Goal: Task Accomplishment & Management: Manage account settings

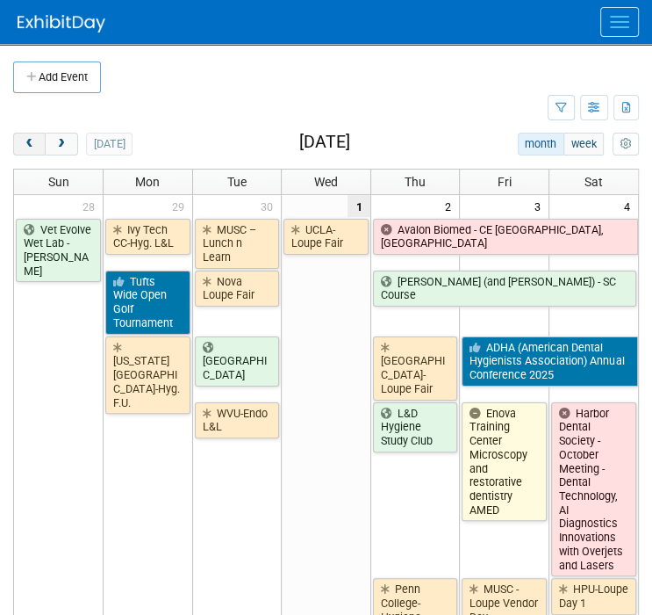
click at [35, 144] on span "prev" at bounding box center [29, 144] width 13 height 11
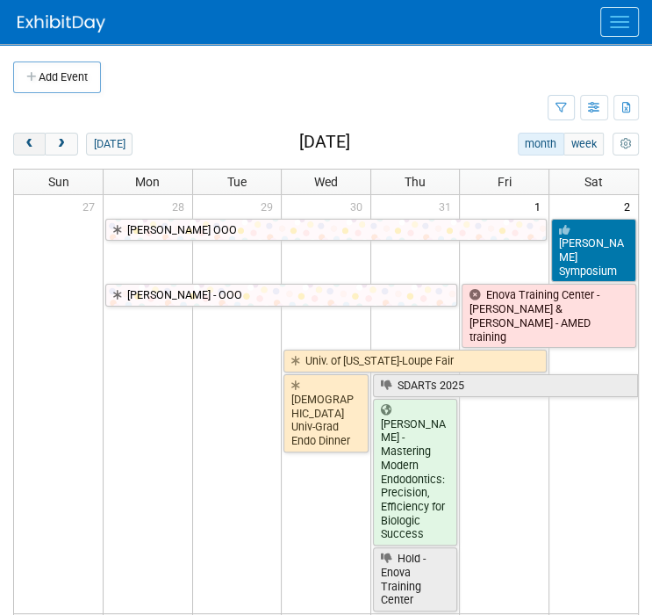
click at [35, 144] on span "prev" at bounding box center [29, 144] width 13 height 11
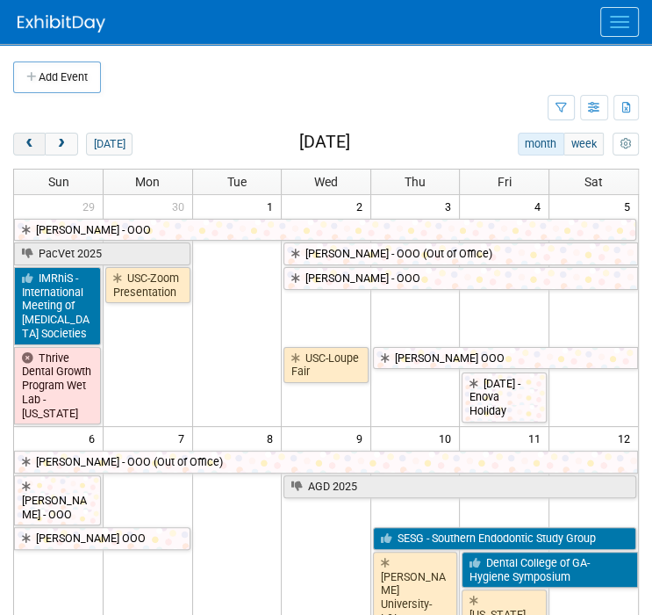
click at [35, 144] on span "prev" at bounding box center [29, 144] width 13 height 11
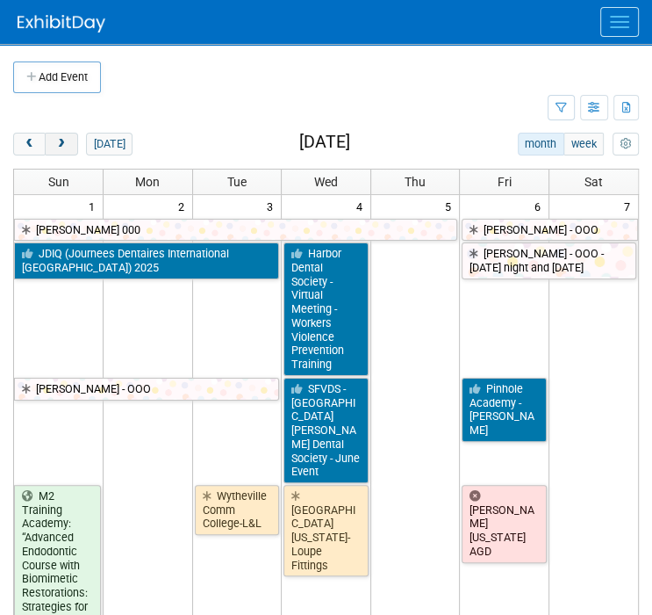
click at [60, 144] on span "next" at bounding box center [60, 144] width 13 height 11
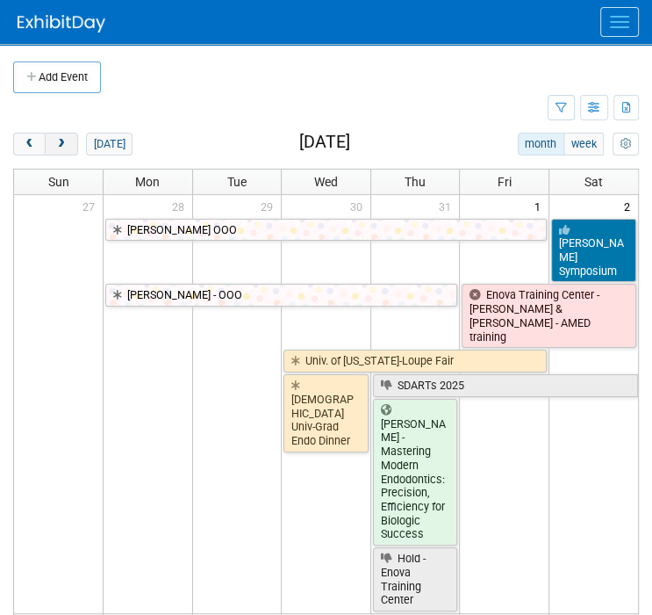
click at [60, 144] on span "next" at bounding box center [60, 144] width 13 height 11
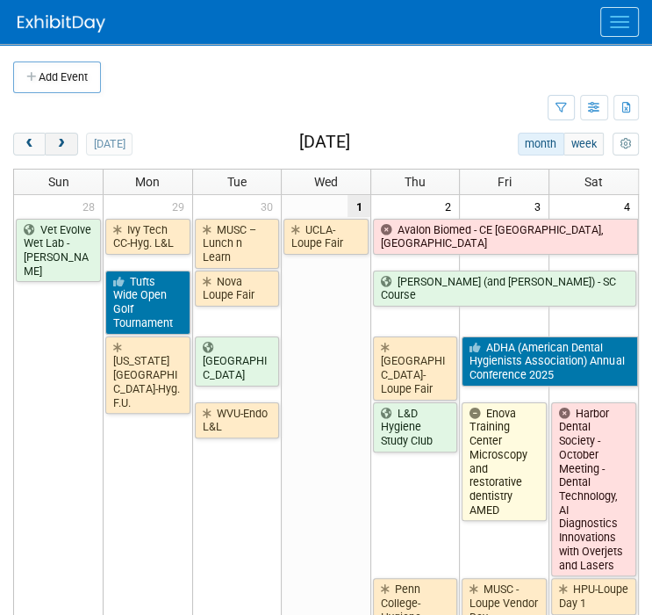
click at [60, 144] on span "next" at bounding box center [60, 144] width 13 height 11
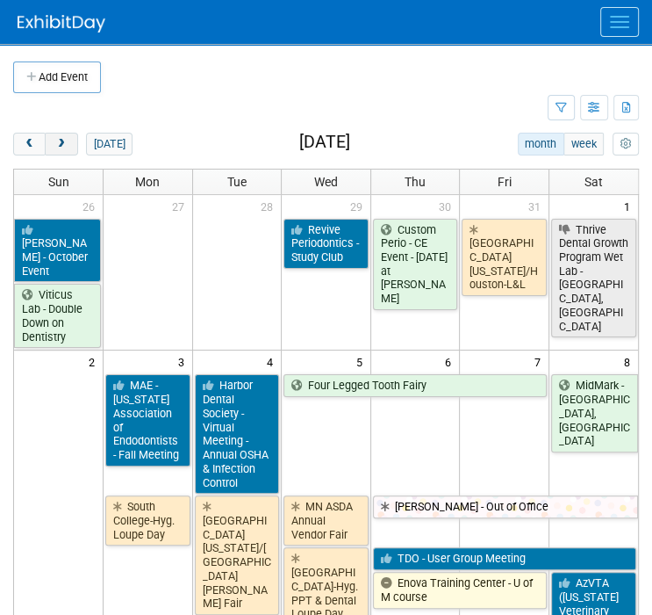
click at [60, 144] on span "next" at bounding box center [60, 144] width 13 height 11
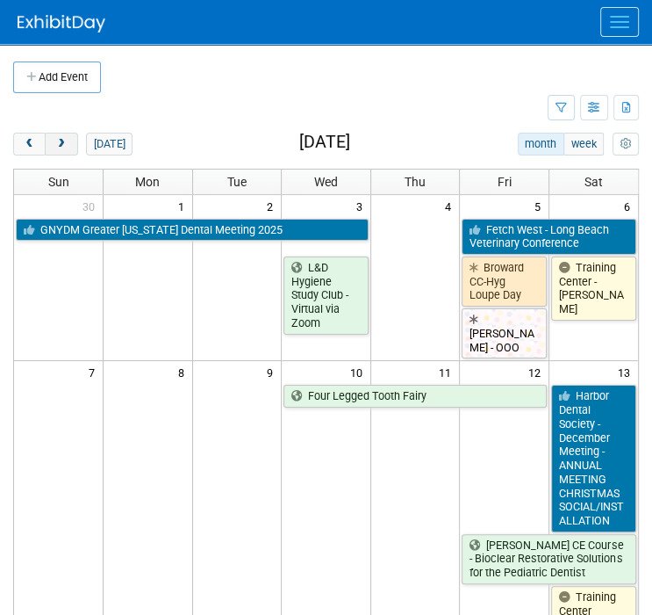
click at [60, 144] on span "next" at bounding box center [60, 144] width 13 height 11
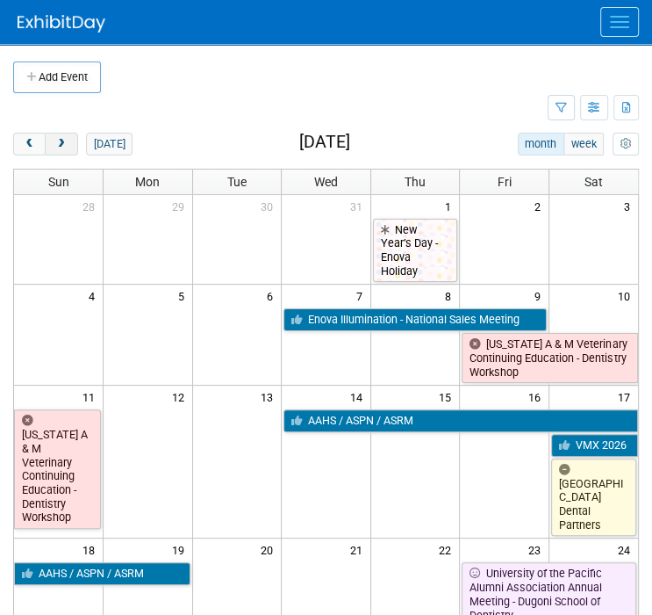
click at [60, 144] on span "next" at bounding box center [60, 144] width 13 height 11
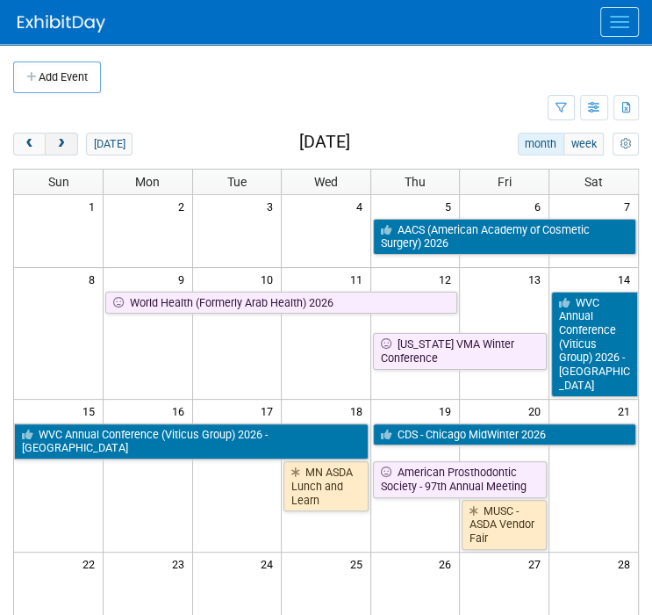
click at [60, 144] on span "next" at bounding box center [60, 144] width 13 height 11
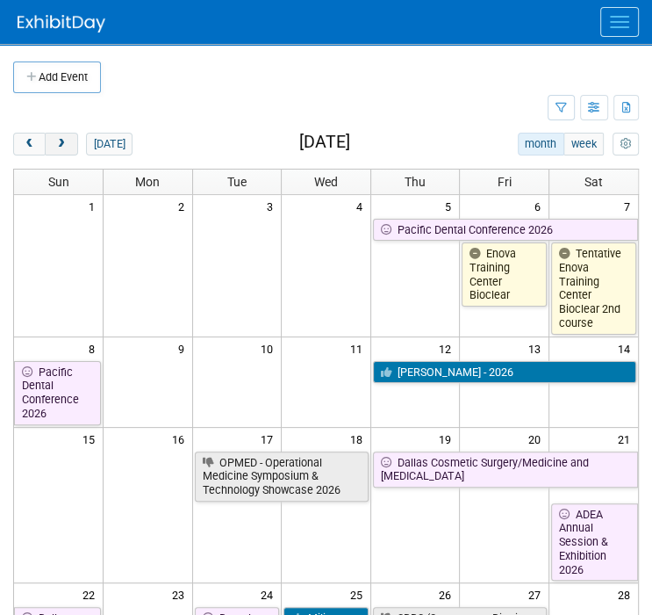
click at [60, 144] on span "next" at bounding box center [60, 144] width 13 height 11
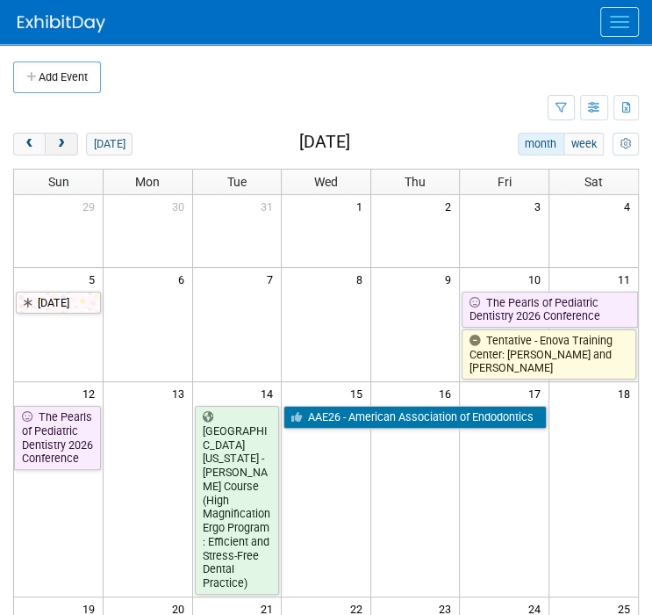
click at [60, 144] on span "next" at bounding box center [60, 144] width 13 height 11
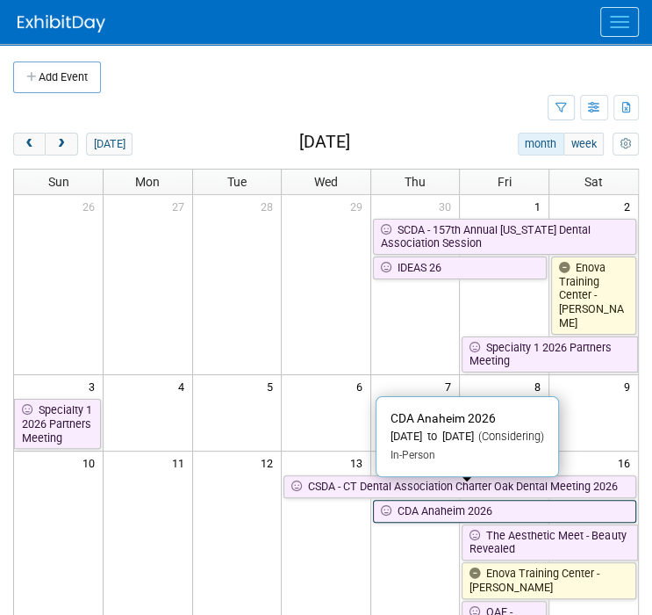
click at [393, 506] on icon at bounding box center [389, 511] width 17 height 11
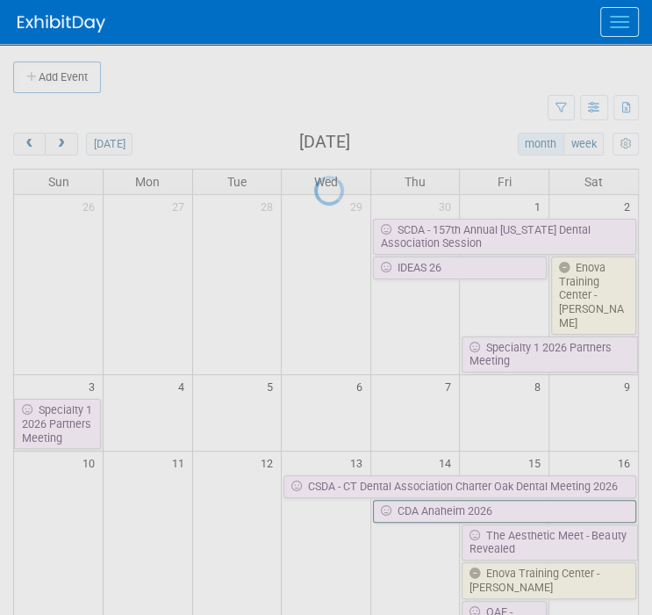
click at [339, 497] on div at bounding box center [326, 307] width 25 height 615
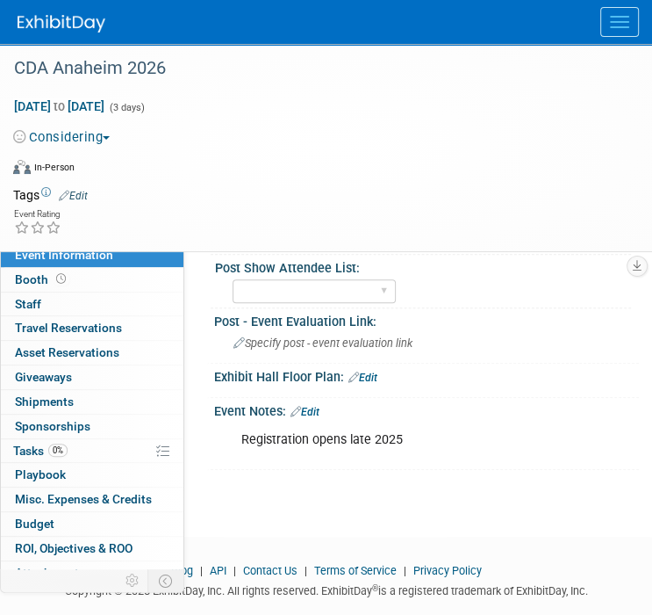
scroll to position [615, 0]
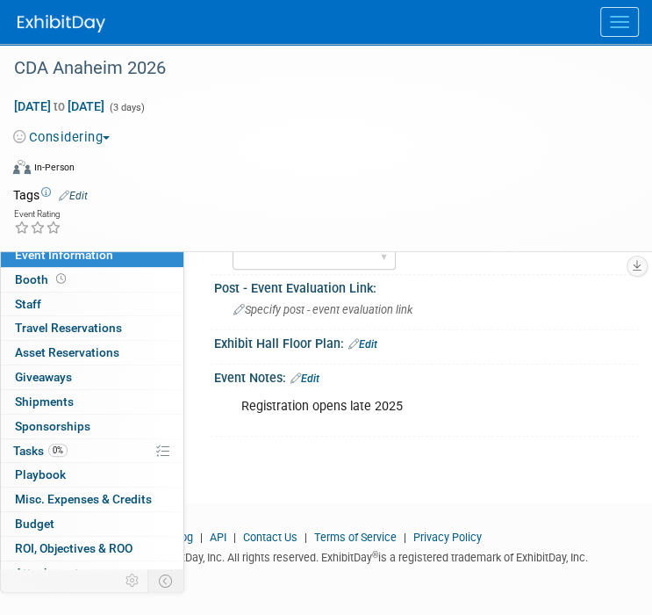
click at [317, 377] on link "Edit" at bounding box center [305, 378] width 29 height 12
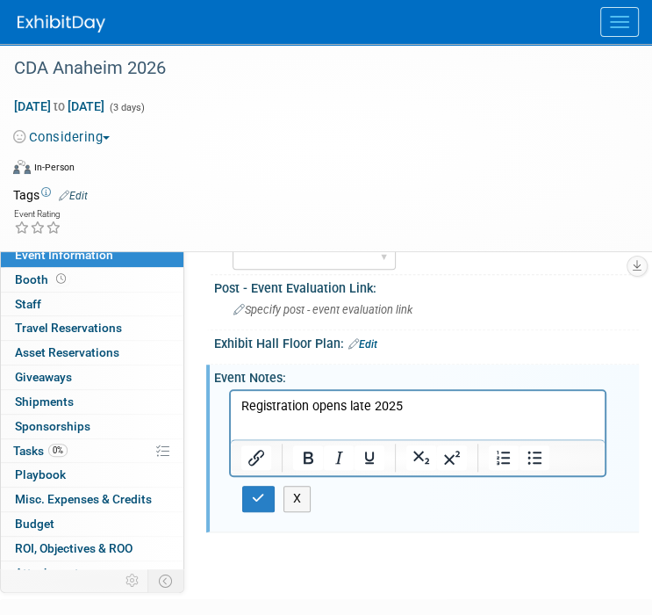
scroll to position [0, 0]
drag, startPoint x: 428, startPoint y: 402, endPoint x: 257, endPoint y: 403, distance: 171.2
click at [257, 403] on p "Registration opens late 2025" at bounding box center [418, 407] width 354 height 18
click at [293, 421] on p "Rich Text Area. Press ALT-0 for help." at bounding box center [418, 424] width 354 height 18
drag, startPoint x: 538, startPoint y: 454, endPoint x: 385, endPoint y: 438, distance: 154.5
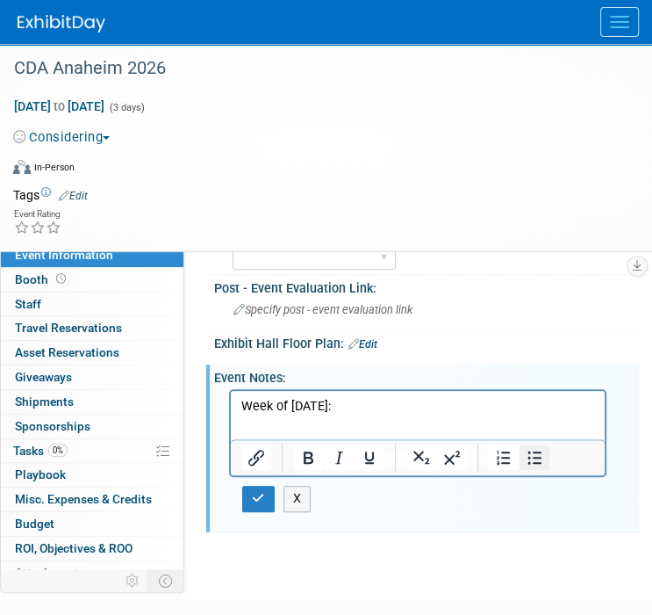
click at [537, 452] on icon "Bullet list" at bounding box center [534, 457] width 21 height 21
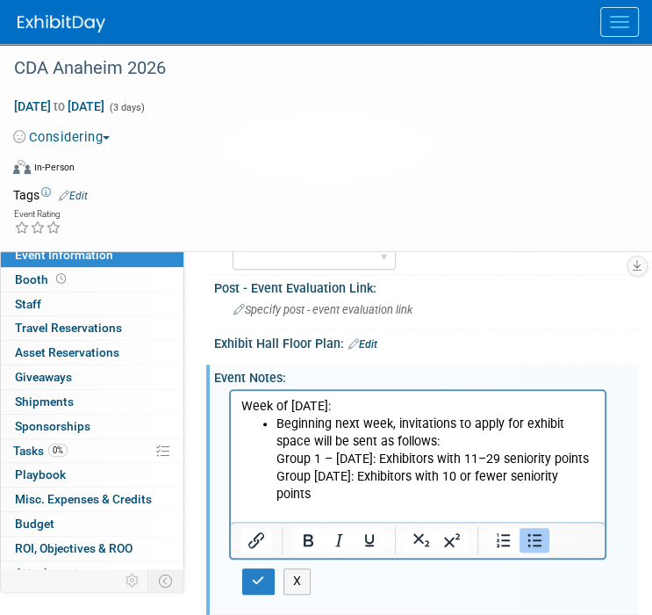
drag, startPoint x: 450, startPoint y: 438, endPoint x: 442, endPoint y: 425, distance: 14.9
click at [448, 436] on li "Beginning next week, invitations to apply for exhibit space will be sent as fol…" at bounding box center [436, 459] width 319 height 88
click at [316, 473] on li "Group 1 – October 6: Exhibitors with 11–29 seniority points Group 2 – October 2…" at bounding box center [436, 476] width 319 height 53
click at [277, 454] on li "Group 1 – October 6: Exhibitors with 11–29 seniority points" at bounding box center [436, 459] width 319 height 18
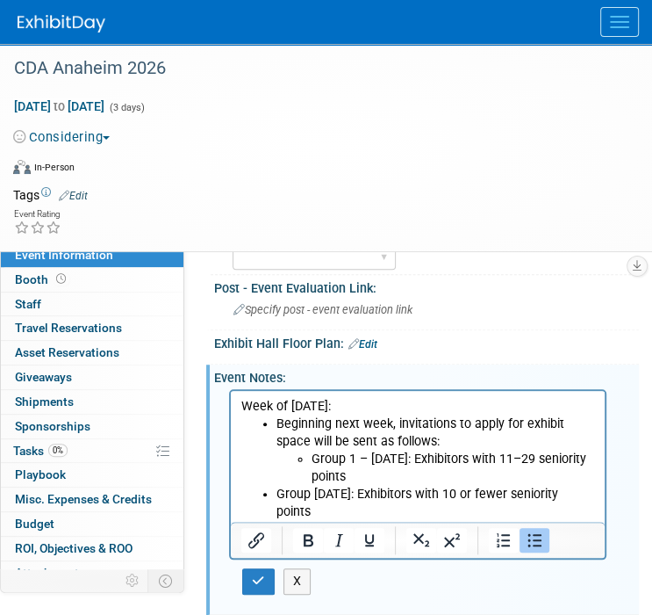
click at [277, 486] on li "Group 2 – October 27: Exhibitors with 10 or fewer seniority points" at bounding box center [436, 503] width 319 height 35
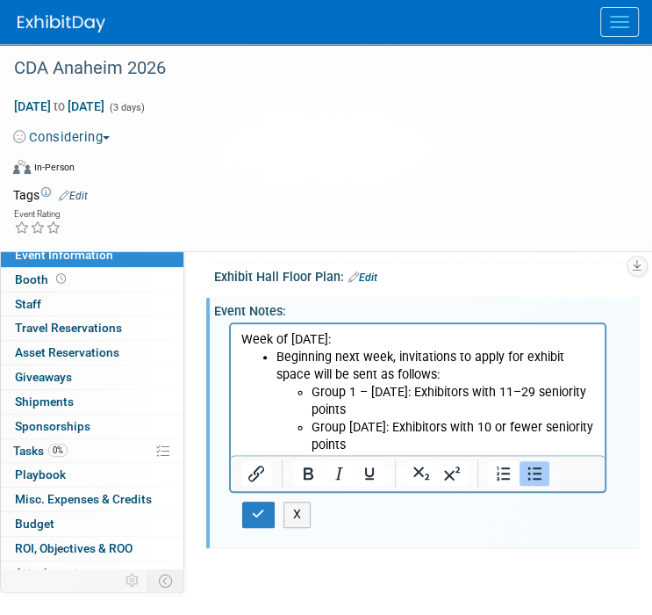
scroll to position [702, 0]
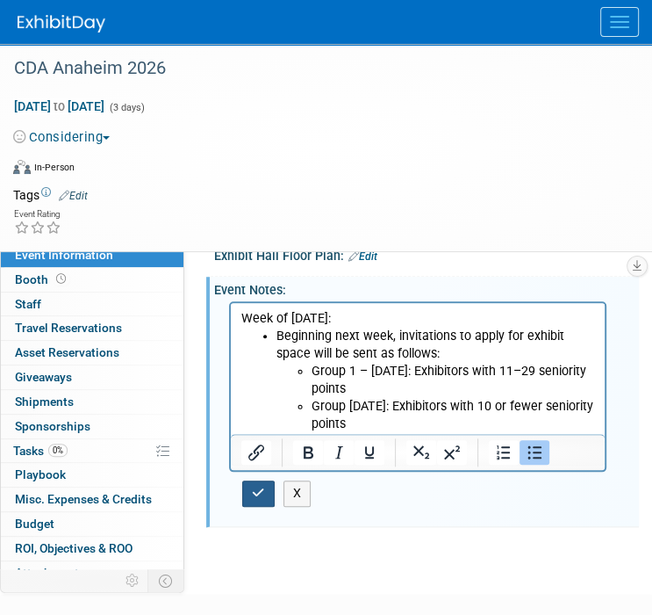
click at [263, 486] on icon "button" at bounding box center [258, 492] width 13 height 12
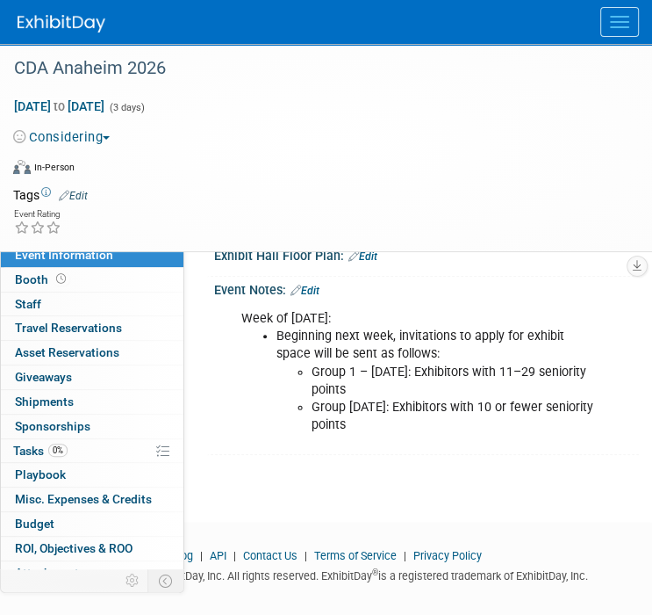
click at [252, 408] on ul "Beginning next week, invitations to apply for exhibit space will be sent as fol…" at bounding box center [418, 379] width 355 height 105
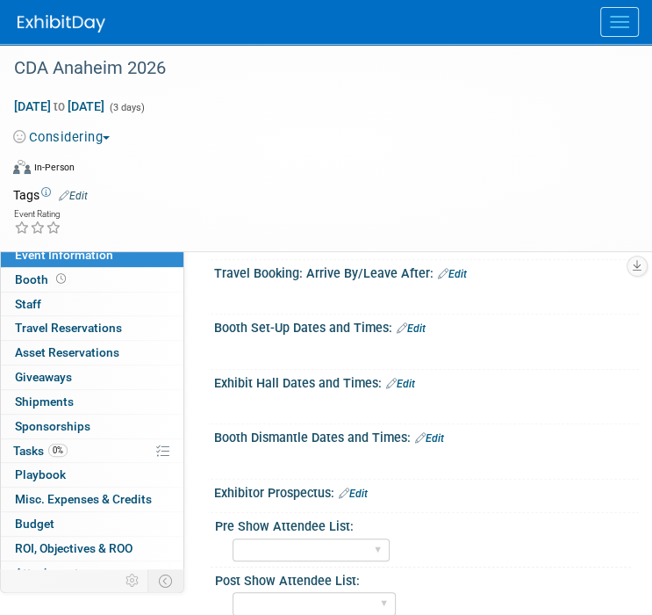
scroll to position [263, 0]
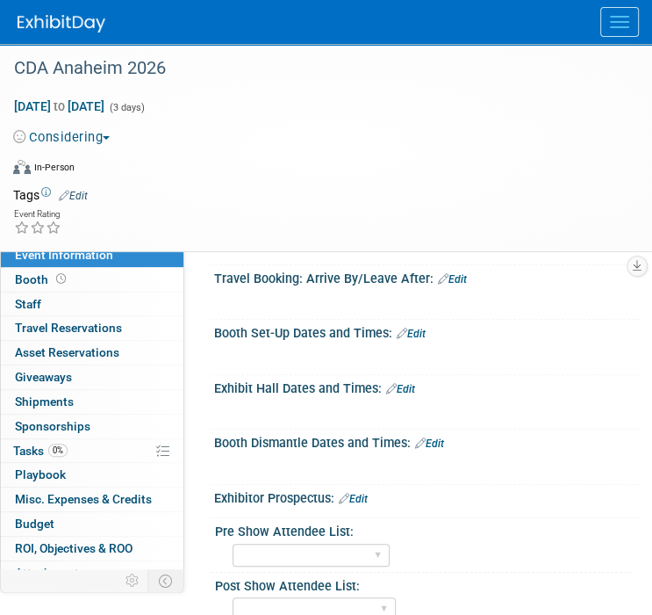
click at [407, 385] on link "Edit" at bounding box center [400, 389] width 29 height 12
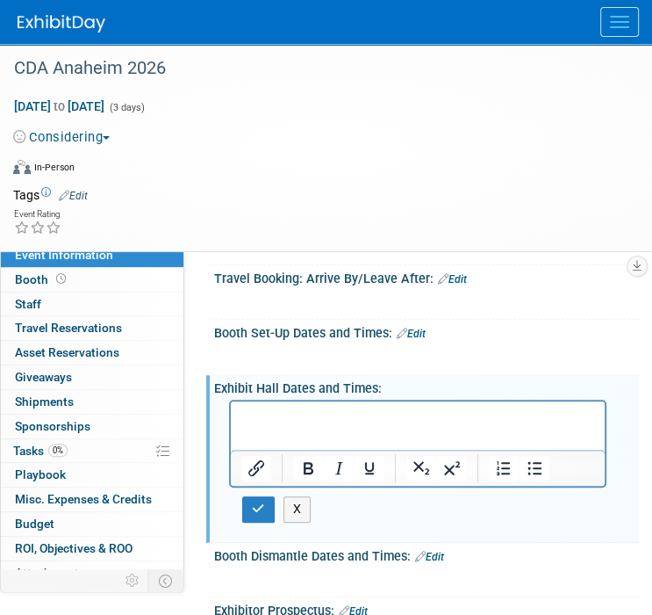
scroll to position [0, 0]
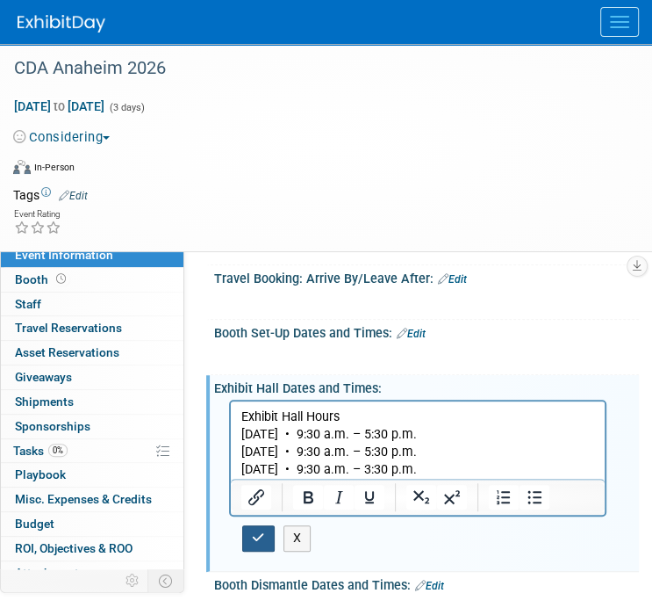
click at [263, 529] on button "button" at bounding box center [258, 537] width 32 height 25
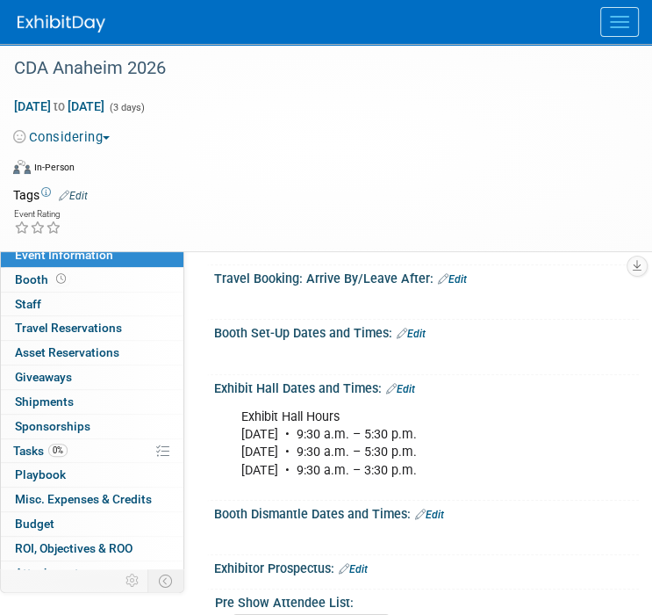
click at [614, 24] on button "Menu" at bounding box center [620, 22] width 39 height 30
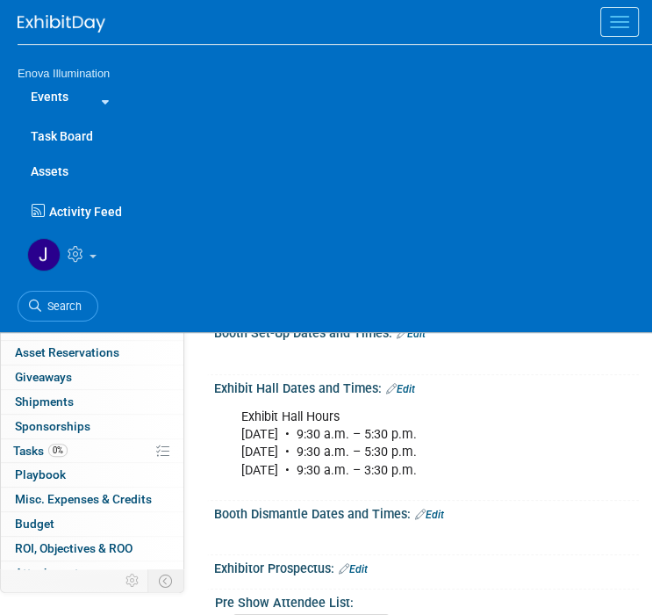
click at [68, 22] on img at bounding box center [62, 24] width 88 height 18
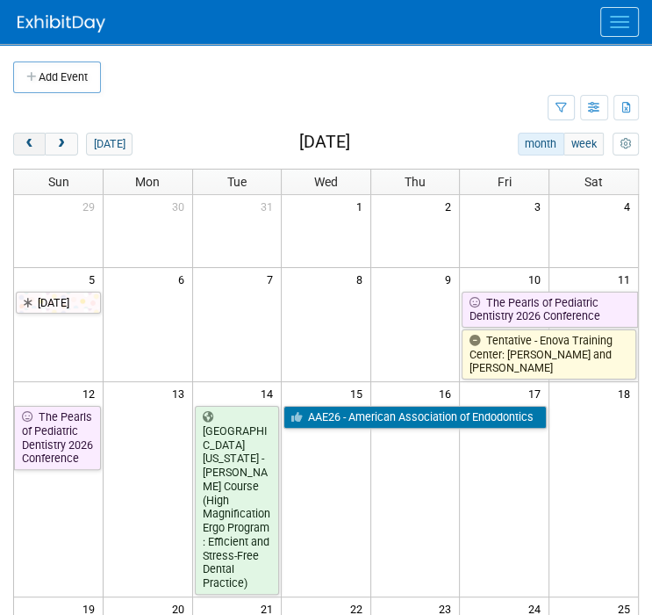
click at [32, 146] on span "prev" at bounding box center [29, 144] width 13 height 11
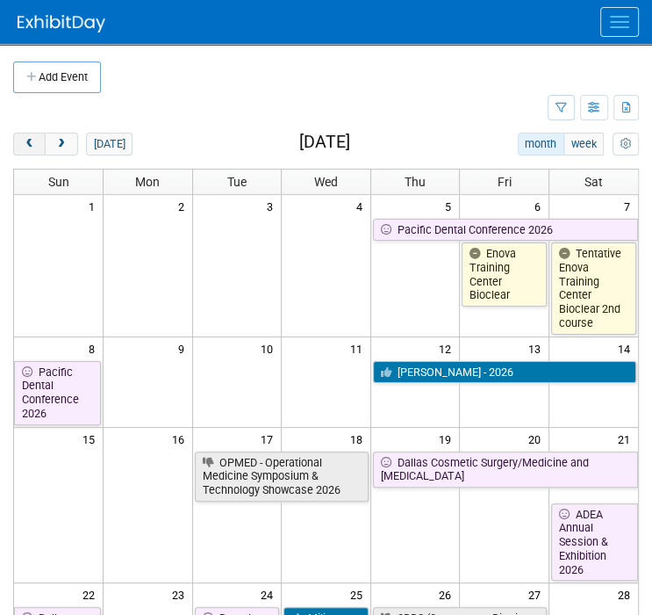
click at [32, 146] on span "prev" at bounding box center [29, 144] width 13 height 11
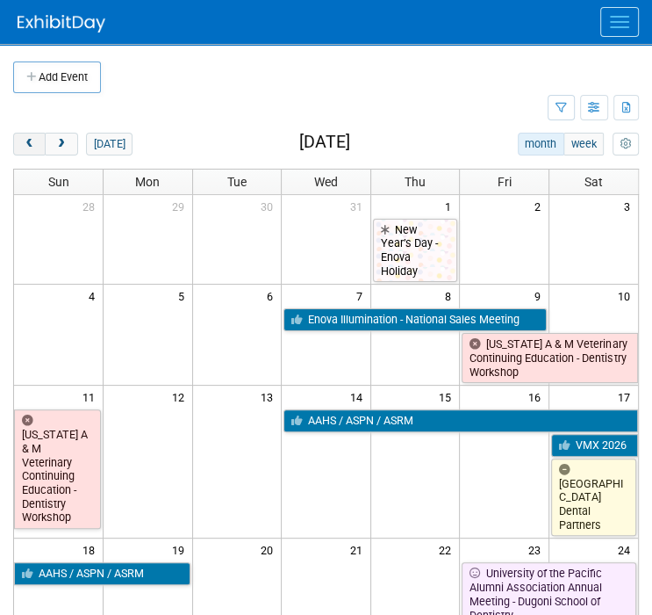
click at [32, 146] on span "prev" at bounding box center [29, 144] width 13 height 11
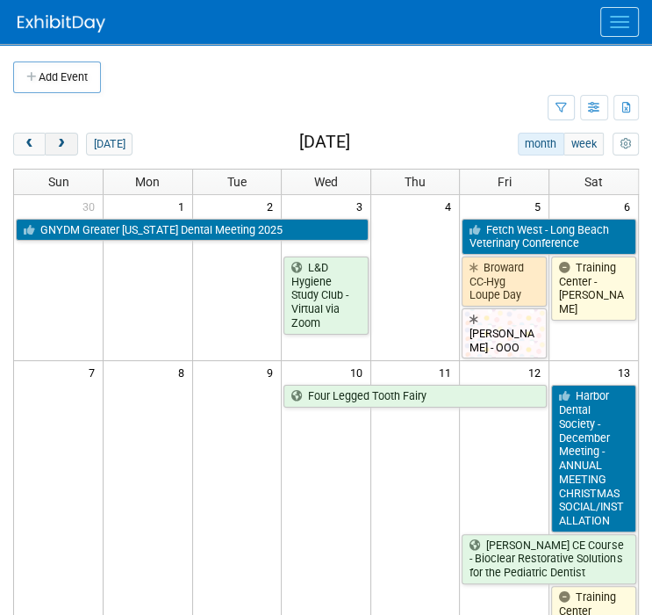
click at [61, 140] on span "next" at bounding box center [60, 144] width 13 height 11
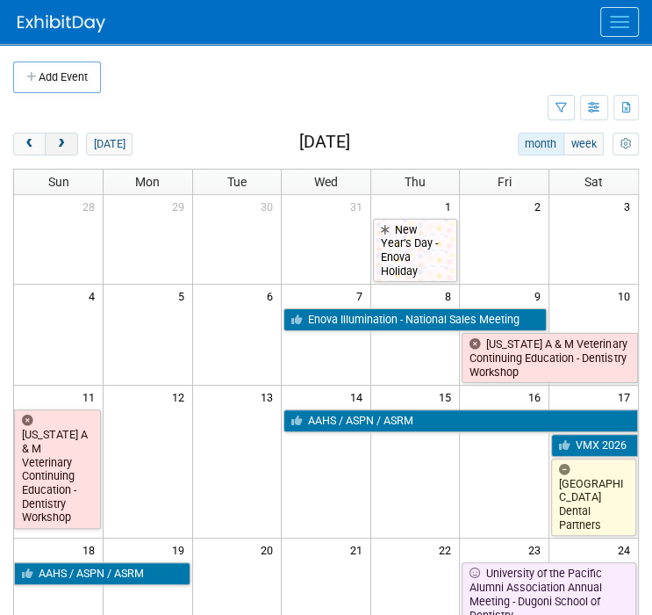
click at [61, 140] on span "next" at bounding box center [60, 144] width 13 height 11
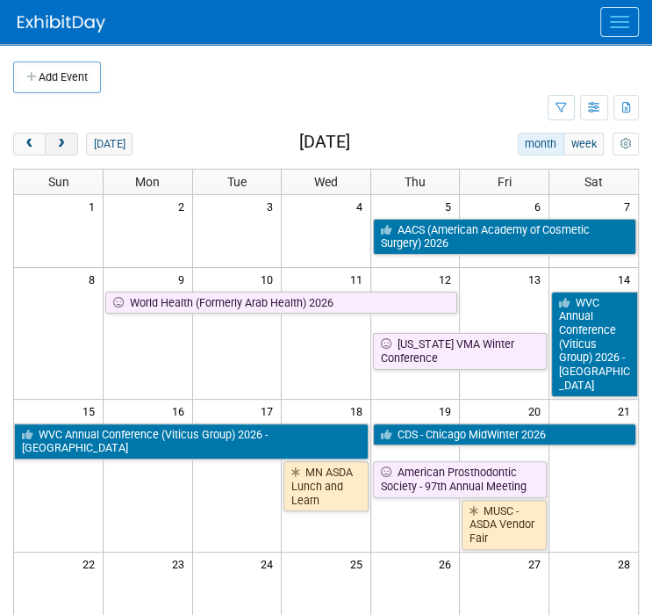
click at [61, 140] on span "next" at bounding box center [60, 144] width 13 height 11
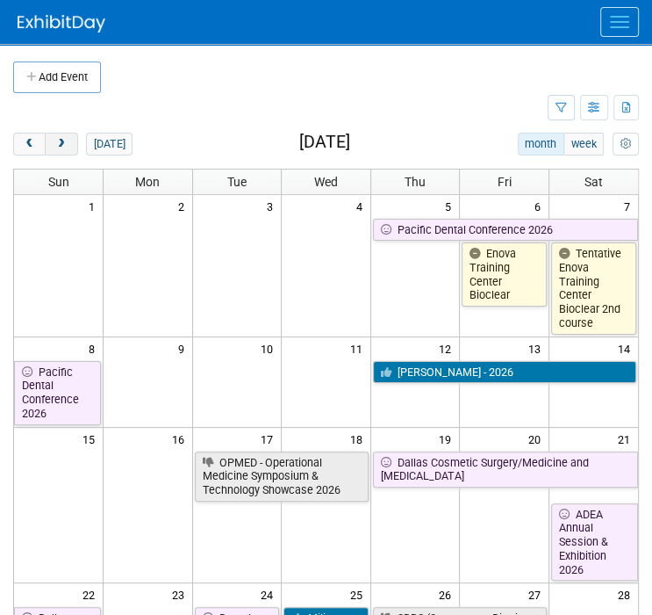
click at [61, 140] on span "next" at bounding box center [60, 144] width 13 height 11
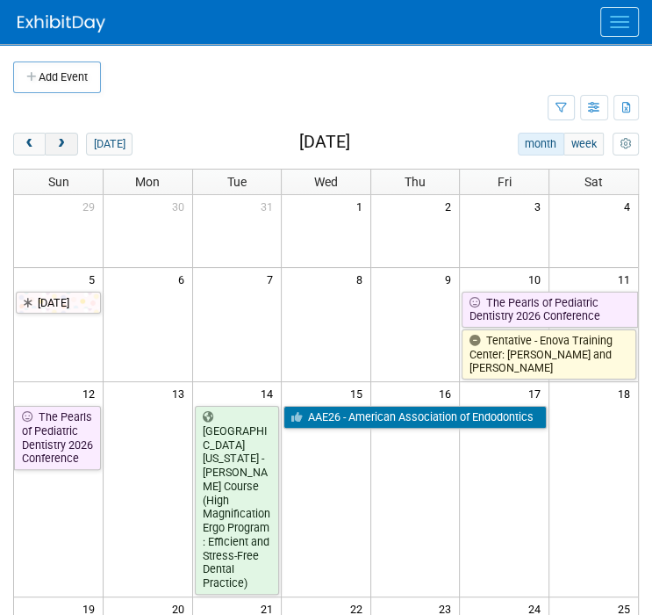
click at [61, 140] on span "next" at bounding box center [60, 144] width 13 height 11
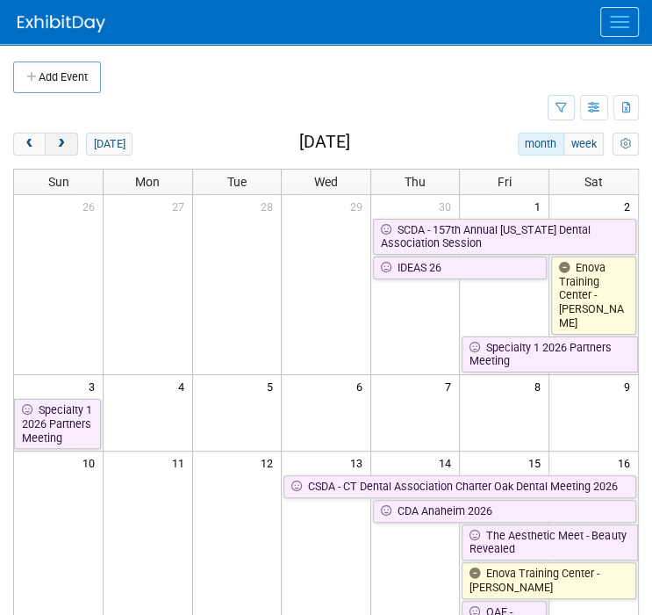
click at [61, 140] on span "next" at bounding box center [60, 144] width 13 height 11
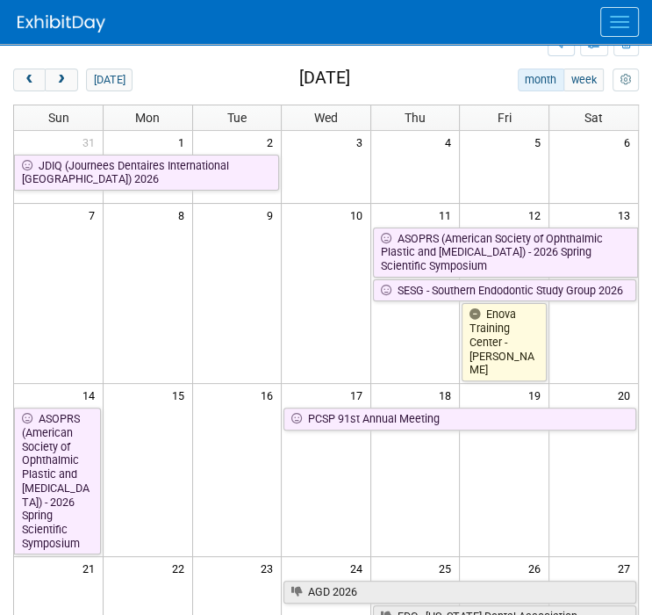
scroll to position [88, 0]
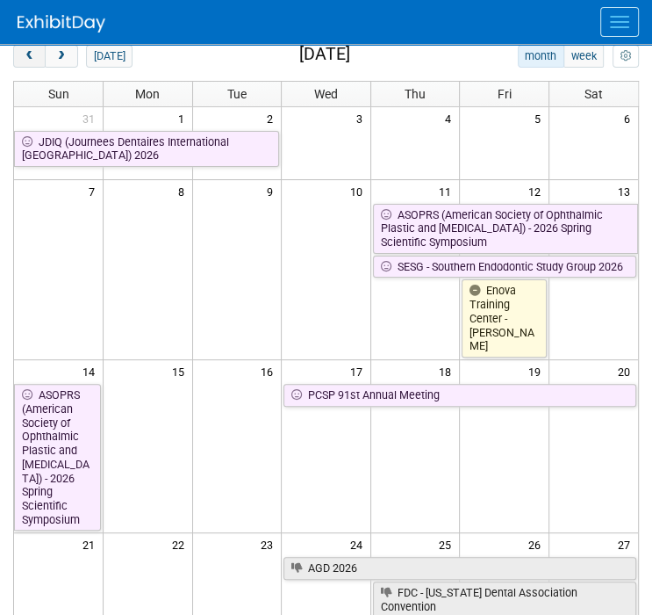
click at [25, 57] on span "prev" at bounding box center [29, 56] width 13 height 11
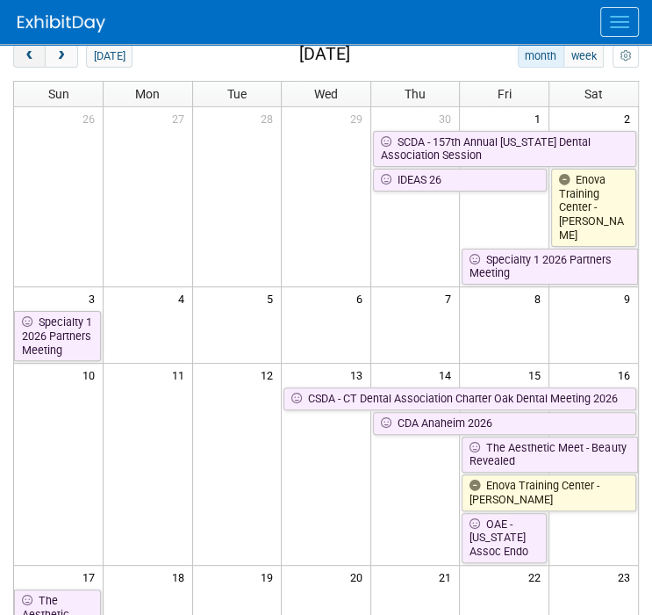
click at [25, 57] on span "prev" at bounding box center [29, 56] width 13 height 11
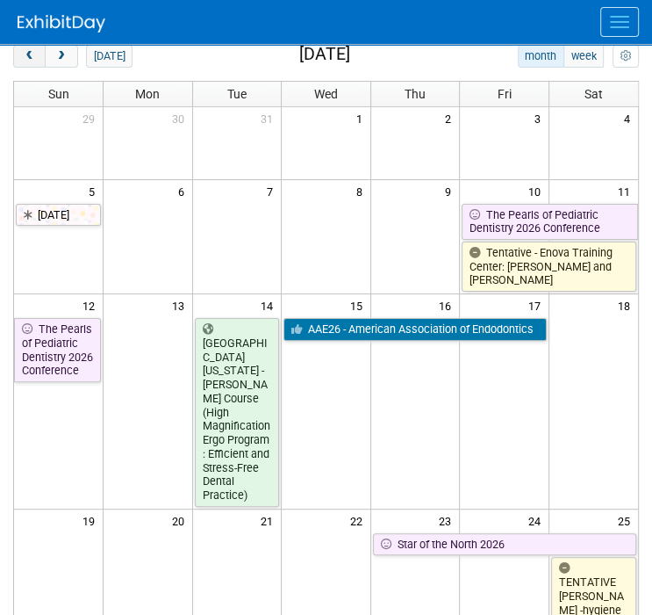
click at [25, 57] on span "prev" at bounding box center [29, 56] width 13 height 11
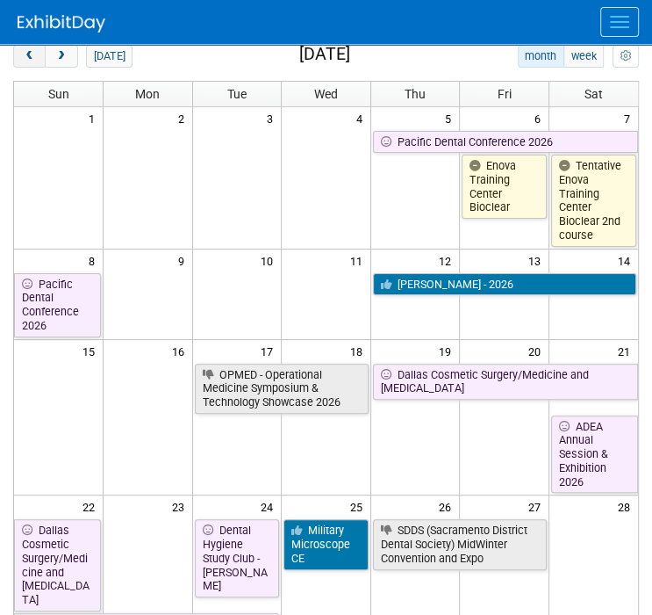
click at [25, 57] on span "prev" at bounding box center [29, 56] width 13 height 11
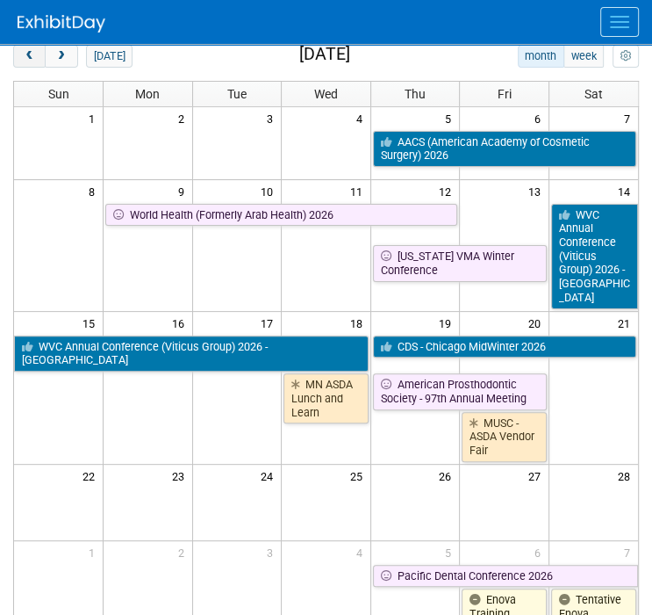
click at [25, 57] on span "prev" at bounding box center [29, 56] width 13 height 11
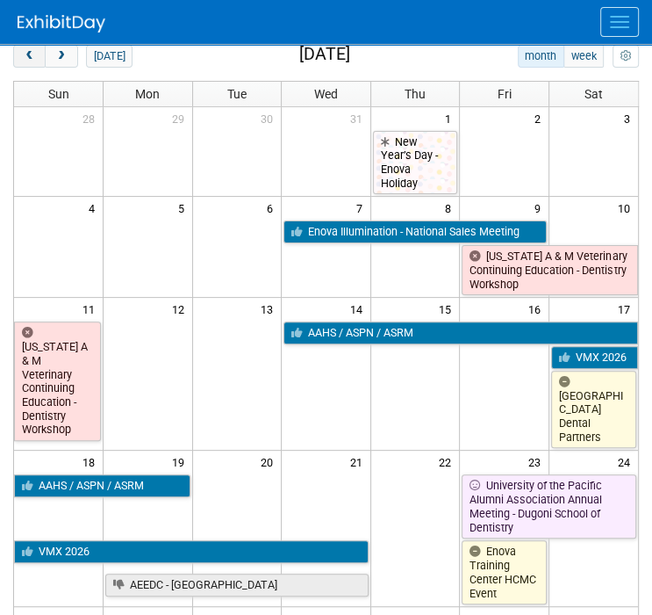
click at [25, 57] on span "prev" at bounding box center [29, 56] width 13 height 11
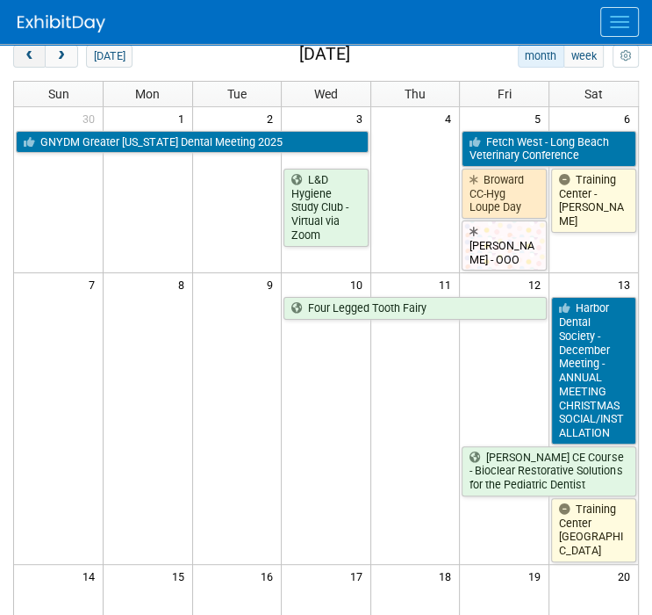
click at [25, 57] on span "prev" at bounding box center [29, 56] width 13 height 11
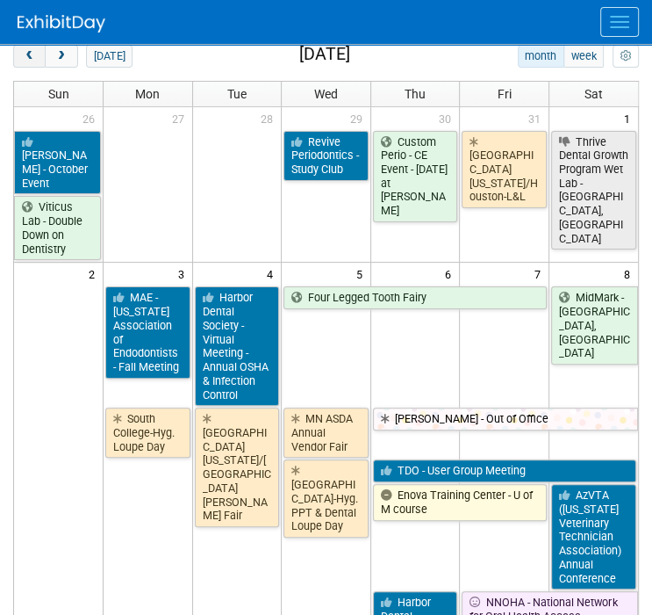
click at [25, 57] on span "prev" at bounding box center [29, 56] width 13 height 11
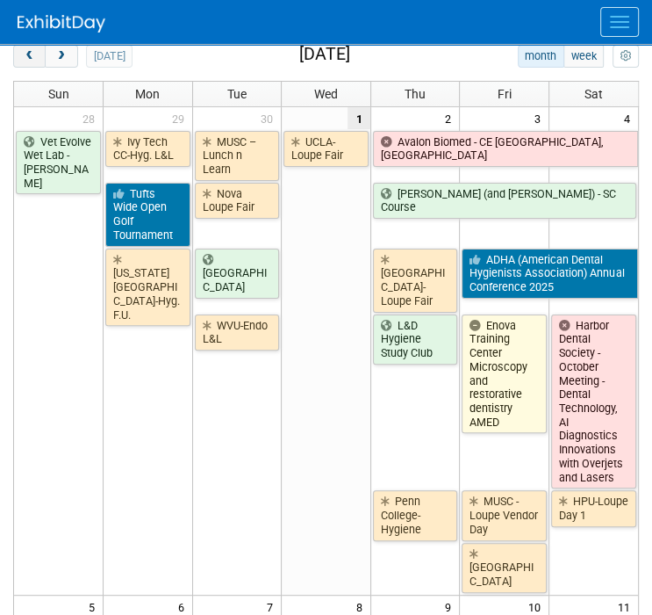
click at [34, 53] on span "prev" at bounding box center [29, 56] width 13 height 11
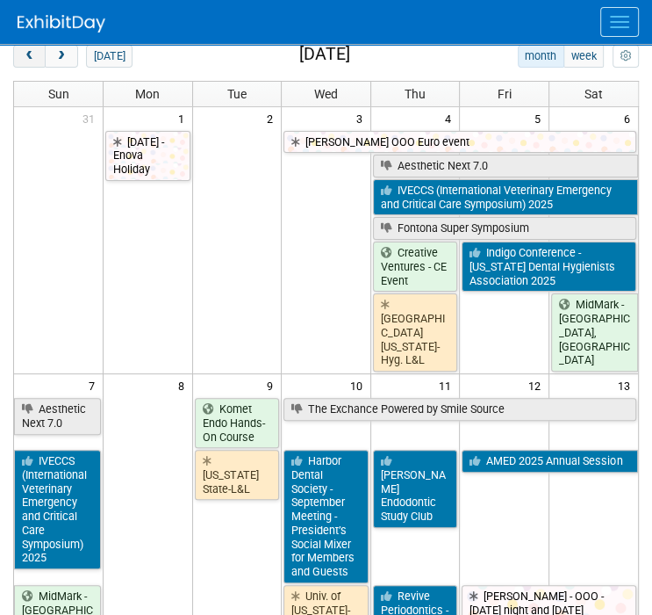
click at [34, 53] on span "prev" at bounding box center [29, 56] width 13 height 11
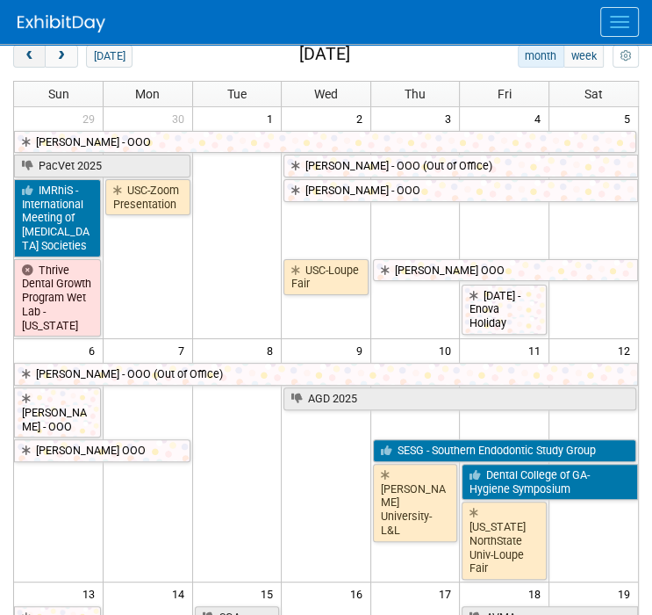
click at [34, 53] on span "prev" at bounding box center [29, 56] width 13 height 11
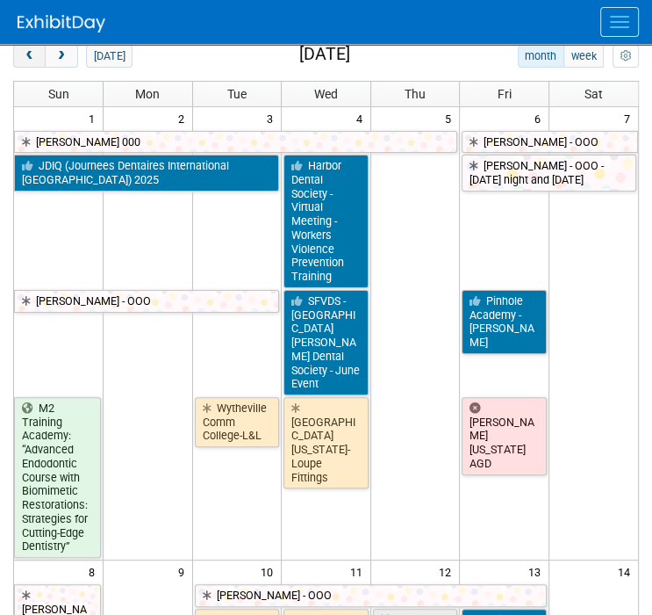
click at [34, 53] on span "prev" at bounding box center [29, 56] width 13 height 11
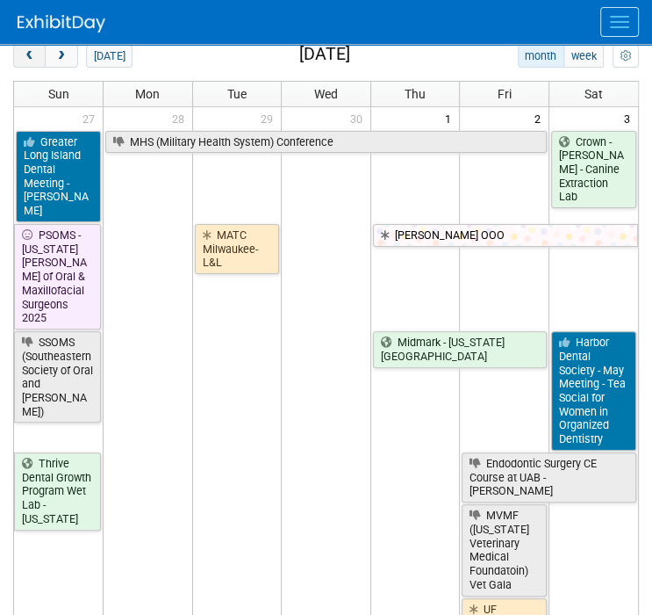
click at [34, 53] on span "prev" at bounding box center [29, 56] width 13 height 11
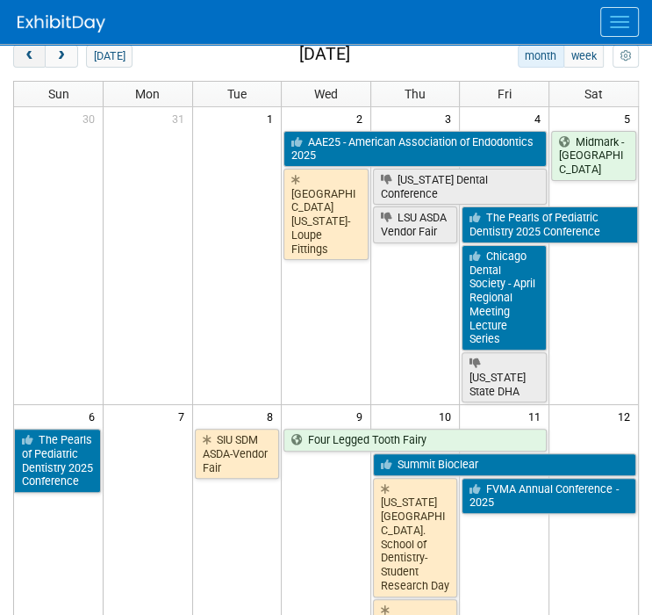
click at [34, 53] on span "prev" at bounding box center [29, 56] width 13 height 11
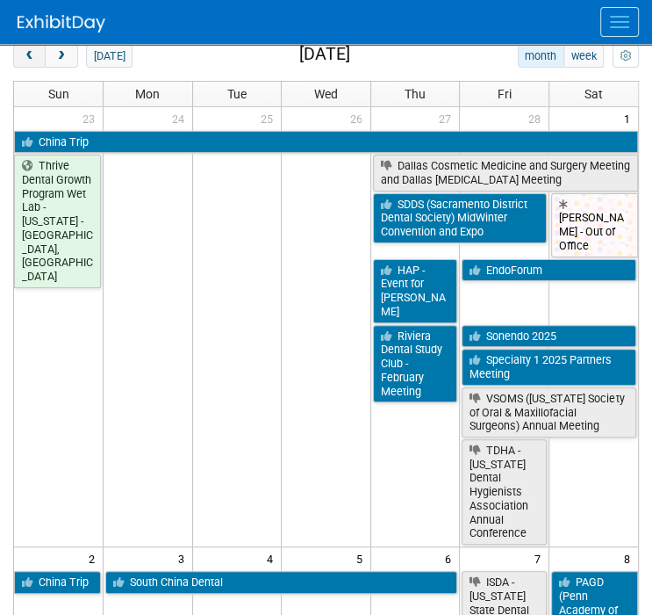
click at [34, 53] on span "prev" at bounding box center [29, 56] width 13 height 11
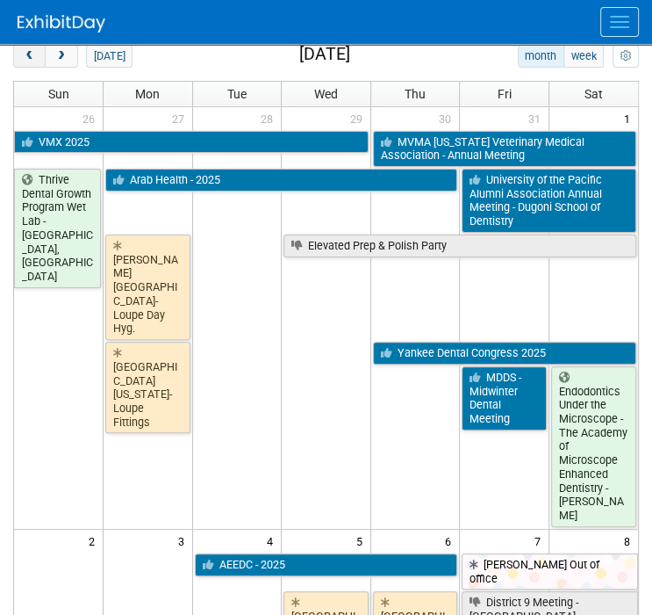
click at [34, 53] on span "prev" at bounding box center [29, 56] width 13 height 11
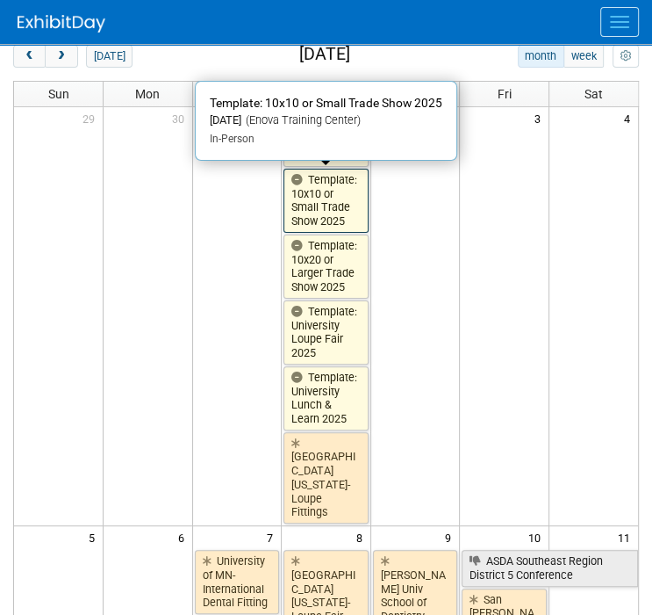
click at [308, 189] on link "Template: 10x10 or Small Trade Show 2025" at bounding box center [326, 201] width 85 height 64
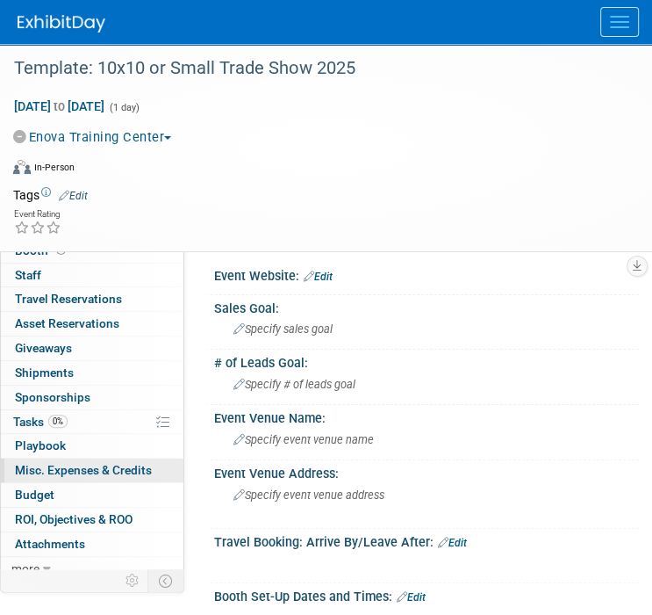
scroll to position [38, 0]
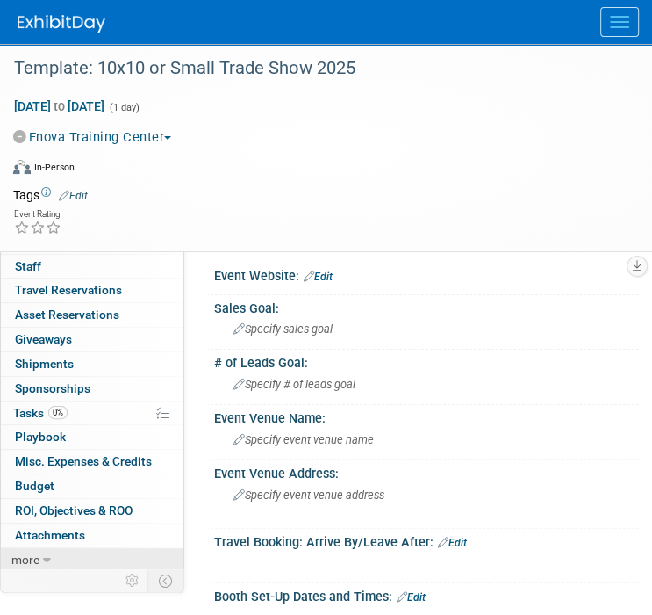
click at [43, 554] on icon at bounding box center [47, 560] width 8 height 12
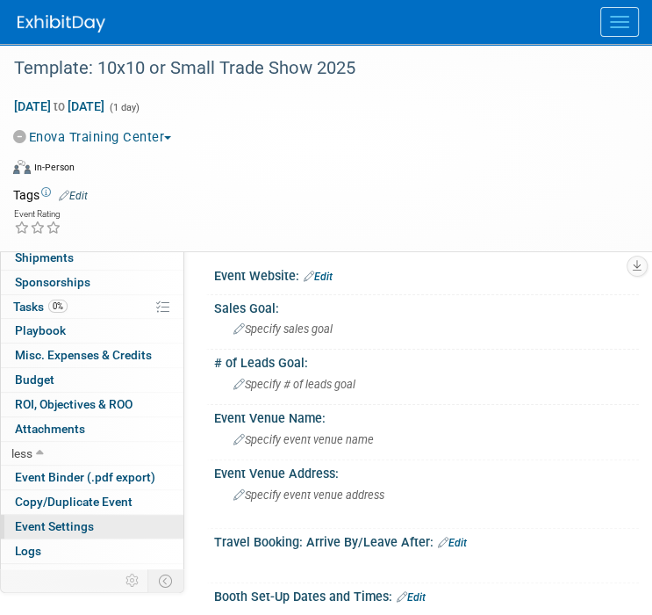
scroll to position [159, 0]
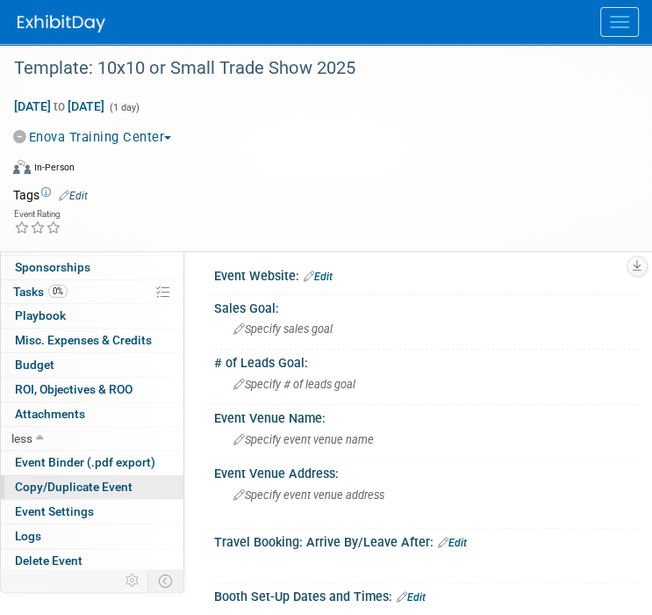
click at [61, 487] on span "Copy/Duplicate Event" at bounding box center [74, 486] width 118 height 14
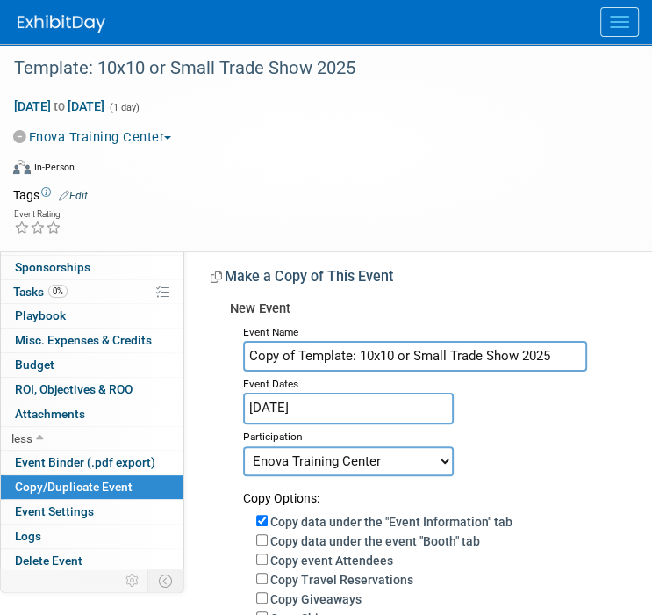
drag, startPoint x: 559, startPoint y: 355, endPoint x: -289, endPoint y: 384, distance: 848.6
click at [0, 384] on html "Enova Illumination Events Add Event Bulk Upload Events Shareable Event Boards R…" at bounding box center [326, 307] width 652 height 615
type input "PacVet 2026"
click at [264, 402] on input "[DATE]" at bounding box center [348, 407] width 211 height 31
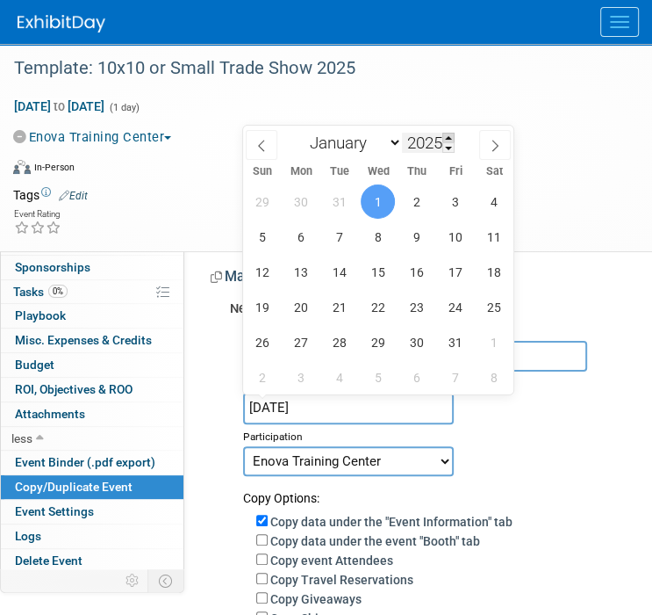
click at [448, 138] on span at bounding box center [448, 138] width 12 height 11
type input "2026"
click at [342, 144] on select "January February March April May June July August September October November De…" at bounding box center [351, 143] width 101 height 22
select select "5"
click at [301, 132] on select "January February March April May June July August September October November De…" at bounding box center [351, 143] width 101 height 22
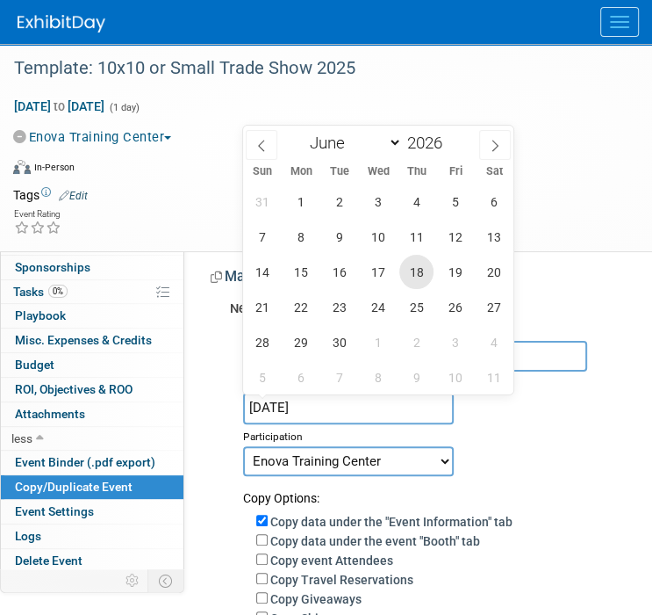
click at [428, 273] on span "18" at bounding box center [416, 272] width 34 height 34
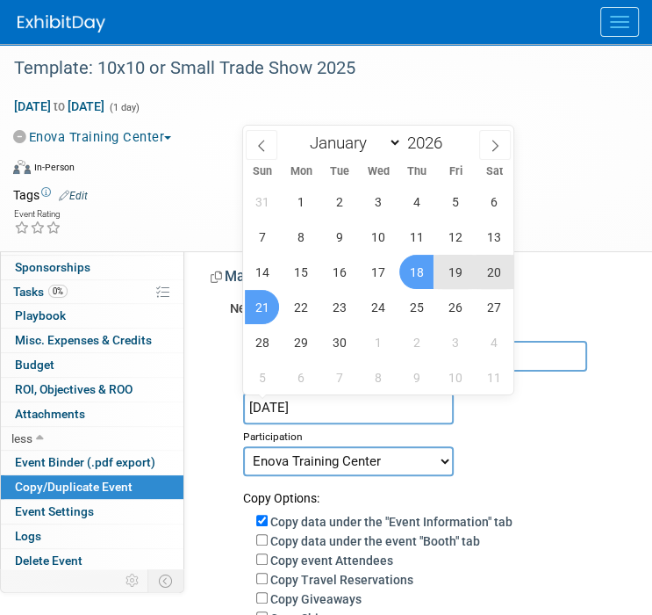
click at [270, 313] on span "21" at bounding box center [262, 307] width 34 height 34
type input "Jun 18, 2026 to Jun 21, 2026"
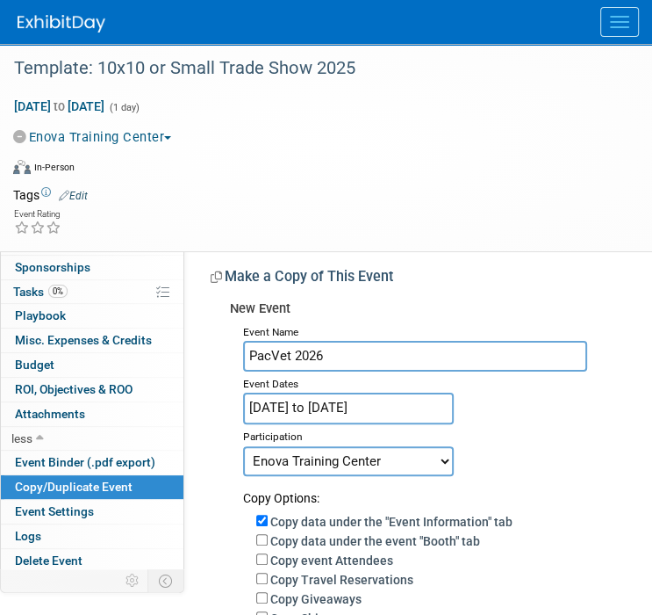
click at [274, 471] on select "Committed Considering Not Going Canceled Enova Training Center University Event…" at bounding box center [348, 461] width 211 height 30
select select "2"
click at [243, 446] on select "Committed Considering Not Going Canceled Enova Training Center University Event…" at bounding box center [348, 461] width 211 height 30
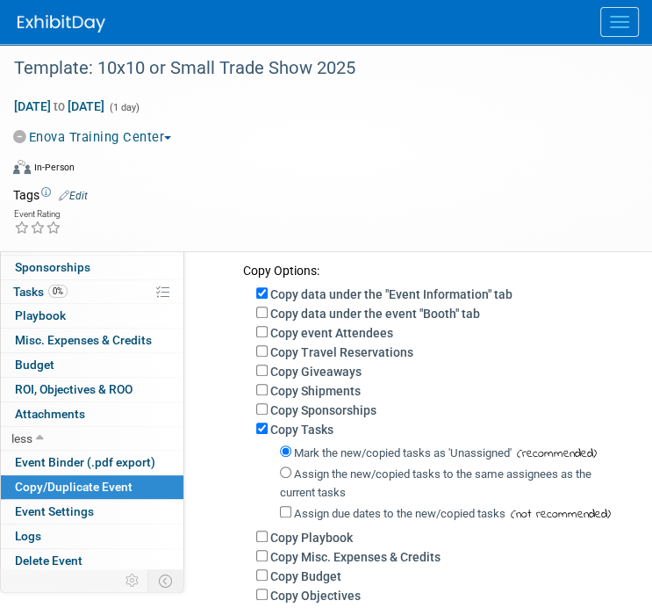
scroll to position [263, 0]
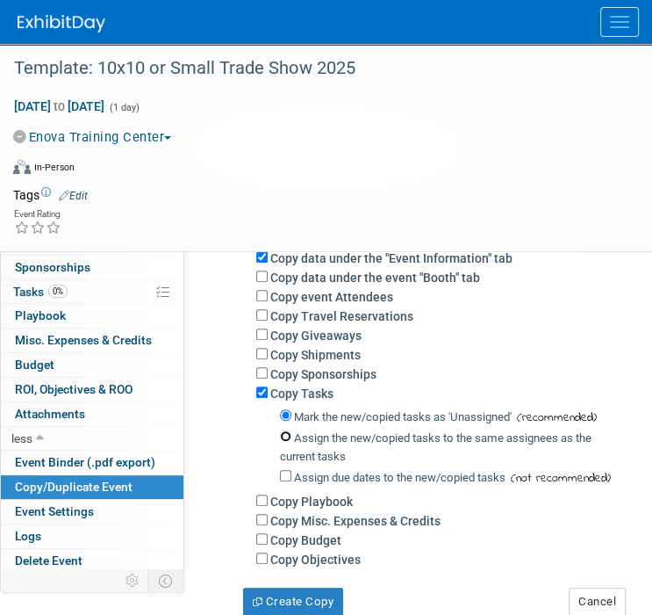
click at [283, 436] on input "Assign the new/copied tasks to the same assignees as the current tasks" at bounding box center [285, 435] width 11 height 11
radio input "true"
click at [279, 593] on button "Create Copy" at bounding box center [293, 601] width 100 height 28
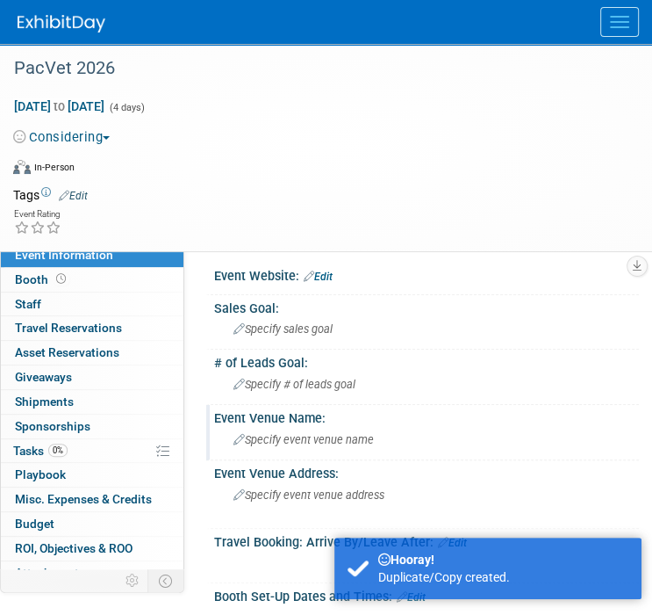
click at [284, 437] on span "Specify event venue name" at bounding box center [304, 439] width 140 height 13
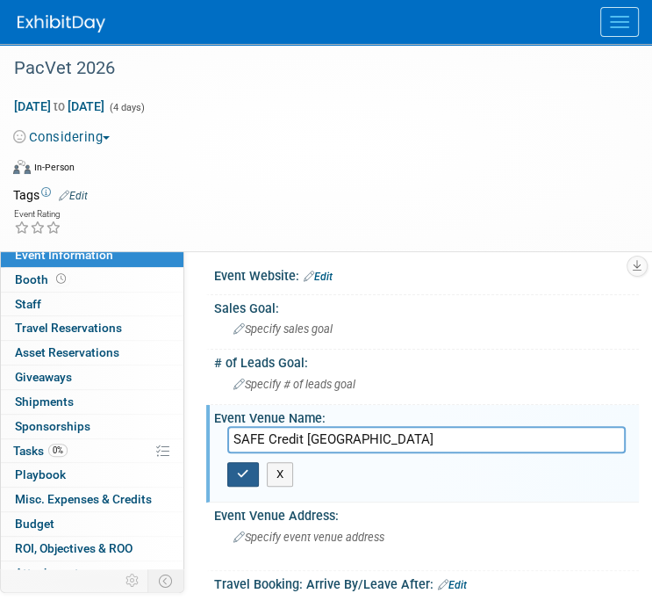
type input "SAFE Credit Union Convention Center"
click at [251, 473] on button "button" at bounding box center [243, 474] width 32 height 25
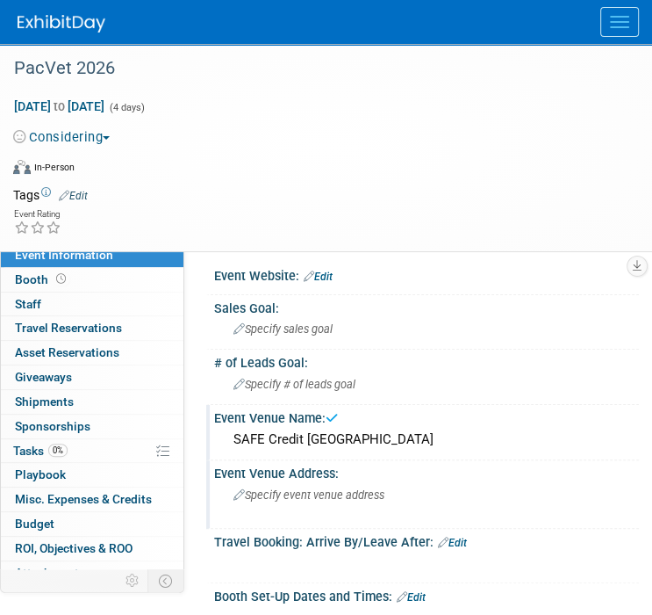
click at [277, 496] on span "Specify event venue address" at bounding box center [309, 494] width 151 height 13
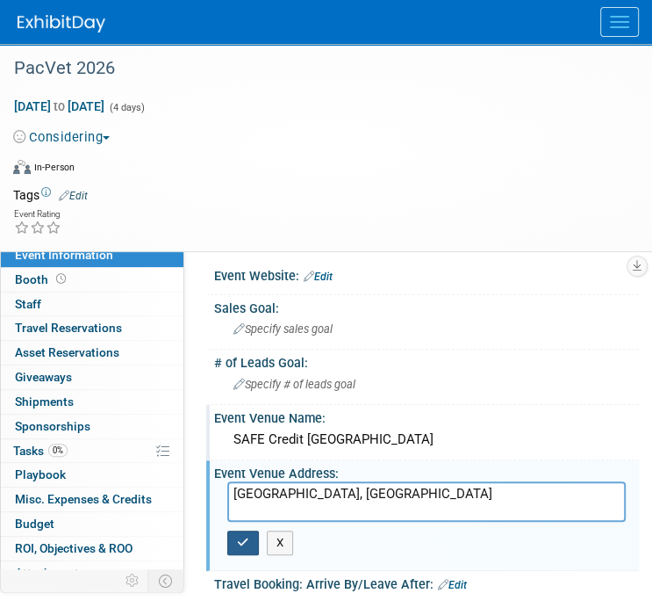
type textarea "[GEOGRAPHIC_DATA], [GEOGRAPHIC_DATA]"
click at [242, 542] on icon "button" at bounding box center [243, 541] width 12 height 11
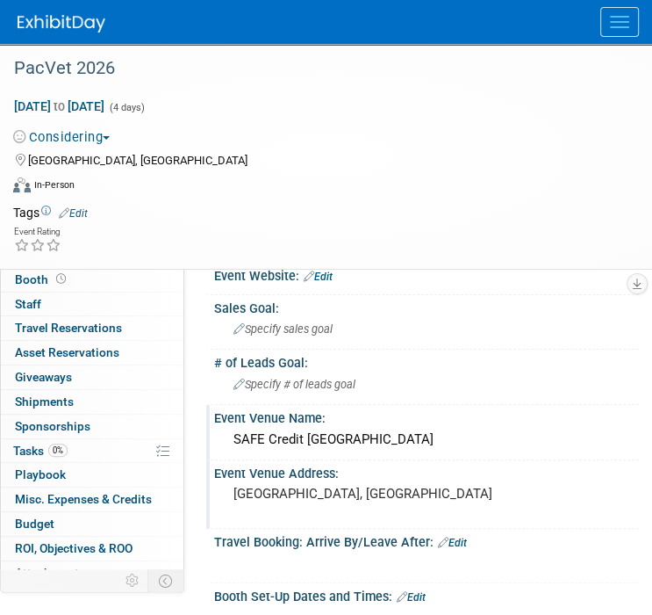
click at [252, 483] on div "[GEOGRAPHIC_DATA], [GEOGRAPHIC_DATA]" at bounding box center [426, 501] width 399 height 40
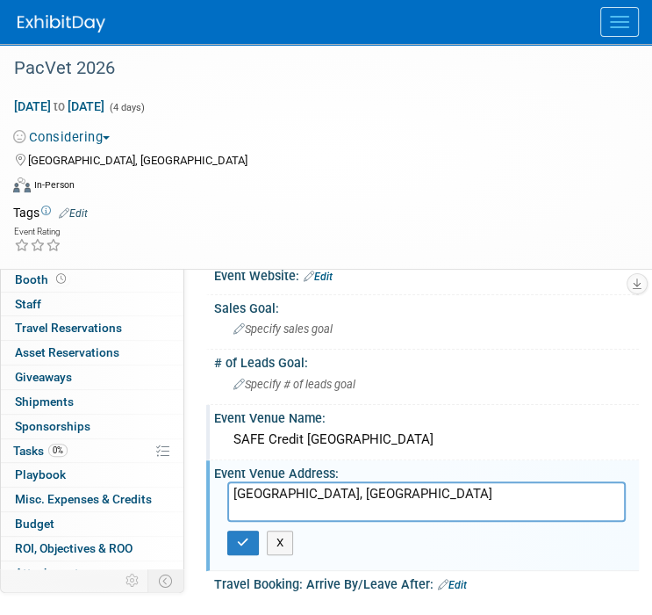
click at [234, 487] on textarea "[GEOGRAPHIC_DATA], [GEOGRAPHIC_DATA]" at bounding box center [426, 501] width 399 height 40
click at [383, 510] on textarea "1401 K St. Sacramento, CA" at bounding box center [426, 501] width 399 height 40
type textarea "1401 K St. Sacramento, CA 95814"
click at [248, 543] on icon "button" at bounding box center [243, 541] width 12 height 11
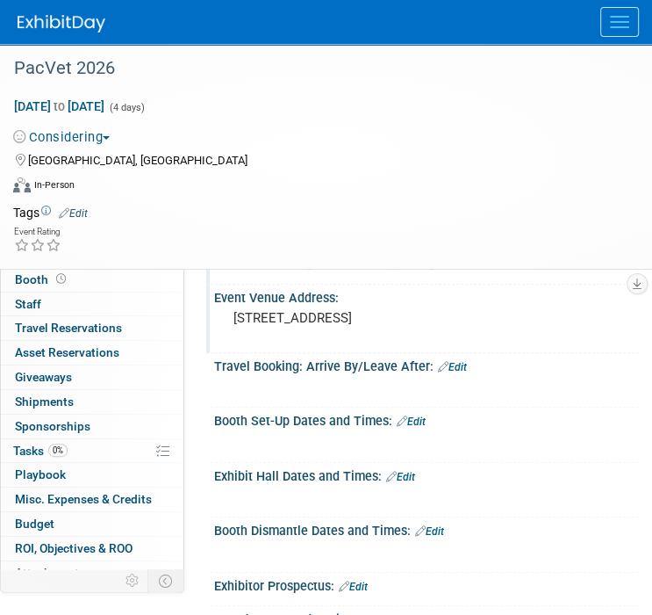
scroll to position [263, 0]
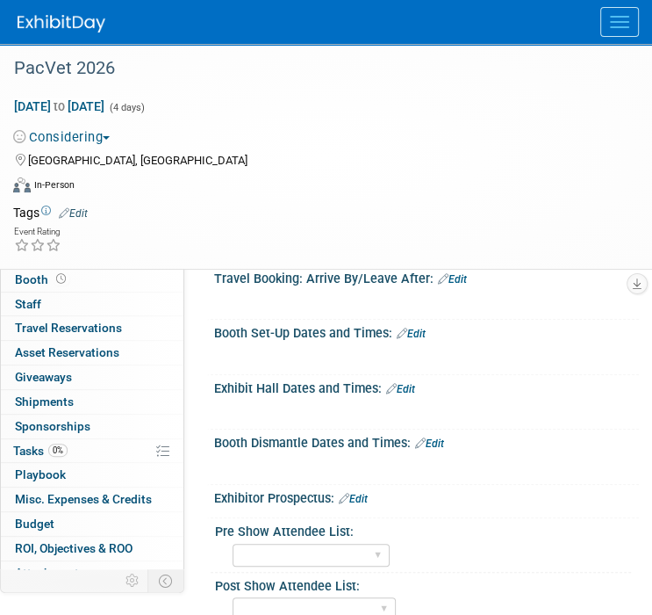
click at [409, 383] on link "Edit" at bounding box center [400, 389] width 29 height 12
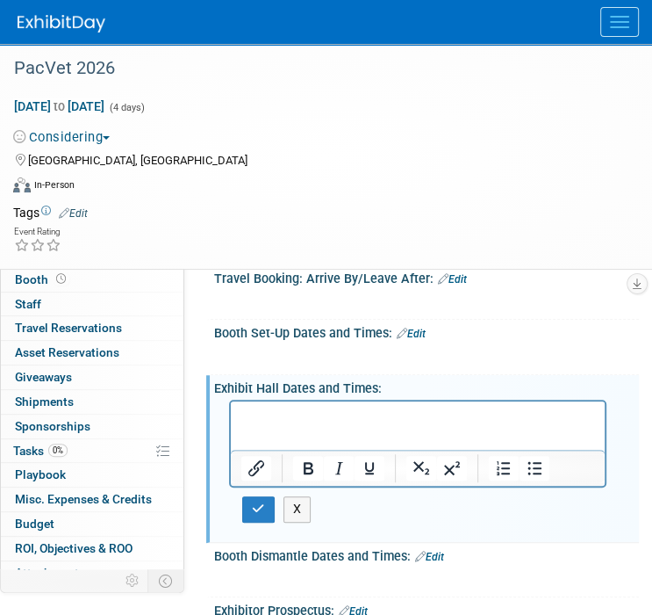
scroll to position [0, 0]
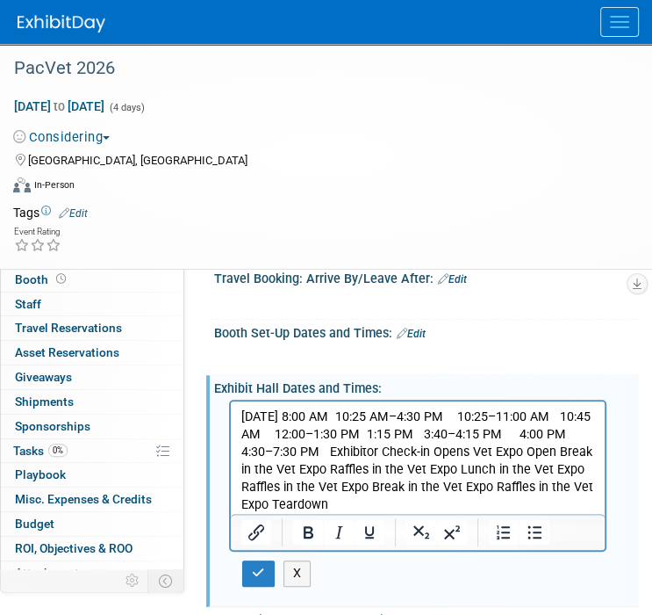
click at [372, 414] on p "Saturday, June 20, 2026 8:00 AM 10:25 AM–4:30 PM 10:25–11:00 AM 10:45 AM 12:00–…" at bounding box center [418, 460] width 354 height 105
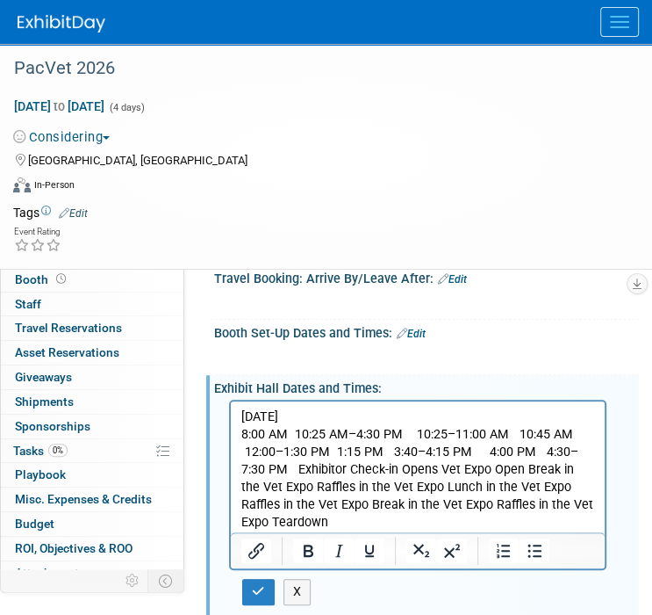
drag, startPoint x: 299, startPoint y: 522, endPoint x: 236, endPoint y: 416, distance: 123.2
click at [236, 416] on html "Saturday, June 20, 2026 8:00 AM 10:25 AM–4:30 PM 10:25–11:00 AM 10:45 AM 12:00–…" at bounding box center [418, 466] width 374 height 131
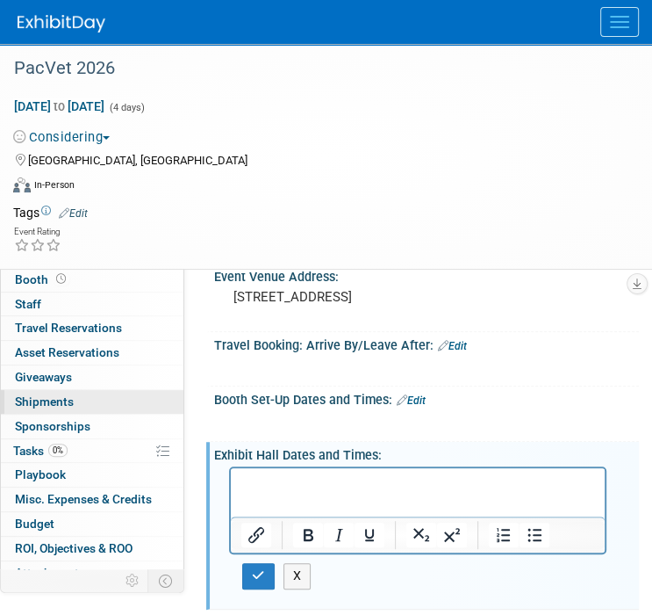
scroll to position [176, 0]
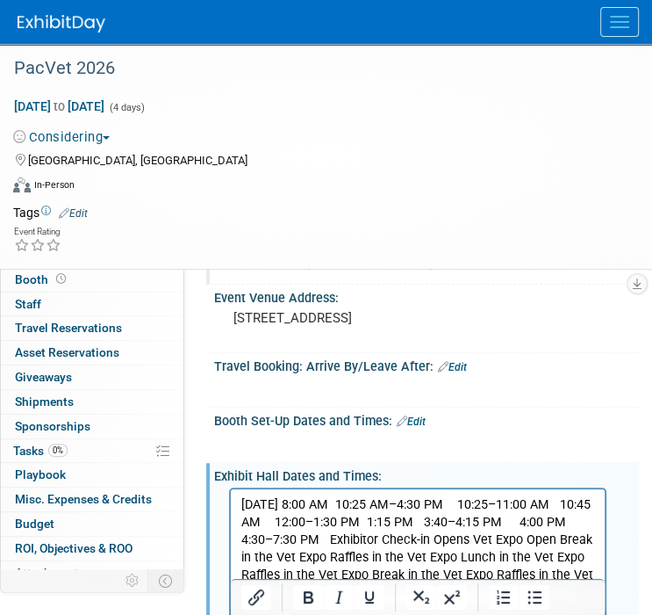
click at [371, 503] on p "Saturday, June 20, 2026 8:00 AM 10:25 AM–4:30 PM 10:25–11:00 AM 10:45 AM 12:00–…" at bounding box center [418, 548] width 354 height 105
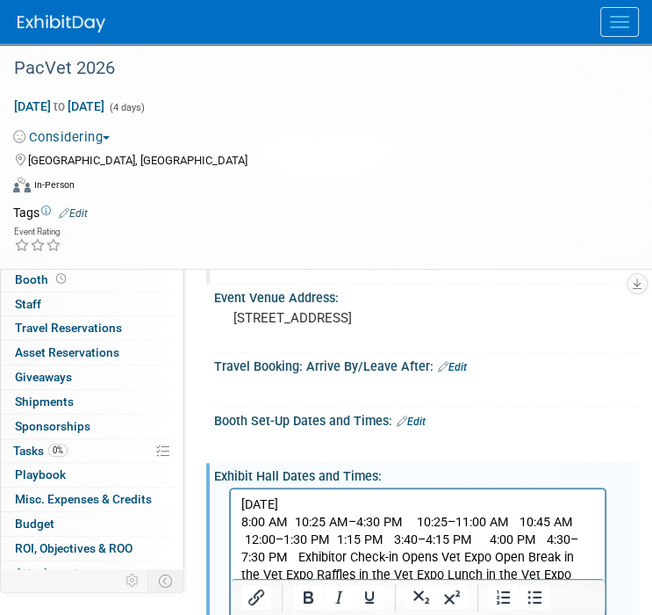
click at [293, 522] on p "8:00 AM 10:25 AM–4:30 PM 10:25–11:00 AM 10:45 AM 12:00–1:30 PM 1:15 PM 3:40–4:1…" at bounding box center [418, 566] width 354 height 105
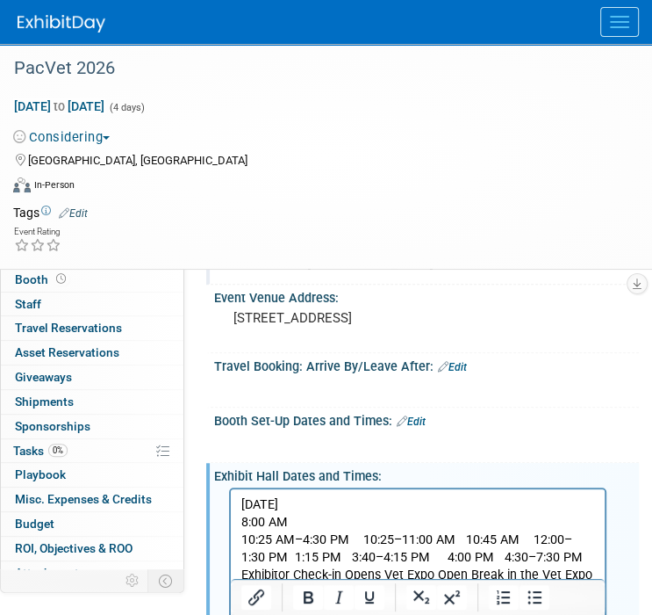
click at [349, 542] on p "10:25 AM–4:30 PM 10:25–11:00 AM 10:45 AM 12:00–1:30 PM 1:15 PM 3:40–4:15 PM 4:0…" at bounding box center [418, 583] width 354 height 105
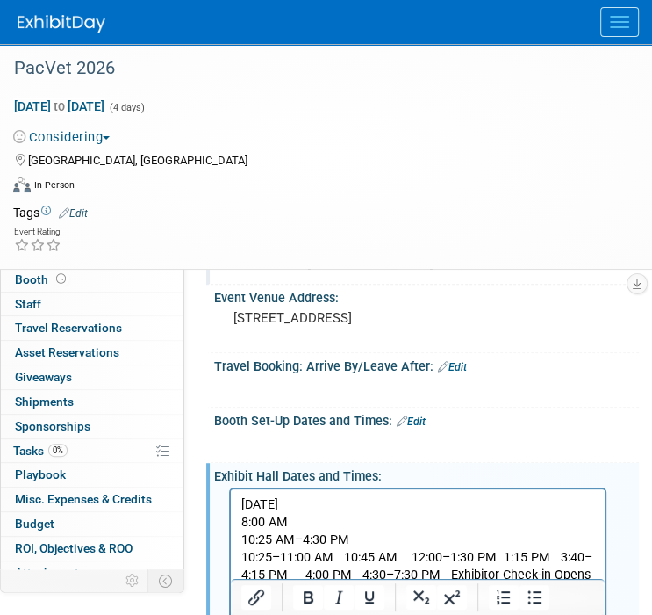
click at [335, 557] on p "10:25–11:00 AM 10:45 AM 12:00–1:30 PM 1:15 PM 3:40–4:15 PM 4:00 PM 4:30–7:30 PM…" at bounding box center [418, 593] width 354 height 88
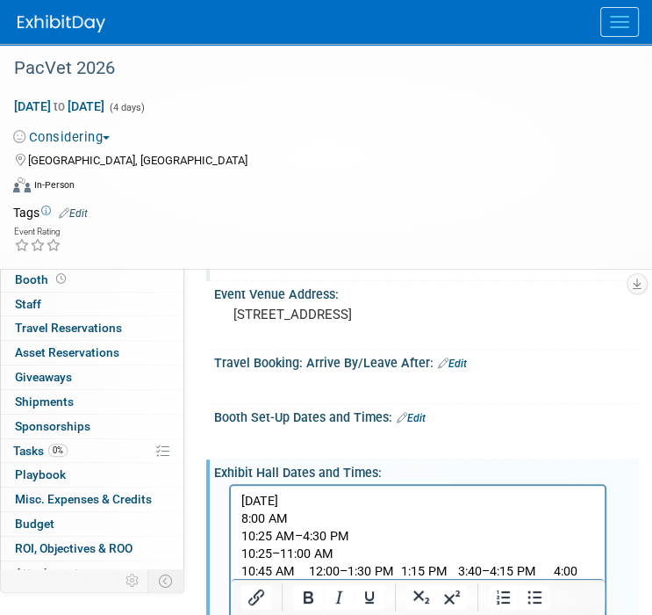
click at [304, 572] on p "10:45 AM 12:00–1:30 PM 1:15 PM 3:40–4:15 PM 4:00 PM 4:30–7:30 PM Exhibitor Chec…" at bounding box center [418, 607] width 354 height 88
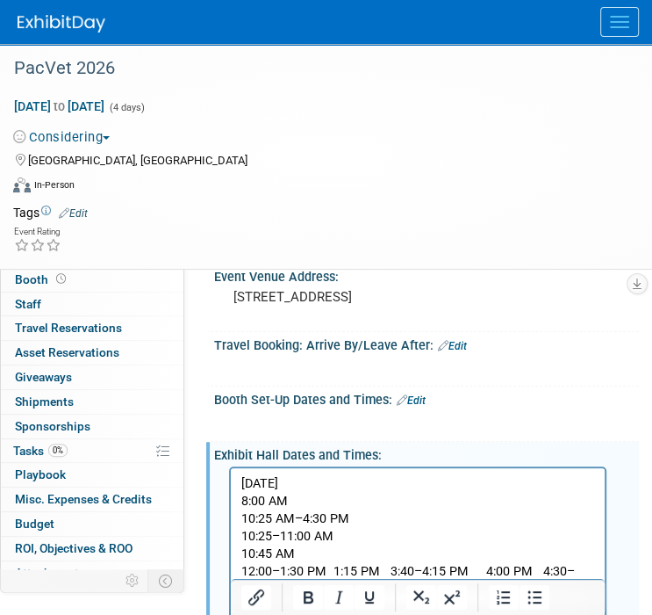
click at [328, 569] on p "12:00–1:30 PM 1:15 PM 3:40–4:15 PM 4:00 PM 4:30–7:30 PM Exhibitor Check-in Open…" at bounding box center [418, 607] width 354 height 88
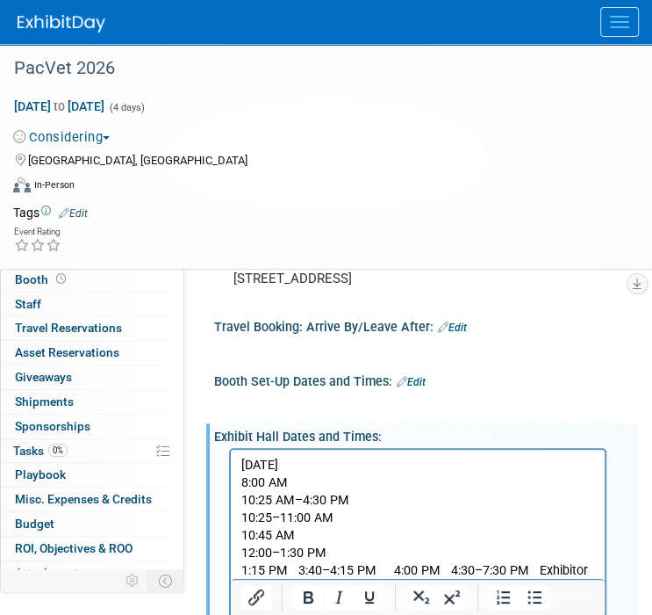
click at [296, 568] on p "1:15 PM 3:40–4:15 PM 4:00 PM 4:30–7:30 PM Exhibitor Check-in Opens Vet Expo Ope…" at bounding box center [418, 597] width 354 height 70
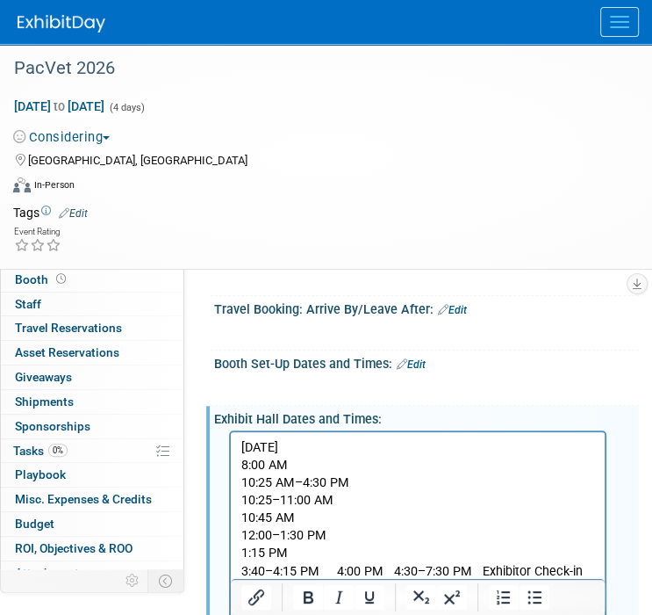
click at [323, 572] on p "3:40–4:15 PM 4:00 PM 4:30–7:30 PM Exhibitor Check-in Opens Vet Expo Open Break …" at bounding box center [418, 598] width 354 height 70
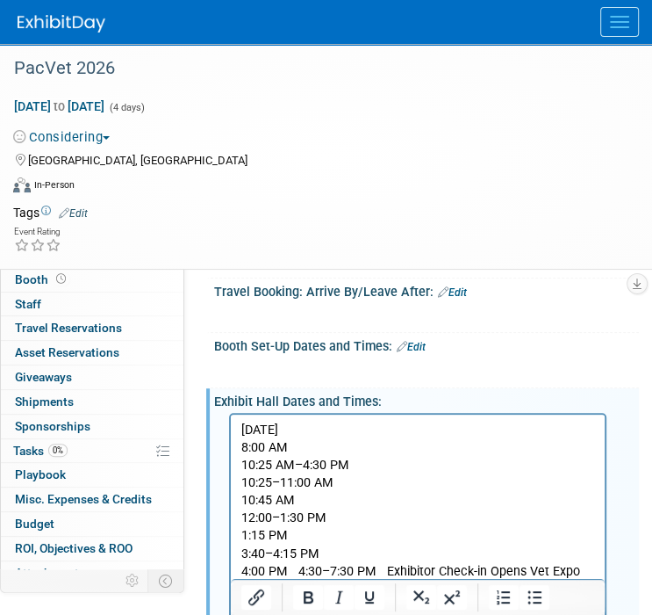
click at [297, 569] on p "3:40–4:15 PM 4:00 PM 4:30–7:30 PM Exhibitor Check-in Opens Vet Expo Open Break …" at bounding box center [418, 589] width 354 height 88
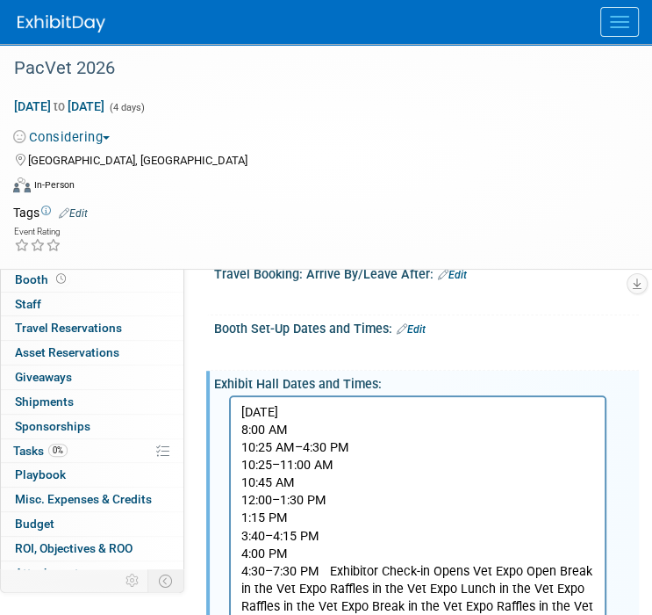
scroll to position [356, 0]
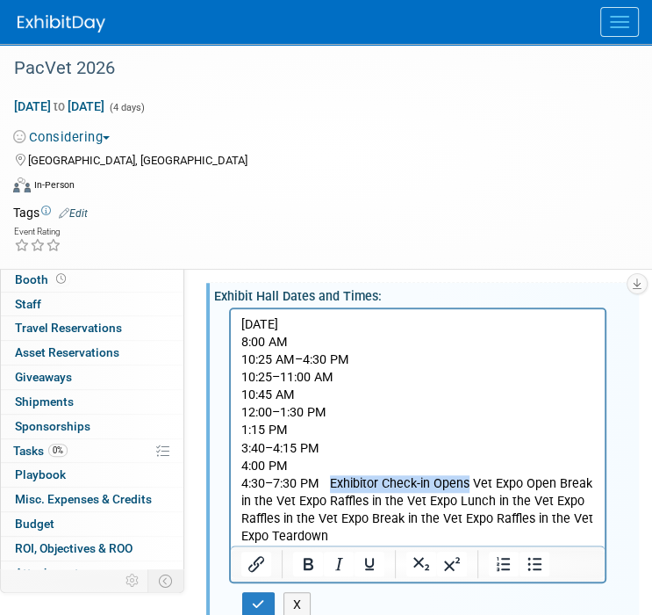
drag, startPoint x: 329, startPoint y: 481, endPoint x: 468, endPoint y: 483, distance: 138.7
click at [468, 483] on p "4:30–7:30 PM Exhibitor Check-in Opens Vet Expo Open Break in the Vet Expo Raffl…" at bounding box center [418, 510] width 354 height 70
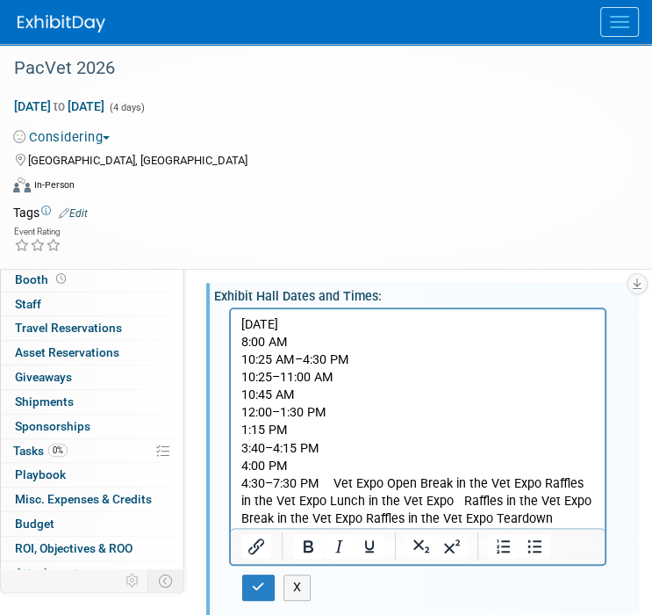
click at [340, 341] on p "8:00 AM" at bounding box center [418, 343] width 354 height 18
click at [393, 320] on p "Saturday, June 20, 2026" at bounding box center [418, 325] width 354 height 18
drag, startPoint x: 393, startPoint y: 320, endPoint x: 244, endPoint y: 326, distance: 149.4
click at [244, 326] on p "Saturday, June 20, 2026" at bounding box center [418, 325] width 354 height 18
drag, startPoint x: 312, startPoint y: 539, endPoint x: 93, endPoint y: 143, distance: 452.3
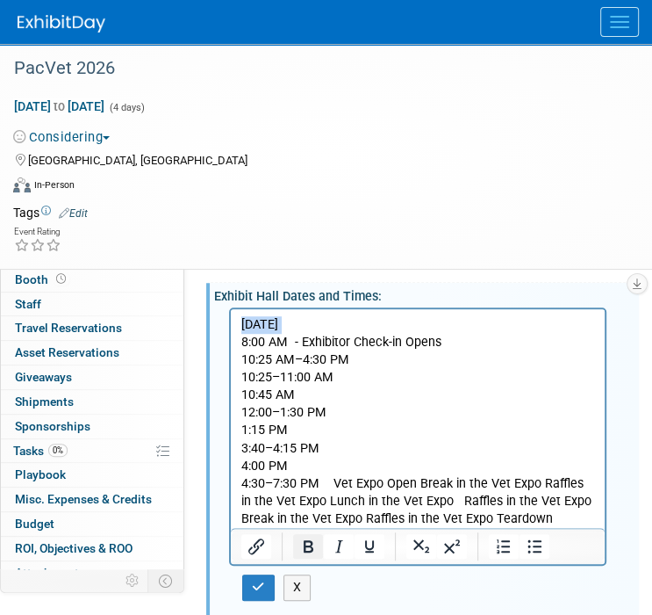
click at [312, 539] on icon "Bold" at bounding box center [308, 546] width 21 height 21
click at [335, 349] on p "8:00 AM - Exhibitor Check-in Opens" at bounding box center [418, 343] width 354 height 18
click at [355, 358] on p "10:25 AM–4:30 PM" at bounding box center [418, 360] width 354 height 18
drag, startPoint x: 335, startPoint y: 481, endPoint x: 412, endPoint y: 492, distance: 77.1
click at [412, 492] on p "4:30–7:30 PM Vet Expo Open Break in the Vet Expo Raffles in the Vet Expo Lunch …" at bounding box center [418, 501] width 354 height 53
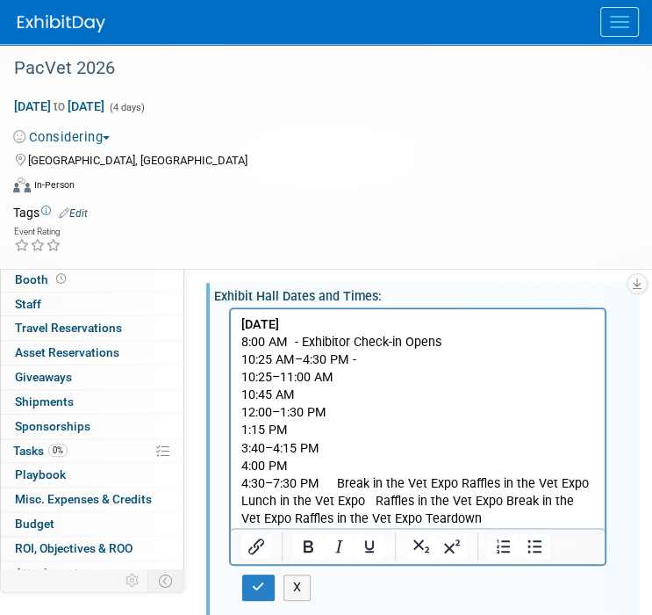
click at [369, 356] on p "10:25 AM–4:30 PM -" at bounding box center [418, 360] width 354 height 18
click at [343, 378] on p "10:25–11:00 AM" at bounding box center [418, 378] width 354 height 18
drag, startPoint x: 337, startPoint y: 483, endPoint x: 450, endPoint y: 481, distance: 112.4
click at [451, 483] on p "4:30–7:30 PM Break in the Vet Expo Raffles in the Vet Expo Lunch in the Vet Exp…" at bounding box center [418, 501] width 354 height 53
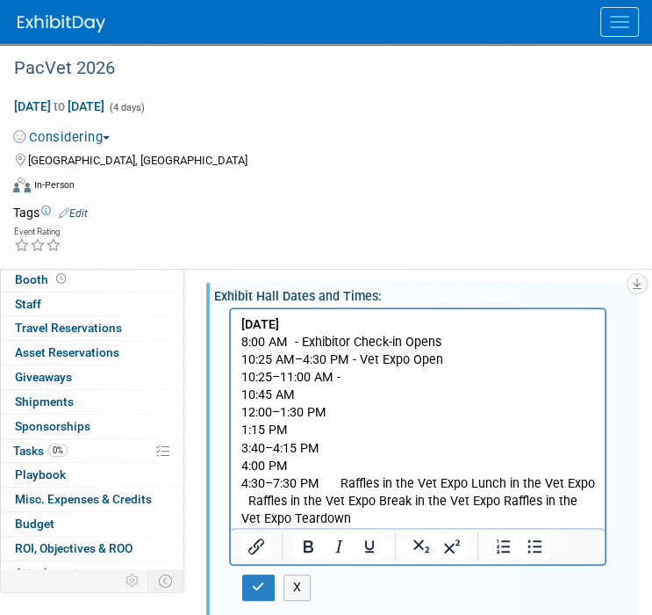
click at [349, 378] on p "10:25–11:00 AM -" at bounding box center [418, 378] width 354 height 18
click at [324, 392] on p "10:45 AM" at bounding box center [418, 395] width 354 height 18
drag, startPoint x: 340, startPoint y: 480, endPoint x: 460, endPoint y: 481, distance: 120.3
click at [464, 483] on p "4:30–7:30 PM Raffles in the Vet Expo Lunch in the Vet Expo Raffles in the Vet E…" at bounding box center [418, 501] width 354 height 53
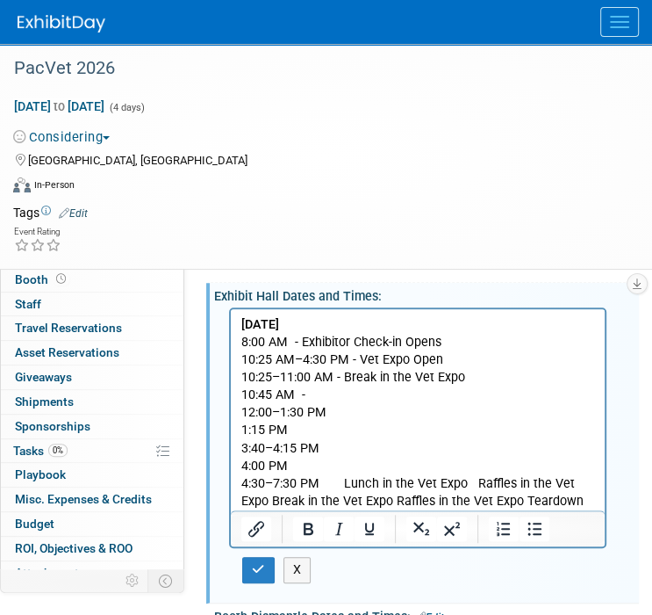
click at [337, 393] on p "10:45 AM -" at bounding box center [418, 395] width 354 height 18
click at [355, 409] on p "12:00–1:30 PM" at bounding box center [418, 413] width 354 height 18
drag, startPoint x: 342, startPoint y: 478, endPoint x: 456, endPoint y: 478, distance: 113.3
click at [458, 482] on p "4:30–7:30 PM Lunch in the Vet Expo Raffles in the Vet Expo Break in the Vet Exp…" at bounding box center [418, 492] width 354 height 35
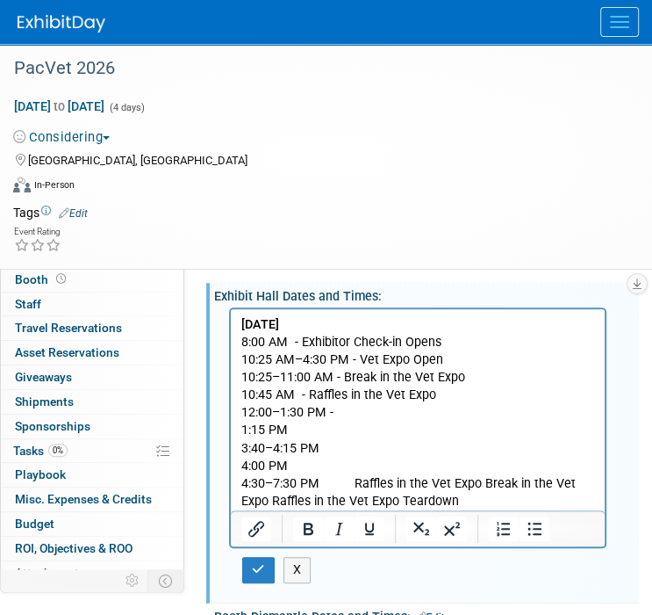
click at [356, 409] on p "12:00–1:30 PM -" at bounding box center [418, 413] width 354 height 18
click at [320, 430] on p "1:15 PM" at bounding box center [418, 430] width 354 height 18
drag, startPoint x: 353, startPoint y: 486, endPoint x: 472, endPoint y: 482, distance: 119.5
click at [473, 482] on p "4:30–7:30 PM Raffles in the Vet Expo Break in the Vet Expo Raffles in the Vet E…" at bounding box center [418, 492] width 354 height 35
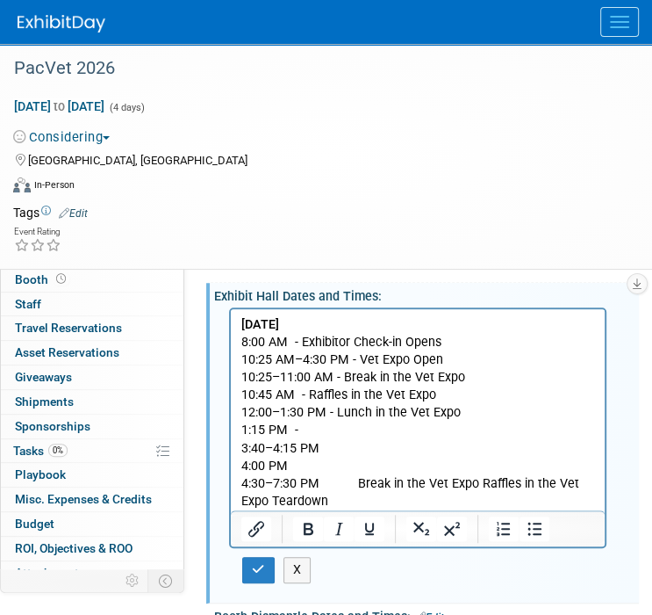
click at [314, 428] on p "1:15 PM -" at bounding box center [418, 430] width 354 height 18
click at [341, 450] on p "3:40–4:15 PM 4:00 PM" at bounding box center [418, 457] width 354 height 35
drag, startPoint x: 356, startPoint y: 481, endPoint x: 471, endPoint y: 483, distance: 114.1
click at [471, 483] on p "4:30–7:30 PM Break in the Vet Expo Raffles in the Vet Expo Teardown" at bounding box center [418, 492] width 354 height 35
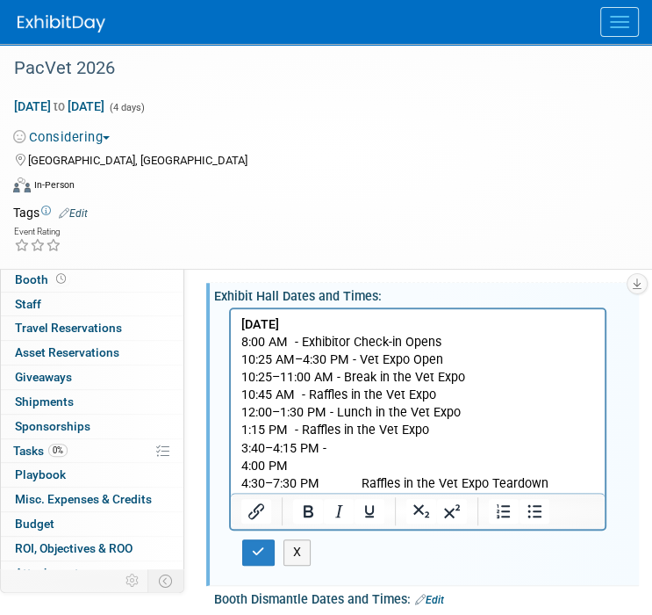
click at [334, 448] on p "3:40–4:15 PM - 4:00 PM" at bounding box center [418, 457] width 354 height 35
click at [306, 462] on p "3:40–4:15 PM - Break in the Vet Expo 4:00 PM" at bounding box center [418, 457] width 354 height 35
drag, startPoint x: 357, startPoint y: 486, endPoint x: 482, endPoint y: 483, distance: 124.7
click at [482, 483] on p "4:30–7:30 PM Raffles in the Vet Expo Teardown" at bounding box center [418, 484] width 354 height 18
click at [315, 467] on p "3:40–4:15 PM - Break in the Vet Expo 4:00 PM -" at bounding box center [418, 457] width 354 height 35
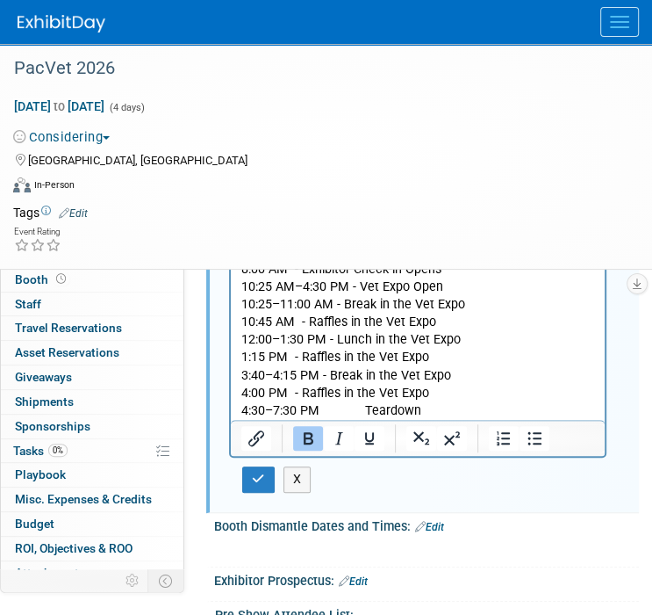
scroll to position [443, 0]
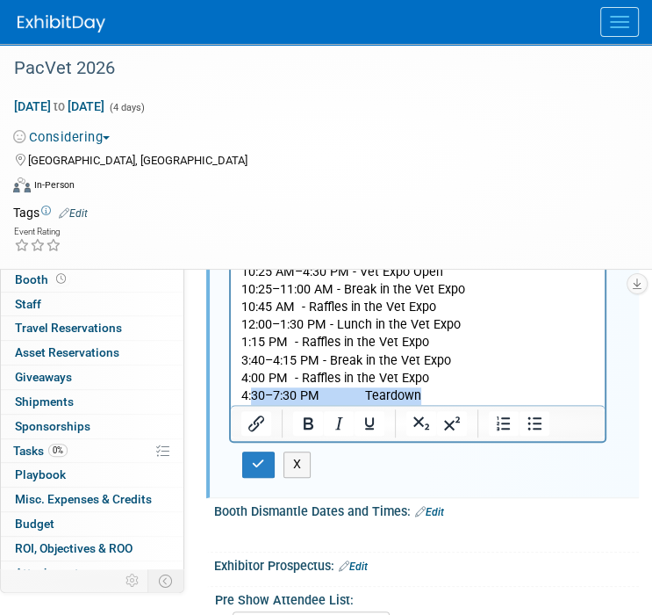
drag, startPoint x: 424, startPoint y: 398, endPoint x: 249, endPoint y: 394, distance: 174.7
click at [249, 394] on p "4:30–7:30 PM Teardown" at bounding box center [418, 396] width 354 height 18
click at [244, 394] on p "4:30–7:30 PM Teardown" at bounding box center [418, 396] width 354 height 18
drag, startPoint x: 244, startPoint y: 394, endPoint x: 414, endPoint y: 392, distance: 170.3
click at [414, 392] on p "4:30–7:30 PM Teardown" at bounding box center [418, 396] width 354 height 18
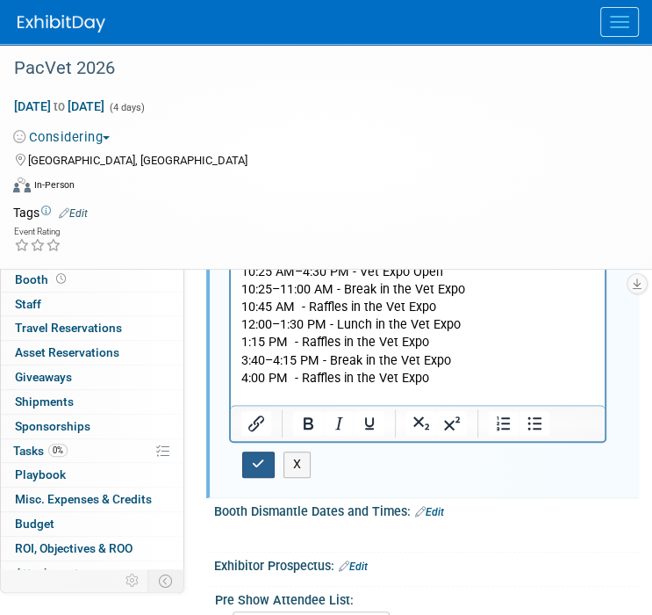
click at [258, 457] on icon "button" at bounding box center [258, 463] width 13 height 12
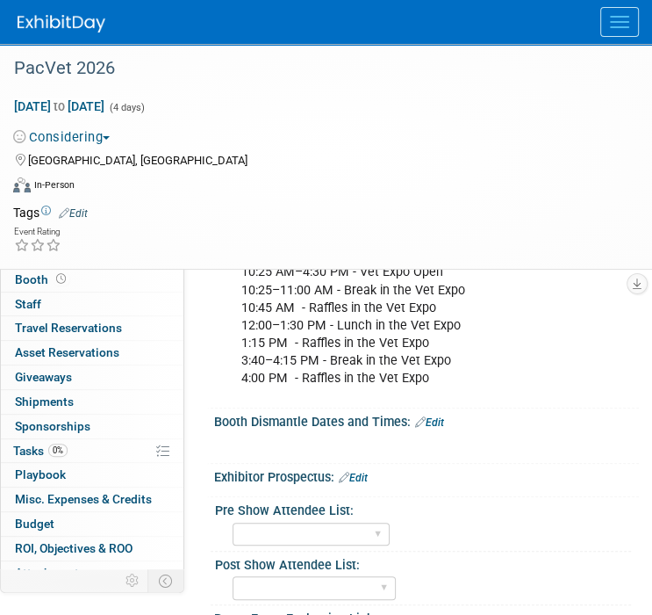
drag, startPoint x: 434, startPoint y: 422, endPoint x: 413, endPoint y: 427, distance: 21.5
click at [434, 422] on link "Edit" at bounding box center [429, 422] width 29 height 12
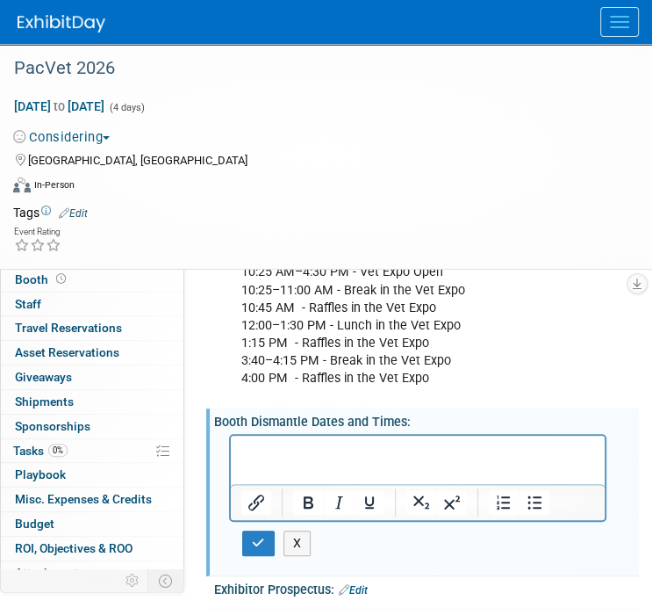
scroll to position [0, 0]
click at [277, 453] on p "Rich Text Area. Press ALT-0 for help." at bounding box center [418, 451] width 354 height 18
drag, startPoint x: 382, startPoint y: 450, endPoint x: 232, endPoint y: 447, distance: 150.2
click at [232, 447] on html "Saturday, June 20,2026 4:30–7:30 PM Teardown" at bounding box center [418, 456] width 374 height 42
click at [311, 503] on icon "Bold" at bounding box center [309, 502] width 10 height 12
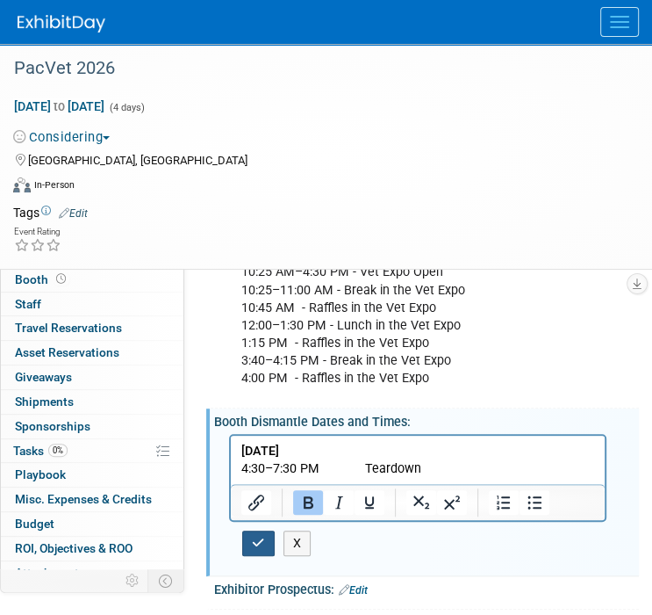
click at [264, 531] on button "button" at bounding box center [258, 542] width 32 height 25
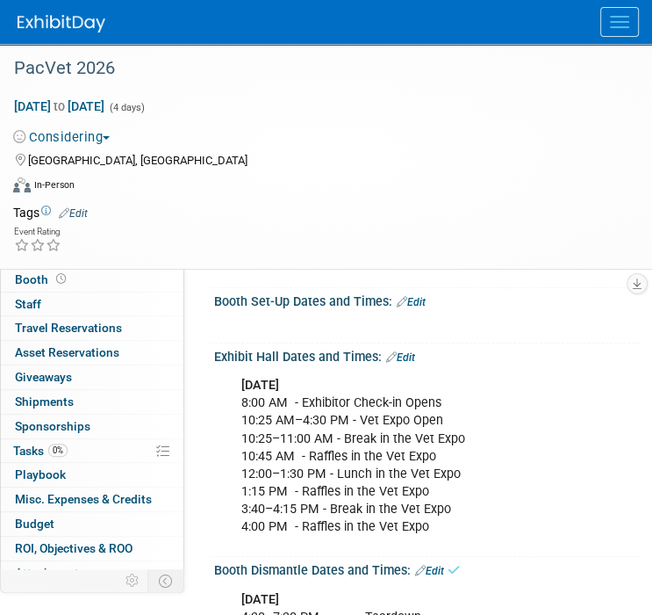
scroll to position [268, 0]
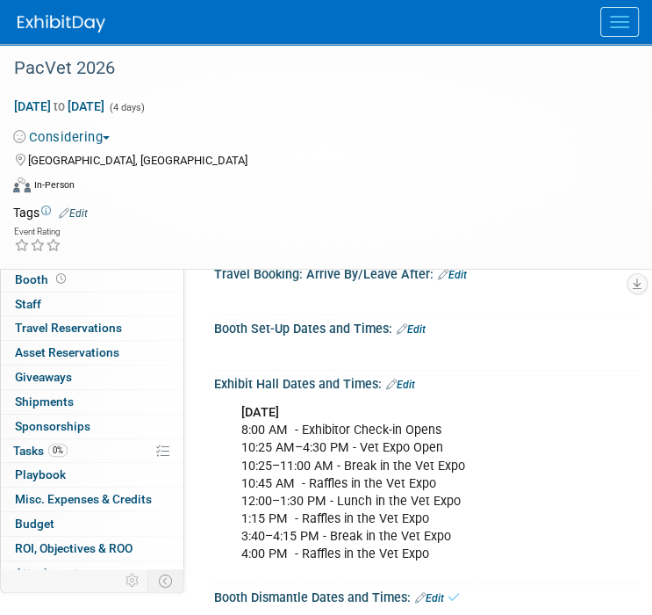
click at [409, 378] on link "Edit" at bounding box center [400, 384] width 29 height 12
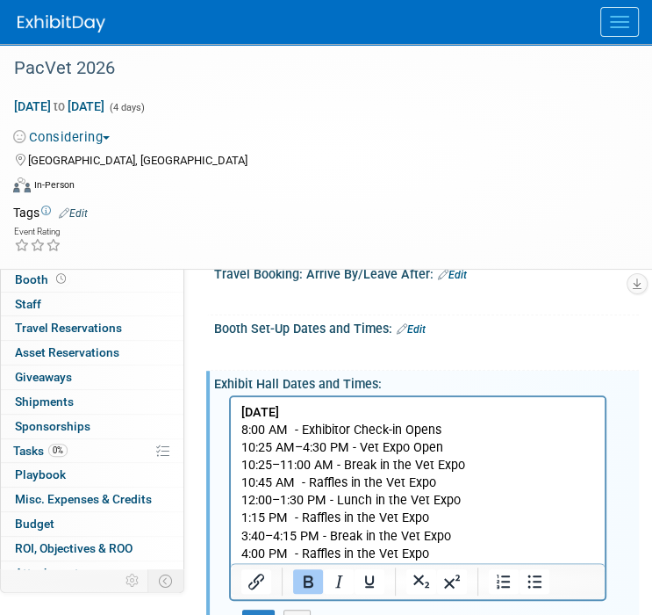
scroll to position [0, 0]
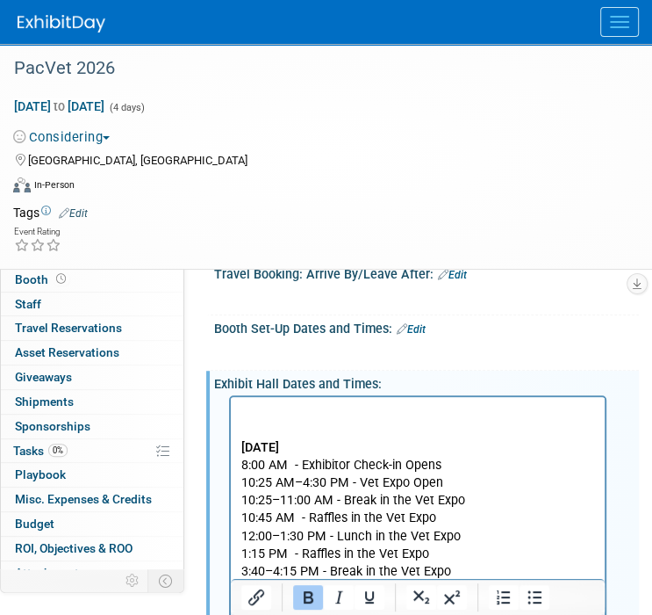
click at [361, 408] on p "Rich Text Area. Press ALT-0 for help." at bounding box center [418, 413] width 354 height 18
click at [266, 416] on p "Rich Text Area. Press ALT-0 for help." at bounding box center [418, 413] width 354 height 18
paste body "Rich Text Area. Press ALT-0 for help."
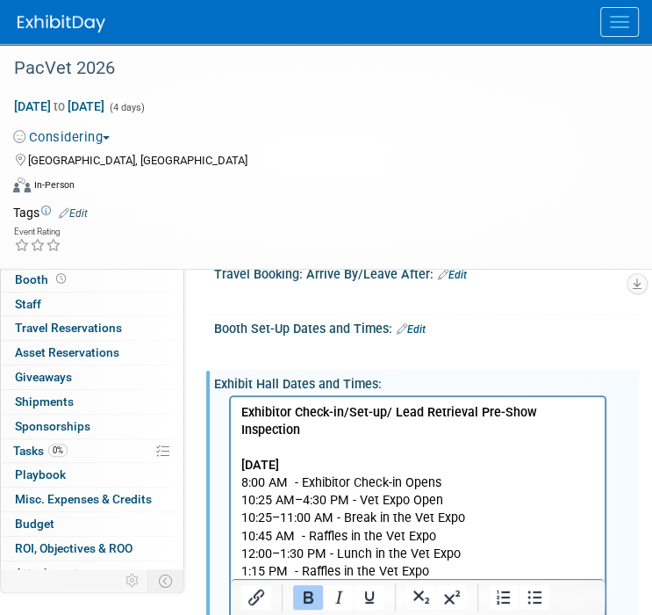
click at [246, 411] on b "Exhibitor Check-in/Set-up/ Lead Retrieval Pre-Show Inspection" at bounding box center [389, 421] width 296 height 32
click at [241, 408] on b "Exhibitor Check-in/Set-up/ Lead Retrieval Pre-Show Inspection" at bounding box center [389, 421] width 296 height 32
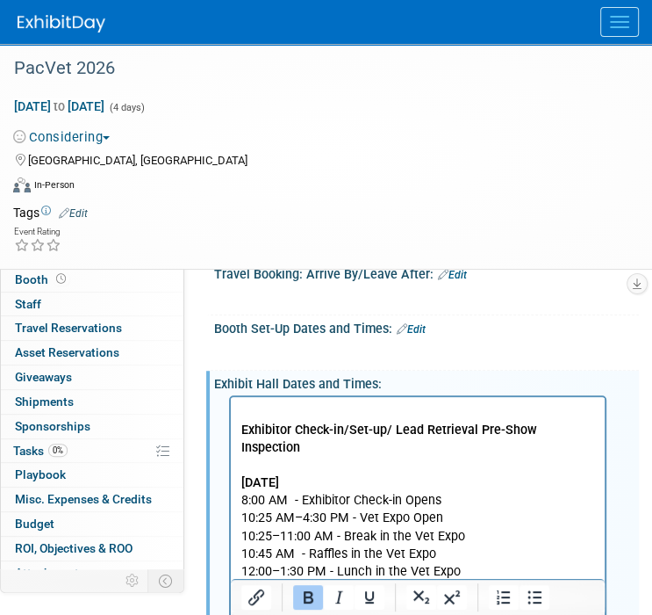
drag, startPoint x: 310, startPoint y: 450, endPoint x: 240, endPoint y: 426, distance: 74.1
click at [240, 426] on html "Exhibitor Check-in/Set-up/ Lead Retrieval Pre-Show Inspection Saturday, June 20…" at bounding box center [418, 515] width 374 height 236
drag, startPoint x: 308, startPoint y: 602, endPoint x: 302, endPoint y: 586, distance: 17.8
click at [307, 601] on icon "Bold" at bounding box center [309, 597] width 10 height 12
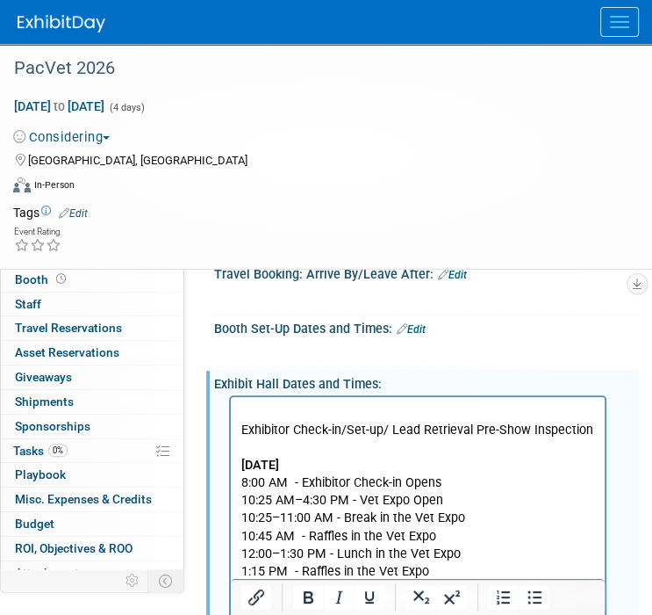
click at [247, 408] on p "Rich Text Area. Press ALT-0 for help." at bounding box center [418, 413] width 354 height 18
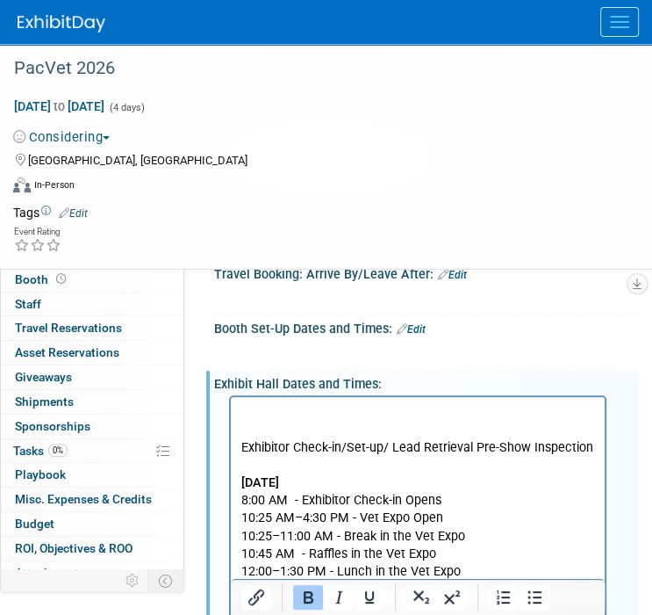
click at [247, 408] on p "Rich Text Area. Press ALT-0 for help." at bounding box center [418, 413] width 354 height 18
click at [416, 325] on link "Edit" at bounding box center [411, 329] width 29 height 12
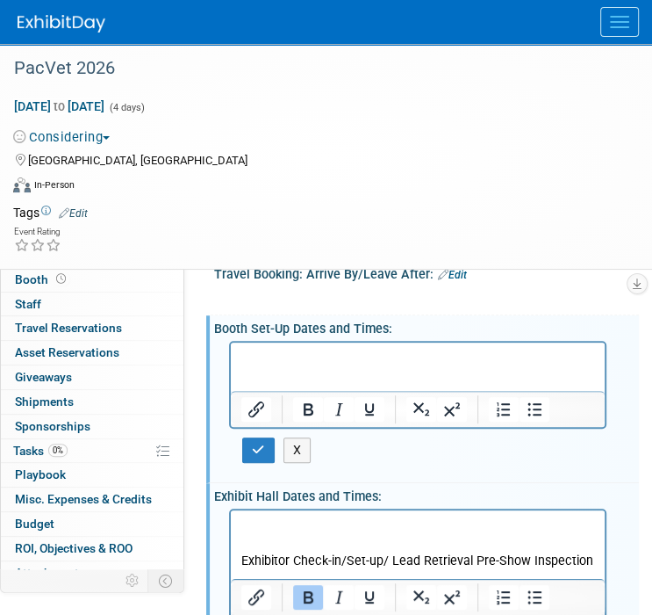
click at [289, 355] on p "Rich Text Area. Press ALT-0 for help." at bounding box center [418, 358] width 354 height 18
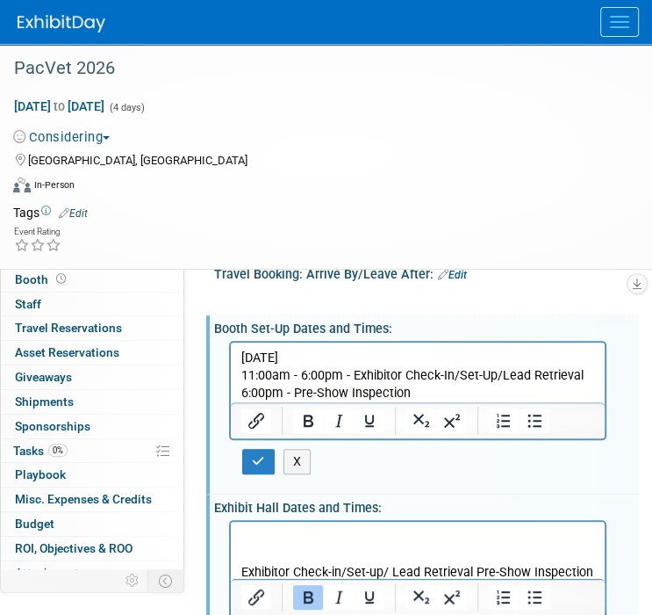
drag, startPoint x: 385, startPoint y: 357, endPoint x: 230, endPoint y: 358, distance: 155.4
click at [231, 358] on html "Thursday, June 18, 2026 11:00am - 6:00pm - Exhibitor Check-In/Set-Up/Lead Retri…" at bounding box center [418, 372] width 374 height 60
click at [306, 421] on icon "Bold" at bounding box center [308, 420] width 21 height 21
click at [265, 463] on button "button" at bounding box center [258, 461] width 32 height 25
click at [267, 543] on p "Rich Text Area. Press ALT-0 for help." at bounding box center [418, 537] width 354 height 18
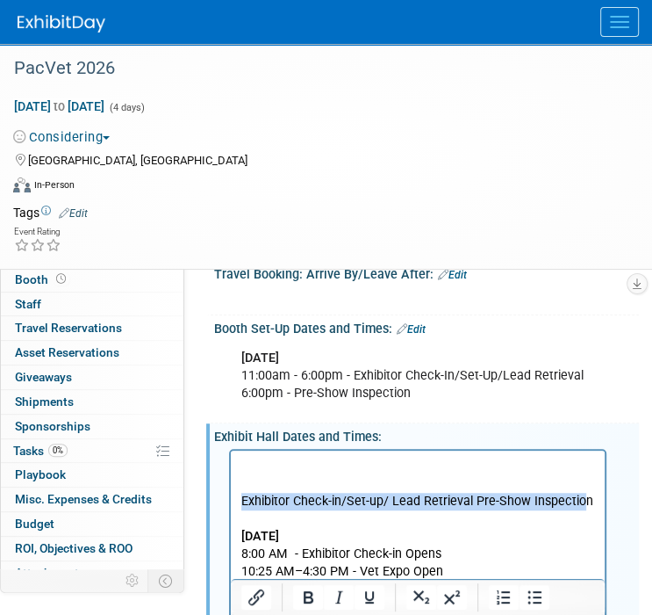
drag, startPoint x: 244, startPoint y: 494, endPoint x: 582, endPoint y: 498, distance: 338.0
click at [582, 498] on p "Exhibitor Check-in/Set-up/ Lead Retrieval Pre-Show Inspection" at bounding box center [418, 501] width 354 height 18
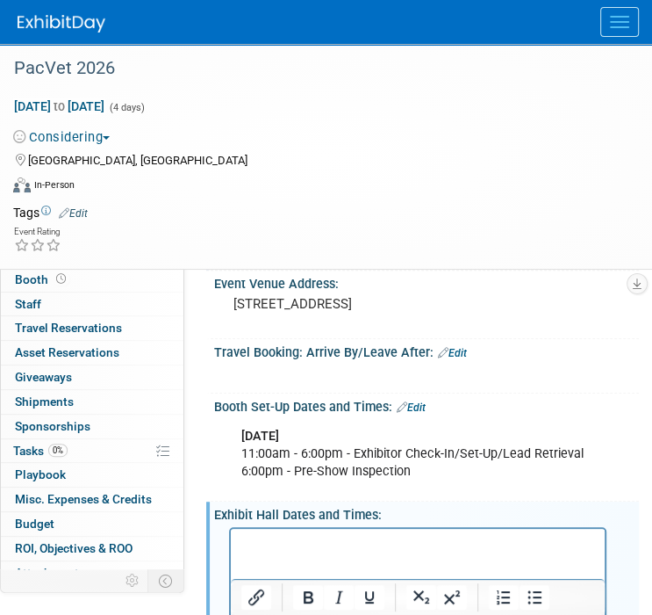
scroll to position [180, 0]
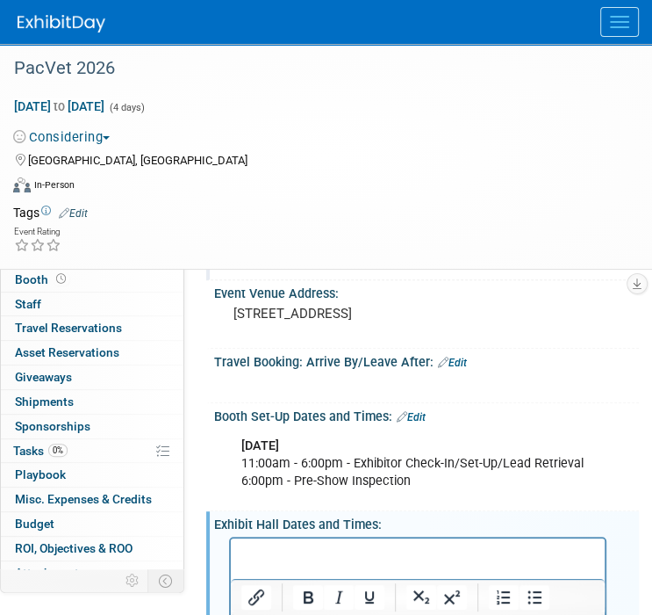
click at [261, 550] on p "Rich Text Area. Press ALT-0 for help." at bounding box center [418, 553] width 354 height 18
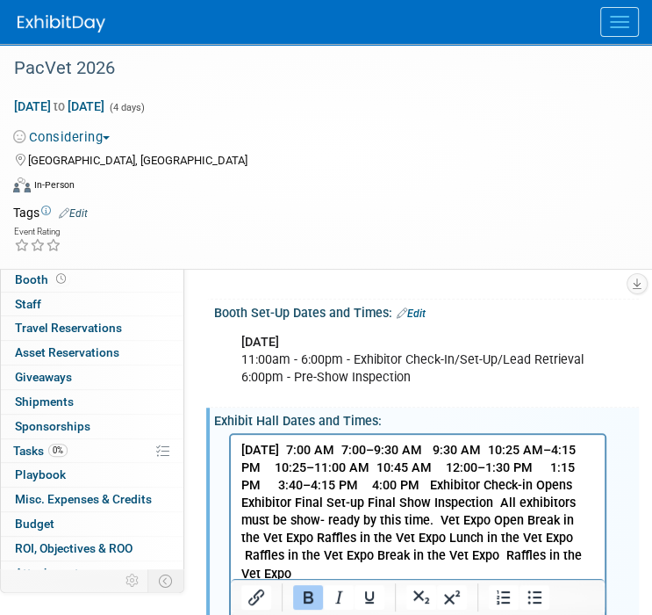
click at [359, 450] on b "Friday, June 19, 2026 7:00 AM 7:00–9:30 AM 9:30 AM 10:25 AM–4:15 PM 10:25–11:00…" at bounding box center [411, 511] width 341 height 139
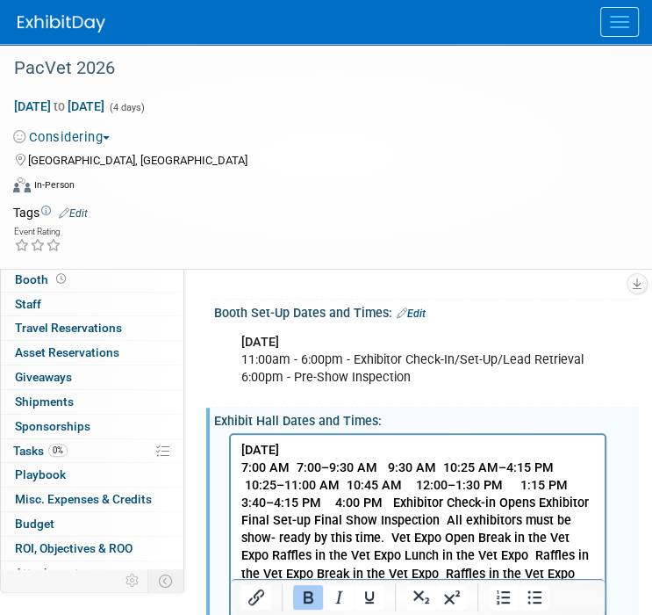
click at [295, 464] on b "7:00 AM 7:00–9:30 AM 9:30 AM 10:25 AM–4:15 PM 10:25–11:00 AM 10:45 AM 12:00–1:3…" at bounding box center [415, 519] width 348 height 120
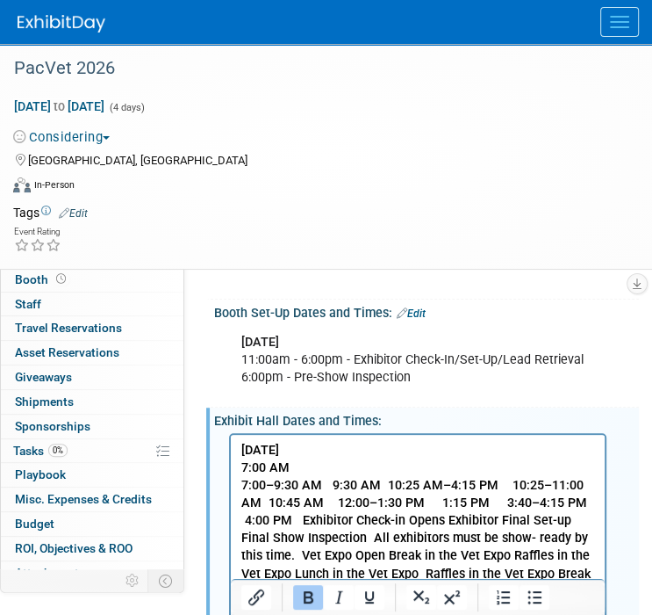
click at [323, 486] on b "7:00–9:30 AM 9:30 AM 10:25 AM–4:15 PM 10:25–11:00 AM 10:45 AM 12:00–1:30 PM 1:1…" at bounding box center [417, 537] width 353 height 120
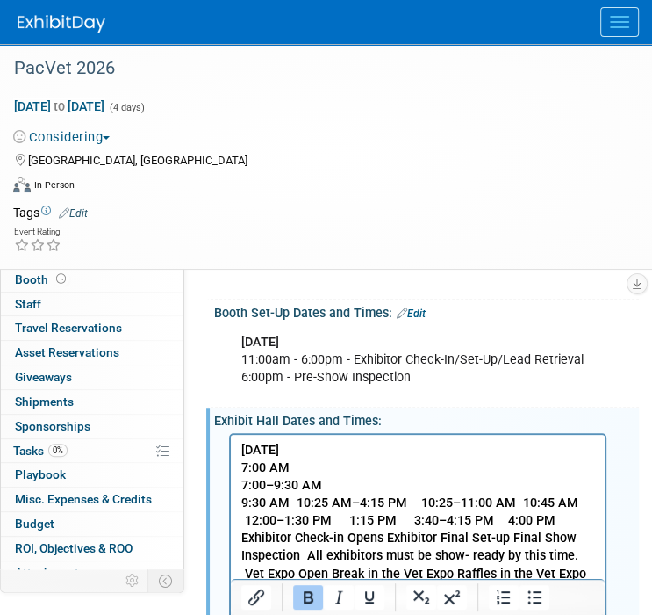
click at [298, 500] on b "9:30 AM 10:25 AM–4:15 PM 10:25–11:00 AM 10:45 AM 12:00–1:30 PM 1:15 PM 3:40–4:1…" at bounding box center [413, 554] width 345 height 120
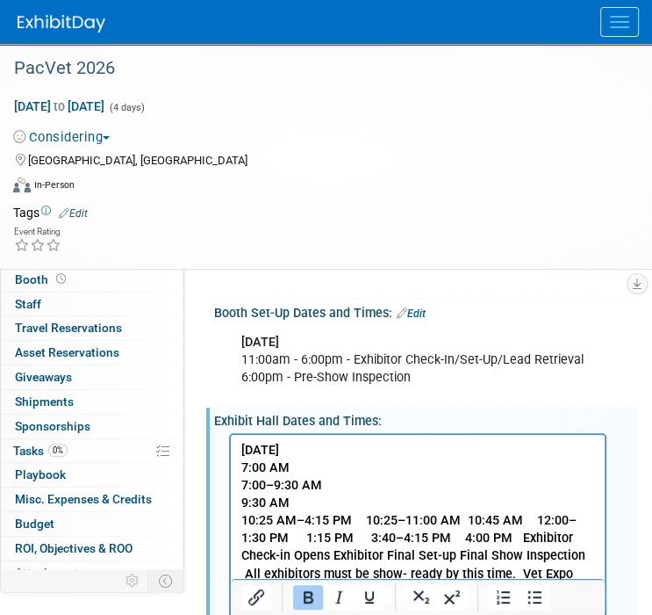
click at [360, 521] on b "10:25 AM–4:15 PM 10:25–11:00 AM 10:45 AM 12:00–1:30 PM 1:15 PM 3:40–4:15 PM 4:0…" at bounding box center [413, 572] width 344 height 120
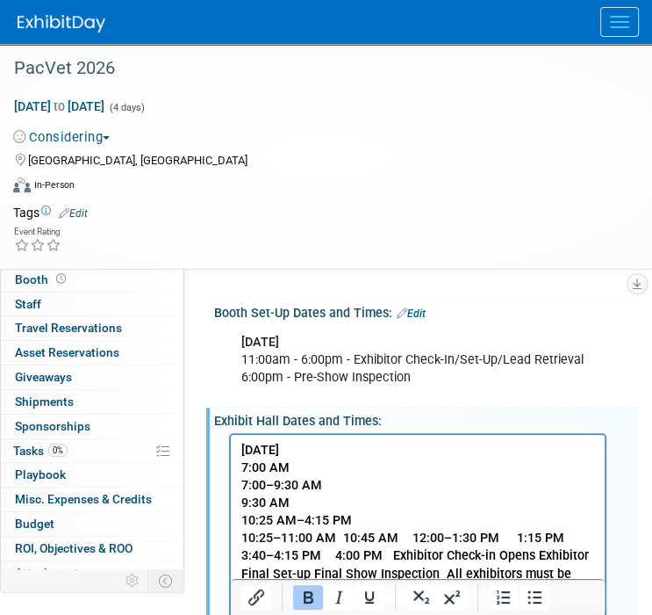
click at [349, 539] on b "10:25–11:00 AM 10:45 AM 12:00–1:30 PM 1:15 PM 3:40–4:15 PM 4:00 PM Exhibitor Ch…" at bounding box center [415, 580] width 348 height 103
click at [344, 537] on b "10:25–11:00 AM 10:45 AM 12:00–1:30 PM 1:15 PM 3:40–4:15 PM 4:00 PM Exhibitor Ch…" at bounding box center [415, 580] width 348 height 103
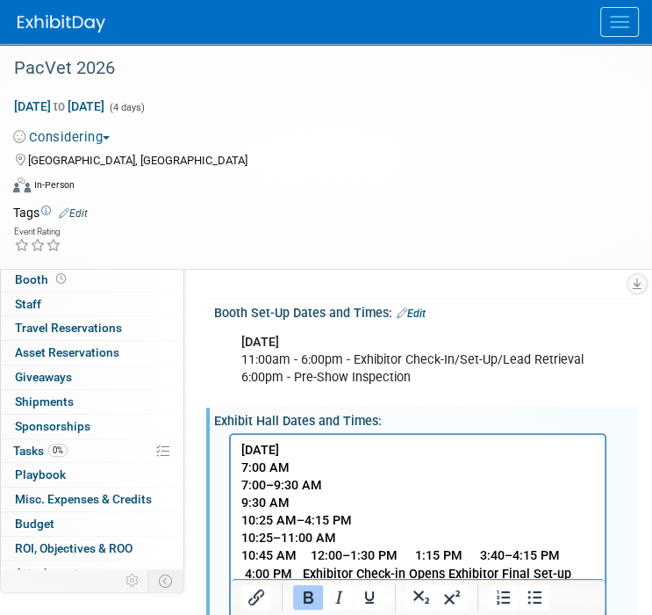
click at [304, 555] on b "10:45 AM 12:00–1:30 PM 1:15 PM 3:40–4:15 PM 4:00 PM Exhibitor Check-in Opens Ex…" at bounding box center [415, 598] width 349 height 103
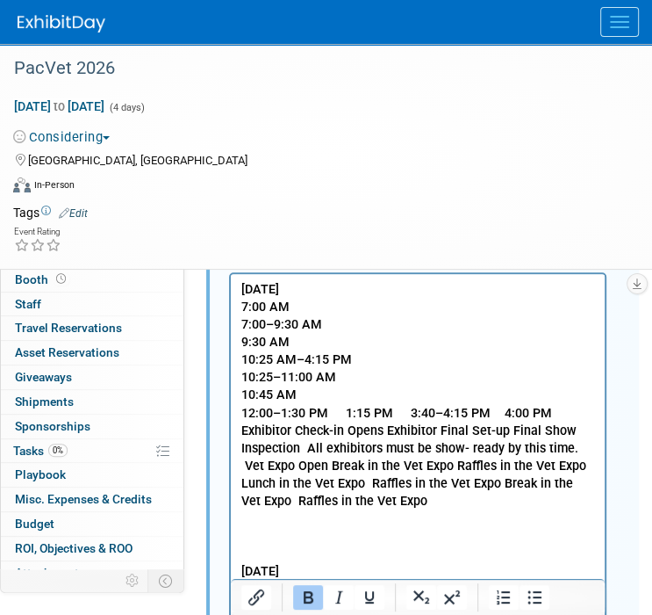
scroll to position [461, 0]
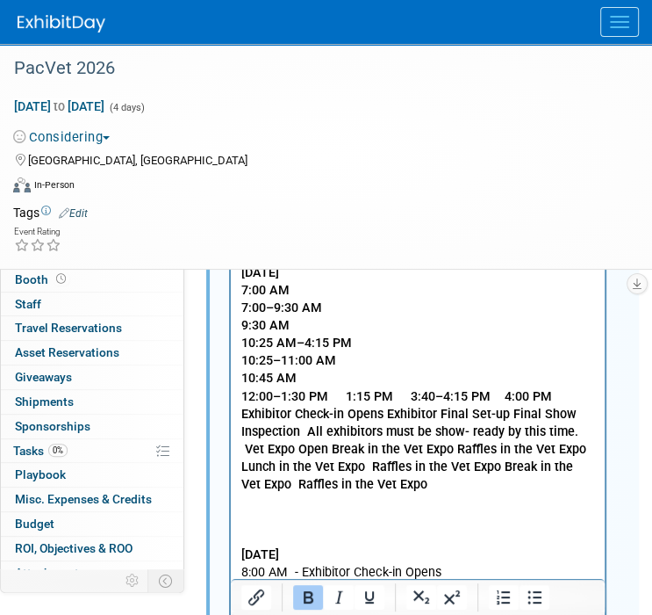
click at [330, 392] on b "12:00–1:30 PM 1:15 PM 3:40–4:15 PM 4:00 PM Exhibitor Check-in Opens Exhibitor F…" at bounding box center [413, 439] width 345 height 103
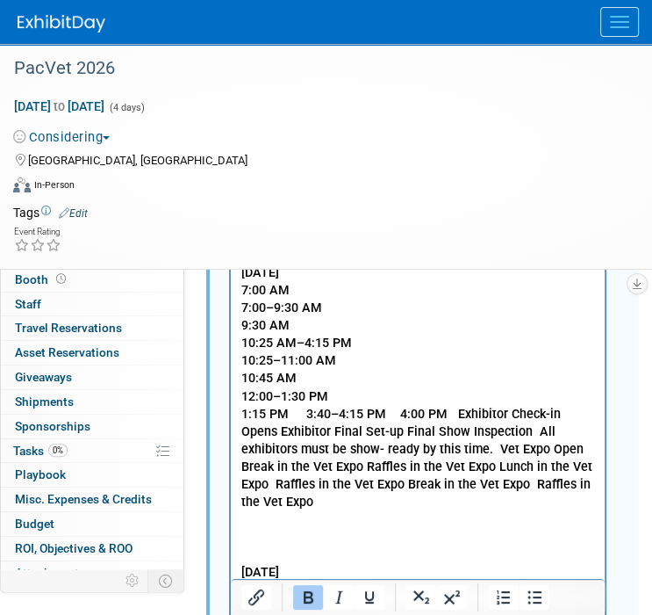
click at [302, 414] on b "1:15 PM 3:40–4:15 PM 4:00 PM Exhibitor Check-in Opens Exhibitor Final Set-up Fi…" at bounding box center [416, 457] width 351 height 103
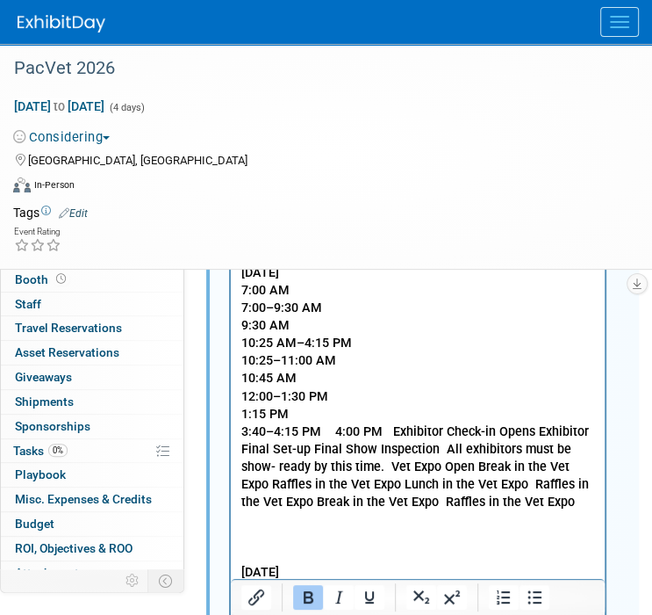
click at [322, 429] on b "3:40–4:15 PM 4:00 PM Exhibitor Check-in Opens Exhibitor Final Set-up Final Show…" at bounding box center [415, 465] width 348 height 85
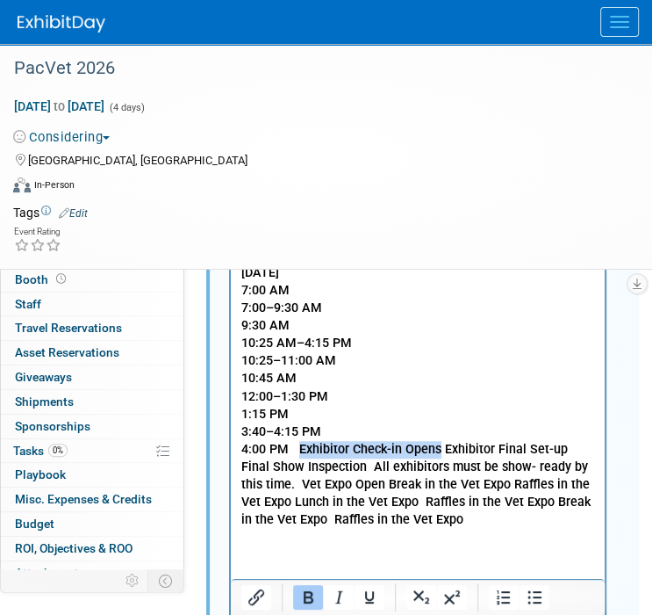
drag, startPoint x: 299, startPoint y: 449, endPoint x: 439, endPoint y: 453, distance: 139.7
click at [439, 453] on b "4:00 PM Exhibitor Check-in Opens Exhibitor Final Set-up Final Show Inspection A…" at bounding box center [415, 483] width 349 height 85
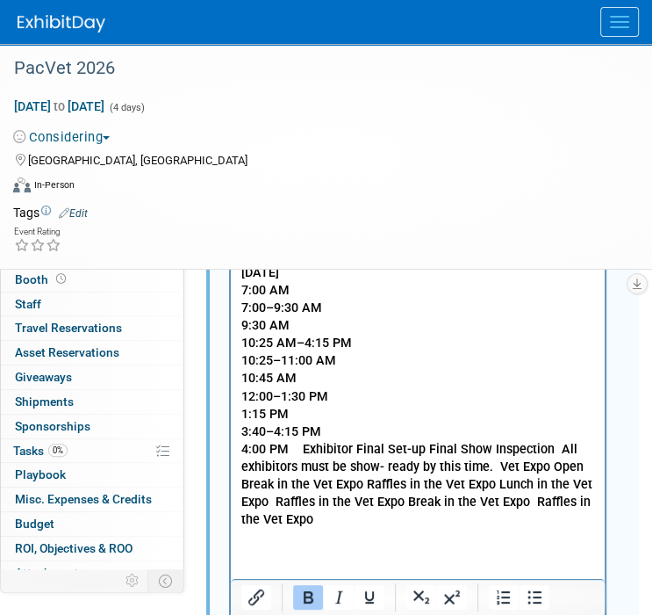
scroll to position [285, 0]
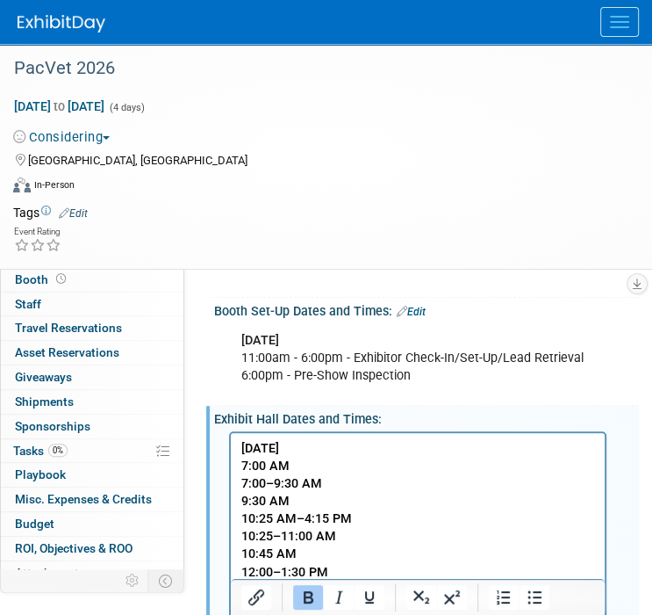
click at [324, 464] on p "7:00 AM" at bounding box center [418, 466] width 354 height 18
click at [336, 480] on p "7:00–9:30 AM" at bounding box center [418, 483] width 354 height 18
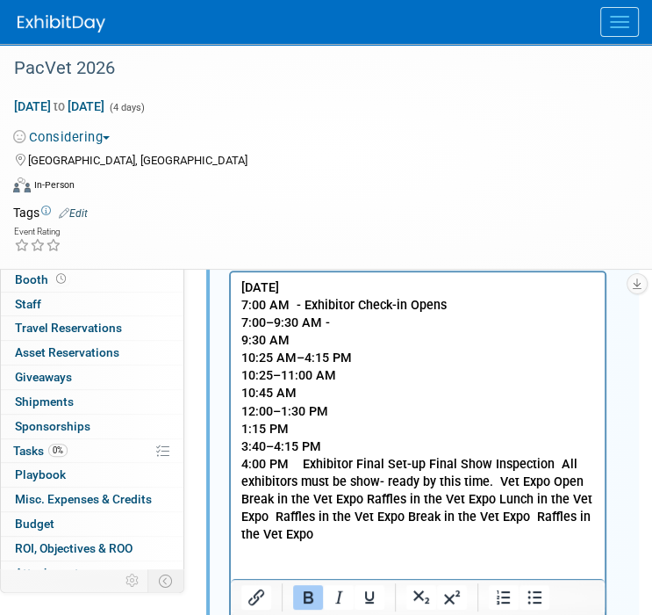
scroll to position [461, 0]
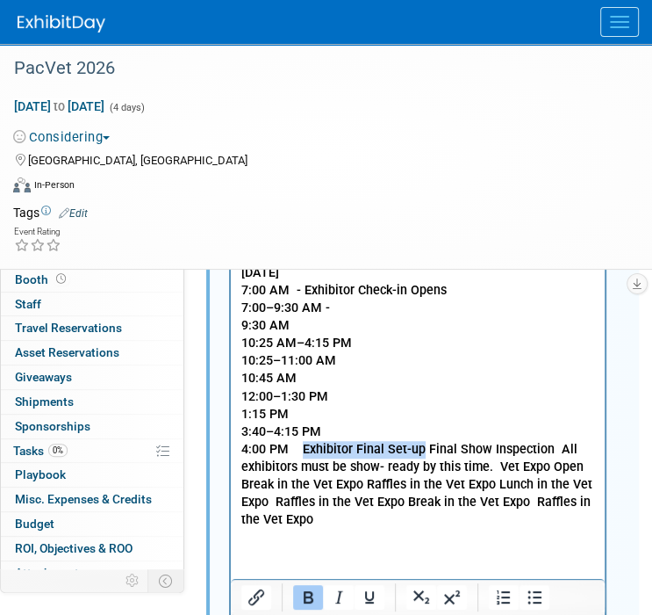
drag, startPoint x: 302, startPoint y: 445, endPoint x: 421, endPoint y: 444, distance: 118.5
click at [421, 444] on b "4:00 PM Exhibitor Final Set-up Final Show Inspection All exhibitors must be sho…" at bounding box center [416, 483] width 351 height 85
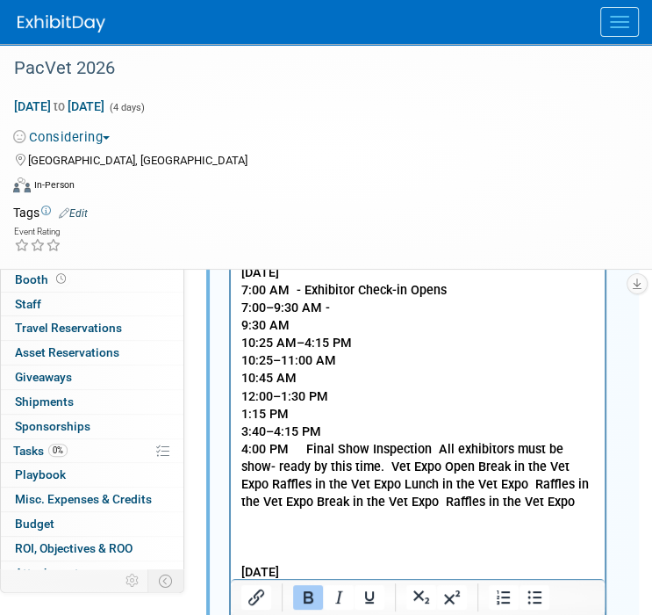
click at [343, 302] on p "7:00–9:30 AM -" at bounding box center [418, 308] width 354 height 18
click at [310, 329] on p "9:30 AM" at bounding box center [418, 325] width 354 height 18
drag, startPoint x: 306, startPoint y: 450, endPoint x: 425, endPoint y: 446, distance: 119.5
click at [425, 446] on b "4:00 PM Final Show Inspection All exhibitors must be show- ready by this time. …" at bounding box center [415, 475] width 348 height 68
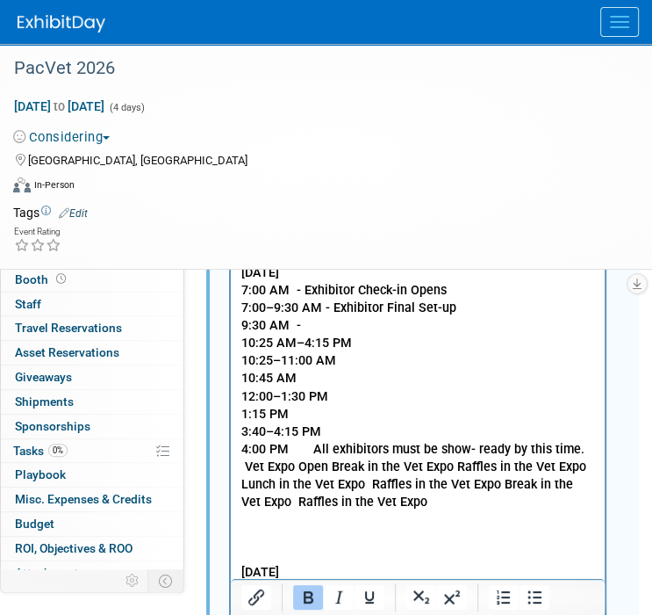
click at [332, 321] on p "9:30 AM -" at bounding box center [418, 325] width 354 height 18
click at [360, 356] on p "10:25–11:00 AM" at bounding box center [418, 360] width 354 height 18
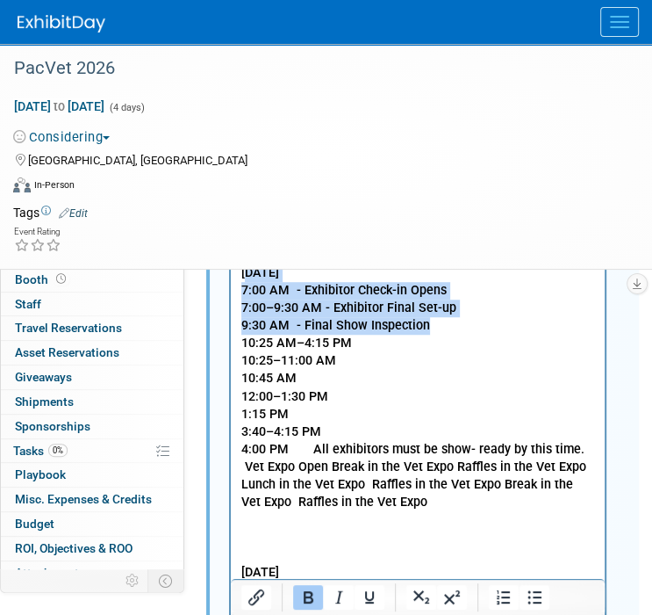
drag, startPoint x: 430, startPoint y: 327, endPoint x: 245, endPoint y: 272, distance: 193.1
click at [245, 272] on body "Friday, June 19, 2026 7:00 AM - Exhibitor Check-in Opens 7:00–9:30 AM - Exhibit…" at bounding box center [419, 492] width 356 height 458
drag, startPoint x: 251, startPoint y: 298, endPoint x: 262, endPoint y: 306, distance: 13.7
click at [251, 298] on p "7:00 AM - Exhibitor Check-in Opens" at bounding box center [418, 290] width 354 height 18
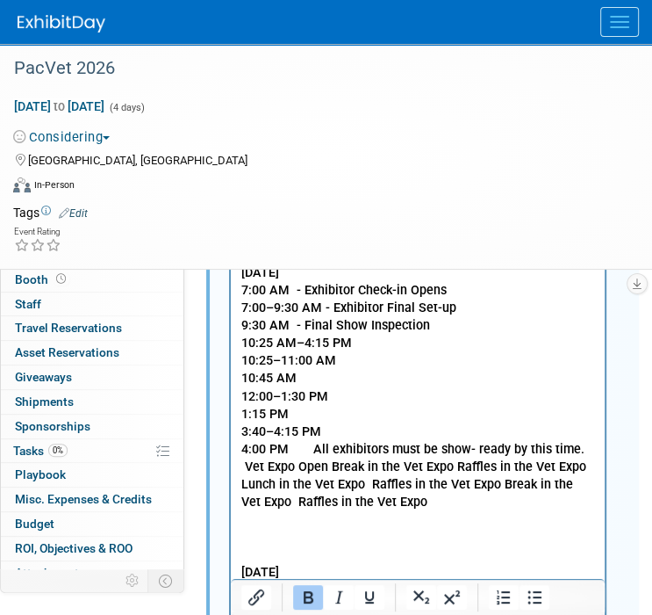
drag, startPoint x: 427, startPoint y: 347, endPoint x: 425, endPoint y: 336, distance: 10.7
click at [426, 347] on p "10:25 AM–4:15 PM" at bounding box center [418, 343] width 354 height 18
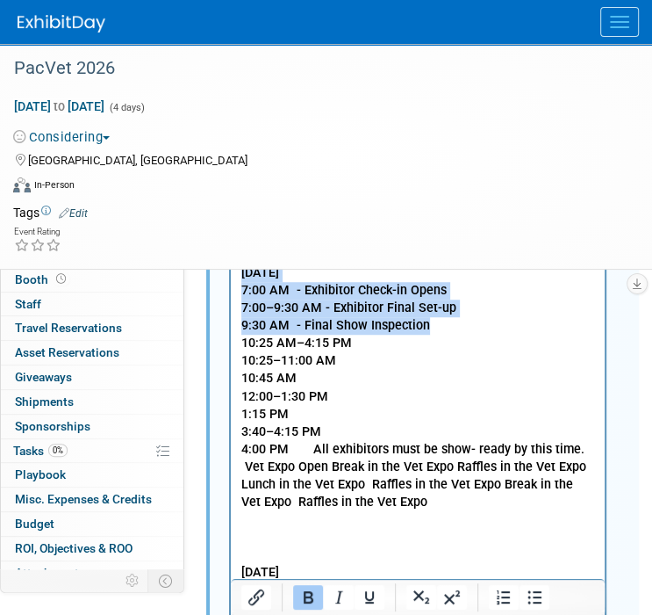
drag, startPoint x: 429, startPoint y: 329, endPoint x: 234, endPoint y: 276, distance: 203.0
click at [234, 276] on html "Friday, June 19, 2026 7:00 AM - Exhibitor Check-in Opens 7:00–9:30 AM - Exhibit…" at bounding box center [418, 488] width 374 height 465
copy body "Friday, June 19, 2026 7:00 AM - Exhibitor Check-in Opens 7:00–9:30 AM - Exhibit…"
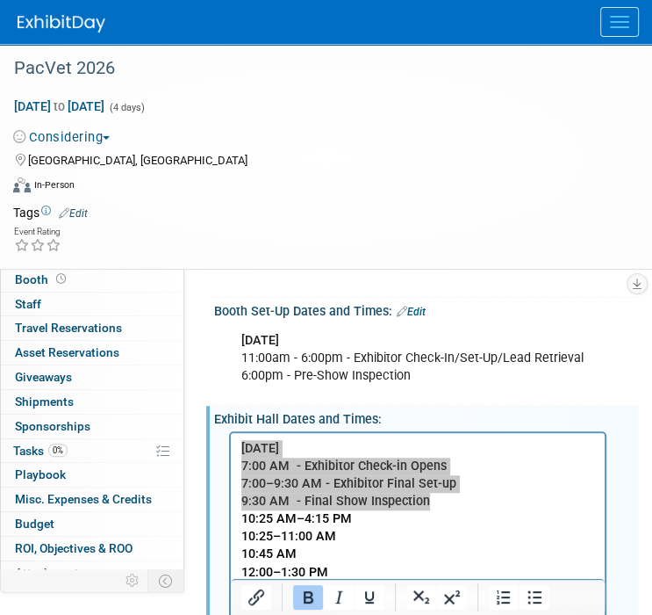
click at [423, 306] on link "Edit" at bounding box center [411, 312] width 29 height 12
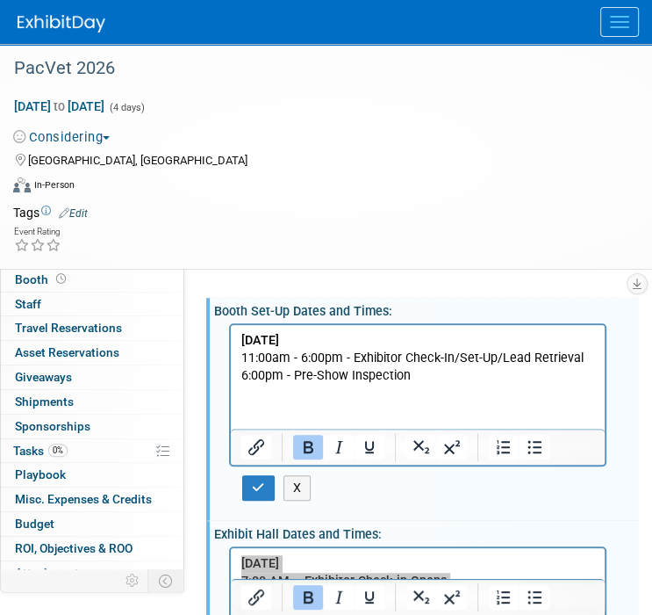
scroll to position [0, 0]
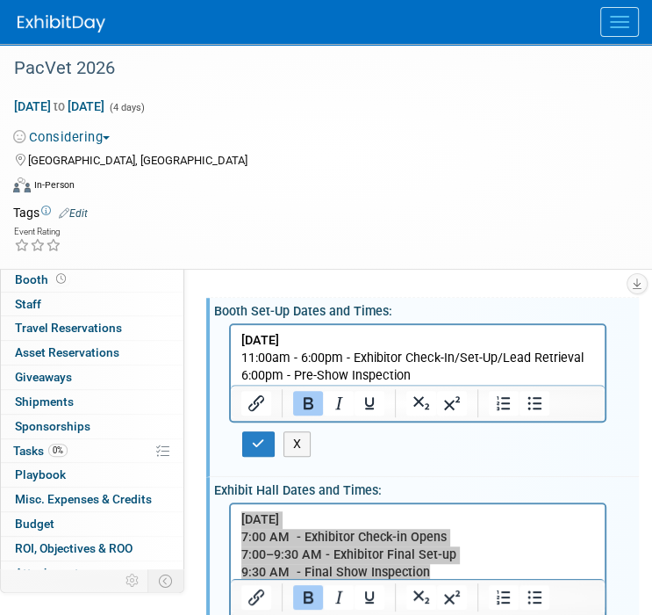
click at [417, 377] on p "Thursday, June 18, 2026 11:00am - 6:00pm - Exhibitor Check-In/Set-Up/Lead Retri…" at bounding box center [418, 357] width 354 height 53
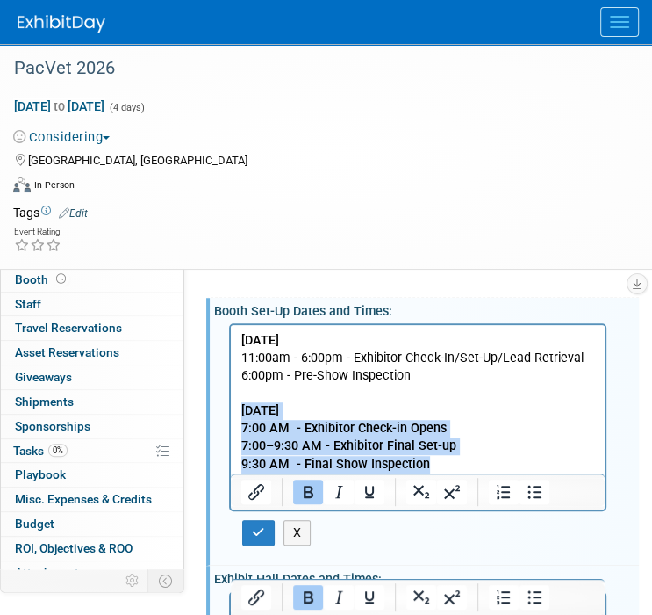
drag, startPoint x: 442, startPoint y: 463, endPoint x: 230, endPoint y: 418, distance: 217.1
click at [231, 418] on html "Thursday, June 18, 2026 11:00am - 6:00pm - Exhibitor Check-In/Set-Up/Lead Retri…" at bounding box center [418, 398] width 374 height 148
click at [255, 440] on b "7:00–9:30 AM - Exhibitor Final Set-up" at bounding box center [348, 444] width 215 height 15
drag, startPoint x: 242, startPoint y: 428, endPoint x: 427, endPoint y: 464, distance: 187.9
click at [427, 464] on body "Thursday, June 18, 2026 11:00am - 6:00pm - Exhibitor Check-In/Set-Up/Lead Retri…" at bounding box center [419, 401] width 356 height 141
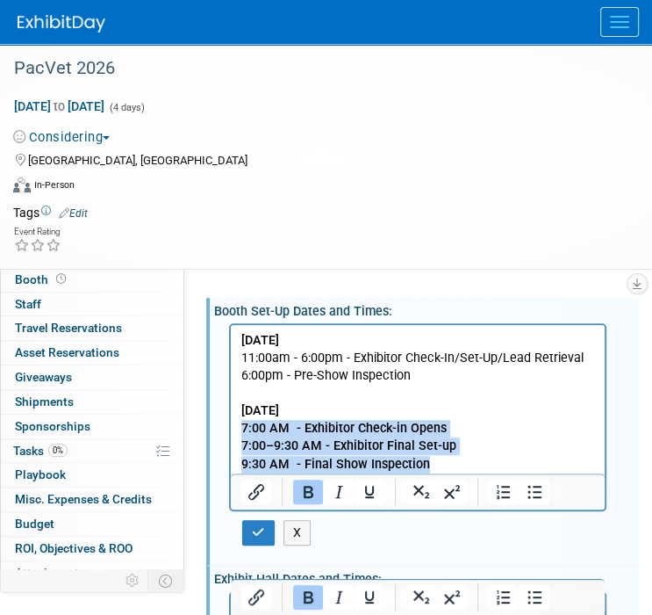
click at [313, 491] on icon "Bold" at bounding box center [309, 492] width 10 height 12
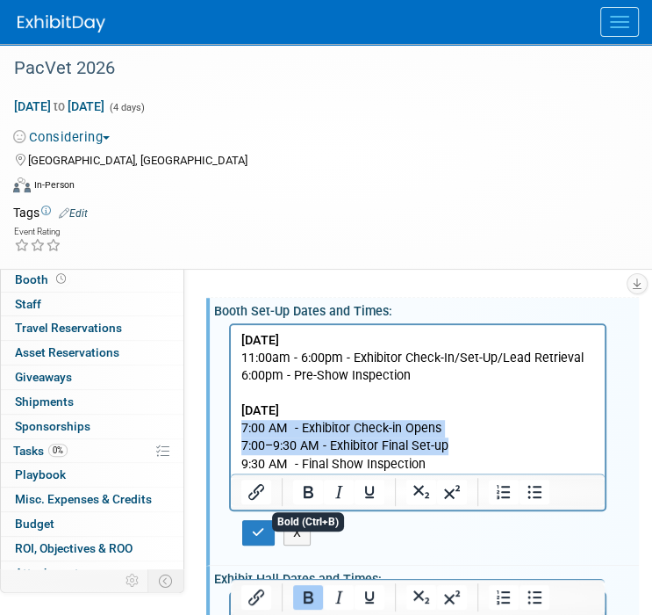
click at [307, 446] on p "7:00–9:30 AM - Exhibitor Final Set-up" at bounding box center [418, 445] width 354 height 18
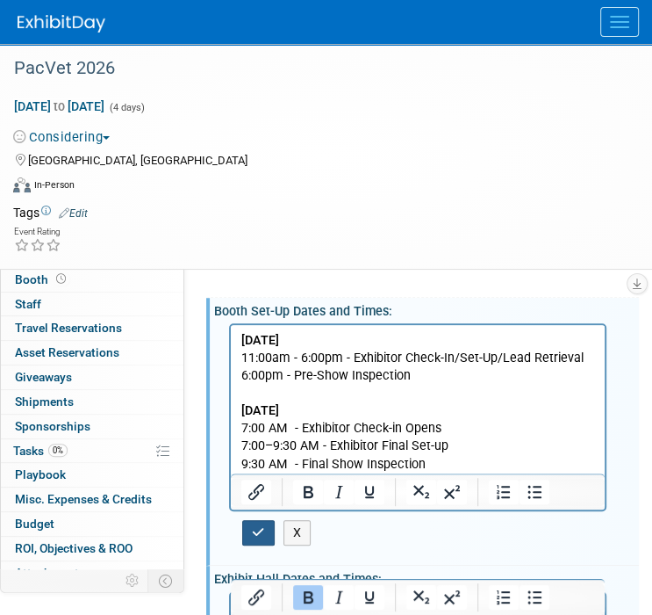
click at [266, 523] on button "button" at bounding box center [258, 532] width 32 height 25
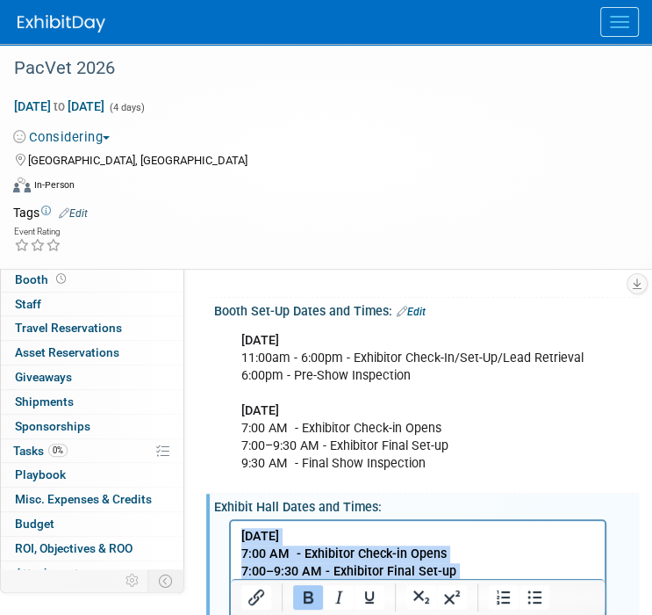
click at [284, 544] on p "Friday, June 19, 2026" at bounding box center [418, 537] width 354 height 18
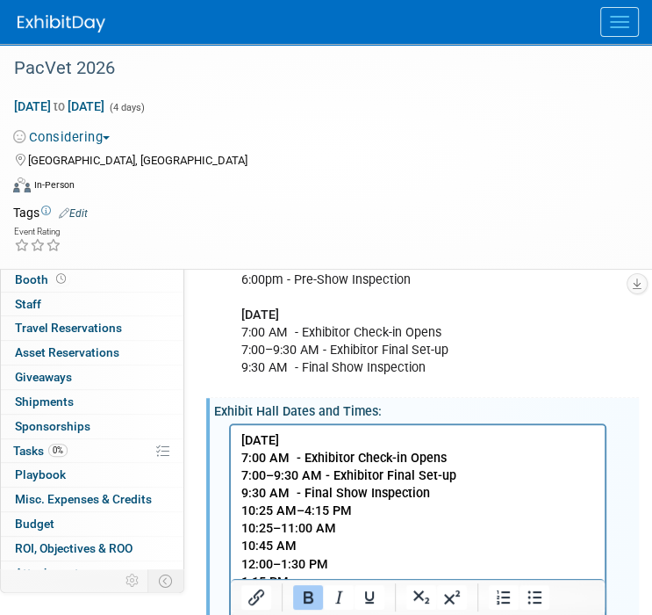
scroll to position [461, 0]
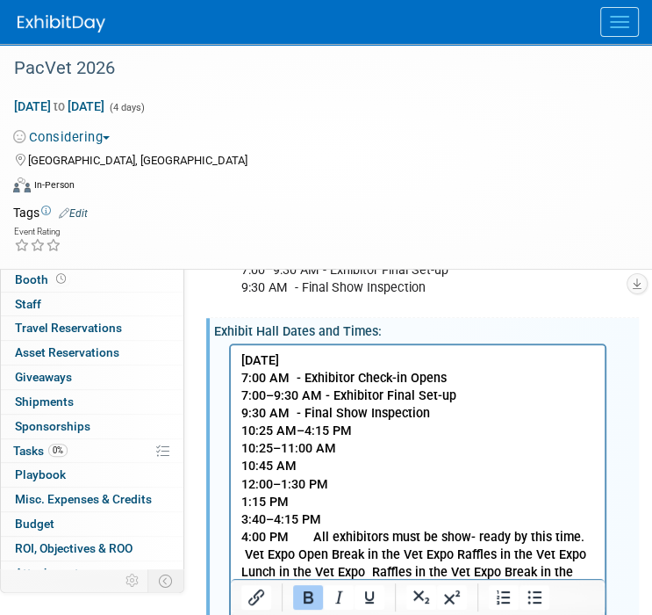
click at [302, 427] on b "10:25 AM–4:15 PM" at bounding box center [296, 430] width 111 height 15
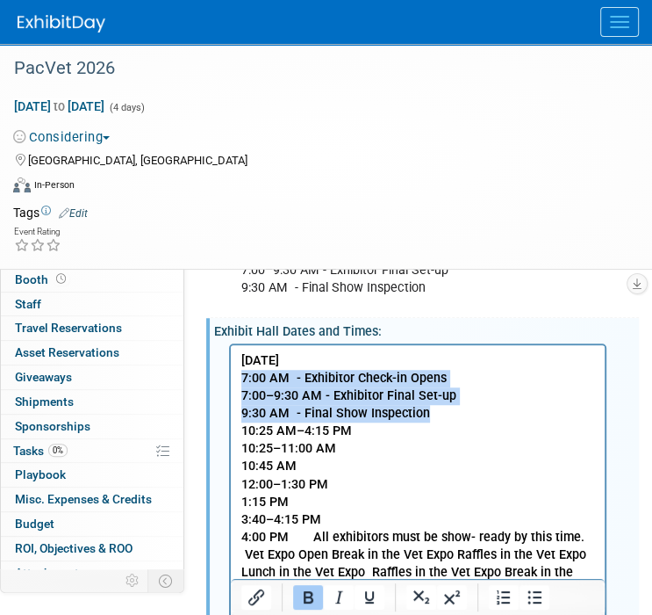
drag, startPoint x: 433, startPoint y: 413, endPoint x: 241, endPoint y: 379, distance: 194.3
click at [241, 379] on body "Friday, June 19, 2026 7:00 AM - Exhibitor Check-in Opens 7:00–9:30 AM - Exhibit…" at bounding box center [419, 581] width 356 height 458
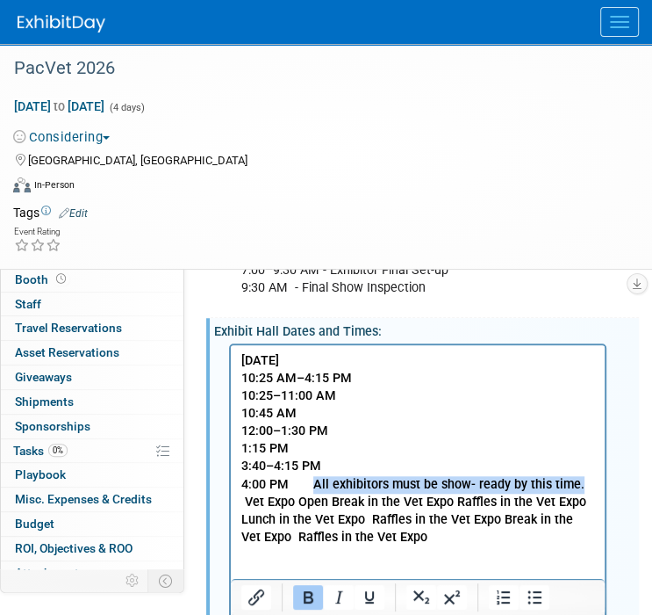
drag, startPoint x: 312, startPoint y: 481, endPoint x: 577, endPoint y: 486, distance: 265.2
click at [577, 486] on p "4:00 PM All exhibitors must be show- ready by this time. Vet Expo Open Break in…" at bounding box center [418, 511] width 354 height 70
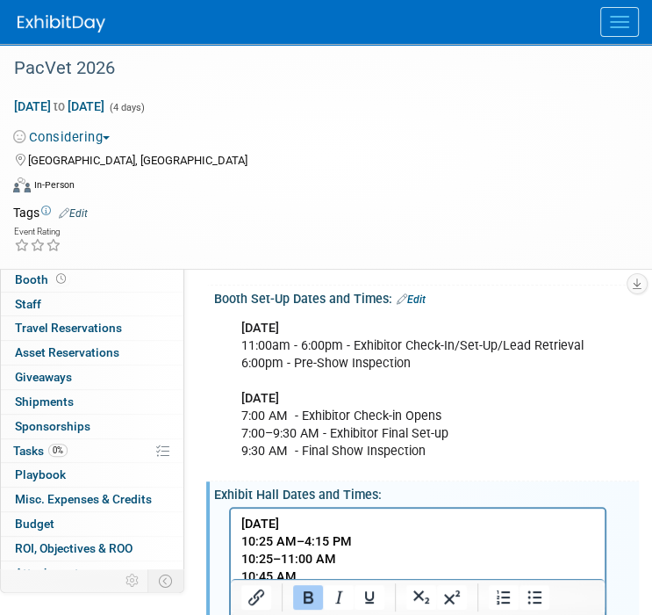
scroll to position [285, 0]
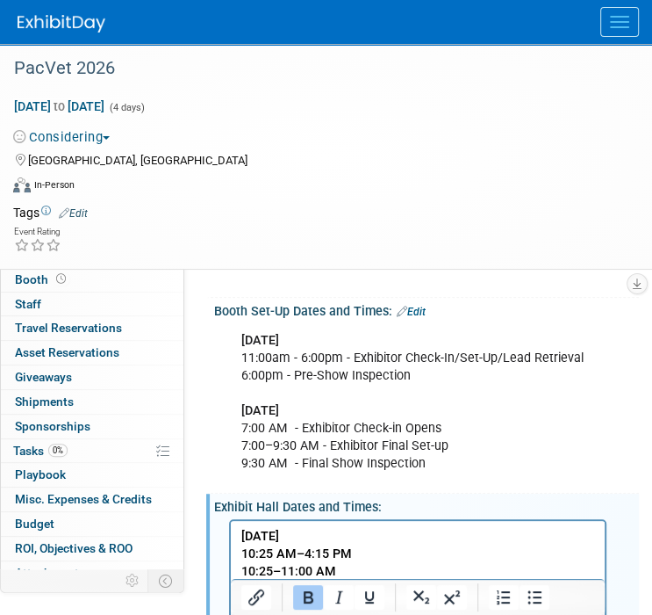
click at [415, 311] on link "Edit" at bounding box center [411, 312] width 29 height 12
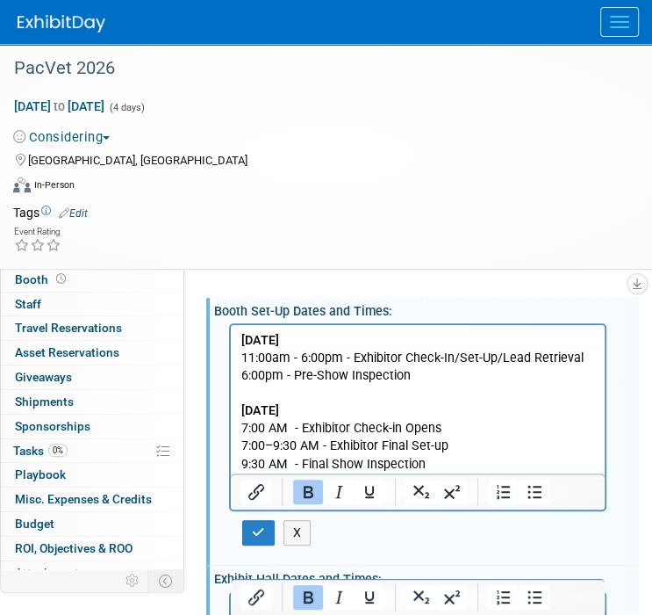
scroll to position [0, 0]
click at [435, 463] on p "Thursday, June 18, 2026 11:00am - 6:00pm - Exhibitor Check-In/Set-Up/Lead Retri…" at bounding box center [418, 401] width 354 height 141
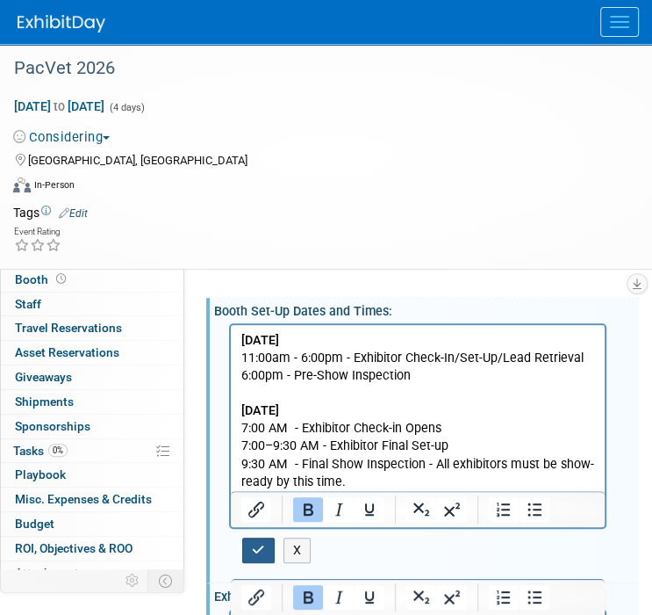
click at [262, 550] on icon "button" at bounding box center [258, 549] width 13 height 12
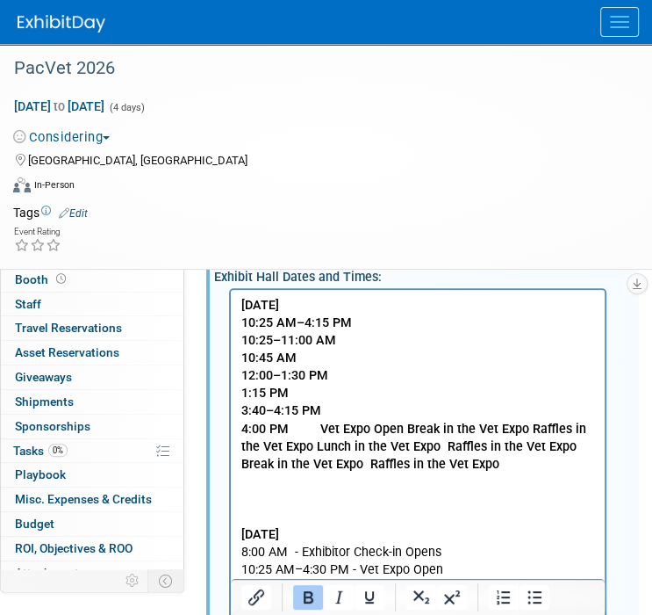
scroll to position [549, 0]
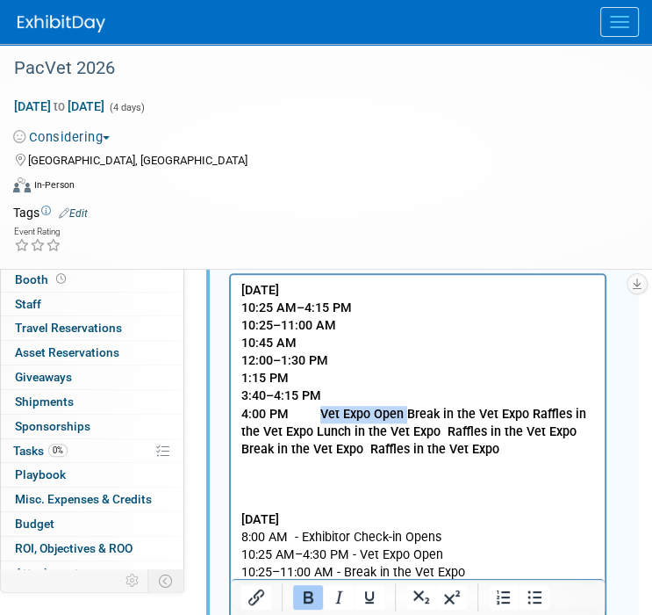
drag, startPoint x: 318, startPoint y: 414, endPoint x: 403, endPoint y: 415, distance: 85.2
click at [403, 415] on b "4:00 PM Vet Expo Open Break in the Vet Expo Raffles in the Vet Expo Lunch in th…" at bounding box center [413, 431] width 345 height 50
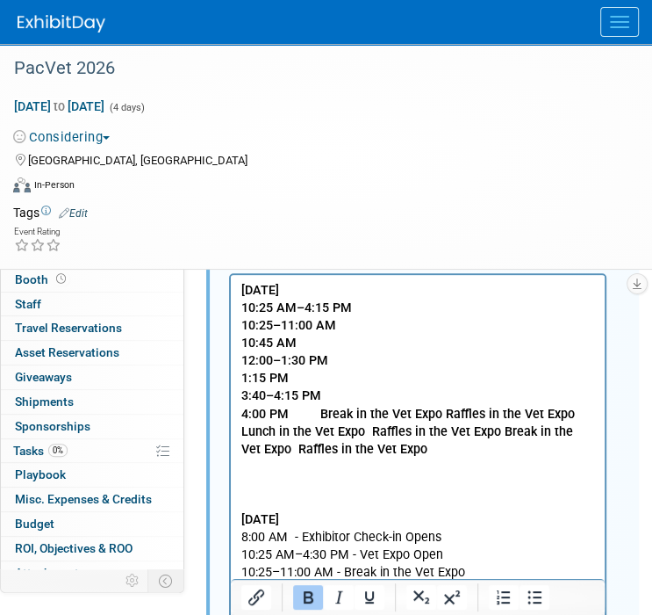
click at [364, 304] on p "10:25 AM–4:15 PM" at bounding box center [418, 308] width 354 height 18
click at [363, 327] on p "10:25–11:00 AM" at bounding box center [418, 326] width 354 height 18
drag, startPoint x: 317, startPoint y: 416, endPoint x: 434, endPoint y: 410, distance: 116.9
click at [434, 410] on b "4:00 PM Break in the Vet Expo Raffles in the Vet Expo Lunch in the Vet Expo Raf…" at bounding box center [408, 431] width 334 height 50
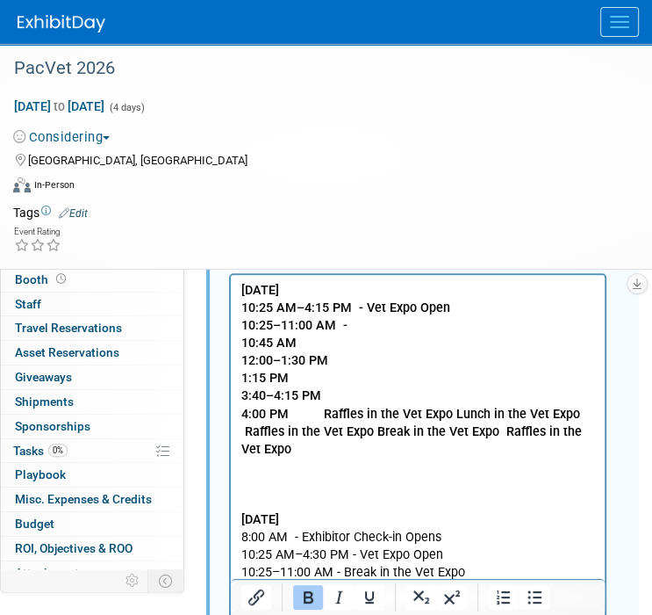
click at [356, 324] on p "10:25–11:00 AM -" at bounding box center [418, 326] width 354 height 18
click at [327, 346] on p "10:45 AM" at bounding box center [418, 343] width 354 height 18
drag, startPoint x: 323, startPoint y: 413, endPoint x: 418, endPoint y: 414, distance: 94.8
click at [418, 414] on b "4:00 PM Raffles in the Vet Expo Lunch in the Vet Expo Raffles in the Vet Expo B…" at bounding box center [411, 431] width 341 height 50
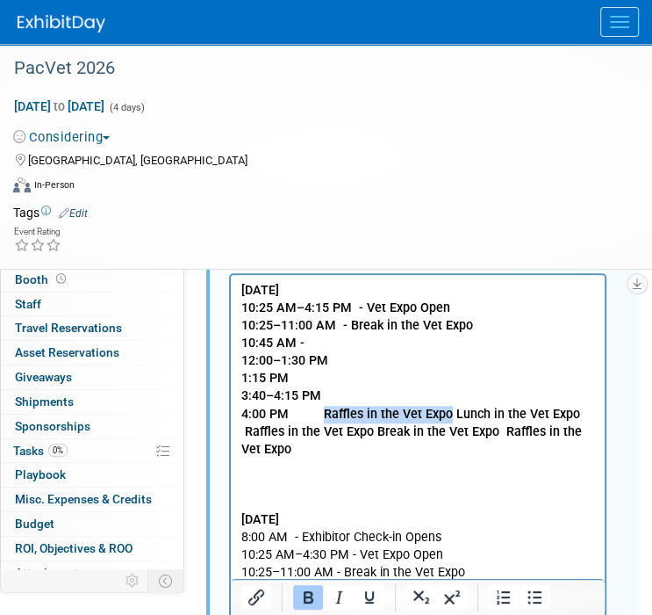
drag, startPoint x: 321, startPoint y: 411, endPoint x: 446, endPoint y: 416, distance: 124.8
click at [446, 416] on b "4:00 PM Raffles in the Vet Expo Lunch in the Vet Expo Raffles in the Vet Expo B…" at bounding box center [411, 431] width 341 height 50
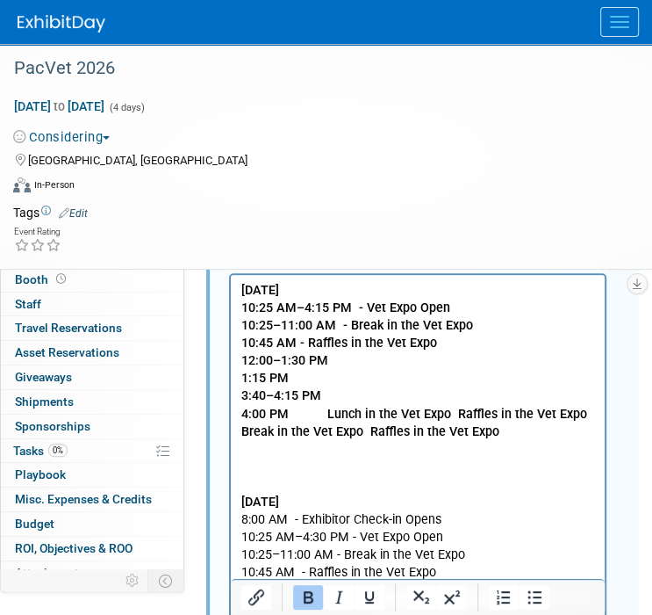
click at [353, 365] on p "12:00–1:30 PM" at bounding box center [418, 361] width 354 height 18
drag, startPoint x: 323, startPoint y: 409, endPoint x: 441, endPoint y: 409, distance: 117.6
click at [441, 409] on b "4:00 PM Lunch in the Vet Expo Raffles in the Vet Expo Break in the Vet Expo Raf…" at bounding box center [414, 422] width 346 height 32
click at [349, 360] on p "12:00–1:30 PM -" at bounding box center [418, 361] width 354 height 18
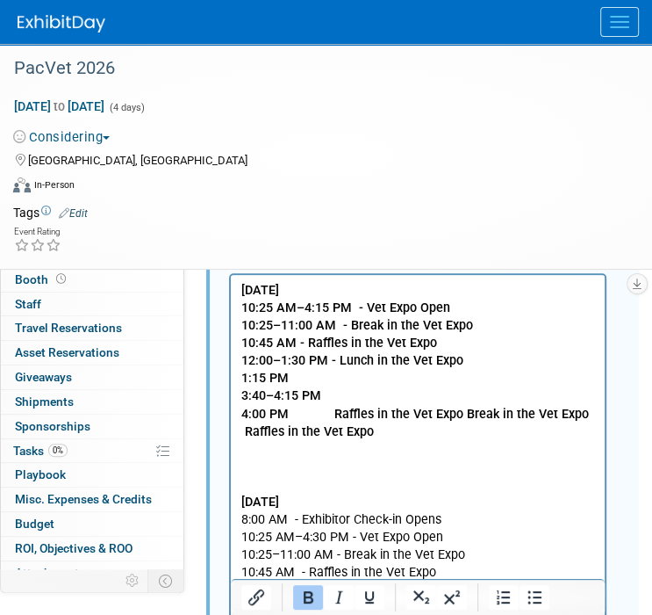
click at [336, 378] on p "1:15 PM" at bounding box center [418, 379] width 354 height 18
drag, startPoint x: 332, startPoint y: 414, endPoint x: 455, endPoint y: 414, distance: 122.9
click at [455, 414] on b "4:00 PM Raffles in the Vet Expo Break in the Vet Expo Raffles in the Vet Expo" at bounding box center [415, 422] width 348 height 32
click at [314, 379] on p "1:15 PM -" at bounding box center [418, 379] width 354 height 18
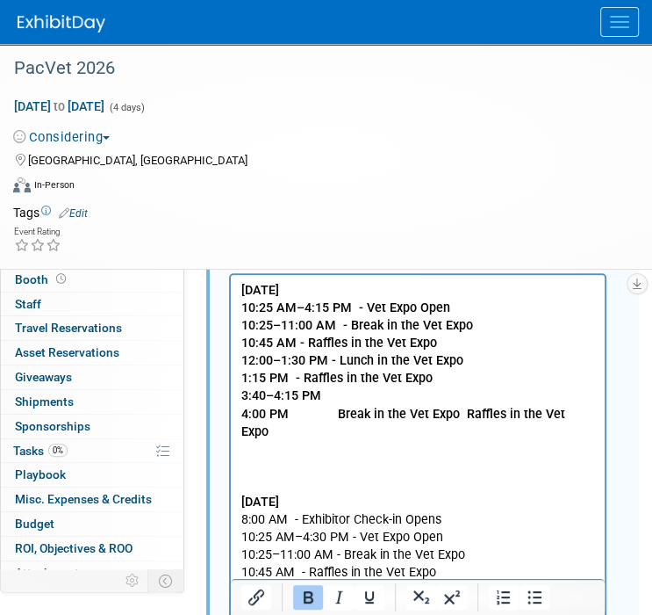
click at [346, 394] on p "3:40–4:15 PM" at bounding box center [418, 396] width 354 height 18
drag, startPoint x: 335, startPoint y: 411, endPoint x: 451, endPoint y: 419, distance: 116.2
click at [451, 419] on b "4:00 PM Break in the Vet Expo Raffles in the Vet Expo" at bounding box center [403, 422] width 324 height 32
click at [306, 458] on p "Rich Text Area. Press ALT-0 for help." at bounding box center [418, 467] width 354 height 18
drag, startPoint x: 332, startPoint y: 409, endPoint x: 434, endPoint y: 409, distance: 101.8
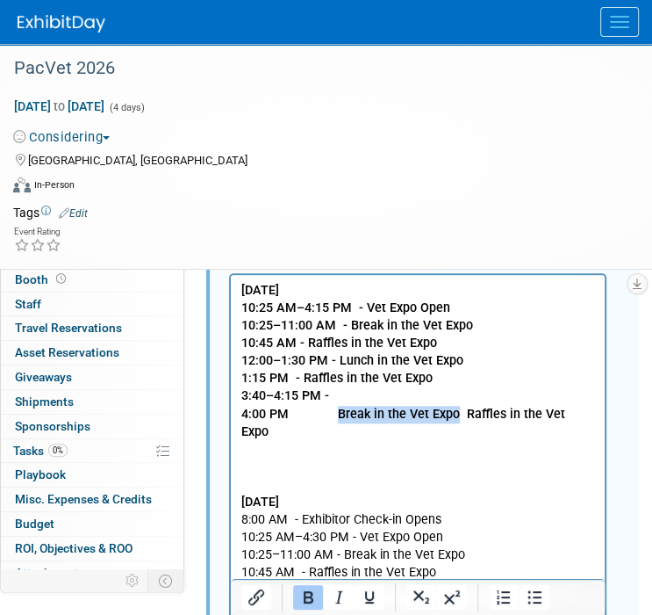
click at [450, 414] on b "4:00 PM Break in the Vet Expo Raffles in the Vet Expo" at bounding box center [403, 422] width 324 height 32
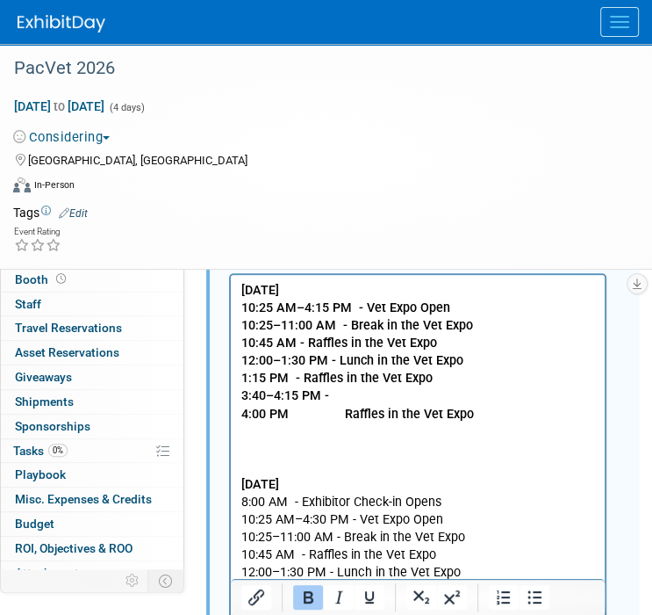
click at [338, 392] on p "3:40–4:15 PM -" at bounding box center [418, 396] width 354 height 18
click at [294, 416] on b "4:00 PM Raffles in the Vet Expo" at bounding box center [357, 413] width 233 height 15
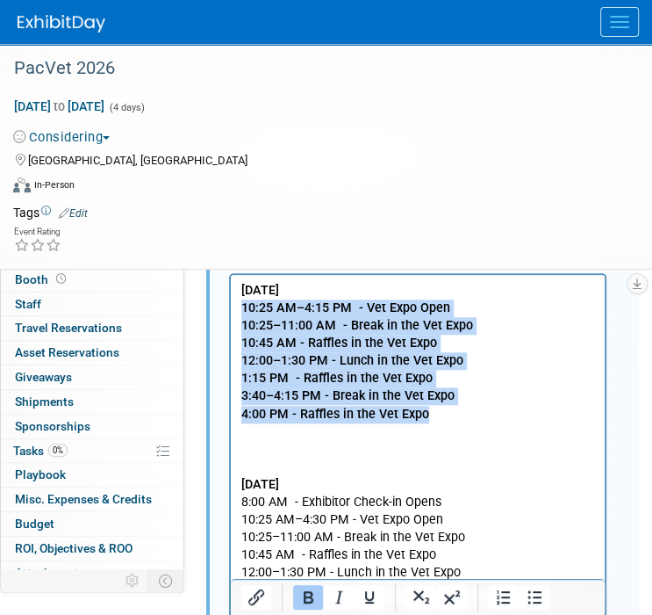
drag, startPoint x: 441, startPoint y: 415, endPoint x: 205, endPoint y: 309, distance: 259.0
click at [231, 309] on html "Friday, June 19, 2026 10:25 AM–4:15 PM - Vet Expo Open 10:25–11:00 AM - Break i…" at bounding box center [418, 455] width 374 height 360
drag, startPoint x: 299, startPoint y: 600, endPoint x: 290, endPoint y: 579, distance: 22.0
click at [299, 600] on icon "Bold" at bounding box center [308, 596] width 21 height 21
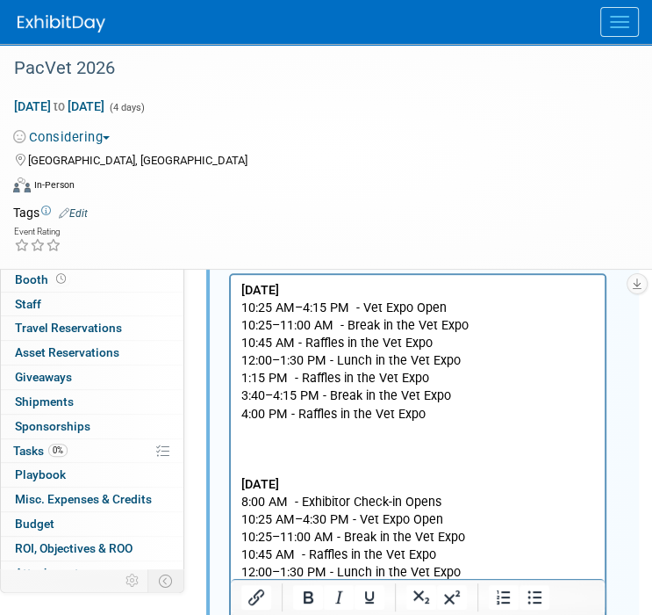
click at [253, 455] on p "Rich Text Area. Press ALT-0 for help." at bounding box center [418, 450] width 354 height 18
click at [253, 437] on p "Rich Text Area. Press ALT-0 for help." at bounding box center [418, 432] width 354 height 18
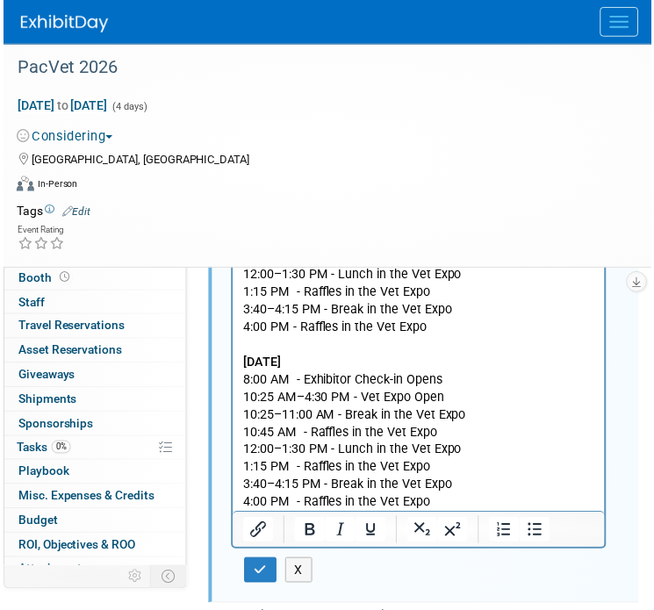
scroll to position [724, 0]
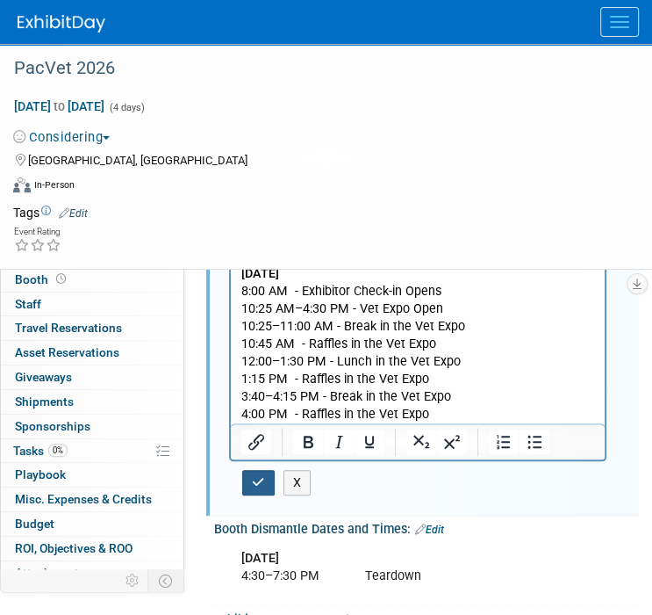
click at [259, 487] on button "button" at bounding box center [258, 482] width 32 height 25
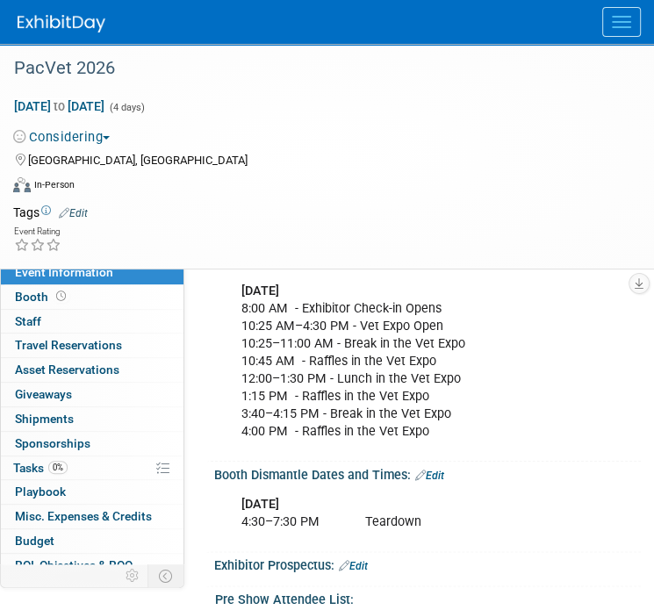
scroll to position [900, 0]
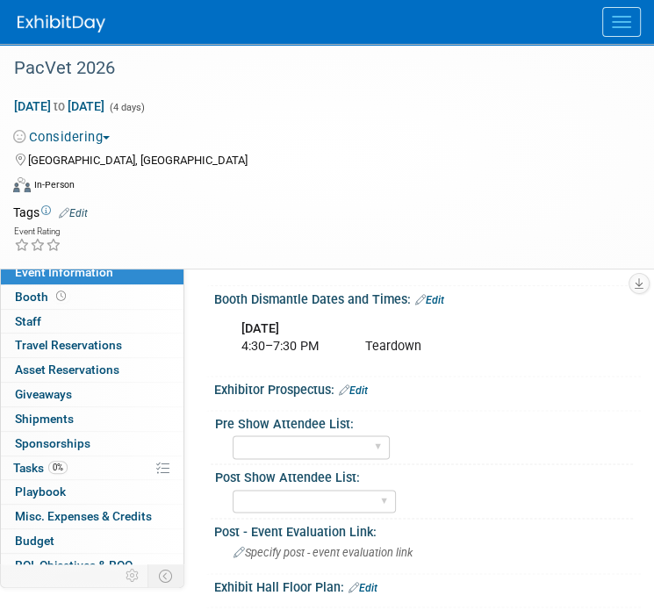
click at [360, 391] on link "Edit" at bounding box center [353, 391] width 29 height 12
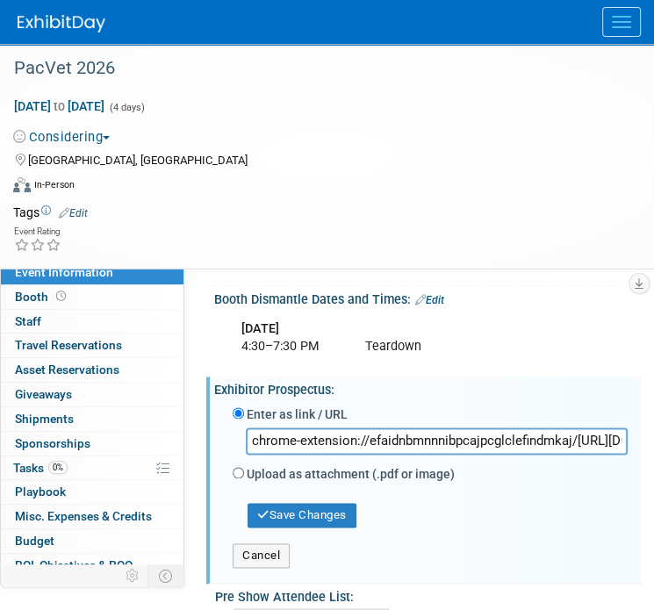
scroll to position [0, 457]
type input "chrome-extension://efaidnbmnnnibpcajpcglclefindmkaj/https://pacvet.net/wp-conte…"
click at [302, 509] on button "Save Changes" at bounding box center [302, 515] width 109 height 25
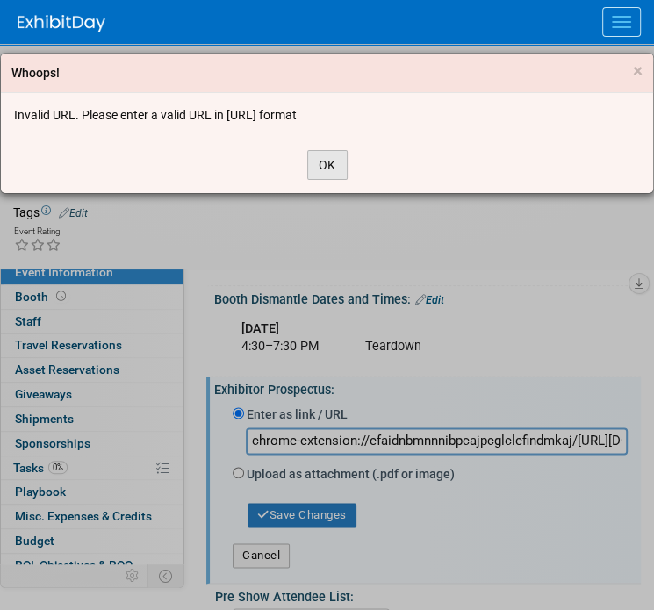
click at [321, 164] on button "OK" at bounding box center [327, 165] width 40 height 30
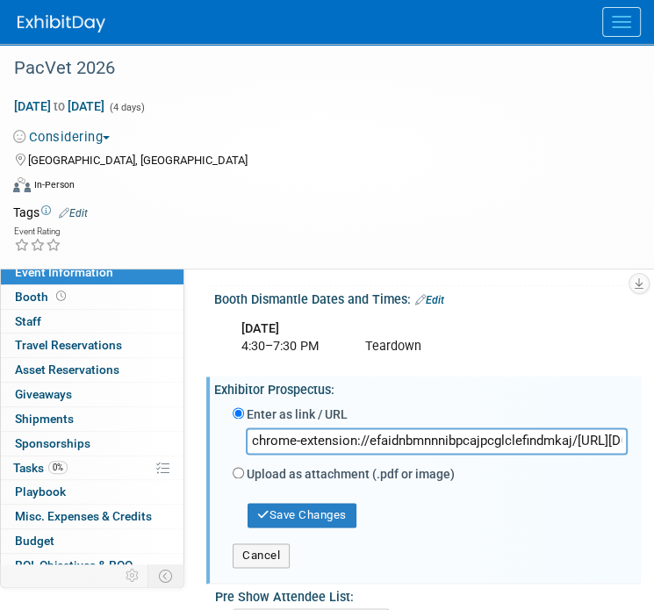
drag, startPoint x: 253, startPoint y: 438, endPoint x: 979, endPoint y: 435, distance: 726.1
paste input "chrome-extension://efaidnbmnnnibpcajpcglclefindmkaj/https://pacvet.net/wp-conte…"
type input "chrome-extension://efaidnbmnnnibpcajpcglclefindmkaj/https://pacvet.net/wp-conte…"
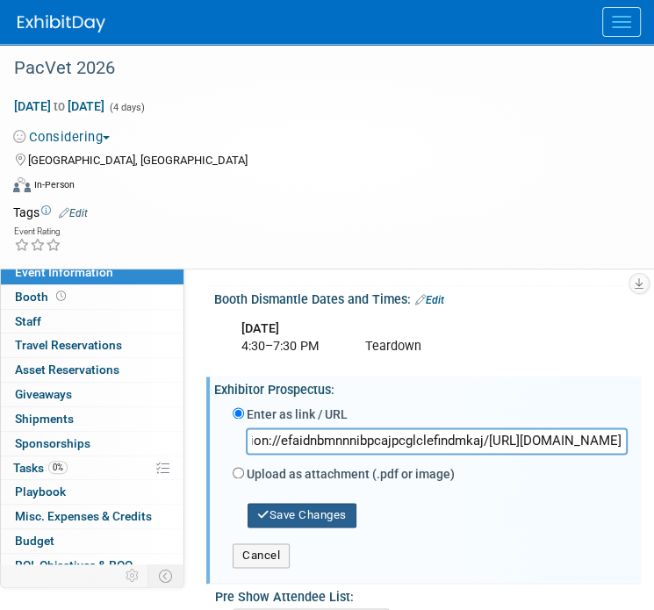
scroll to position [0, 0]
click at [298, 515] on button "Save Changes" at bounding box center [302, 515] width 109 height 25
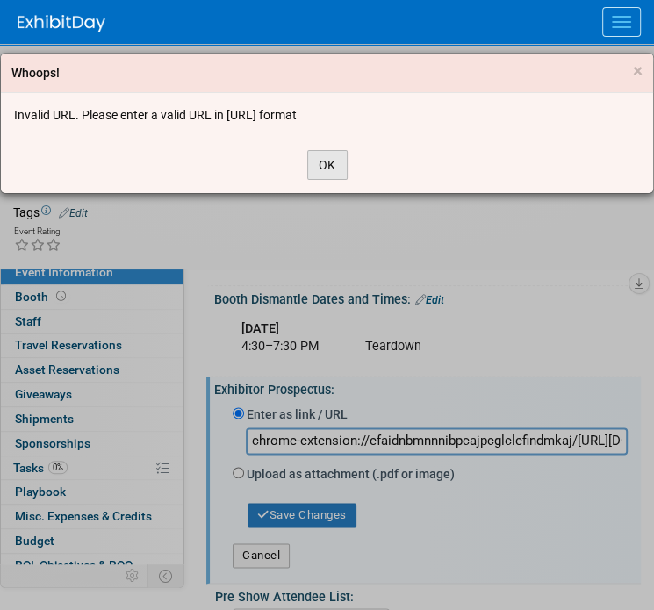
click at [319, 178] on button "OK" at bounding box center [327, 165] width 40 height 30
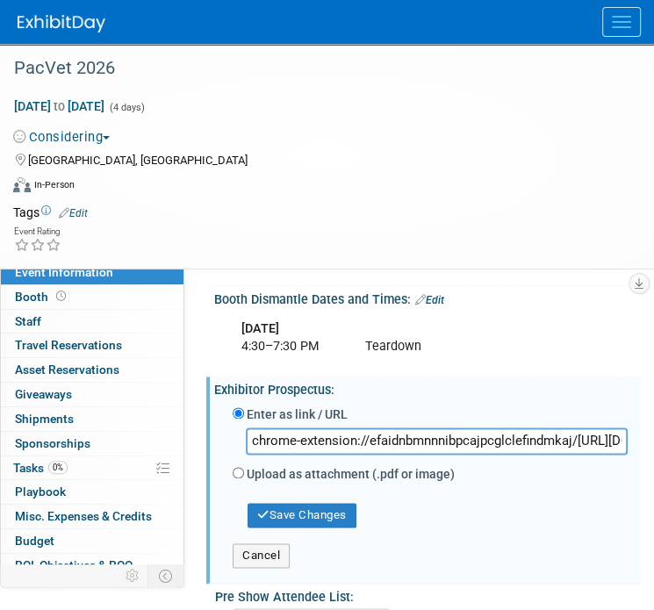
scroll to position [0, 457]
drag, startPoint x: 255, startPoint y: 437, endPoint x: 938, endPoint y: 436, distance: 683.0
paste input "chrome-extension://efaidnbmnnnibpcajpcglclefindmkaj/https://pacvet.net/wp-conte…"
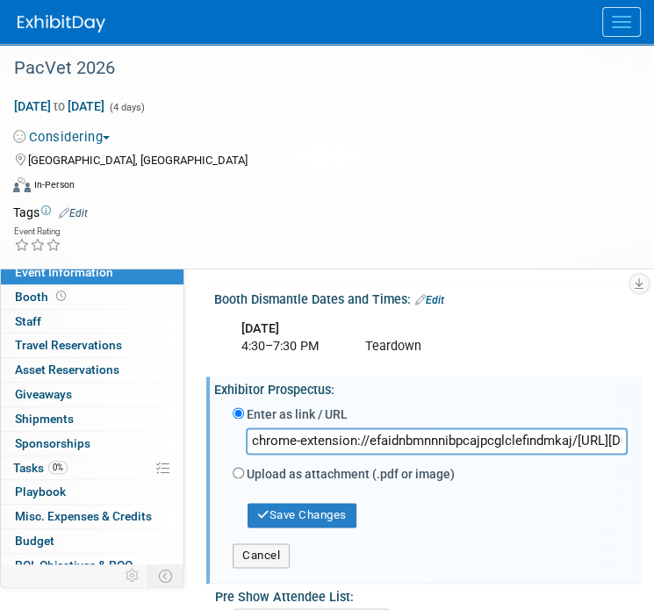
scroll to position [0, 457]
type input "chrome-extension://efaidnbmnnnibpcajpcglclefindmkaj/https://pacvet.net/wp-conte…"
click at [284, 504] on button "Save Changes" at bounding box center [302, 515] width 109 height 25
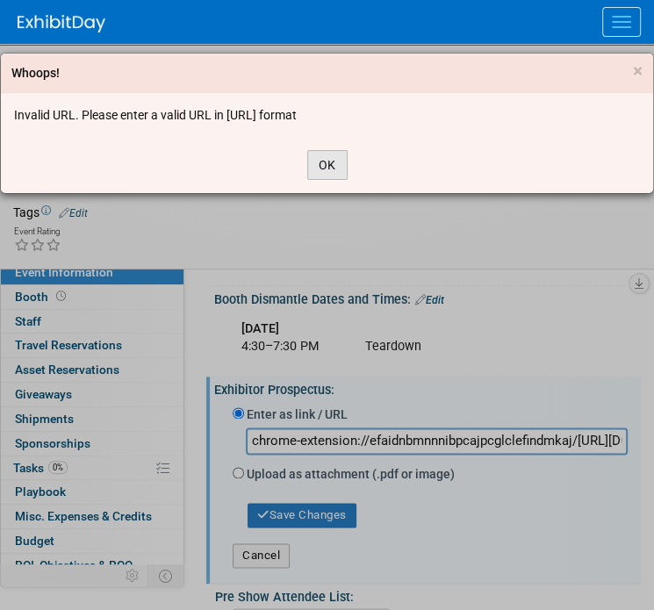
click at [322, 169] on button "OK" at bounding box center [327, 165] width 40 height 30
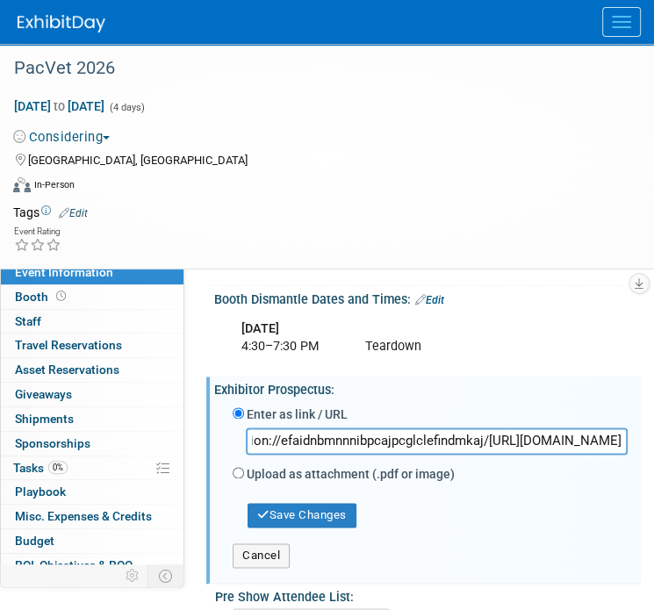
scroll to position [0, 457]
drag, startPoint x: 253, startPoint y: 439, endPoint x: 695, endPoint y: 447, distance: 442.6
click at [236, 468] on input "Upload as attachment (.pdf or image)" at bounding box center [238, 472] width 11 height 11
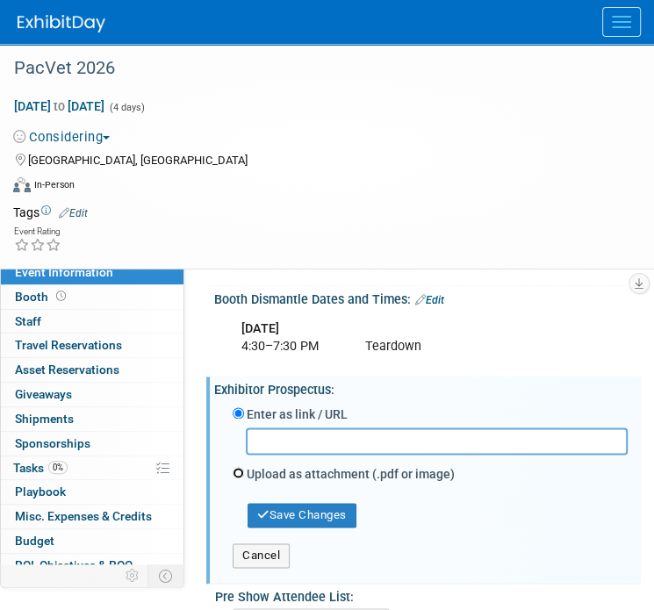
radio input "true"
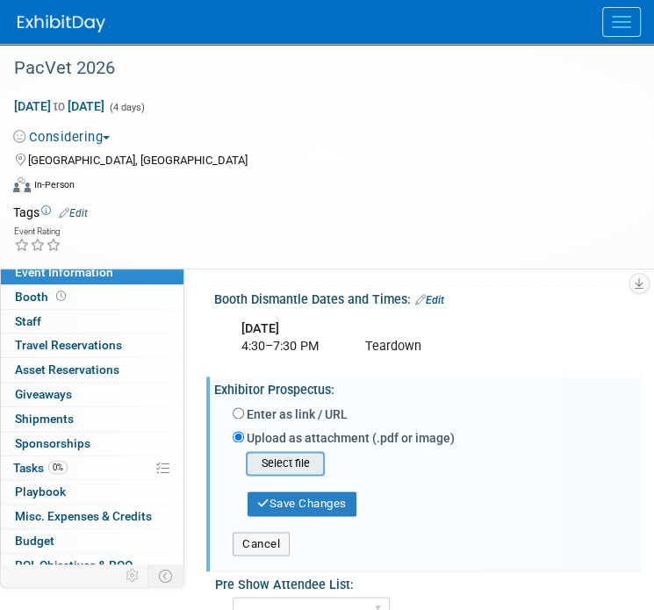
click at [270, 468] on input "file" at bounding box center [218, 463] width 209 height 21
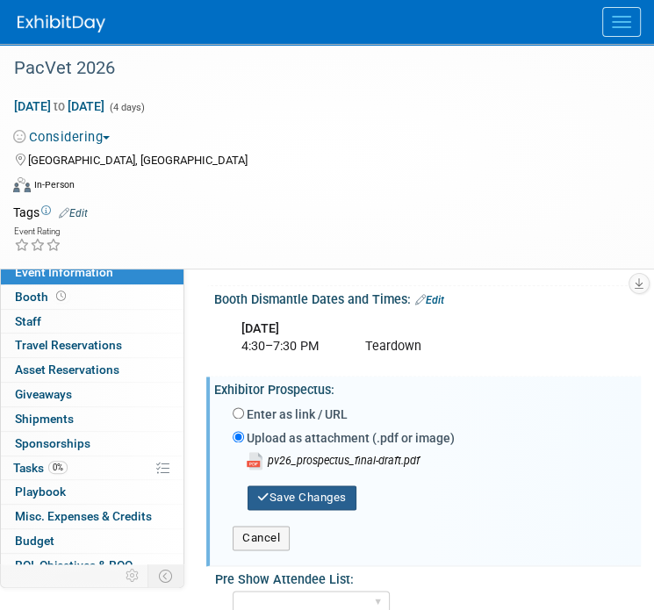
click at [284, 498] on button "Save Changes" at bounding box center [302, 498] width 109 height 25
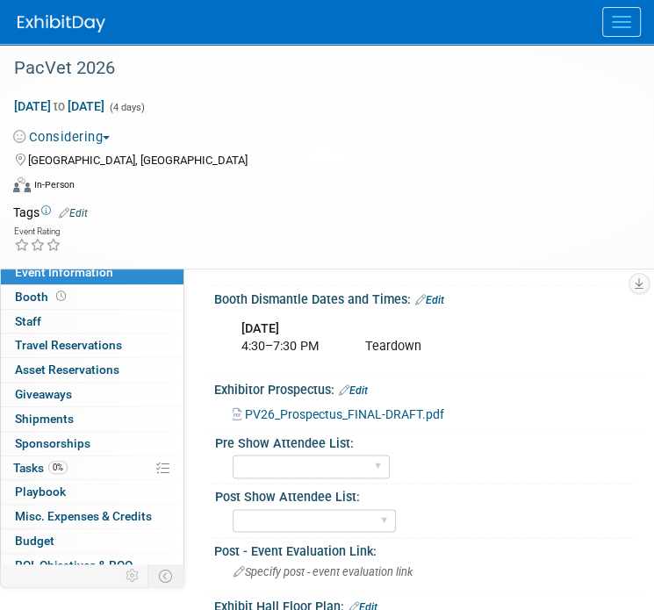
click at [606, 33] on button "Menu" at bounding box center [621, 22] width 39 height 30
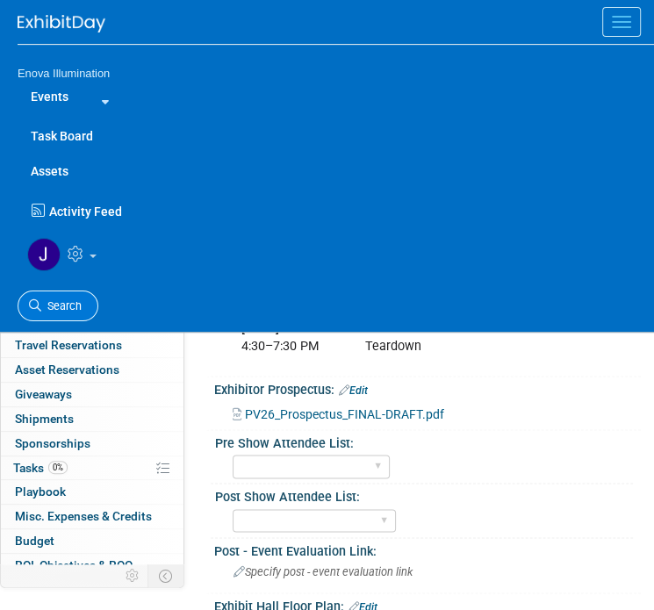
click at [77, 303] on span "Search" at bounding box center [61, 305] width 40 height 13
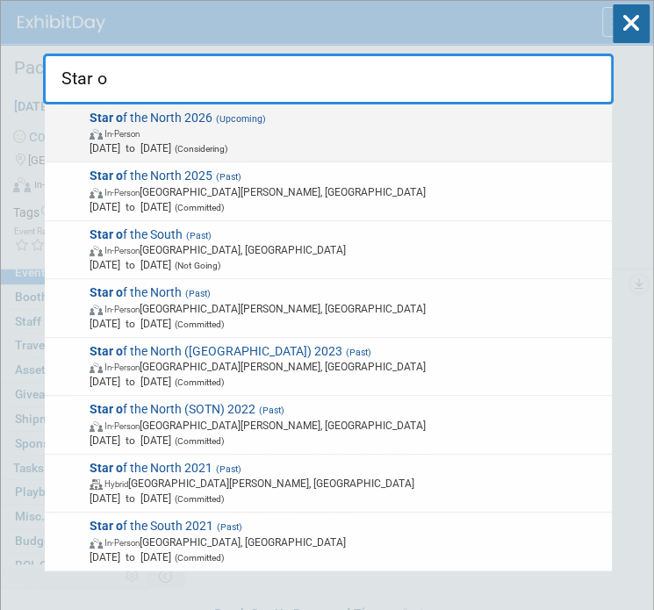
type input "Star o"
click at [140, 131] on span "In-Person" at bounding box center [121, 134] width 35 height 10
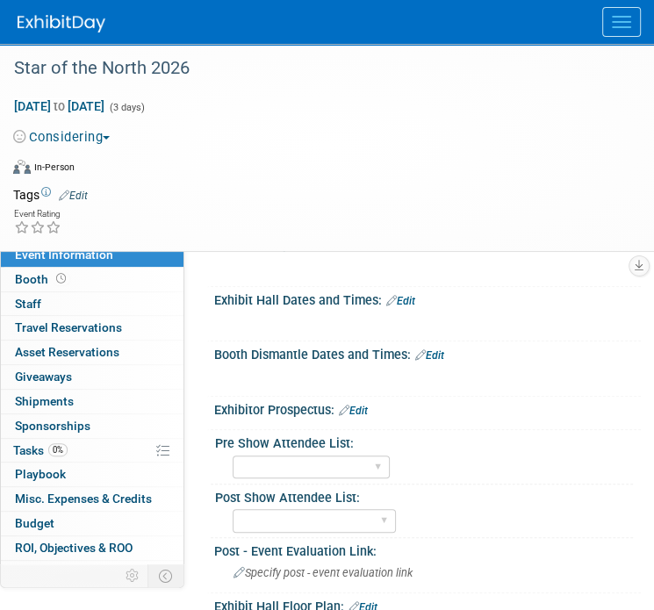
click at [363, 414] on link "Edit" at bounding box center [353, 411] width 29 height 12
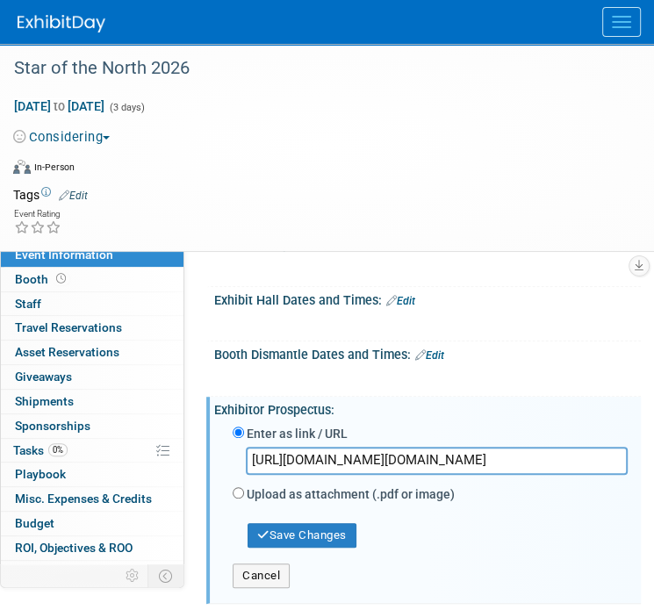
scroll to position [0, 2331]
type input "[URL][DOMAIN_NAME][DOMAIN_NAME]"
click at [292, 535] on button "Save Changes" at bounding box center [302, 535] width 109 height 25
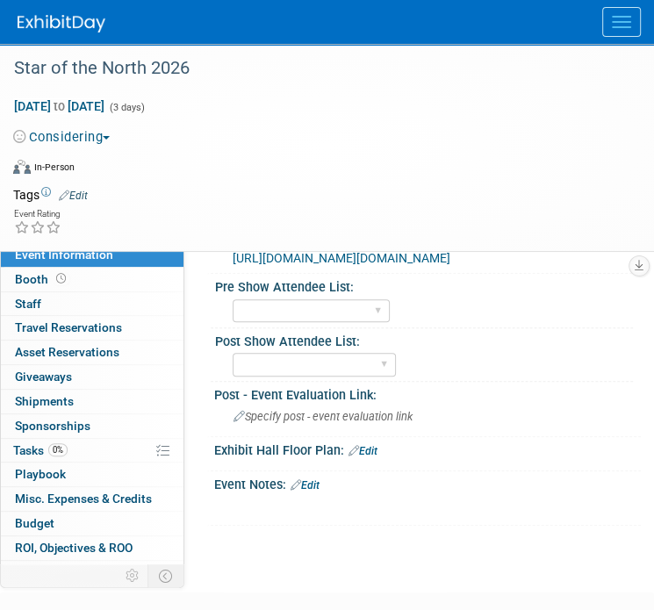
scroll to position [615, 0]
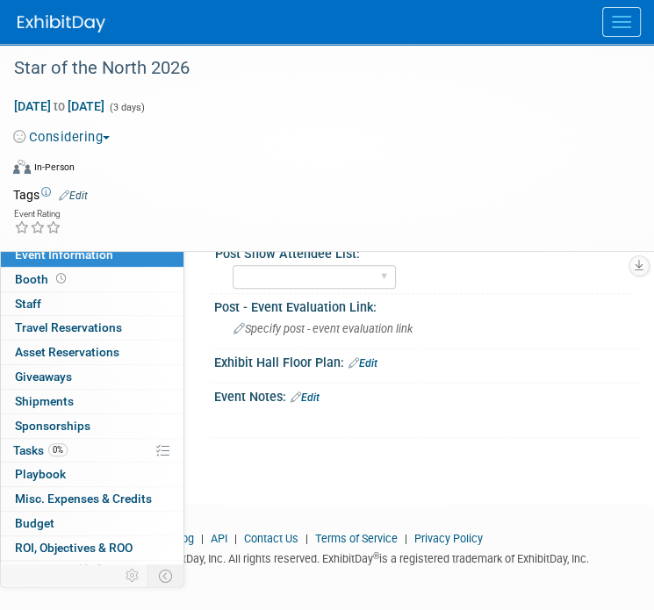
click at [366, 370] on link "Edit" at bounding box center [363, 363] width 29 height 12
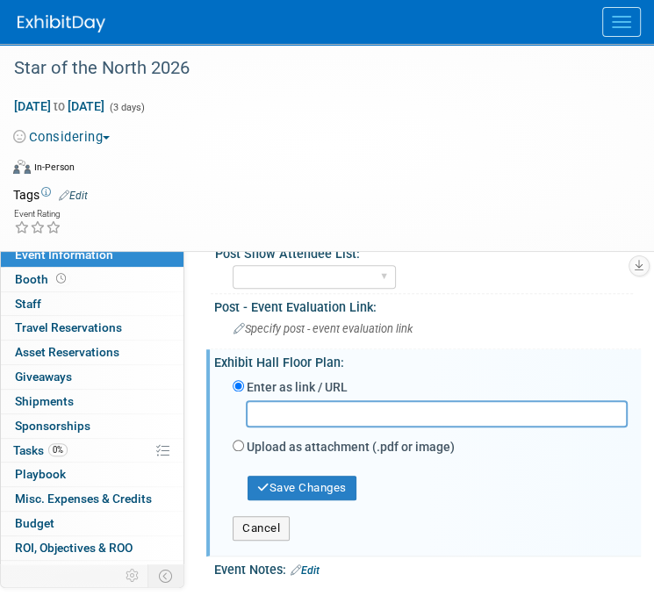
paste input "[URL][DOMAIN_NAME][DOMAIN_NAME]"
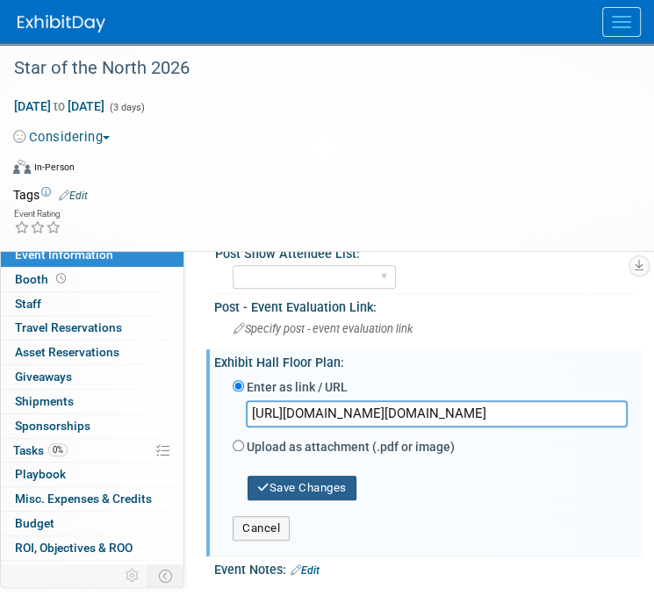
type input "[URL][DOMAIN_NAME][DOMAIN_NAME]"
click at [276, 500] on button "Save Changes" at bounding box center [302, 488] width 109 height 25
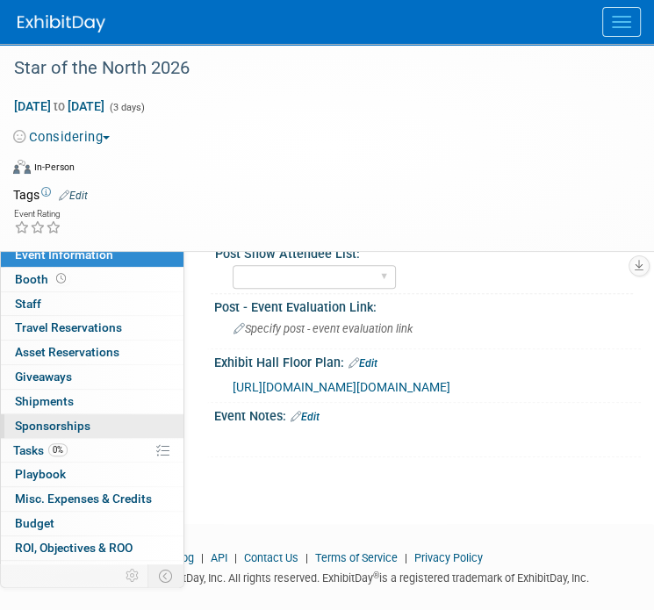
click at [51, 421] on span "Sponsorships 0" at bounding box center [53, 426] width 76 height 14
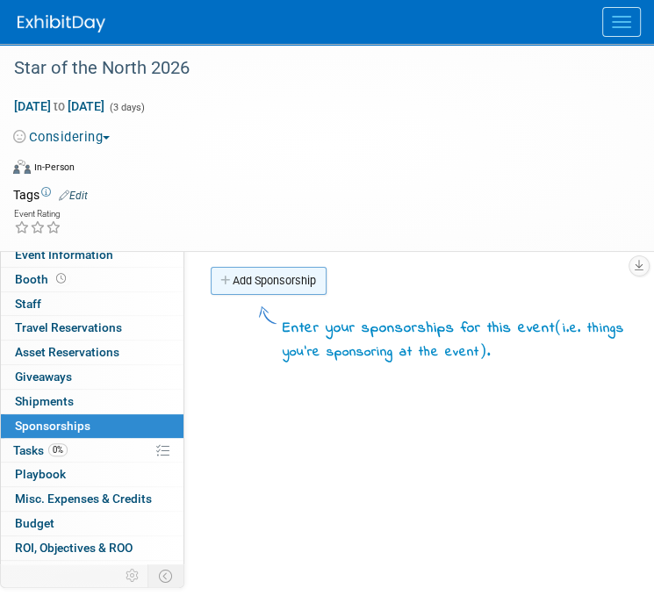
click at [254, 283] on link "Add Sponsorship" at bounding box center [269, 281] width 116 height 28
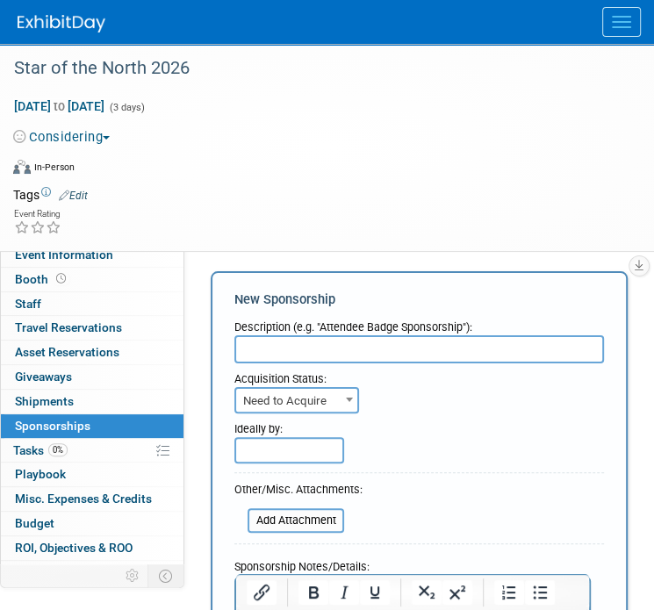
paste input "Preliminary Program - 11/1/25"
type input "Preliminary Program - 11/1/25"
drag, startPoint x: 414, startPoint y: 348, endPoint x: 241, endPoint y: 372, distance: 174.7
click at [243, 372] on form "Description (e.g. "Attendee Badge Sponsorship"): Preliminary Program - 11/1/25 …" at bounding box center [419, 533] width 370 height 442
click at [47, 282] on span "Booth" at bounding box center [42, 279] width 54 height 14
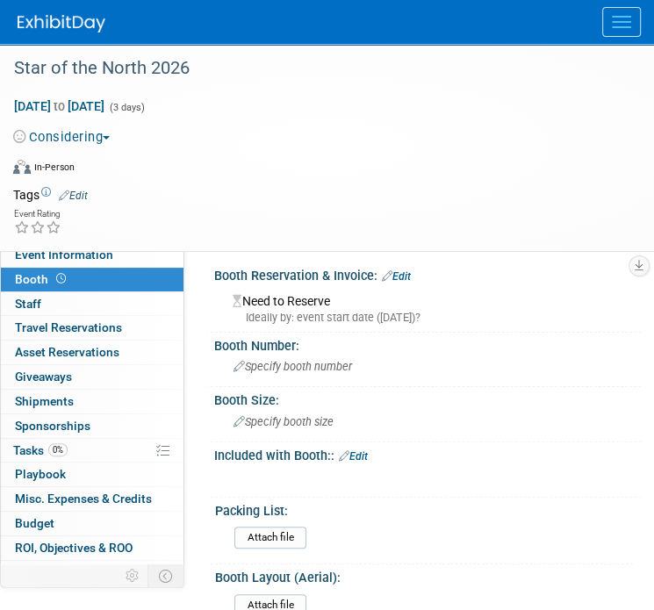
click at [400, 273] on link "Edit" at bounding box center [396, 276] width 29 height 12
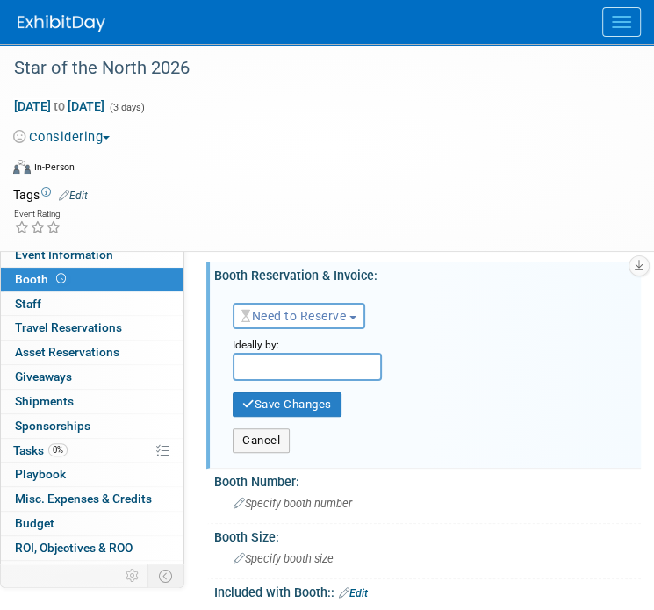
click at [277, 309] on span "Need to Reserve" at bounding box center [293, 316] width 104 height 14
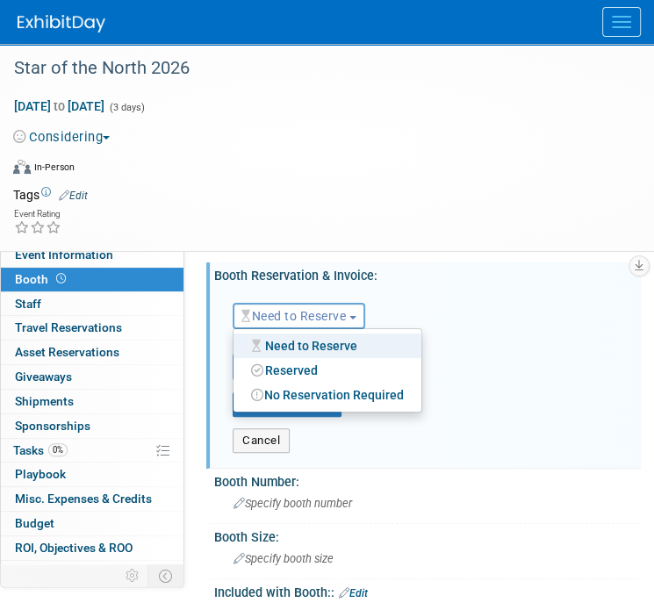
click at [270, 363] on link "Reserved" at bounding box center [328, 370] width 188 height 25
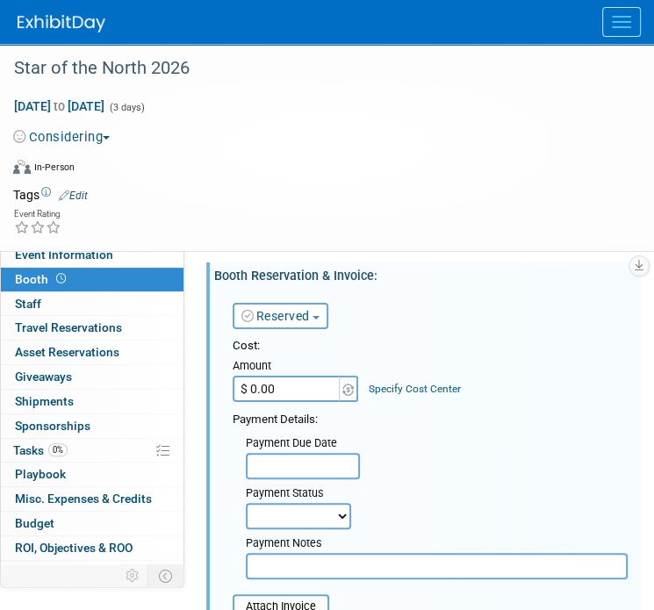
click at [272, 384] on input "$ 0.00" at bounding box center [288, 389] width 110 height 26
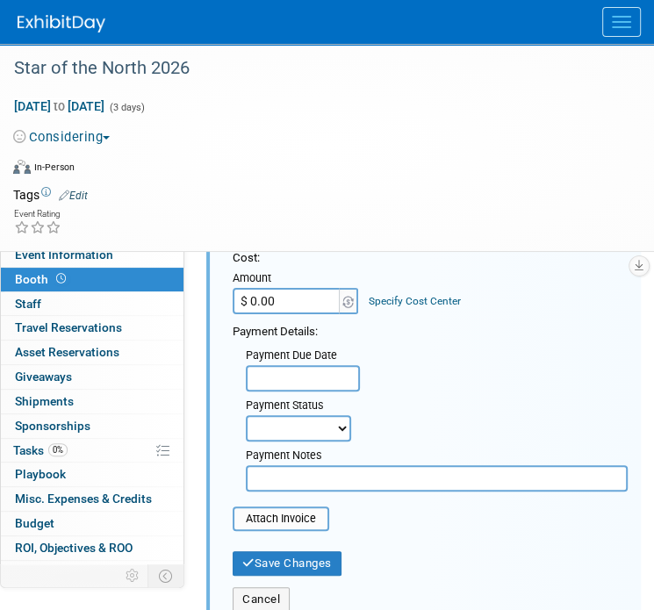
click at [313, 470] on input "text" at bounding box center [437, 478] width 382 height 26
type input "10/1/25 - Deposit Paid, Final Payment Due 2/1/25"
click at [270, 294] on input "$ 0.00" at bounding box center [288, 301] width 110 height 26
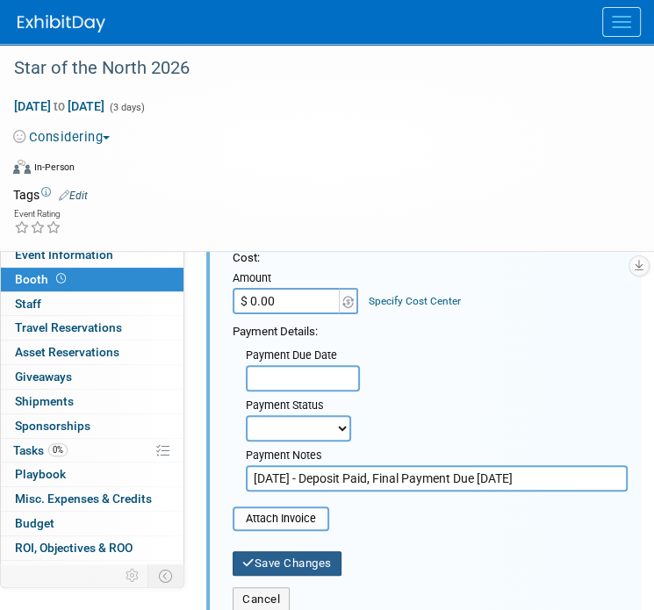
click at [295, 566] on button "Save Changes" at bounding box center [287, 563] width 109 height 25
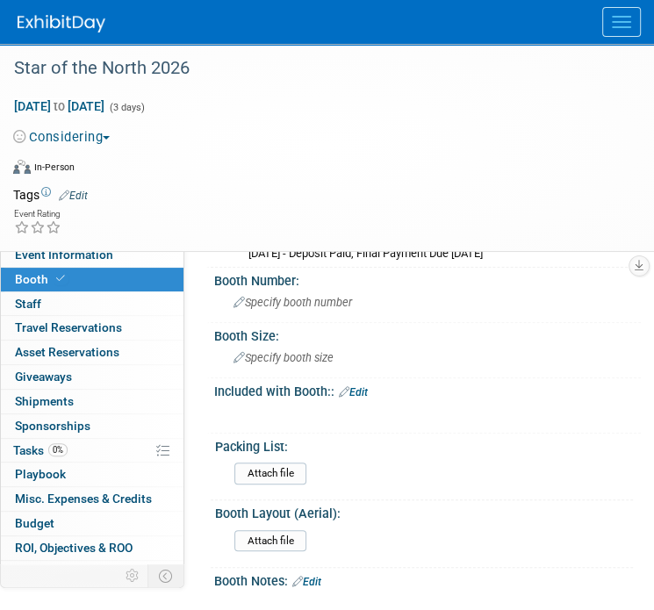
click at [357, 395] on link "Edit" at bounding box center [353, 392] width 29 height 12
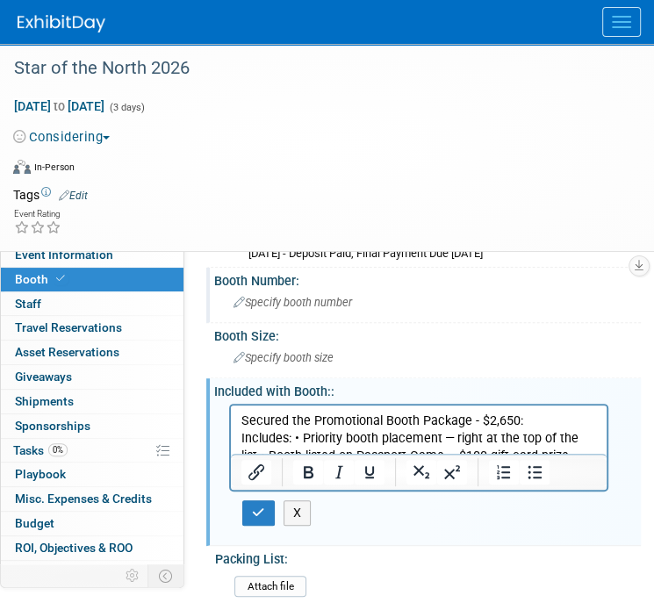
scroll to position [154, 0]
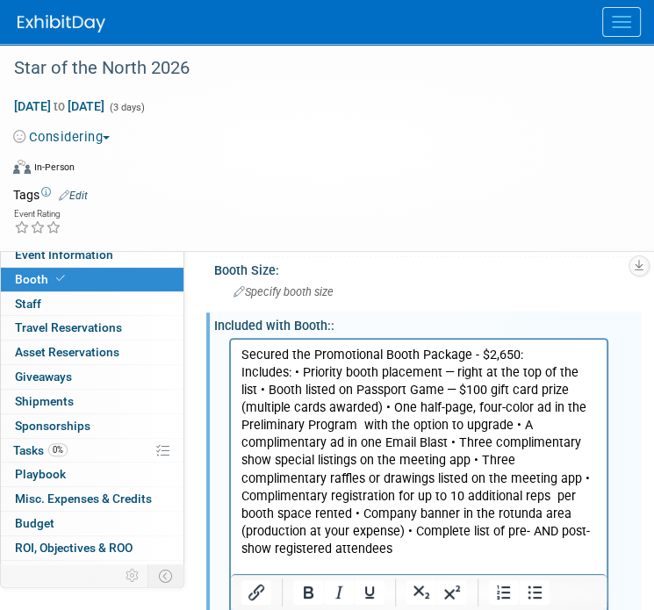
click at [295, 370] on p "Includes: • Priority booth placement — right at the top of the list • Booth lis…" at bounding box center [419, 460] width 356 height 194
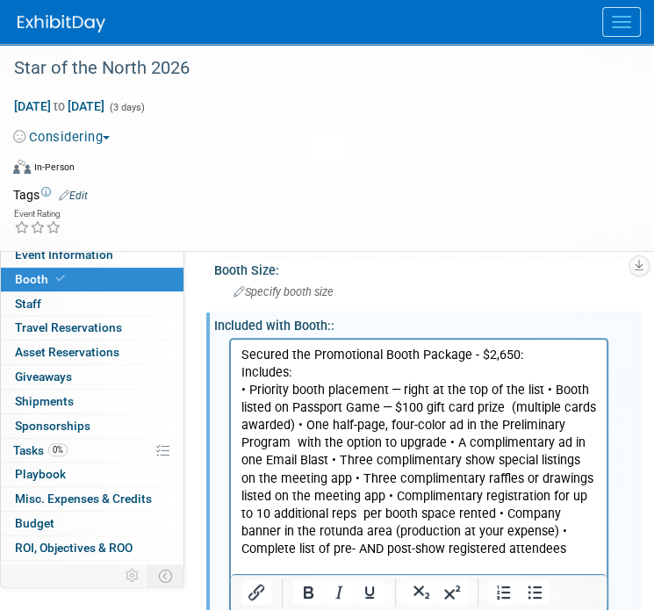
click at [541, 391] on p "• Priority booth placement — right at the top of the list • Booth listed on Pas…" at bounding box center [419, 469] width 356 height 176
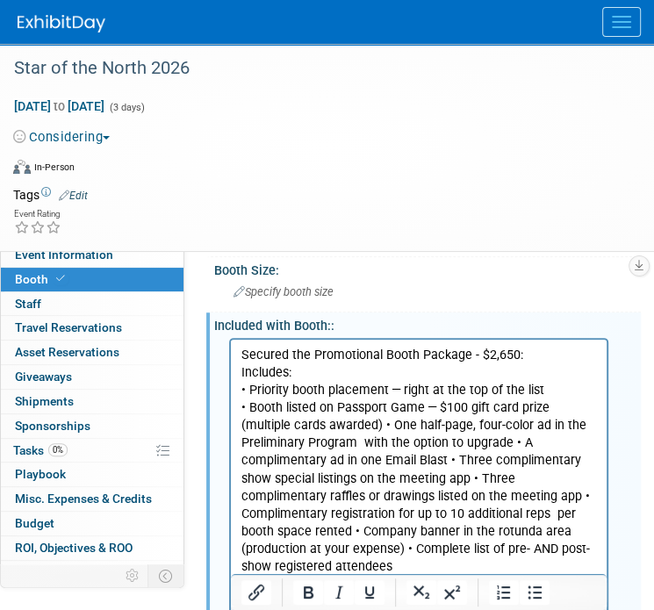
click at [381, 424] on p "• Booth listed on Passport Game — $100 gift card prize (multiple cards awarded)…" at bounding box center [419, 487] width 356 height 176
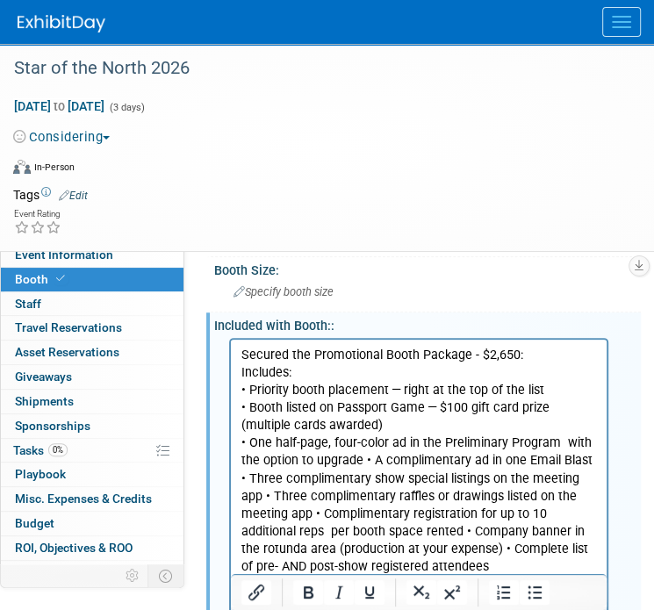
click at [365, 461] on p "• One half-page, four-color ad in the Preliminary Program with the option to up…" at bounding box center [419, 504] width 356 height 141
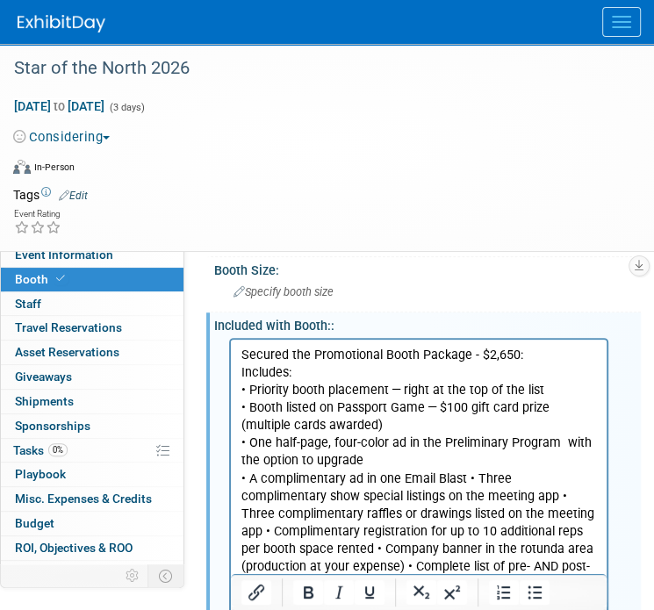
click at [466, 476] on p "• A complimentary ad in one Email Blast • Three complimentary show special list…" at bounding box center [419, 532] width 356 height 124
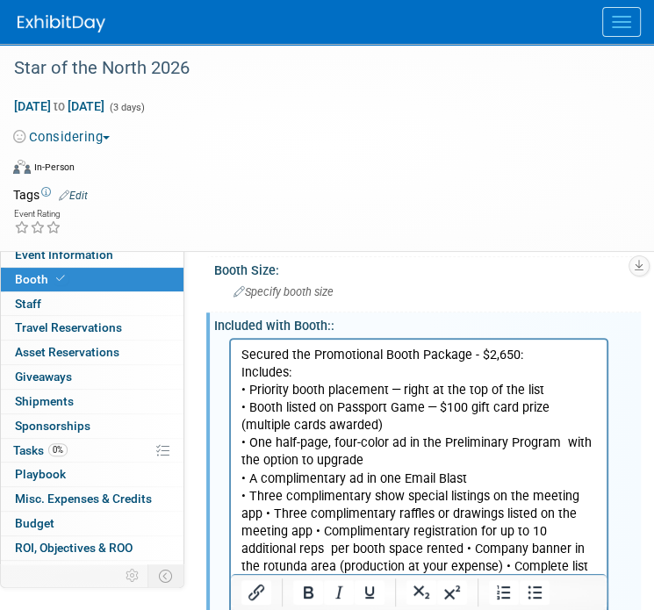
click at [265, 513] on p "• Three complimentary show special listings on the meeting app • Three complime…" at bounding box center [419, 539] width 356 height 105
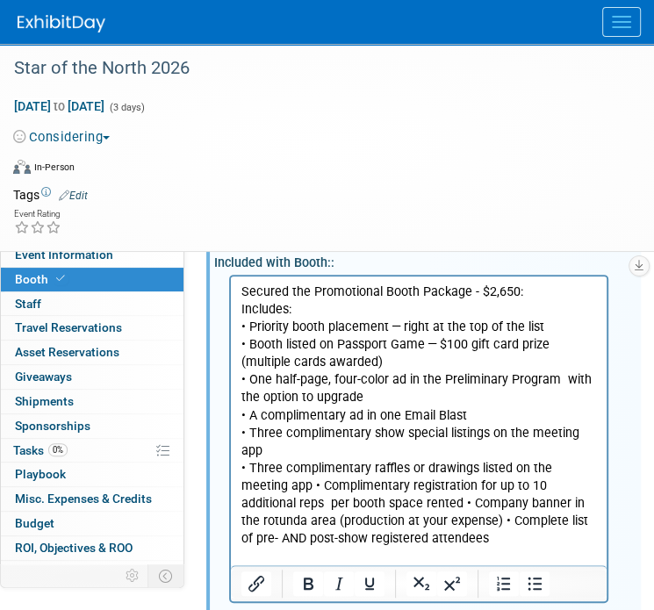
scroll to position [241, 0]
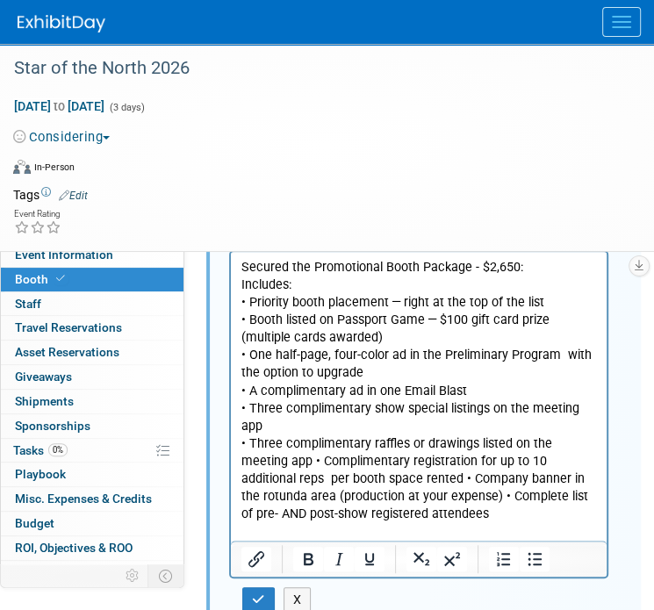
click at [266, 458] on p "• Three complimentary raffles or drawings listed on the meeting app • Complimen…" at bounding box center [419, 479] width 356 height 88
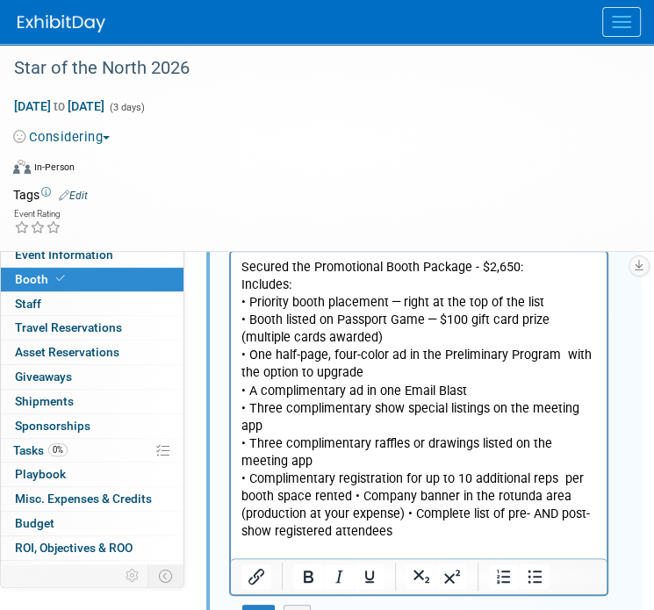
click at [351, 496] on p "• Complimentary registration for up to 10 additional reps per booth space rente…" at bounding box center [419, 505] width 356 height 70
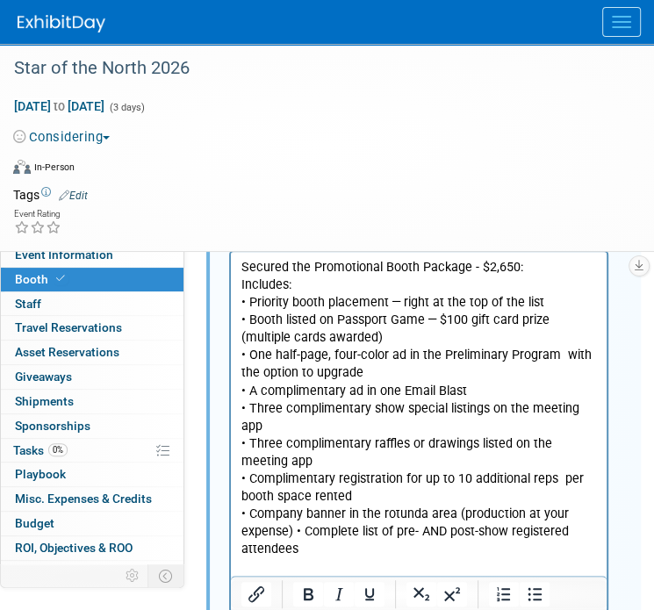
click at [297, 529] on p "• Company banner in the rotunda area (production at your expense) • Complete li…" at bounding box center [419, 531] width 356 height 53
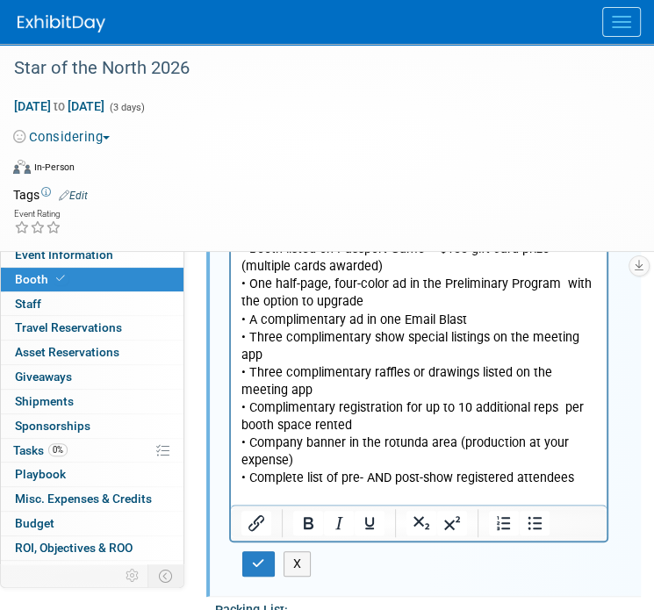
scroll to position [417, 0]
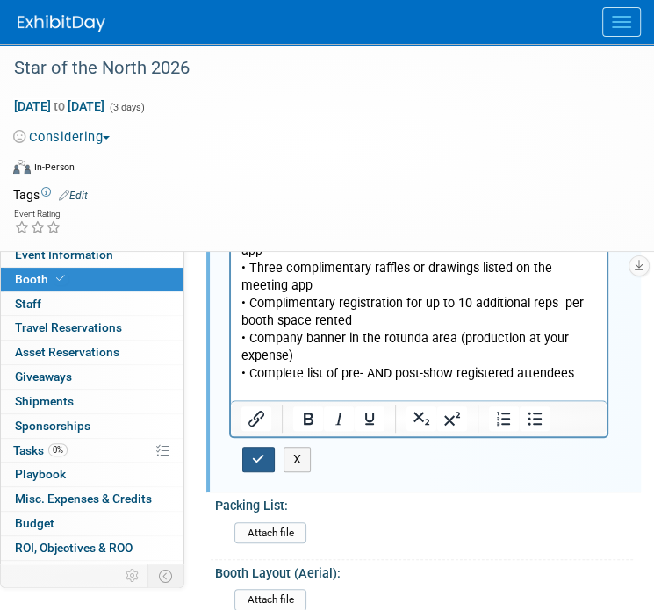
click at [269, 451] on button "button" at bounding box center [258, 459] width 32 height 25
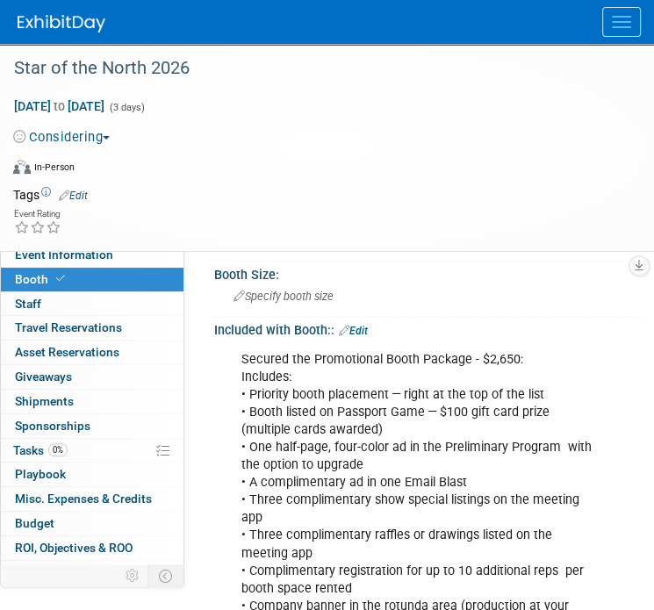
scroll to position [0, 0]
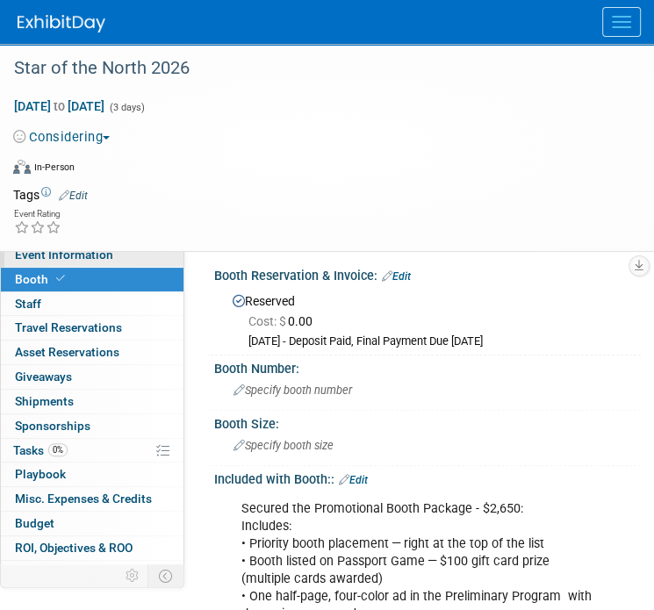
click at [77, 257] on span "Event Information" at bounding box center [64, 255] width 98 height 14
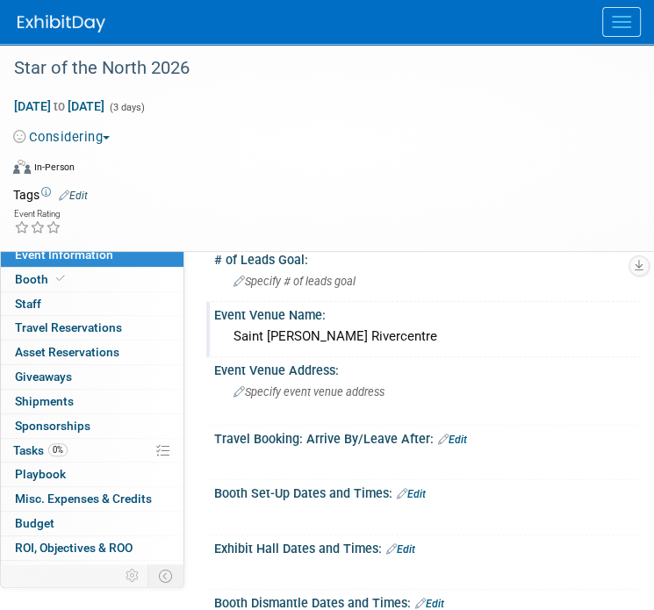
scroll to position [176, 0]
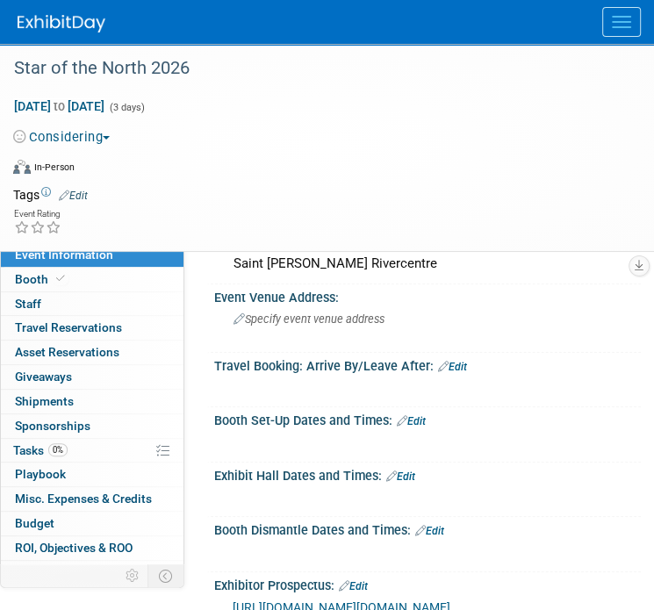
click at [407, 478] on link "Edit" at bounding box center [400, 477] width 29 height 12
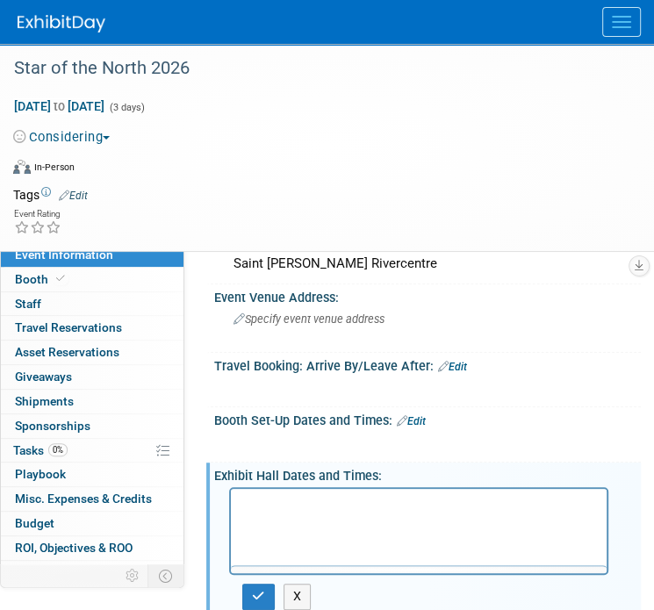
scroll to position [0, 0]
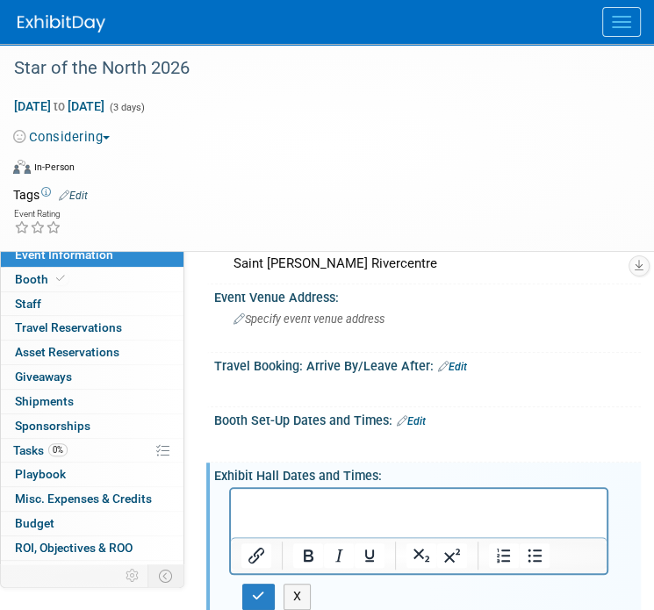
drag, startPoint x: 263, startPoint y: 493, endPoint x: 248, endPoint y: 505, distance: 18.7
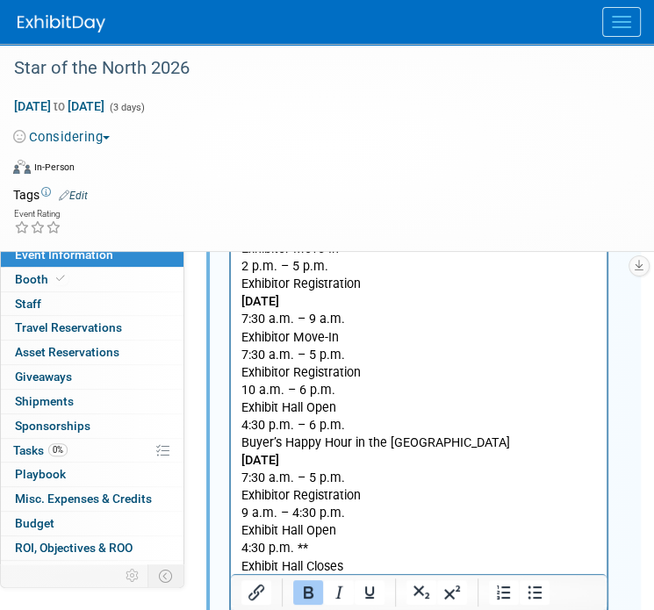
scroll to position [203, 0]
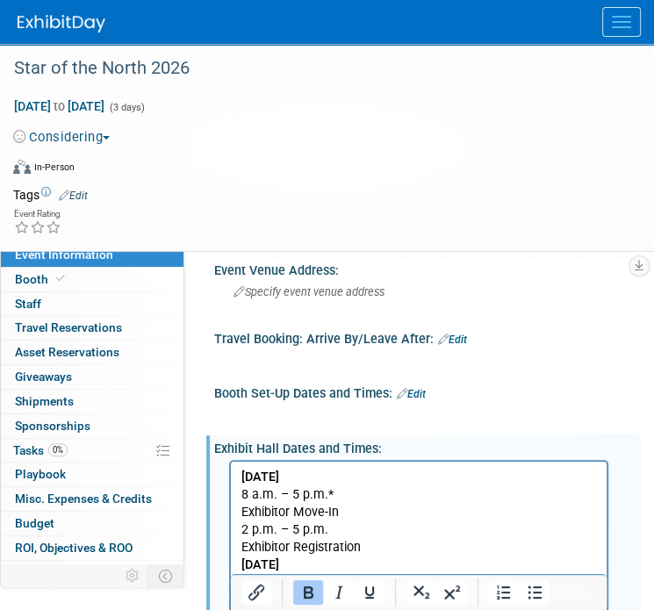
click at [347, 495] on p "8 a.m. – 5 p.m.*" at bounding box center [419, 495] width 356 height 18
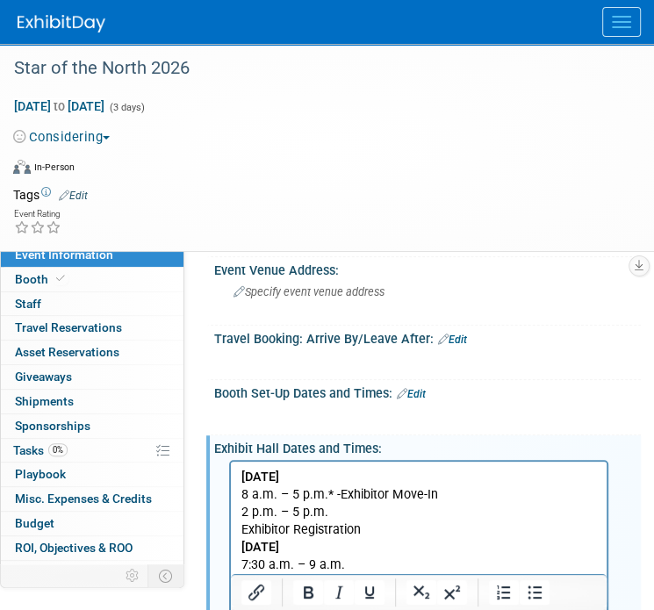
click at [363, 517] on p "2 p.m. – 5 p.m." at bounding box center [419, 513] width 356 height 18
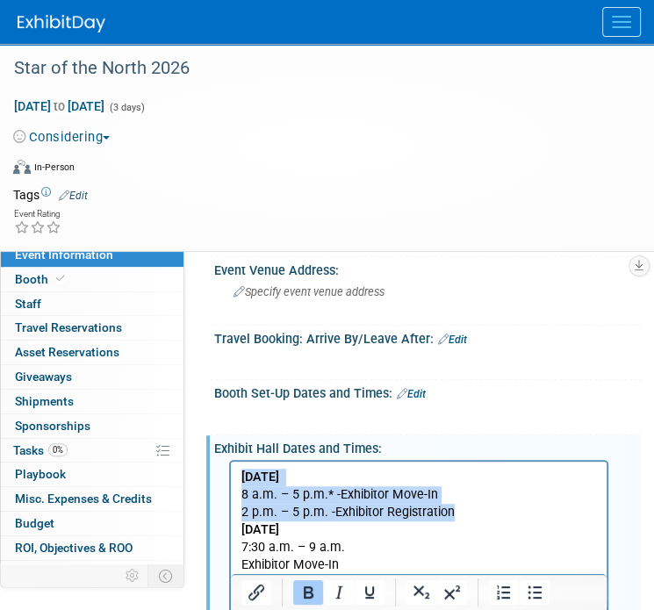
drag, startPoint x: 414, startPoint y: 514, endPoint x: 236, endPoint y: 485, distance: 179.8
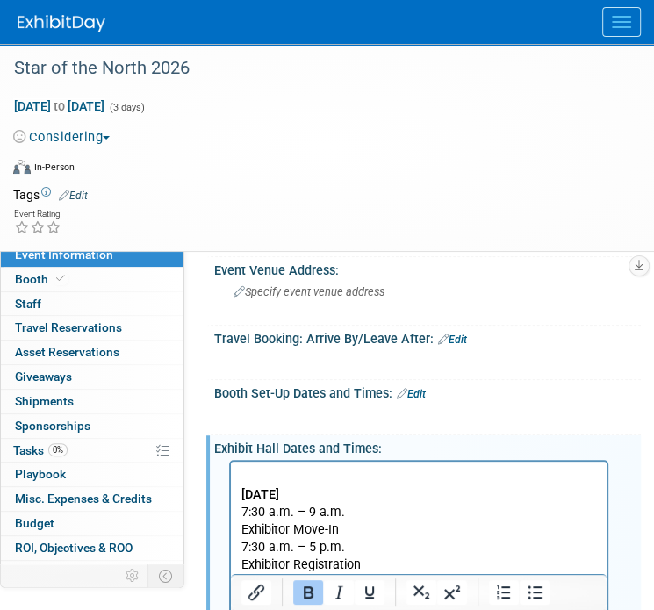
click at [428, 390] on div "Booth Set-Up Dates and Times: Edit" at bounding box center [427, 391] width 427 height 23
drag, startPoint x: 420, startPoint y: 393, endPoint x: 399, endPoint y: 395, distance: 20.3
click at [420, 393] on link "Edit" at bounding box center [411, 394] width 29 height 12
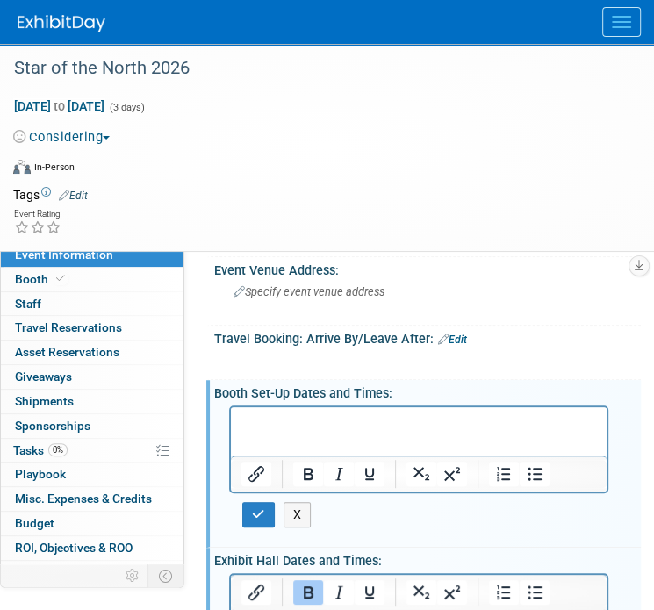
scroll to position [0, 0]
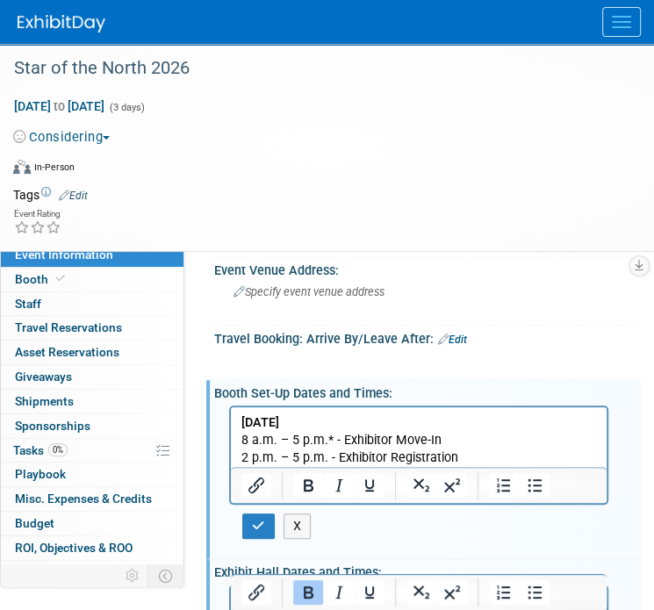
click at [477, 450] on p "2 p.m. – 5 p.m. - Exhibitor Registration" at bounding box center [419, 458] width 356 height 18
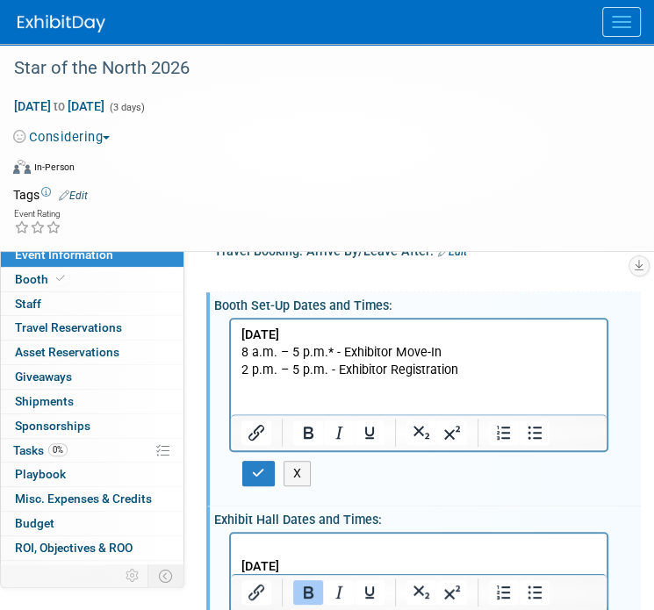
scroll to position [378, 0]
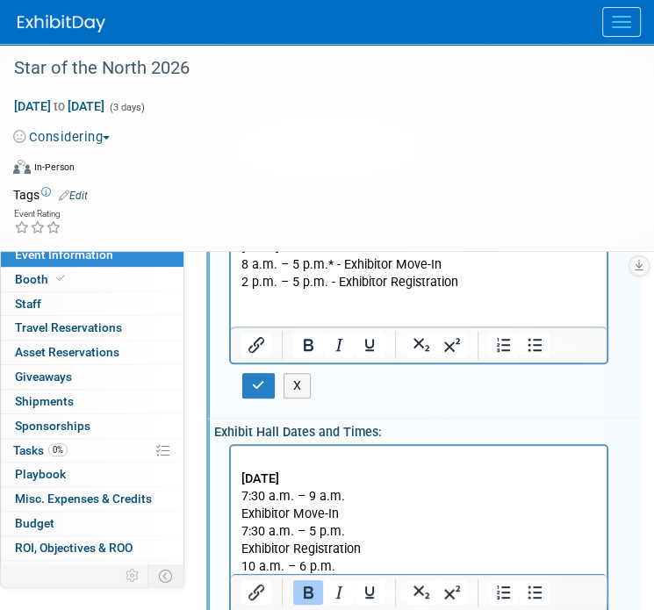
click at [339, 462] on p "Rich Text Area. Press ALT-0 for help." at bounding box center [419, 461] width 356 height 18
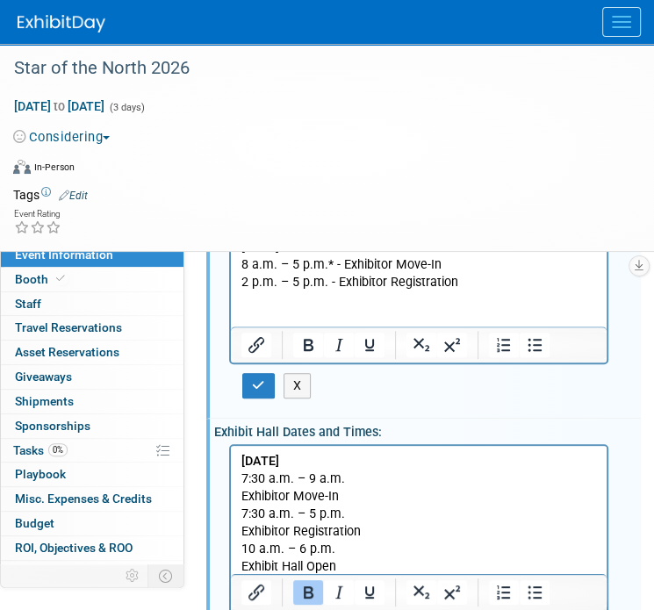
click at [349, 478] on p "7:30 a.m. – 9 a.m." at bounding box center [419, 479] width 356 height 18
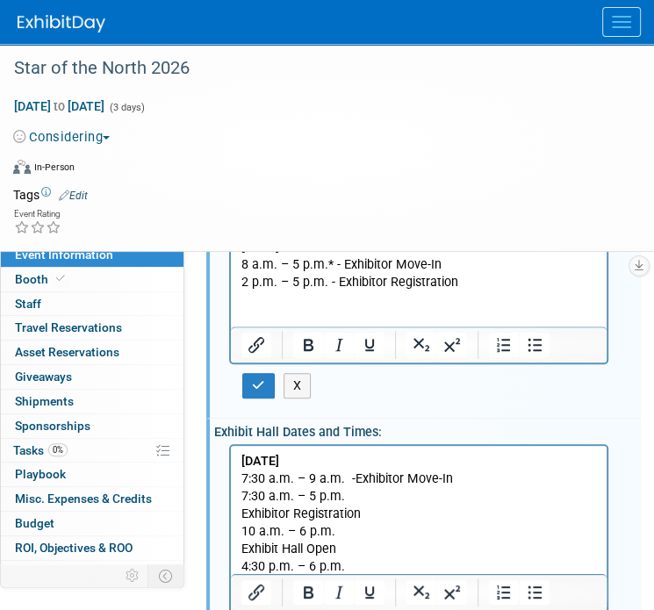
click at [352, 493] on p "7:30 a.m. – 5 p.m." at bounding box center [419, 496] width 356 height 18
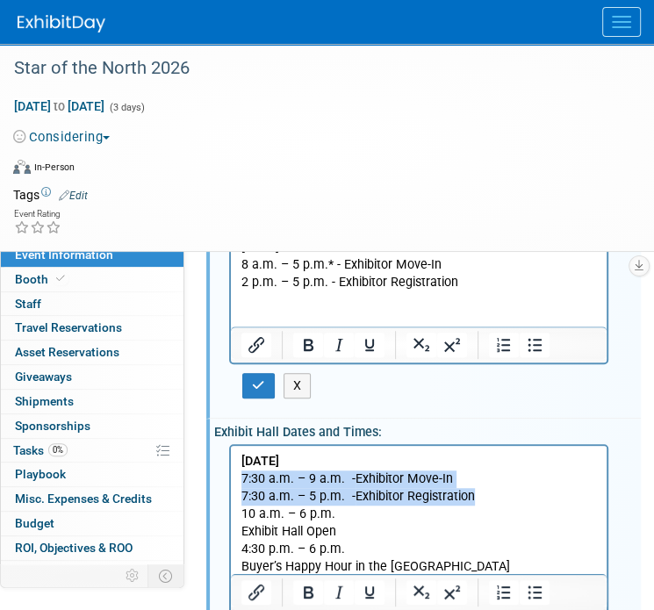
drag, startPoint x: 489, startPoint y: 495, endPoint x: 239, endPoint y: 485, distance: 250.4
click at [239, 485] on html "Thursday, April 23 7:30 a.m. – 9 a.m. - Exhibitor Move-In 7:30 a.m. – 5 p.m. - …" at bounding box center [419, 572] width 376 height 254
click at [272, 492] on p "7:30 a.m. – 5 p.m. - Exhibitor Registration" at bounding box center [419, 496] width 356 height 18
click at [488, 492] on p "7:30 a.m. – 5 p.m. - Exhibitor Registration" at bounding box center [419, 496] width 356 height 18
drag, startPoint x: 484, startPoint y: 497, endPoint x: 240, endPoint y: 448, distance: 249.0
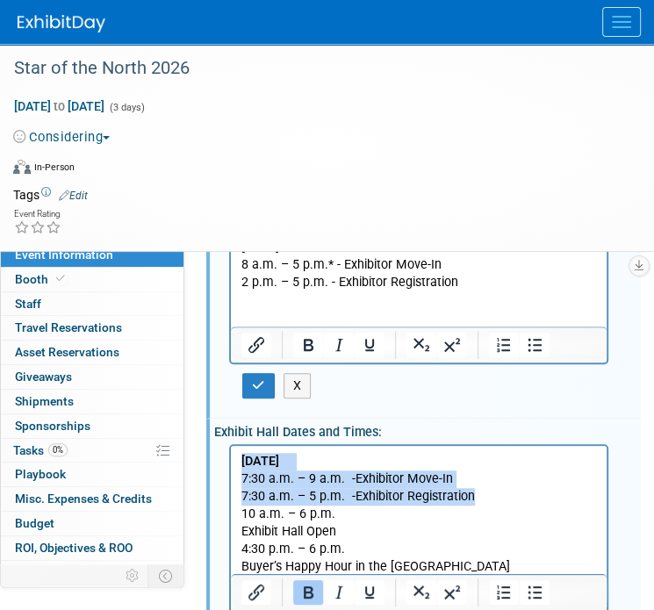
click at [240, 448] on html "Thursday, April 23 7:30 a.m. – 9 a.m. - Exhibitor Move-In 7:30 a.m. – 5 p.m. - …" at bounding box center [419, 572] width 376 height 254
copy body "Thursday, April 23 7:30 a.m. – 9 a.m. - Exhibitor Move-In 7:30 a.m. – 5 p.m. - …"
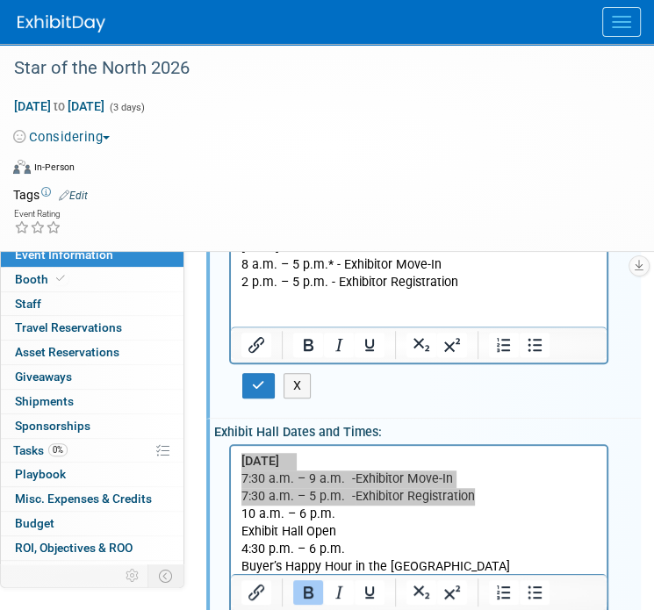
click at [263, 306] on p "Rich Text Area. Press ALT-0 for help." at bounding box center [419, 300] width 356 height 18
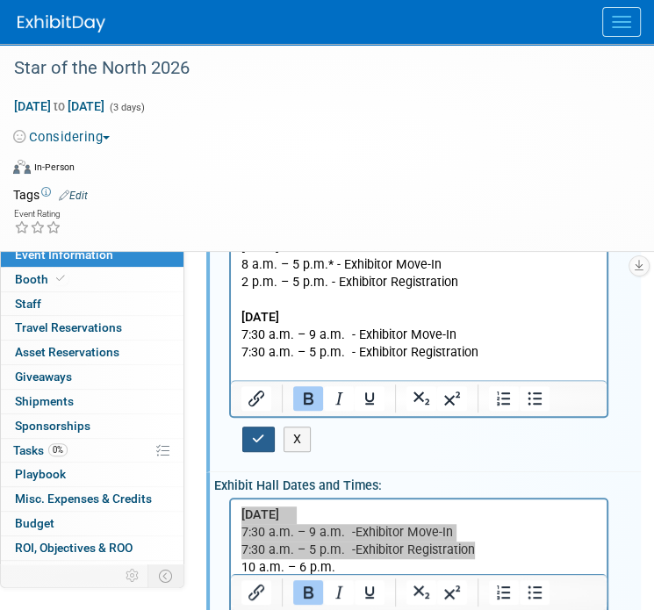
click at [258, 438] on icon "button" at bounding box center [258, 439] width 13 height 12
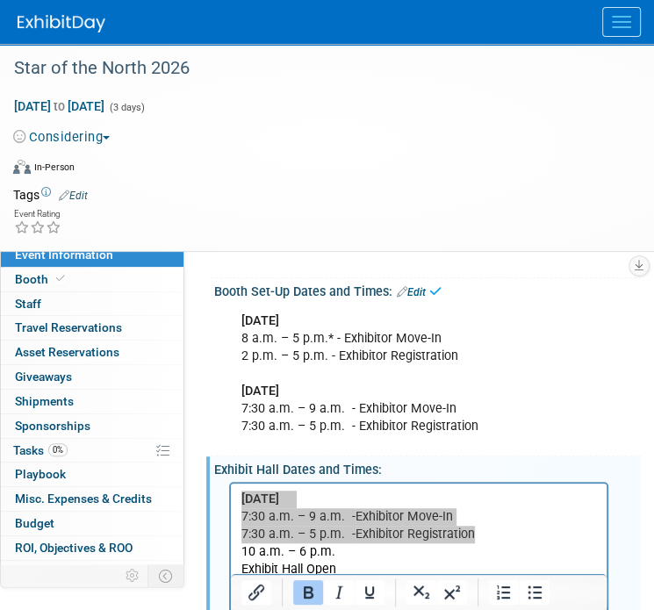
scroll to position [291, 0]
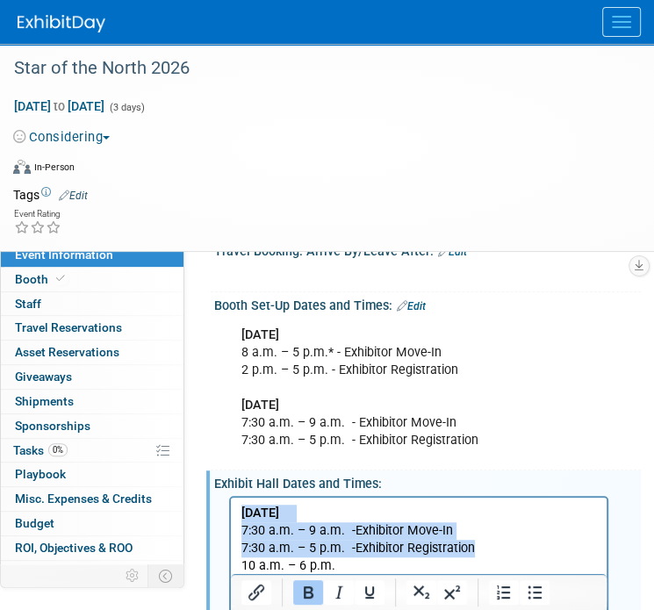
click at [327, 531] on p "7:30 a.m. – 9 a.m. - Exhibitor Move-In" at bounding box center [419, 531] width 356 height 18
drag, startPoint x: 488, startPoint y: 547, endPoint x: 239, endPoint y: 533, distance: 249.7
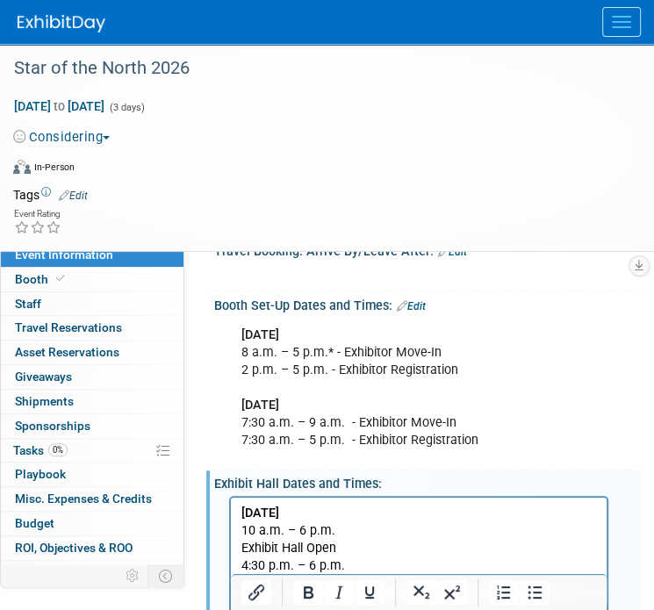
click at [342, 535] on p "10 a.m. – 6 p.m." at bounding box center [419, 531] width 356 height 18
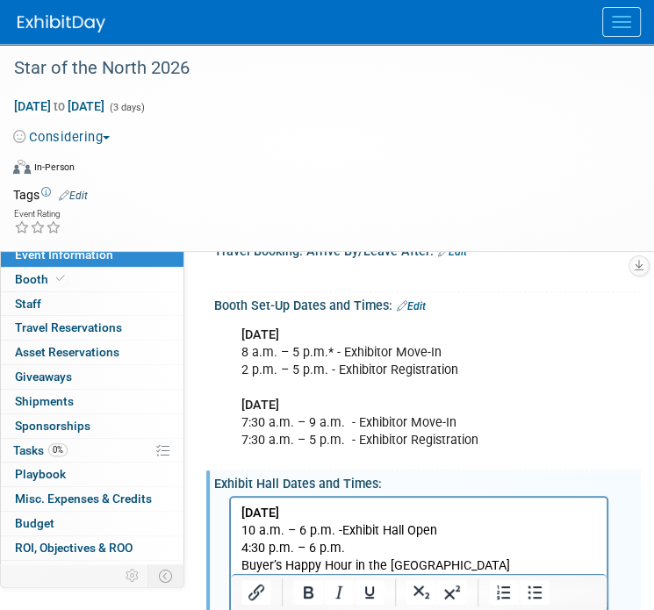
click at [358, 542] on p "4:30 p.m. – 6 p.m." at bounding box center [419, 548] width 356 height 18
click at [565, 551] on p "4:30 p.m. – 6 p.m. - Buyer’s Happy Hour in the Exhibit Hall" at bounding box center [419, 556] width 356 height 35
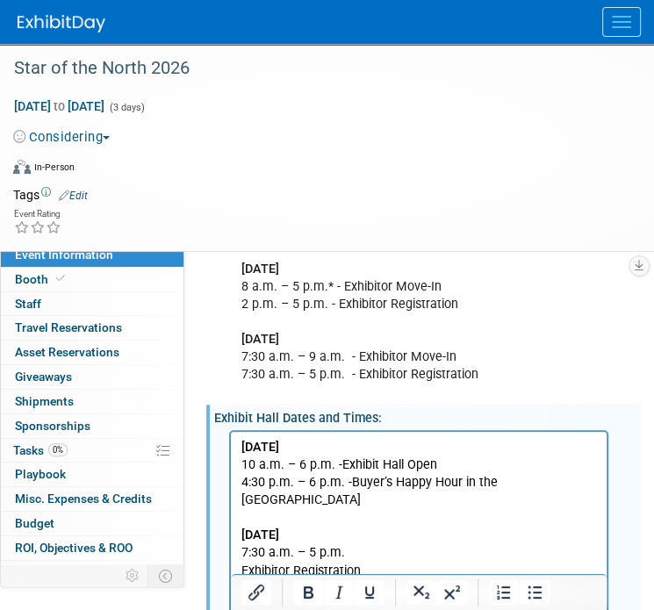
scroll to position [378, 0]
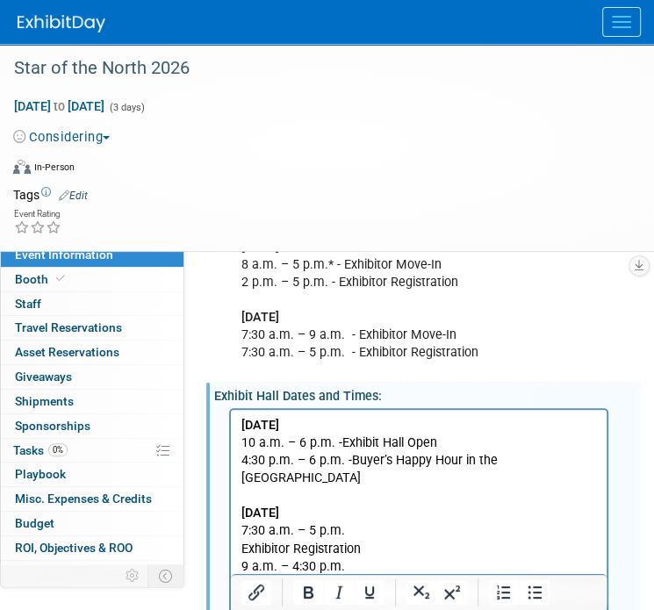
click at [363, 522] on p "7:30 a.m. – 5 p.m." at bounding box center [419, 531] width 356 height 18
click at [349, 540] on p "9 a.m. – 4:30 p.m." at bounding box center [419, 549] width 356 height 18
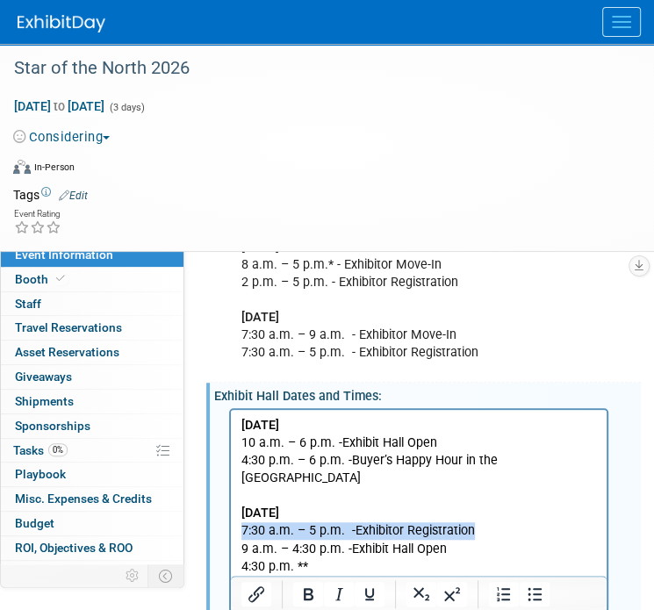
drag, startPoint x: 479, startPoint y: 517, endPoint x: 235, endPoint y: 519, distance: 244.1
click at [235, 519] on html "Thursday, April 23 10 a.m. – 6 p.m. - Exhibit Hall Open 4:30 p.m. – 6 p.m. - Bu…" at bounding box center [419, 500] width 376 height 183
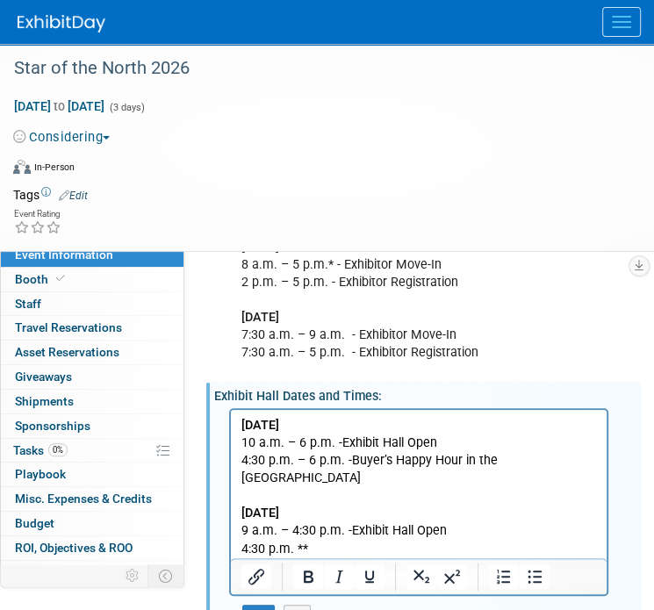
click at [383, 540] on p "4:30 p.m. **" at bounding box center [419, 549] width 356 height 18
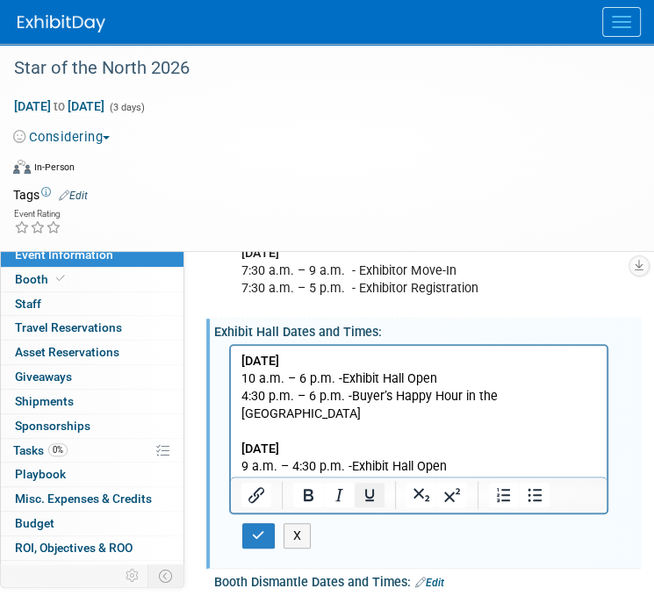
scroll to position [466, 0]
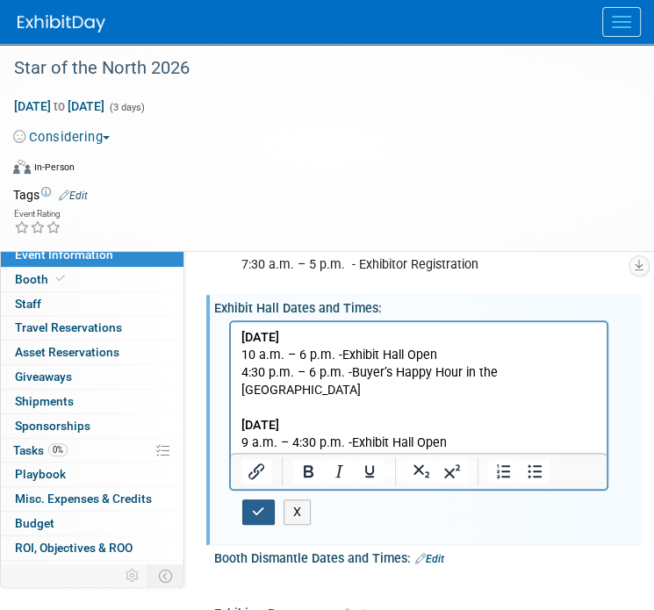
click at [259, 511] on icon "button" at bounding box center [258, 512] width 13 height 12
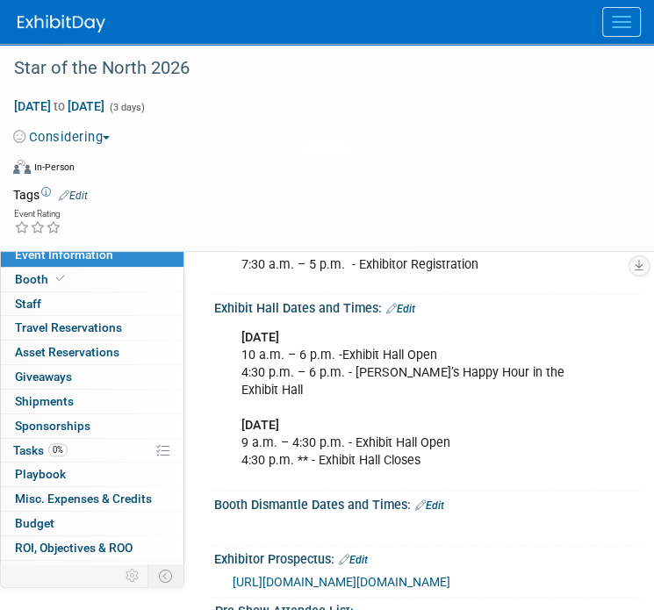
click at [415, 303] on link "Edit" at bounding box center [400, 309] width 29 height 12
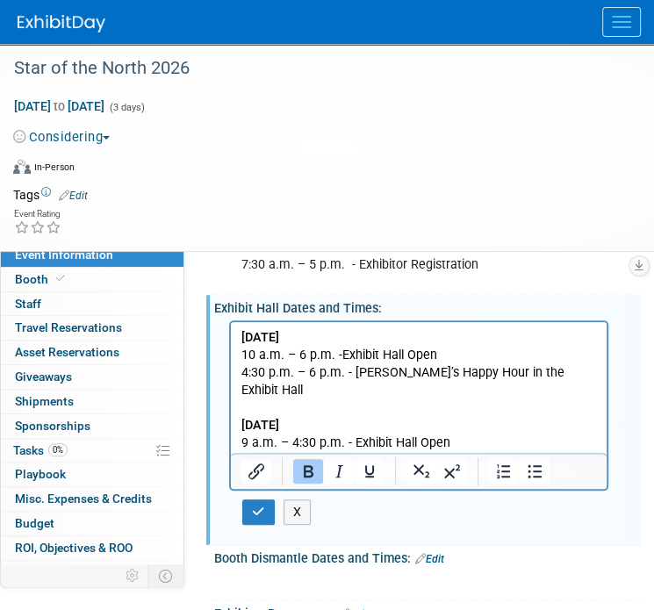
scroll to position [0, 0]
click at [454, 442] on p "Thursday, April 23 10 a.m. – 6 p.m. -Exhibit Hall Open 4:30 p.m. – 6 p.m. - Buy…" at bounding box center [419, 398] width 356 height 141
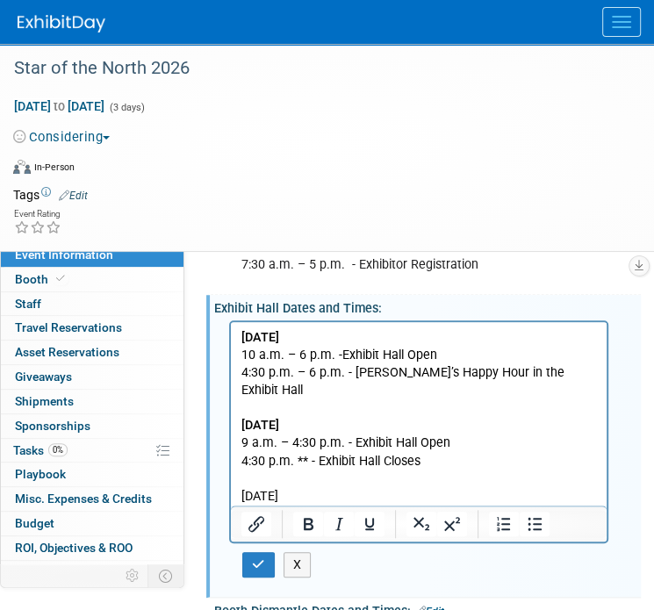
drag, startPoint x: 359, startPoint y: 478, endPoint x: 237, endPoint y: 482, distance: 122.1
click at [237, 482] on html "Thursday, April 23 10 a.m. – 6 p.m. -Exhibit Hall Open 4:30 p.m. – 6 p.m. - Buy…" at bounding box center [419, 421] width 376 height 201
click at [303, 522] on icon "Bold" at bounding box center [308, 524] width 21 height 21
click at [469, 428] on p "Thursday, April 23 10 a.m. – 6 p.m. -Exhibit Hall Open 4:30 p.m. – 6 p.m. - Buy…" at bounding box center [419, 398] width 356 height 141
click at [270, 564] on button "button" at bounding box center [258, 564] width 32 height 25
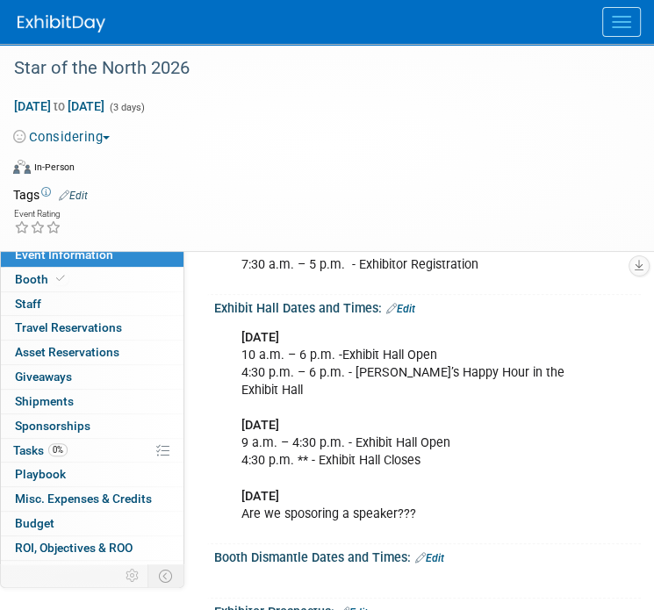
click at [434, 552] on link "Edit" at bounding box center [429, 558] width 29 height 12
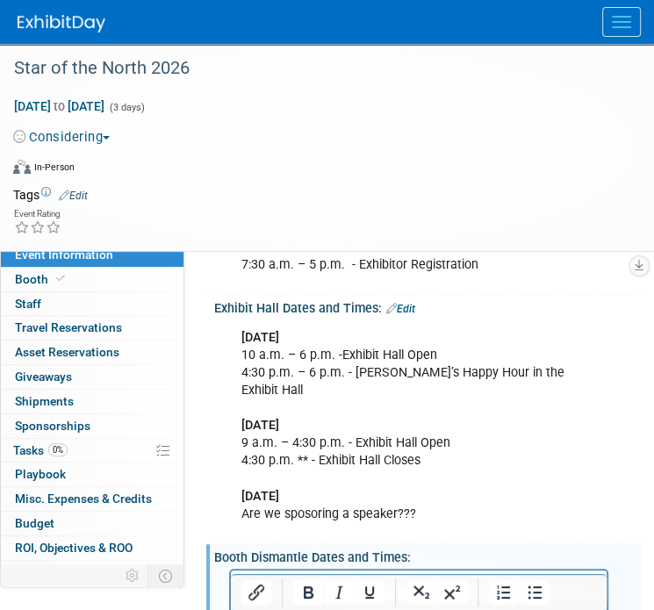
drag, startPoint x: 301, startPoint y: 577, endPoint x: 260, endPoint y: 579, distance: 41.3
click at [260, 579] on p "Rich Text Area. Press ALT-0 for help." at bounding box center [419, 587] width 356 height 18
paste body "Rich Text Area. Press ALT-0 for help."
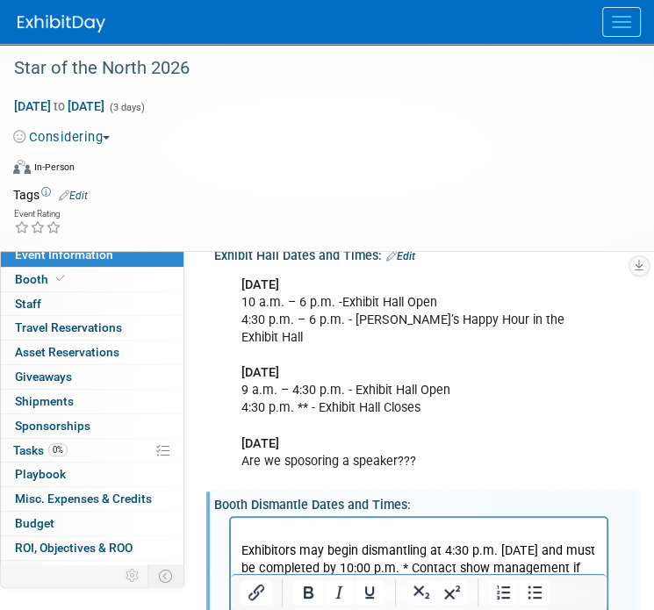
click at [306, 528] on p "Rich Text Area. Press ALT-0 for help." at bounding box center [419, 534] width 356 height 18
drag, startPoint x: 334, startPoint y: 533, endPoint x: 457, endPoint y: 1032, distance: 514.7
click at [231, 533] on html "Friday, April 24 Exhibitors may begin dismantling at 4:30 p.m. on Friday and mu…" at bounding box center [419, 565] width 376 height 95
click at [309, 588] on icon "Bold" at bounding box center [309, 592] width 10 height 12
click at [371, 536] on p "Friday, April 24" at bounding box center [419, 534] width 356 height 18
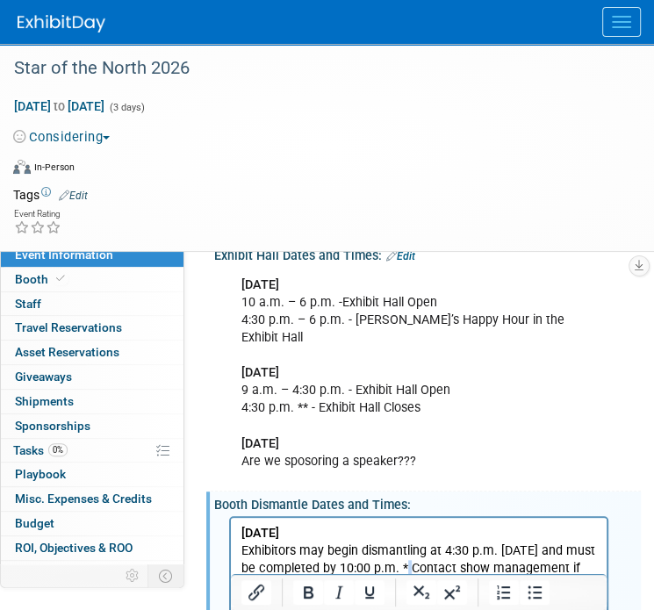
click at [426, 573] on p "Exhibitors may begin dismantling at 4:30 p.m. on Friday and must be completed b…" at bounding box center [419, 578] width 356 height 70
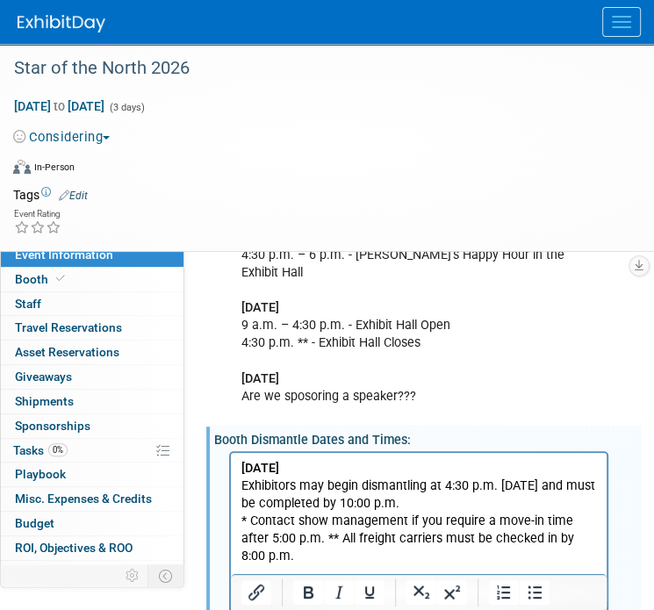
scroll to position [608, 0]
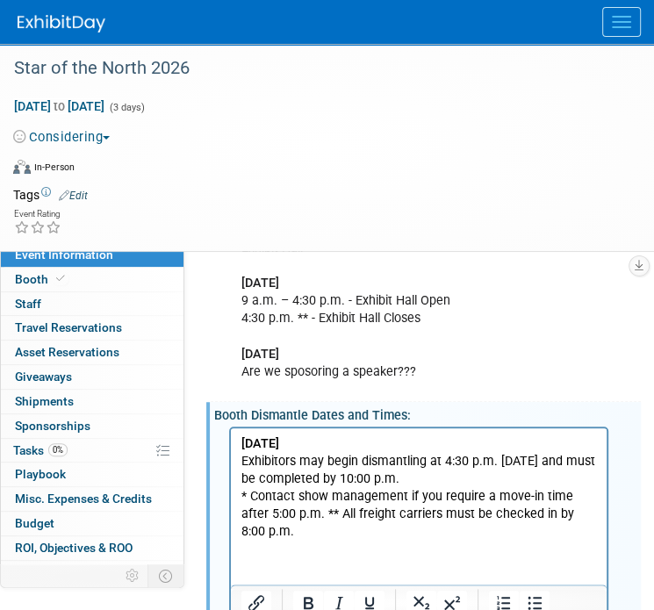
drag, startPoint x: 324, startPoint y: 516, endPoint x: 244, endPoint y: 497, distance: 82.2
click at [244, 497] on p "* Contact show management if you require a move-in time after 5:00 p.m. ** All …" at bounding box center [419, 514] width 356 height 53
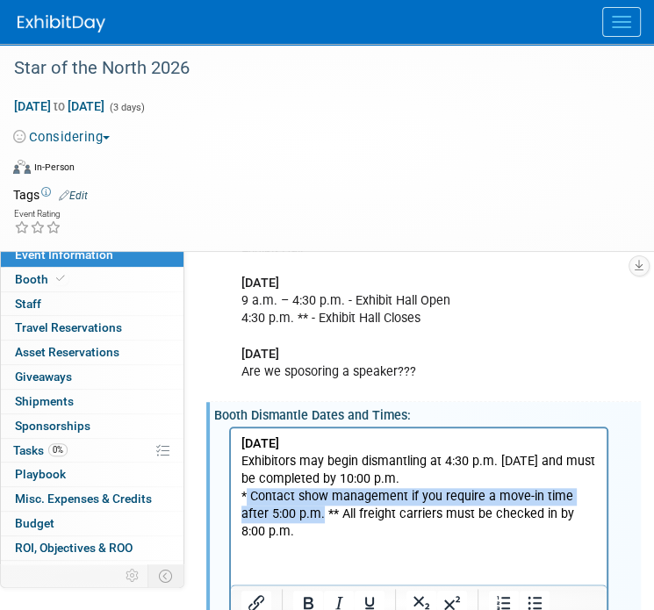
drag, startPoint x: 244, startPoint y: 497, endPoint x: 320, endPoint y: 519, distance: 78.6
click at [320, 519] on p "* Contact show management if you require a move-in time after 5:00 p.m. ** All …" at bounding box center [419, 514] width 356 height 53
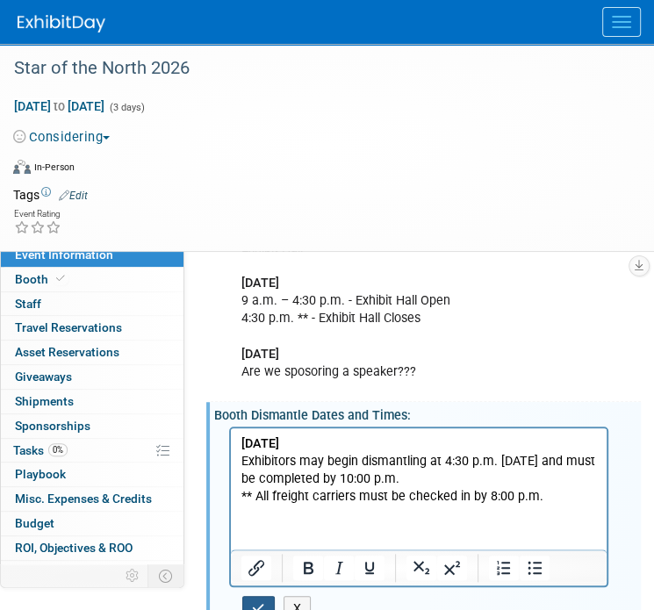
click at [249, 596] on button "button" at bounding box center [258, 608] width 32 height 25
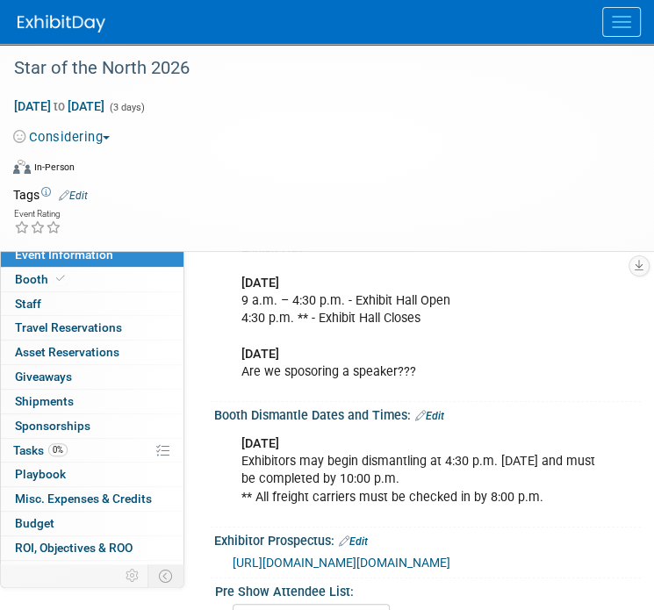
drag, startPoint x: 437, startPoint y: 398, endPoint x: 450, endPoint y: 406, distance: 15.4
click at [437, 410] on link "Edit" at bounding box center [429, 416] width 29 height 12
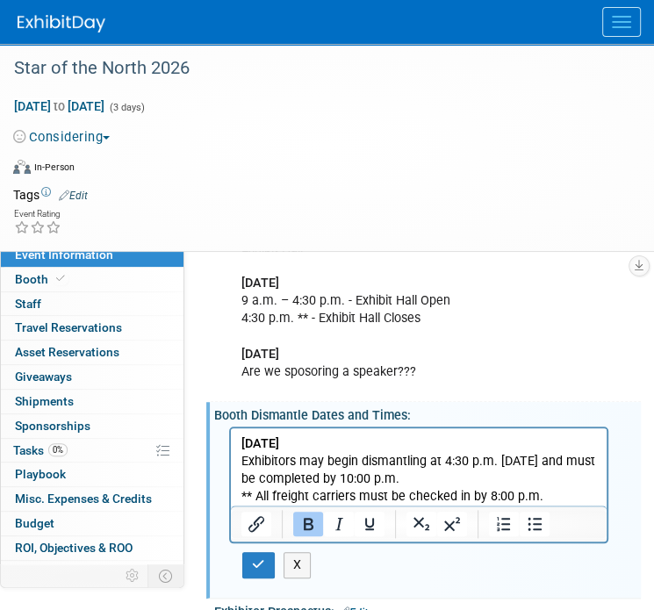
scroll to position [0, 0]
click at [557, 498] on p "Friday, April 24 Exhibitors may begin dismantling at 4:30 p.m. on Friday and mu…" at bounding box center [419, 470] width 356 height 70
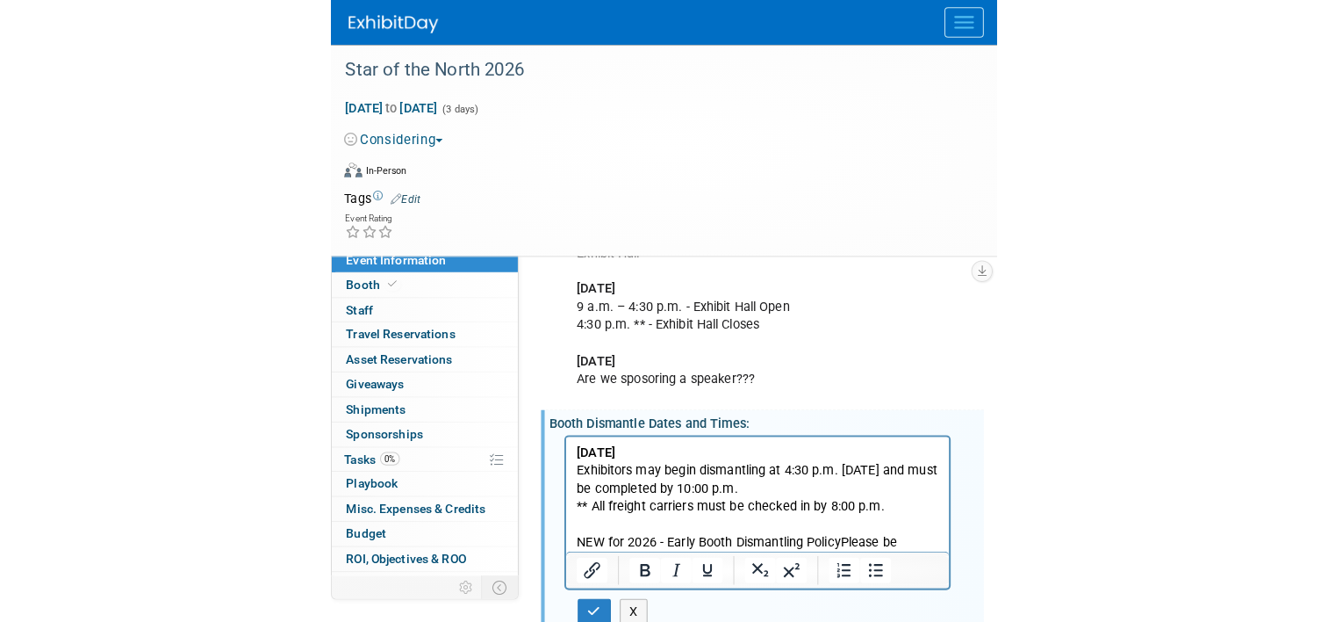
scroll to position [680, 0]
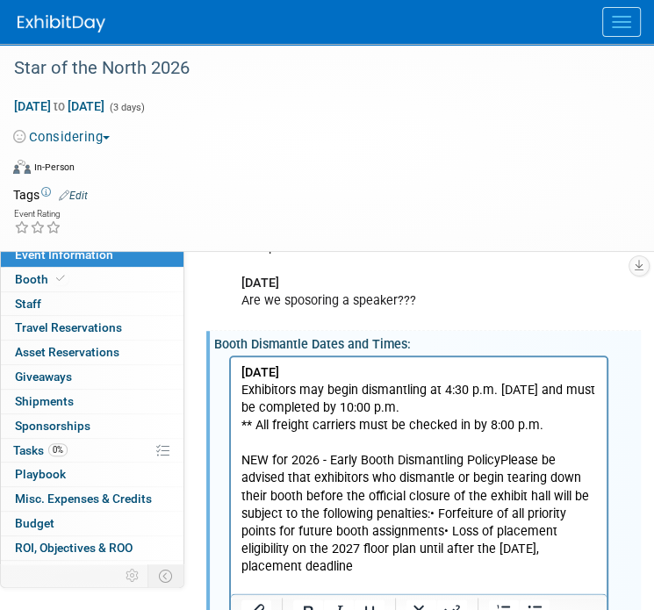
click at [500, 458] on p "NEW for 2026 - Early Booth Dismantling PolicyPlease be advised that exhibitors …" at bounding box center [419, 514] width 356 height 124
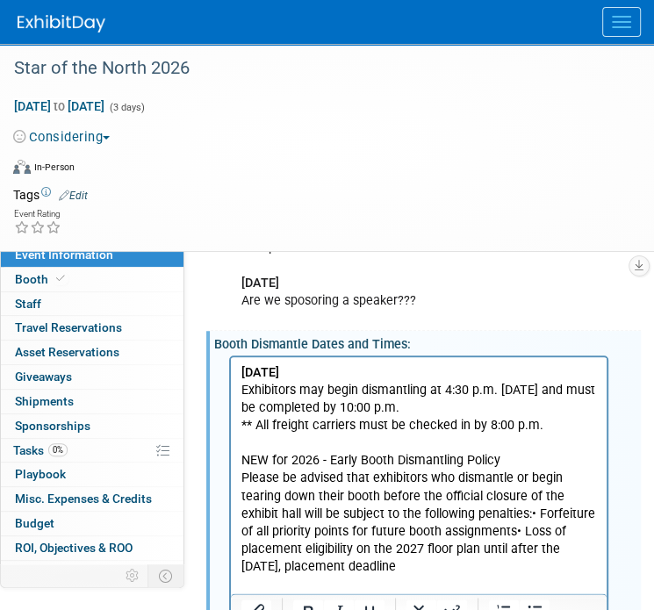
click at [530, 514] on p "Please be advised that exhibitors who dismantle or begin tearing down their boo…" at bounding box center [419, 522] width 356 height 105
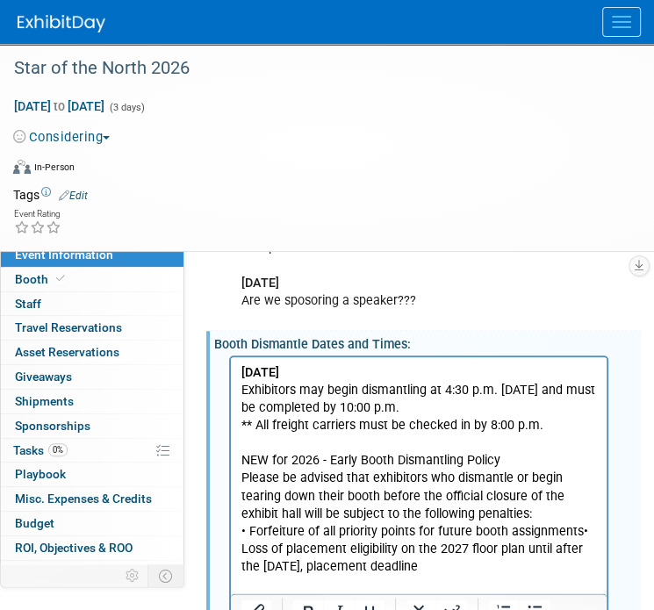
click at [578, 534] on p "• Forfeiture of all priority points for future booth assignments• Loss of place…" at bounding box center [419, 549] width 356 height 53
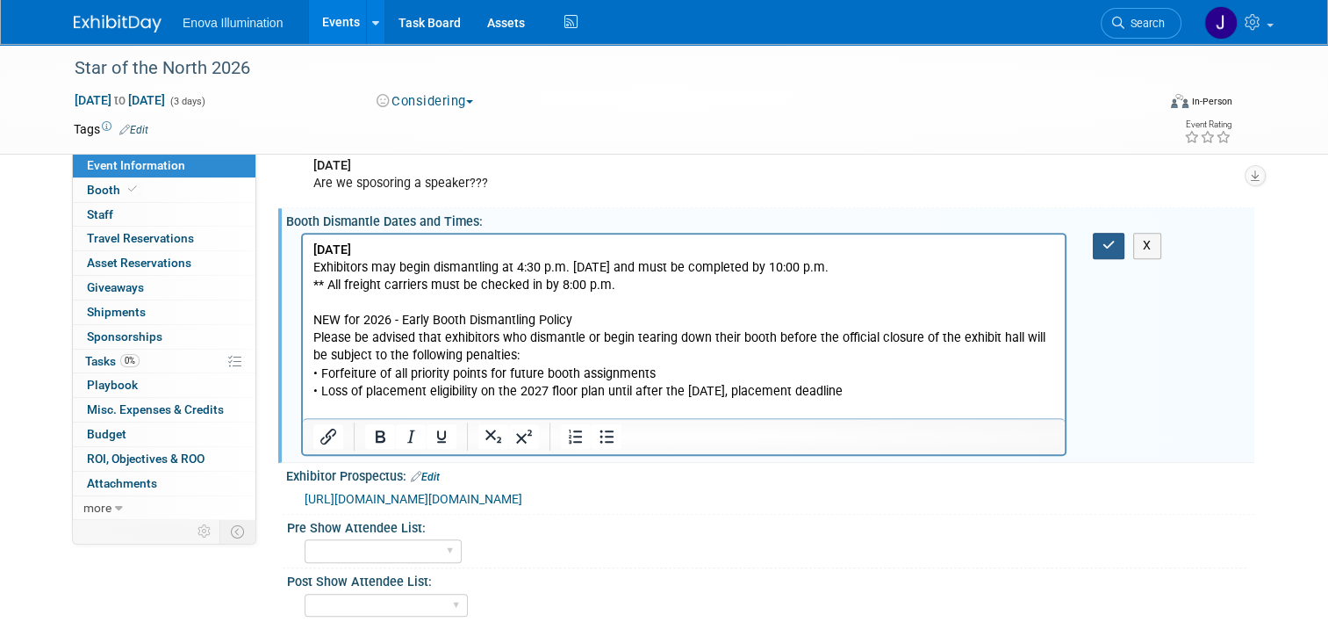
click at [653, 248] on button "button" at bounding box center [1109, 245] width 32 height 25
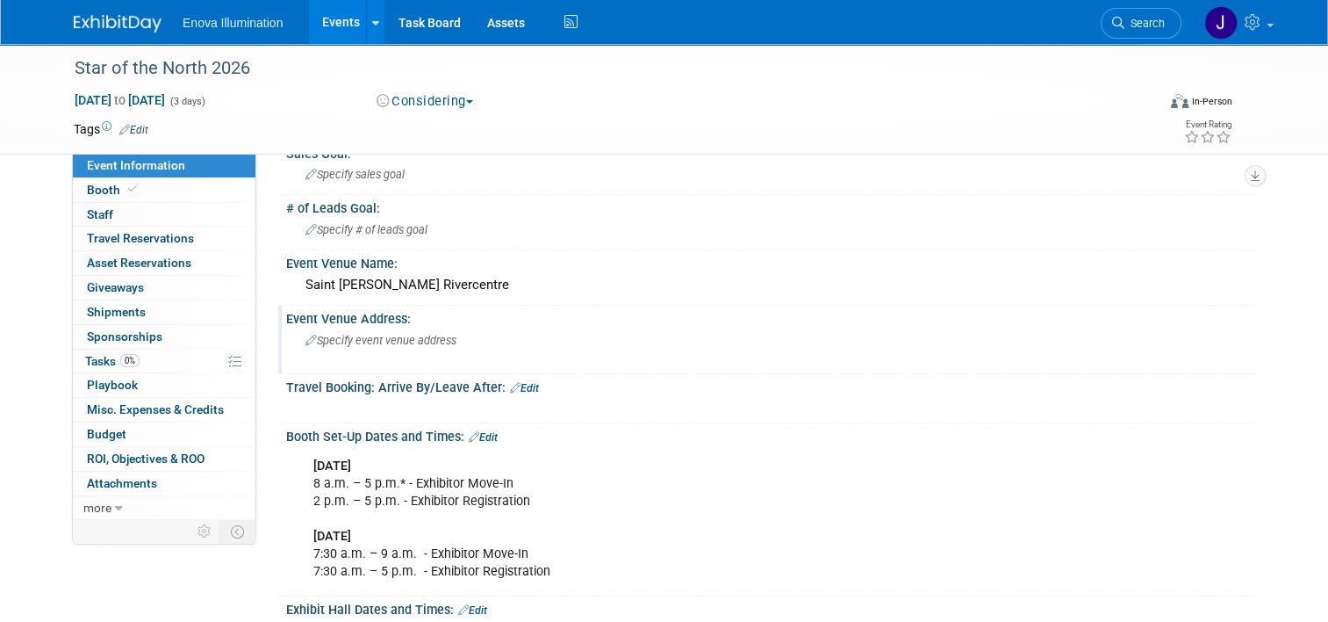
scroll to position [0, 0]
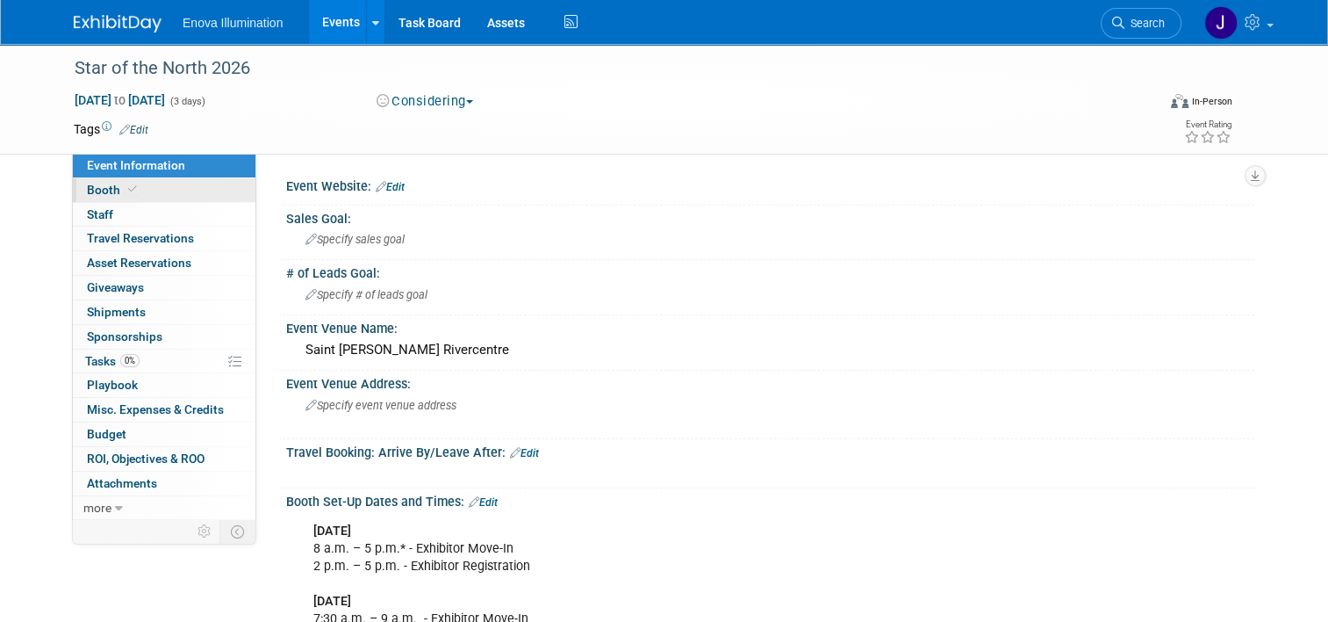
click at [132, 185] on link "Booth" at bounding box center [164, 190] width 183 height 24
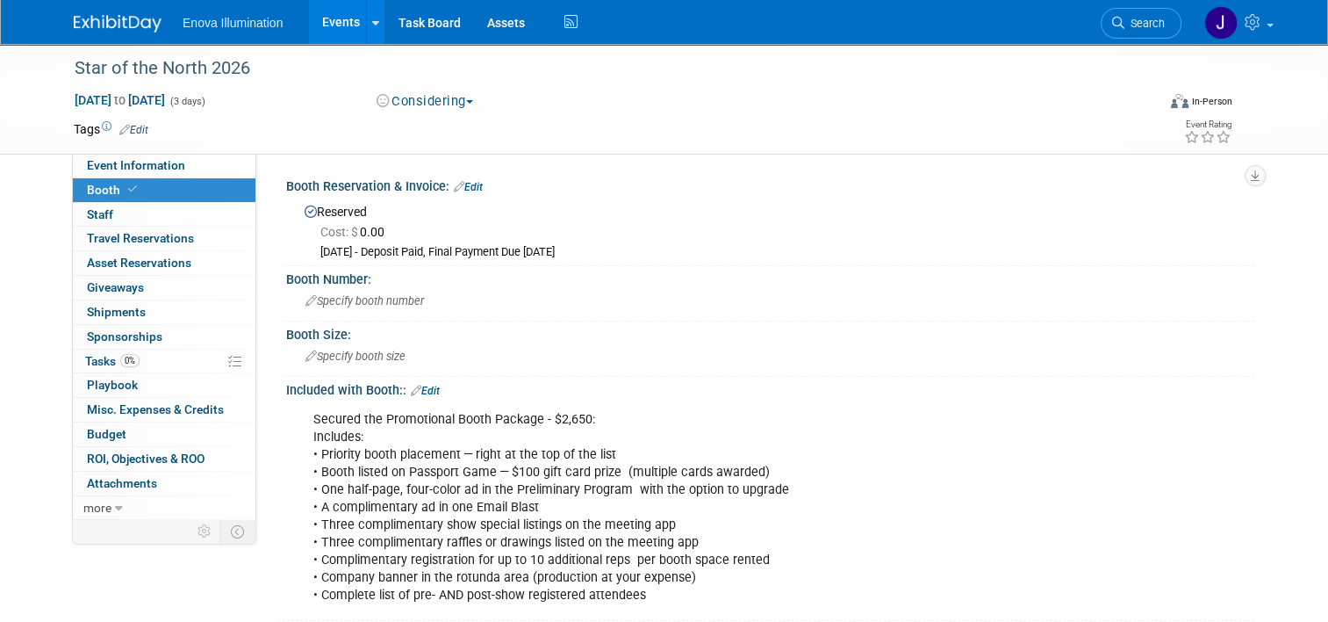
click at [423, 251] on div "10/1/25 - Deposit Paid, Final Payment Due 2/1/25" at bounding box center [780, 252] width 921 height 15
click at [471, 183] on link "Edit" at bounding box center [468, 187] width 29 height 12
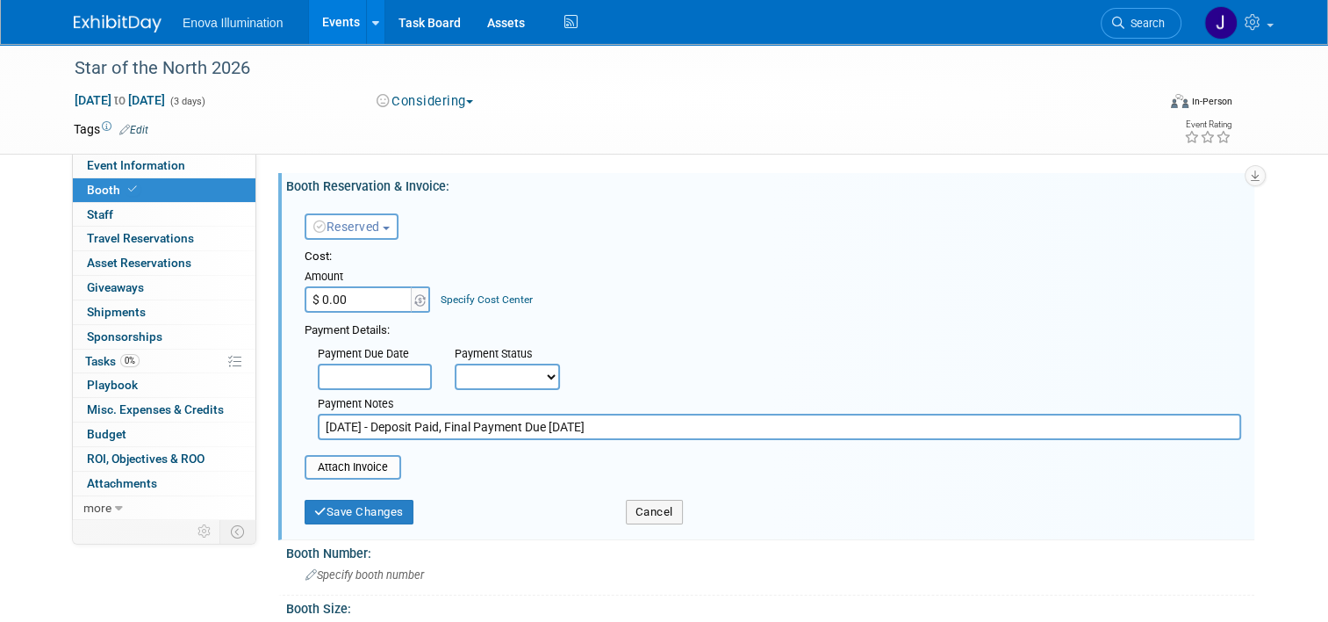
click at [438, 428] on input "10/1/25 - Deposit Paid, Final Payment Due 2/1/25" at bounding box center [780, 427] width 924 height 26
type input "10/1/25 - Deposit Paid $1,500, Final Payment Due 2/1/25"
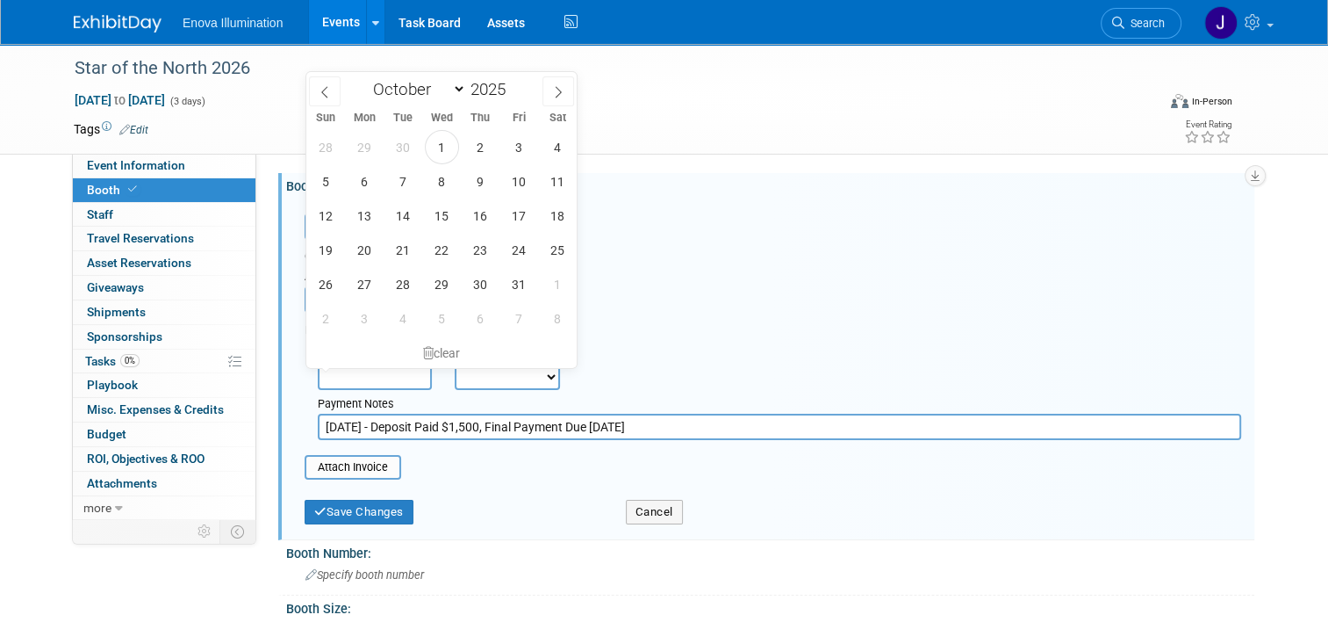
click at [361, 378] on input "text" at bounding box center [375, 376] width 114 height 26
click at [404, 90] on select "January February March April May June July August September October November De…" at bounding box center [415, 89] width 101 height 22
select select "1"
click at [365, 78] on select "January February March April May June July August September October November De…" at bounding box center [415, 89] width 101 height 22
click at [516, 86] on span at bounding box center [513, 84] width 12 height 11
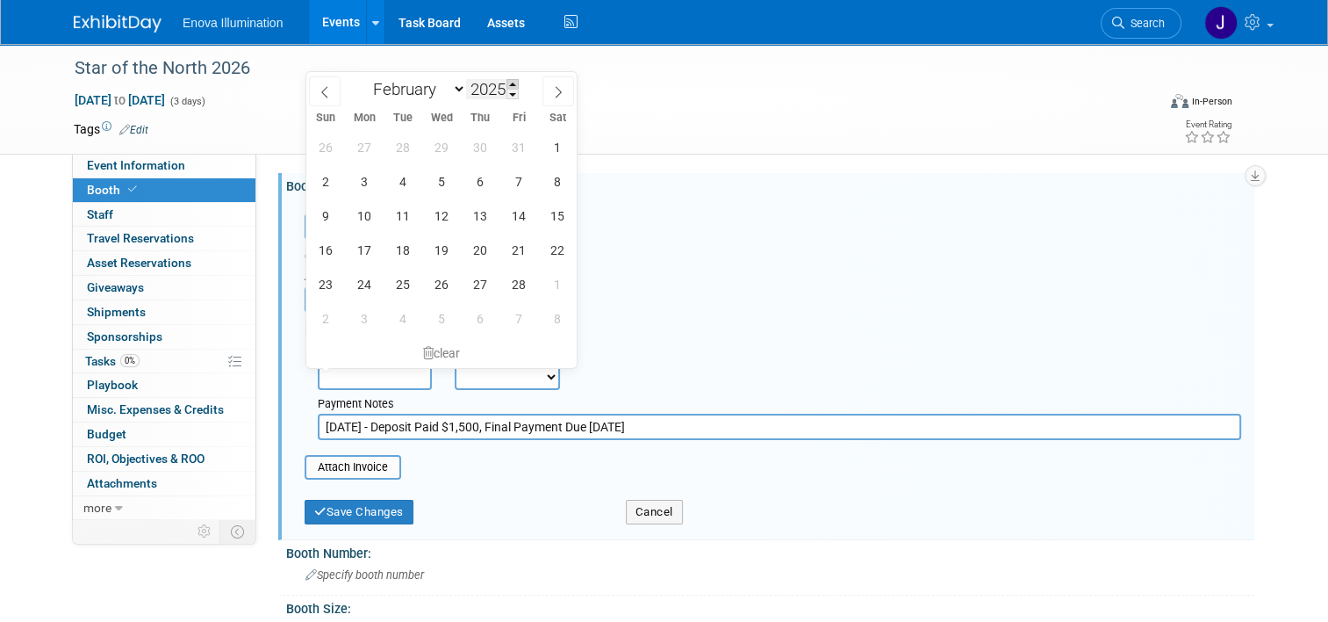
type input "2026"
click at [330, 147] on span "1" at bounding box center [326, 147] width 34 height 34
type input "Feb 1, 2026"
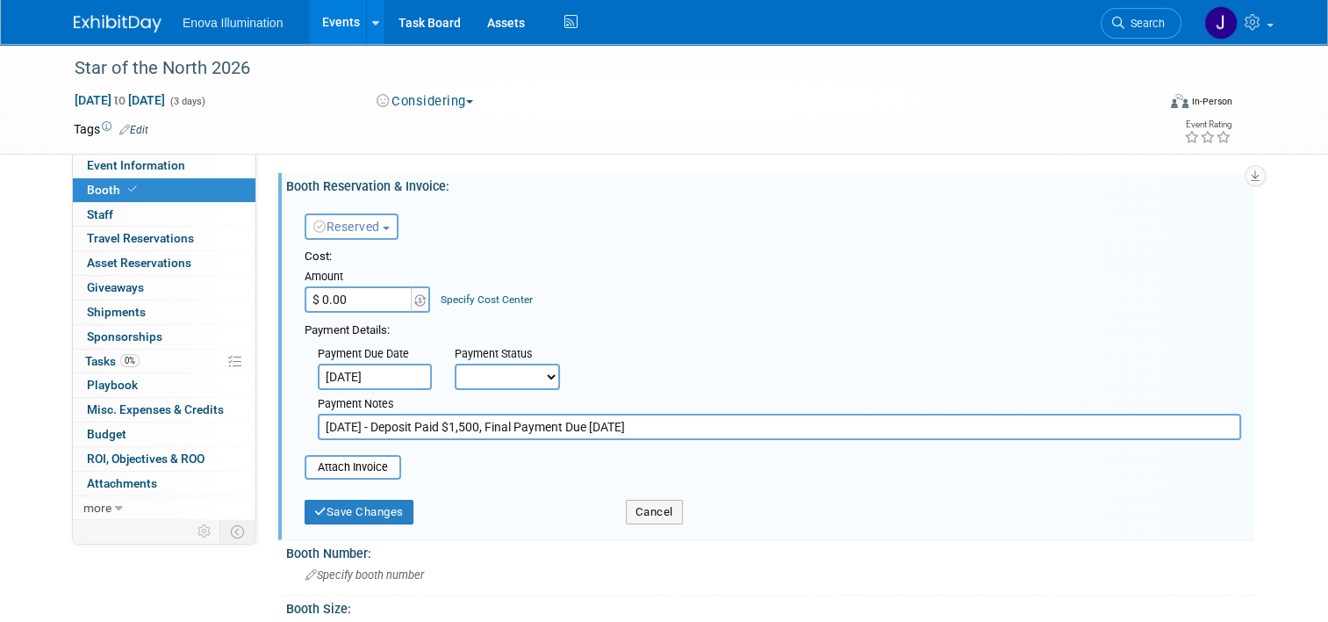
click at [465, 381] on select "Not Paid Yet Partially Paid Paid in Full" at bounding box center [507, 376] width 105 height 26
click at [462, 325] on div "Payment Details:" at bounding box center [773, 328] width 937 height 21
click at [636, 426] on input "10/1/25 - Deposit Paid $1,500, Final Payment Due 2/1/25" at bounding box center [780, 427] width 924 height 26
type input "10/1/25 - Deposit Paid $1,500, Final Payment Due 2/1/26"
click at [367, 507] on button "Save Changes" at bounding box center [359, 512] width 109 height 25
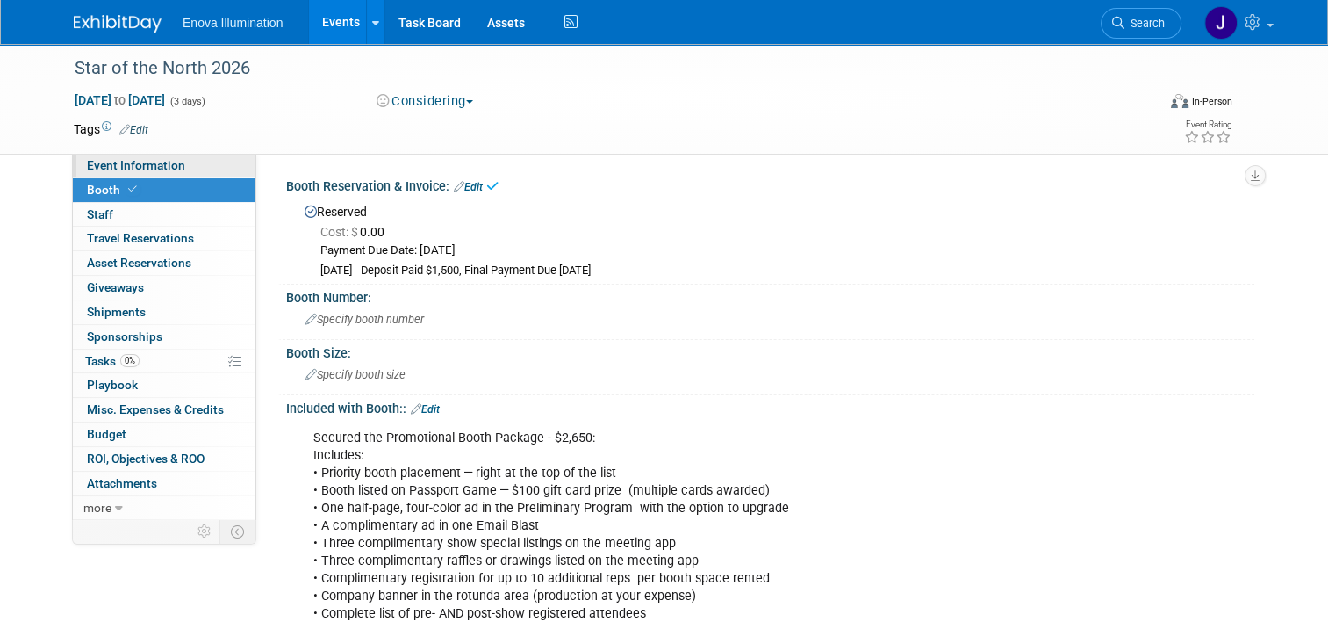
click at [169, 174] on link "Event Information" at bounding box center [164, 166] width 183 height 24
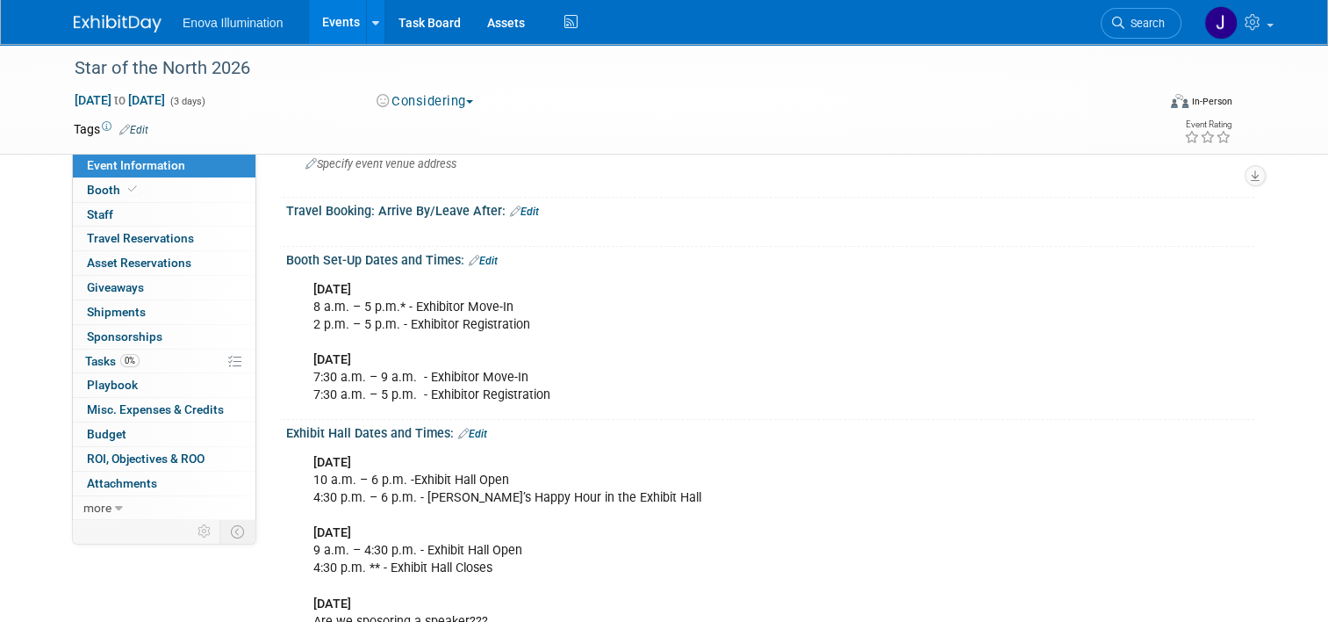
scroll to position [351, 0]
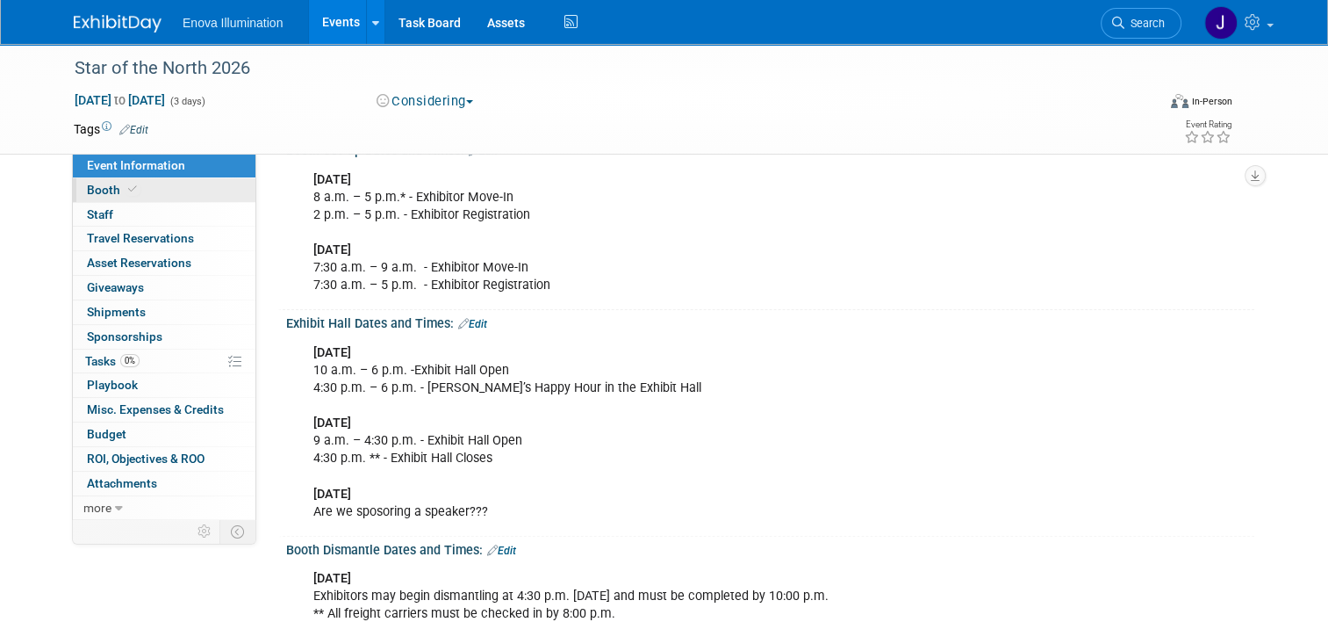
click at [149, 188] on link "Booth" at bounding box center [164, 190] width 183 height 24
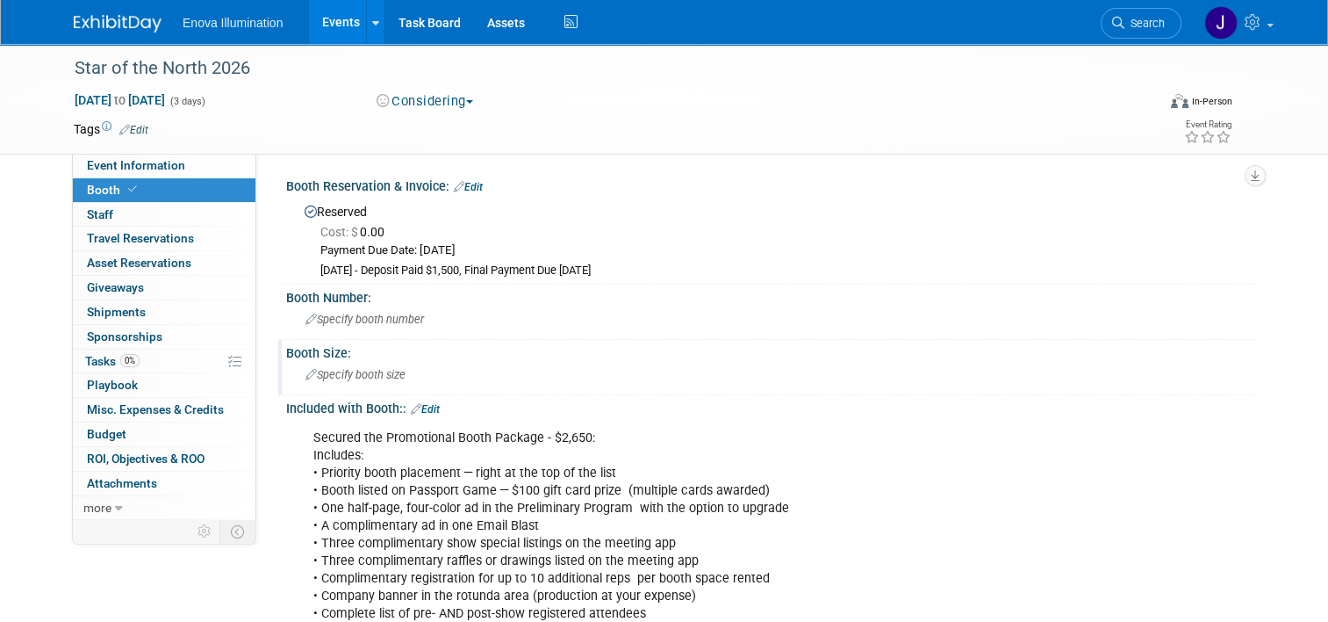
click at [360, 370] on span "Specify booth size" at bounding box center [356, 374] width 100 height 13
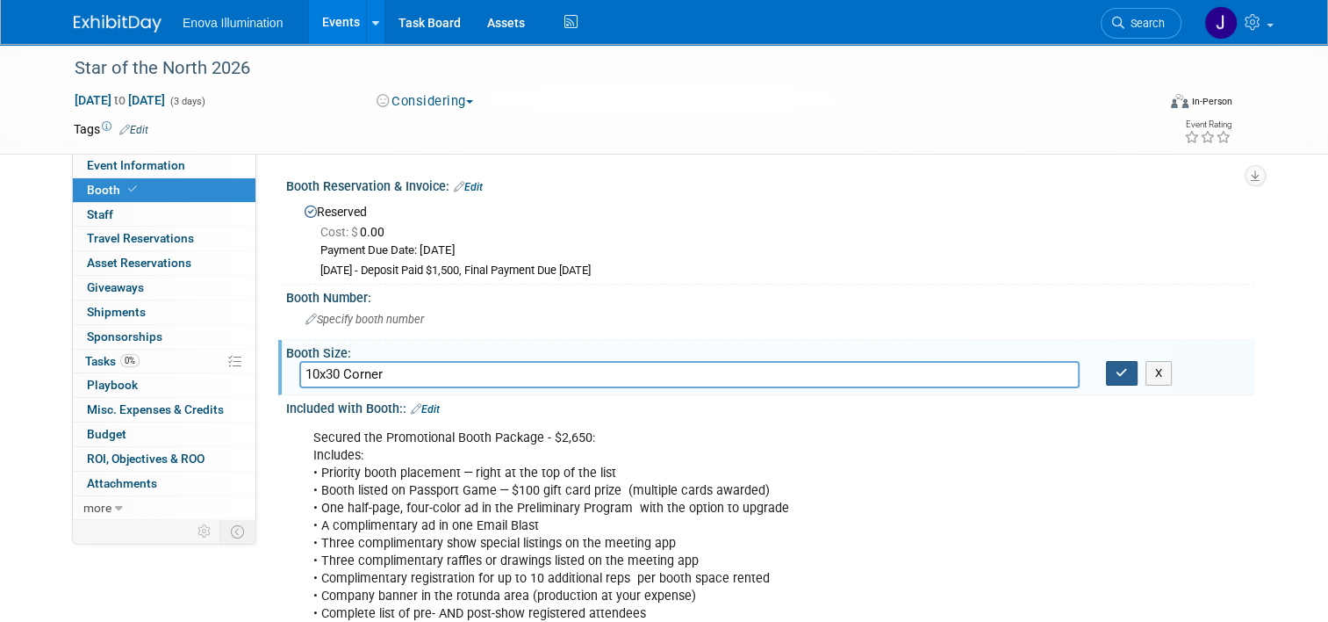
type input "10x30 Corner"
click at [653, 378] on button "button" at bounding box center [1122, 373] width 32 height 25
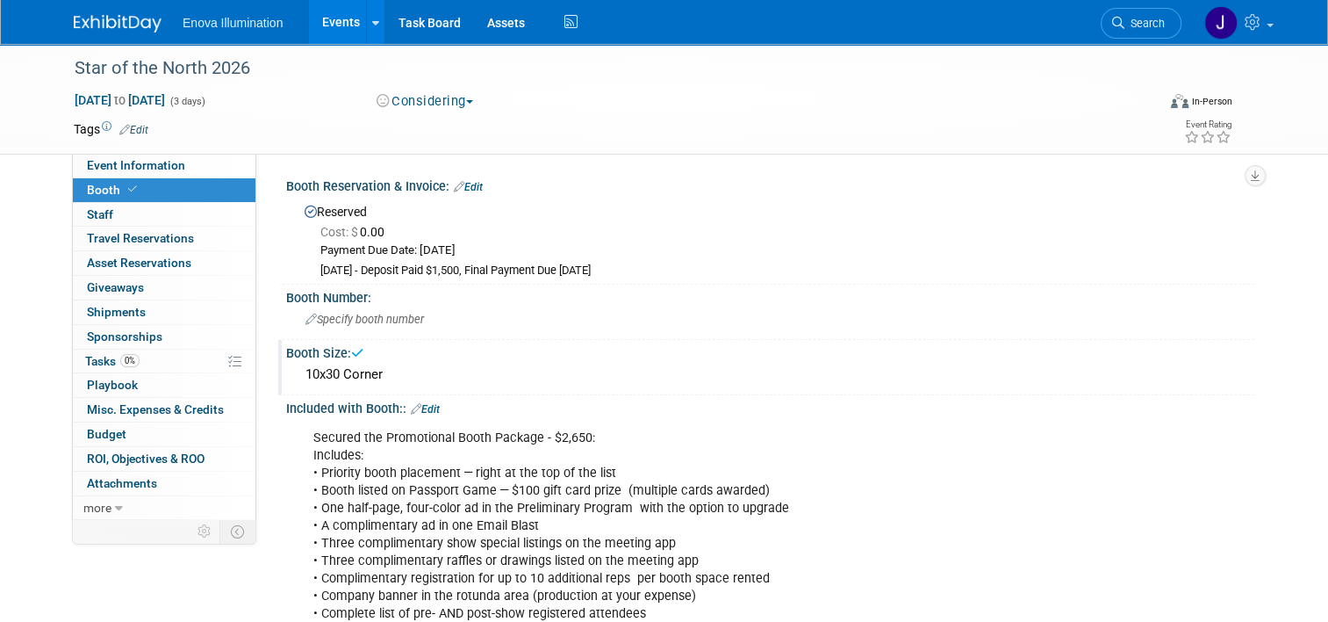
click at [470, 177] on div "Booth Reservation & Invoice: Edit" at bounding box center [770, 184] width 968 height 23
click at [464, 183] on link "Edit" at bounding box center [468, 187] width 29 height 12
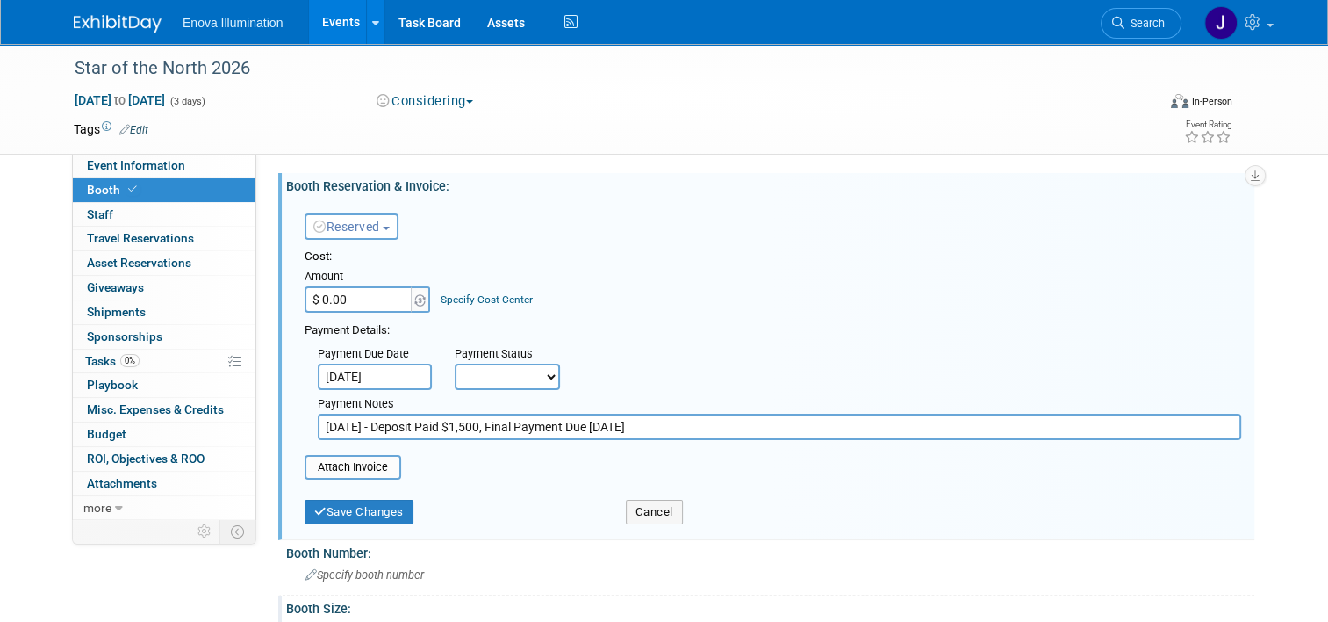
click at [350, 299] on input "$ 0.00" at bounding box center [360, 299] width 110 height 26
type input "$ 8,775.00"
click at [332, 505] on button "Save Changes" at bounding box center [359, 512] width 109 height 25
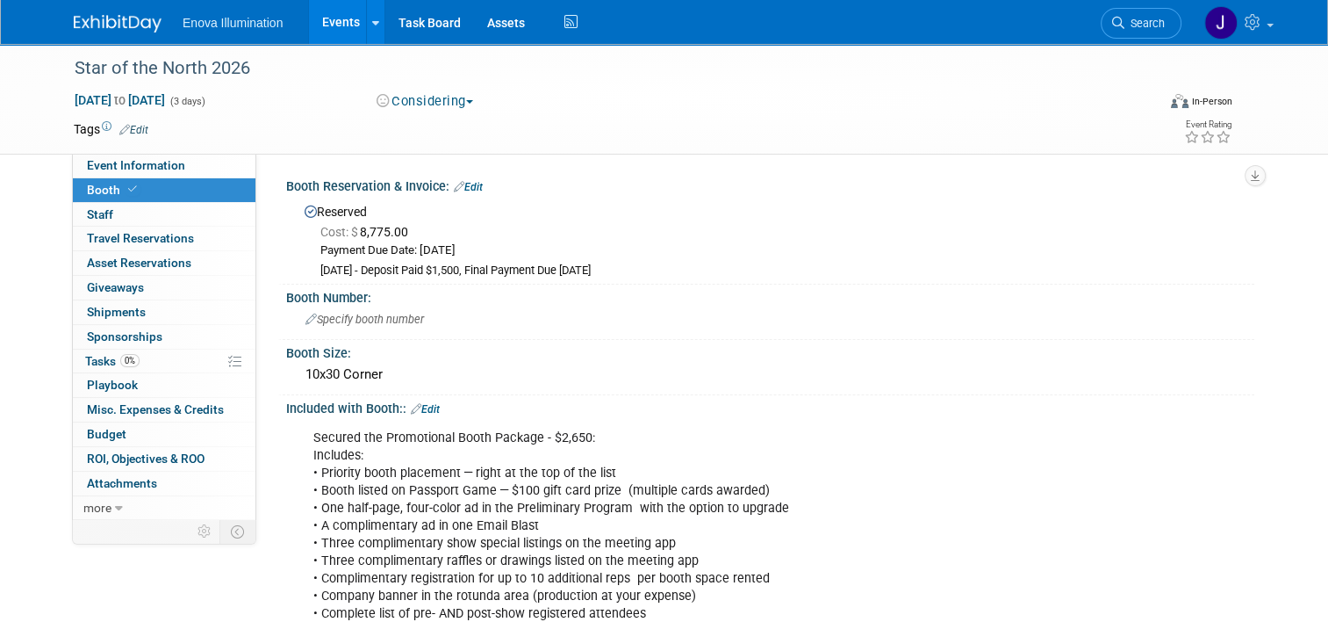
click at [470, 185] on link "Edit" at bounding box center [468, 187] width 29 height 12
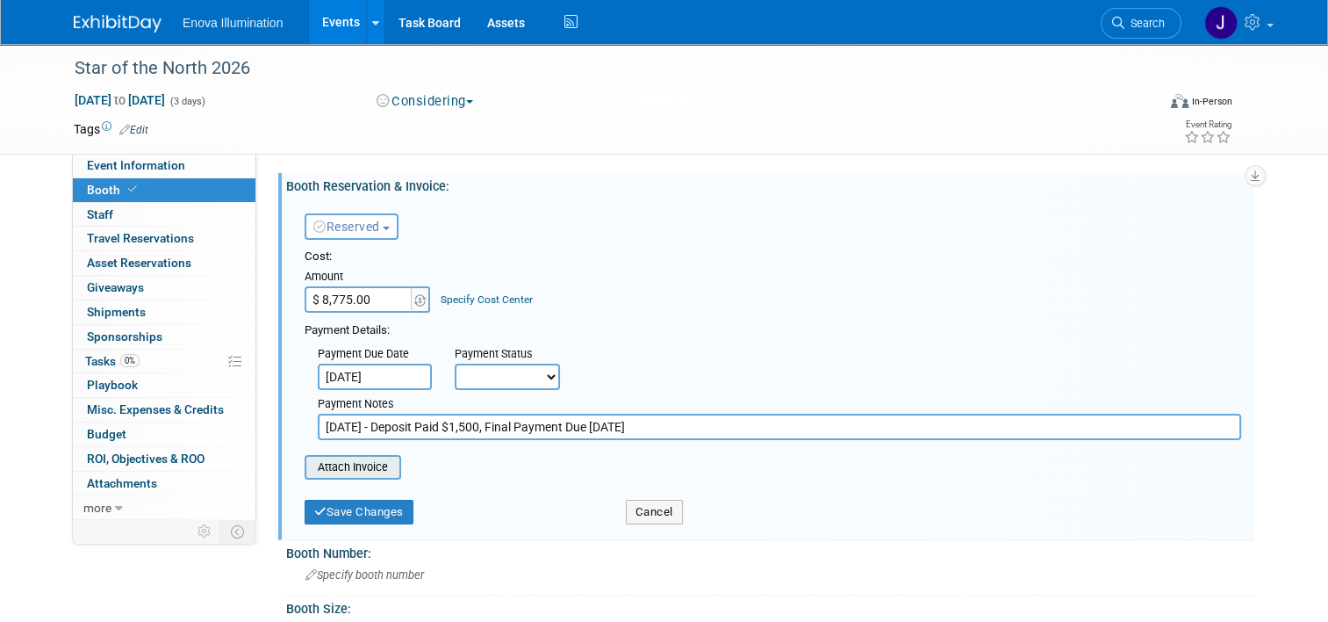
click at [338, 464] on input "file" at bounding box center [295, 467] width 209 height 21
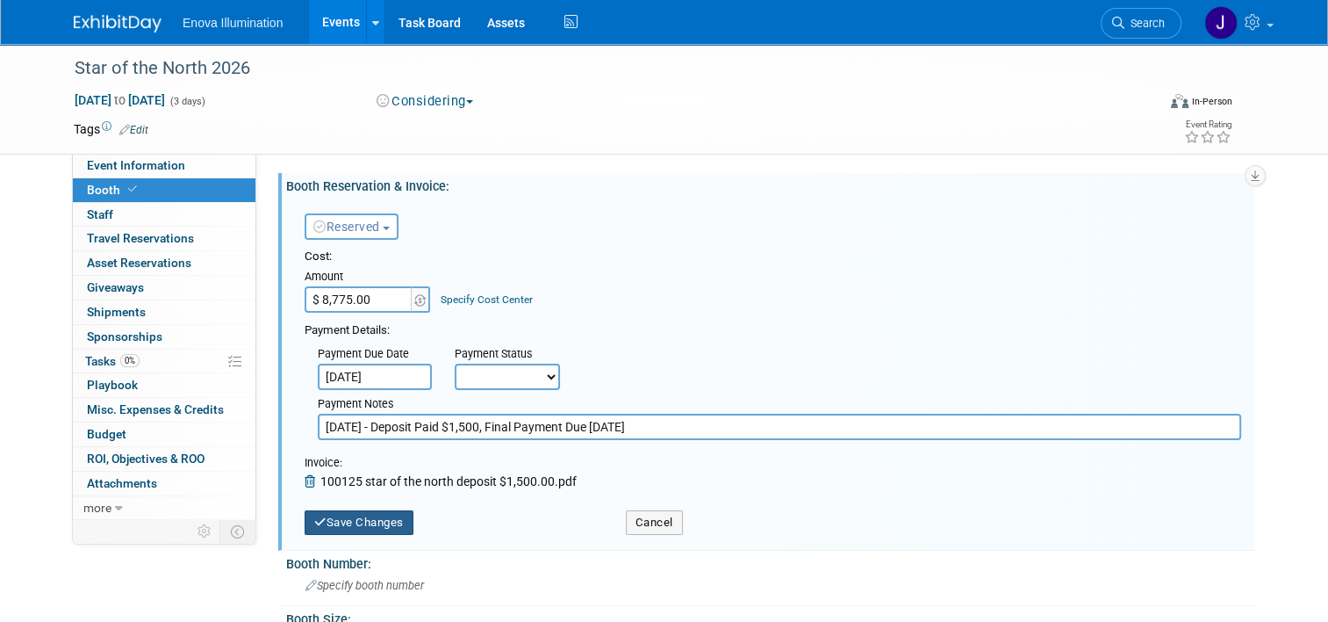
click at [356, 513] on button "Save Changes" at bounding box center [359, 522] width 109 height 25
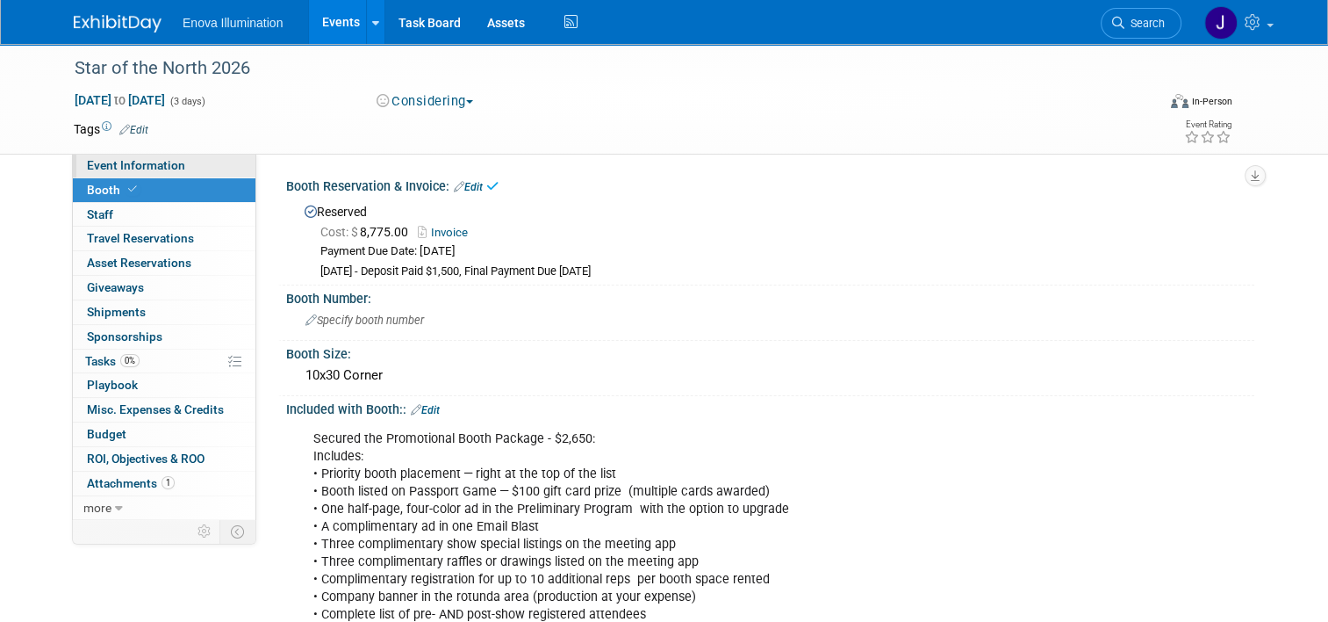
click at [182, 171] on link "Event Information" at bounding box center [164, 166] width 183 height 24
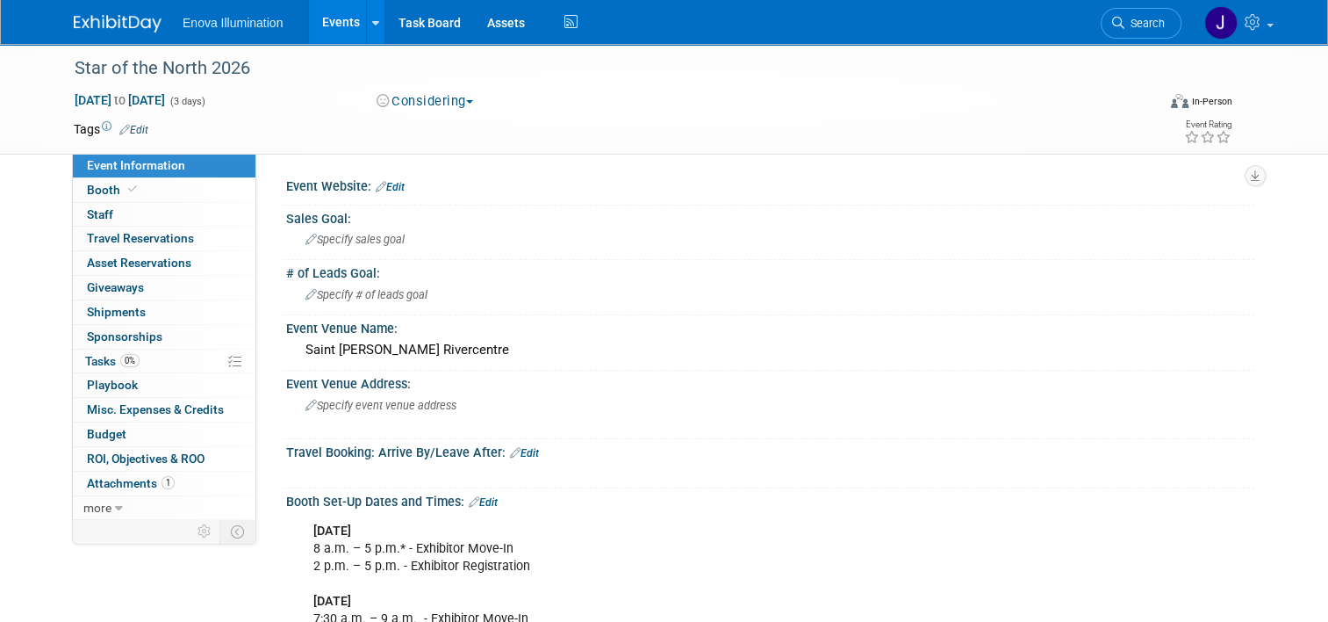
drag, startPoint x: 1178, startPoint y: 28, endPoint x: 1163, endPoint y: 38, distance: 17.8
click at [653, 28] on link "Search" at bounding box center [1141, 23] width 81 height 31
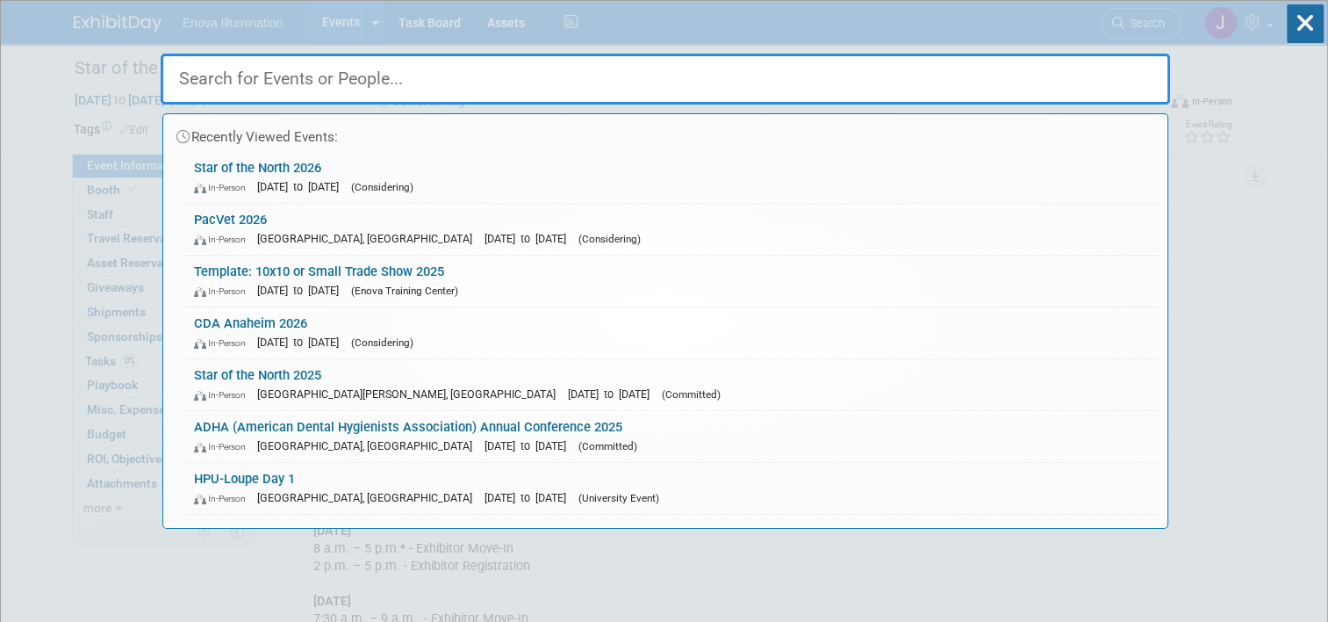
click at [653, 90] on input "text" at bounding box center [666, 79] width 1010 height 51
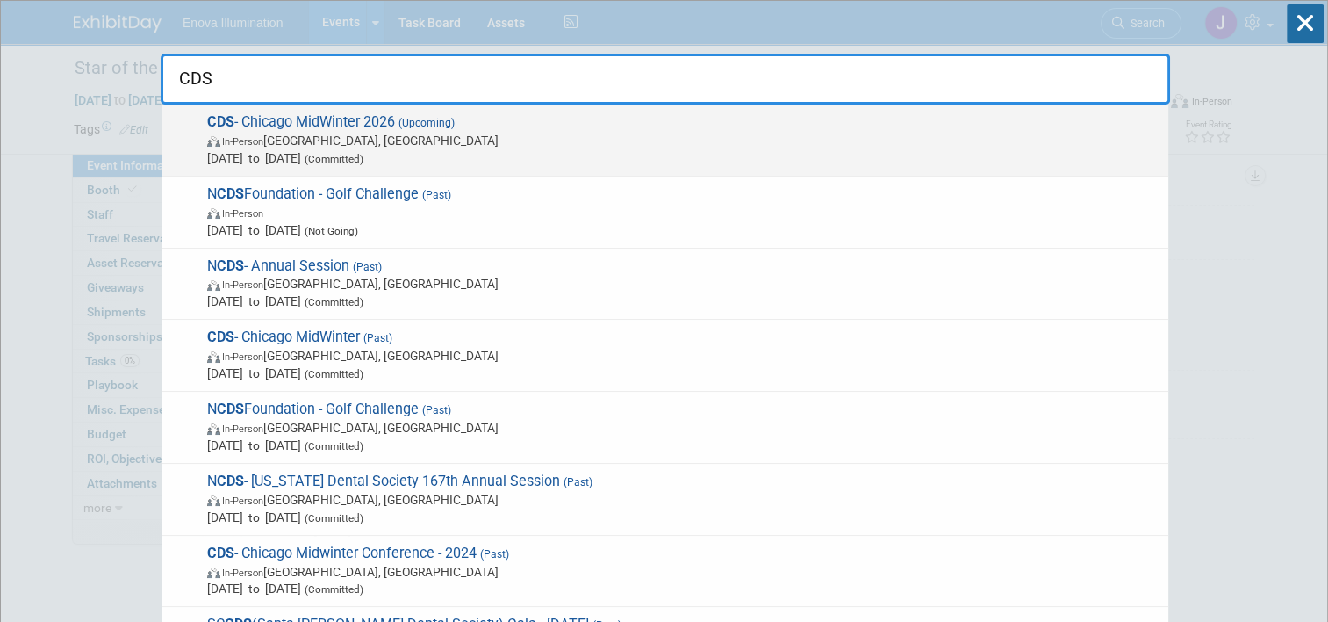
type input "CDS"
click at [390, 146] on span "In-Person Chicago, IL" at bounding box center [683, 141] width 953 height 18
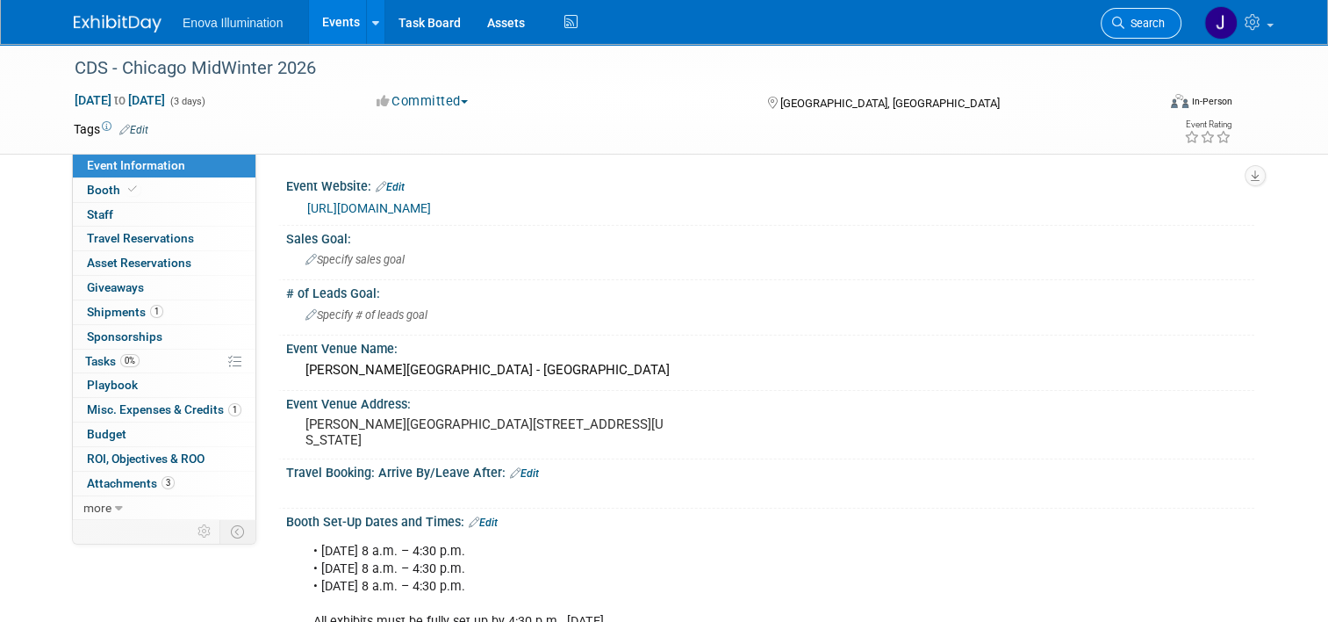
click at [1151, 23] on span "Search" at bounding box center [1145, 23] width 40 height 13
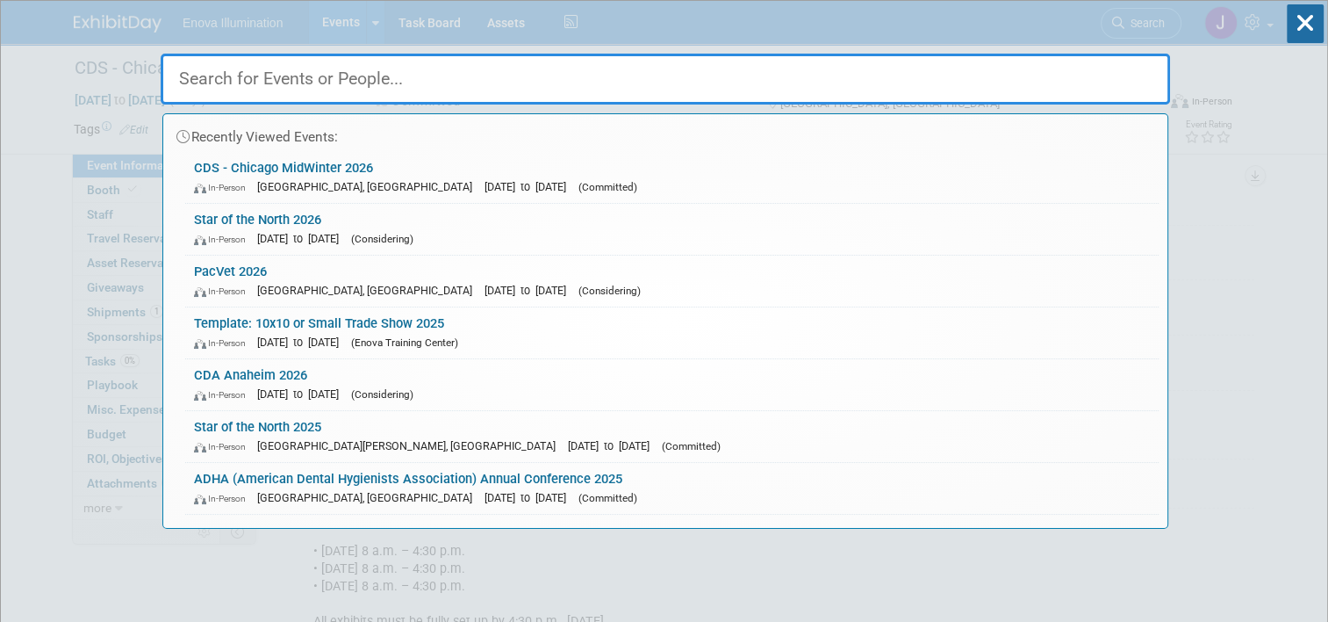
click at [778, 76] on input "text" at bounding box center [666, 79] width 1010 height 51
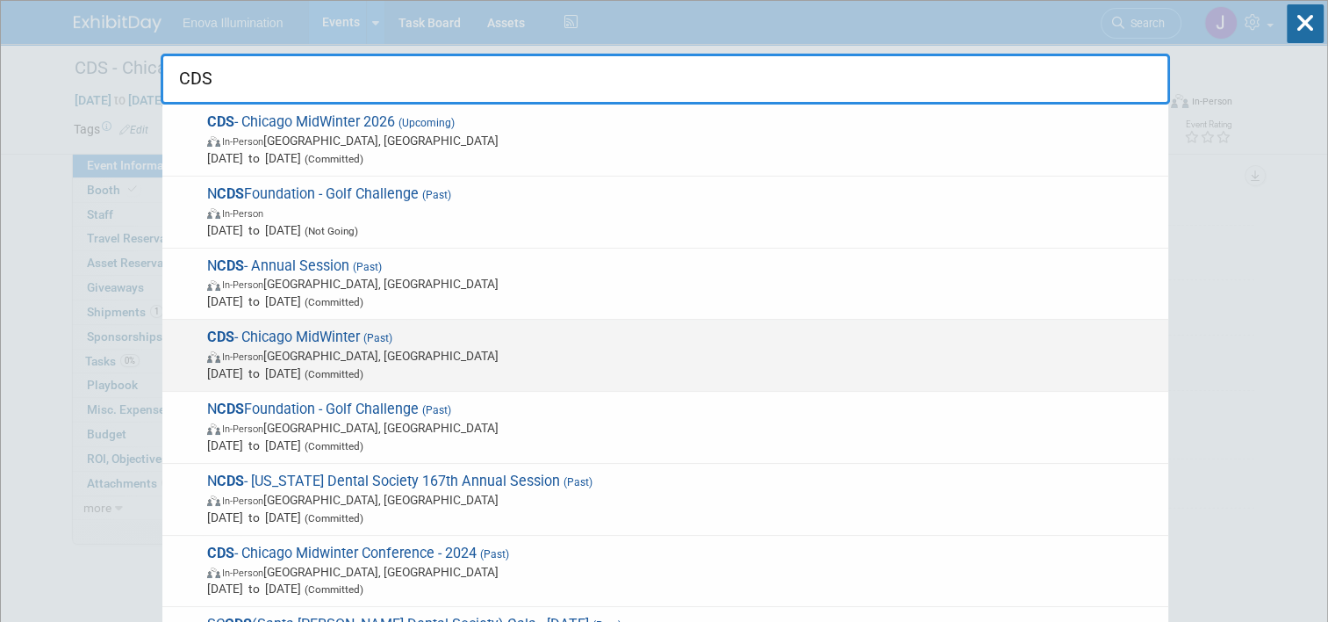
type input "CDS"
click at [297, 343] on span "CDS - Chicago MidWinter (Past) In-Person [GEOGRAPHIC_DATA], [GEOGRAPHIC_DATA] […" at bounding box center [681, 355] width 958 height 54
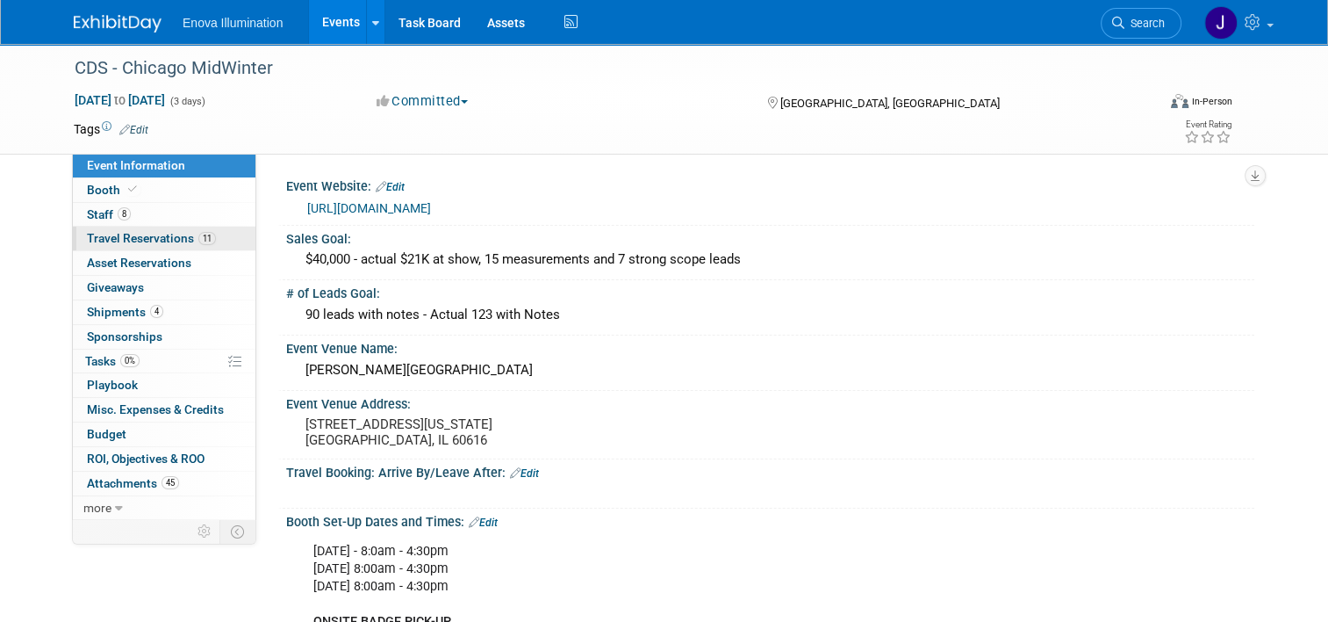
click at [147, 235] on span "Travel Reservations 11" at bounding box center [151, 238] width 129 height 14
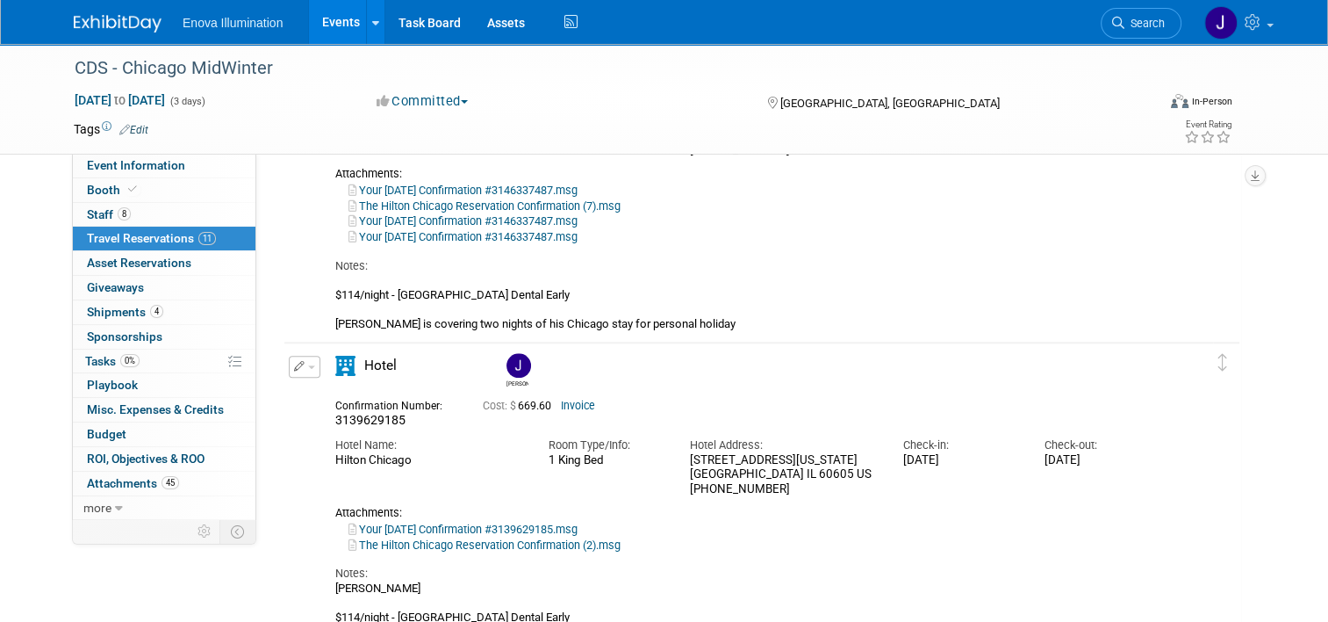
scroll to position [1580, 0]
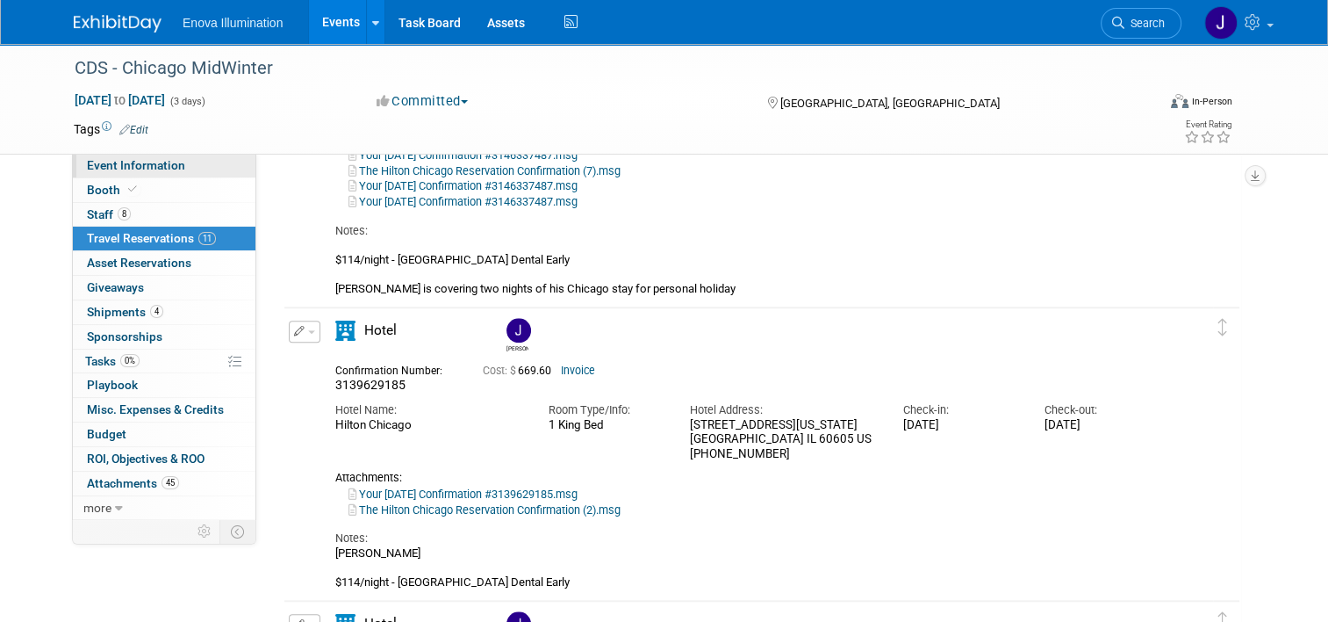
click at [90, 172] on span "Event Information" at bounding box center [136, 165] width 98 height 14
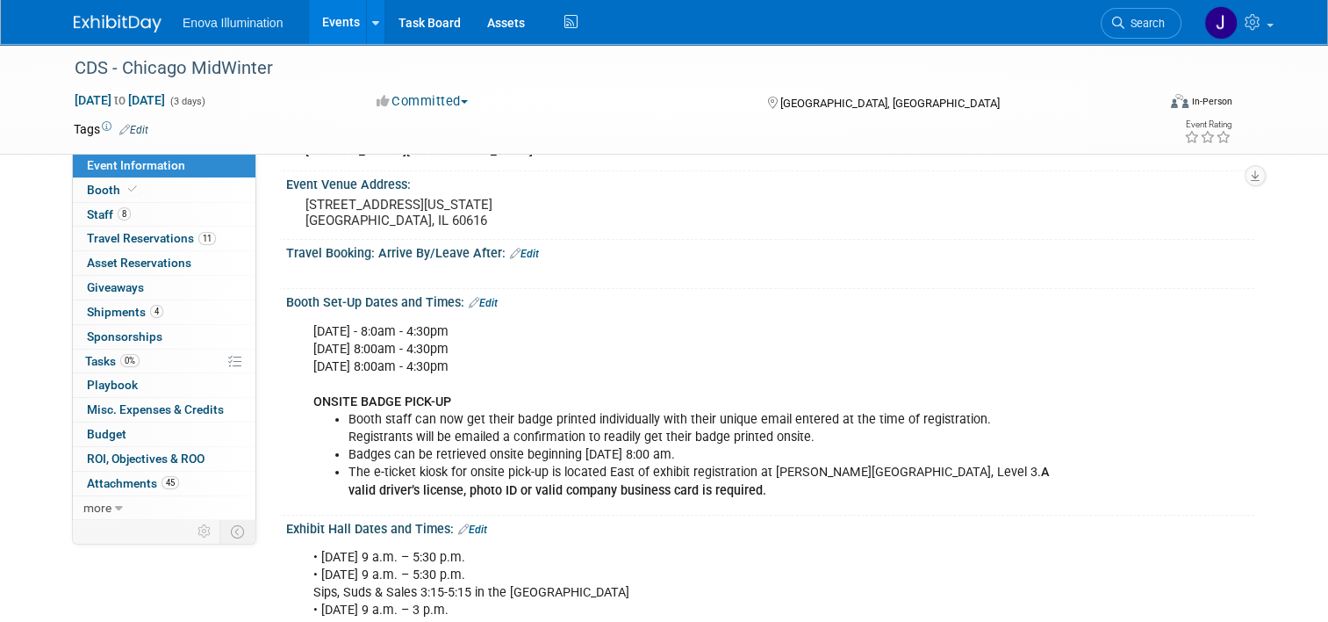
scroll to position [0, 0]
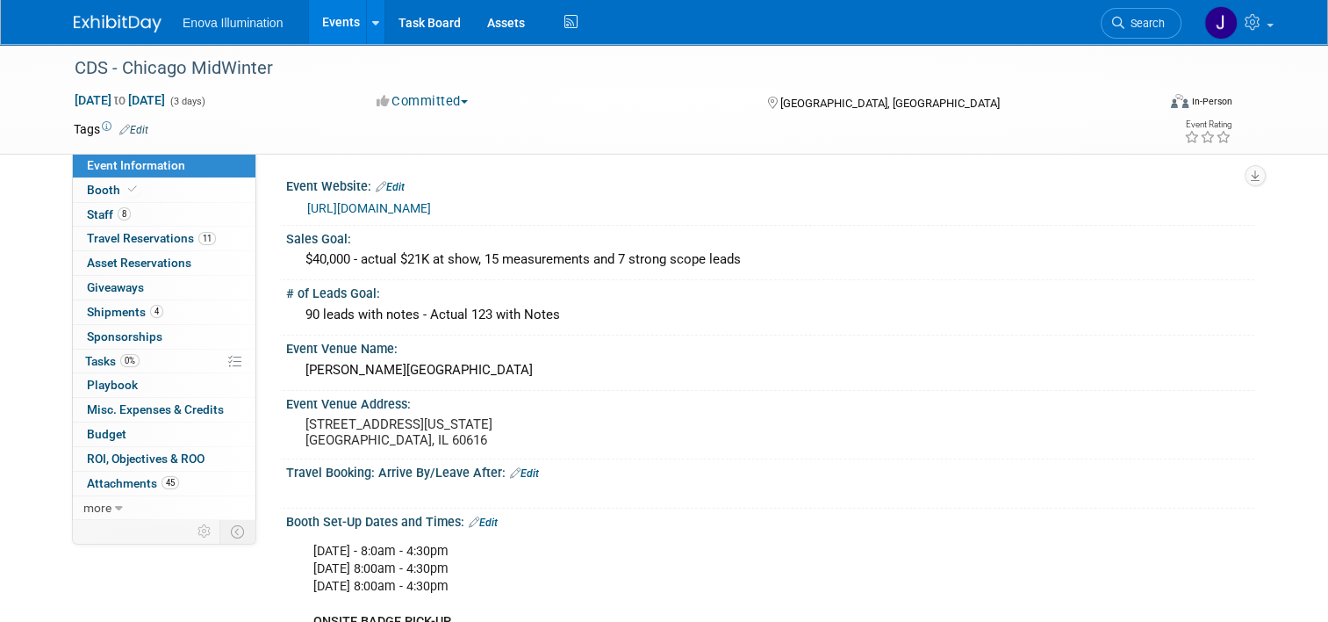
click at [1145, 28] on span "Search" at bounding box center [1145, 23] width 40 height 13
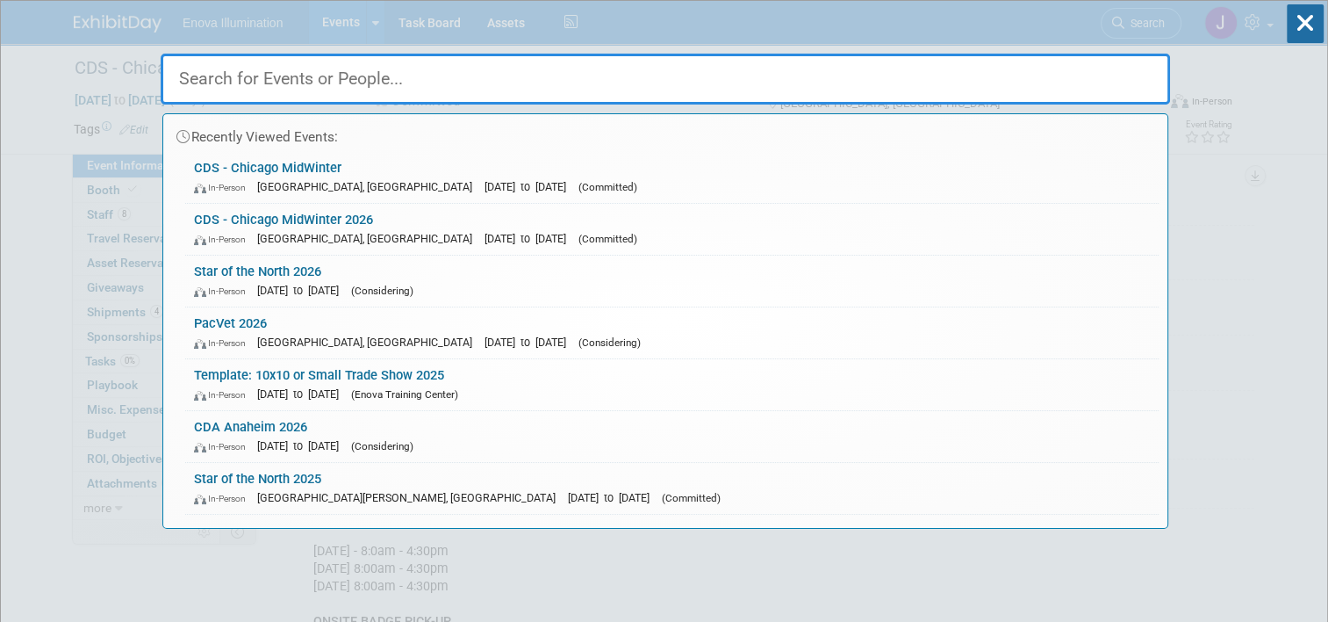
click at [938, 87] on input "text" at bounding box center [666, 79] width 1010 height 51
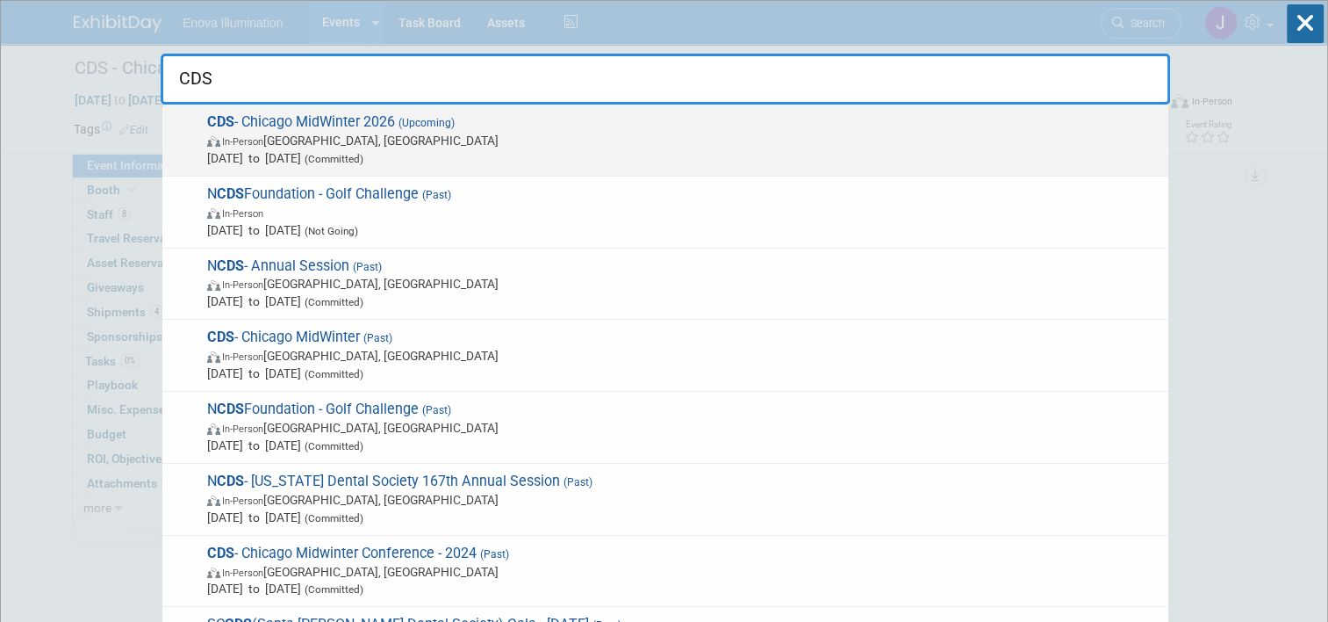
type input "CDS"
click at [342, 158] on span "Feb 19, 2026 to Feb 21, 2026 (Committed)" at bounding box center [683, 158] width 953 height 18
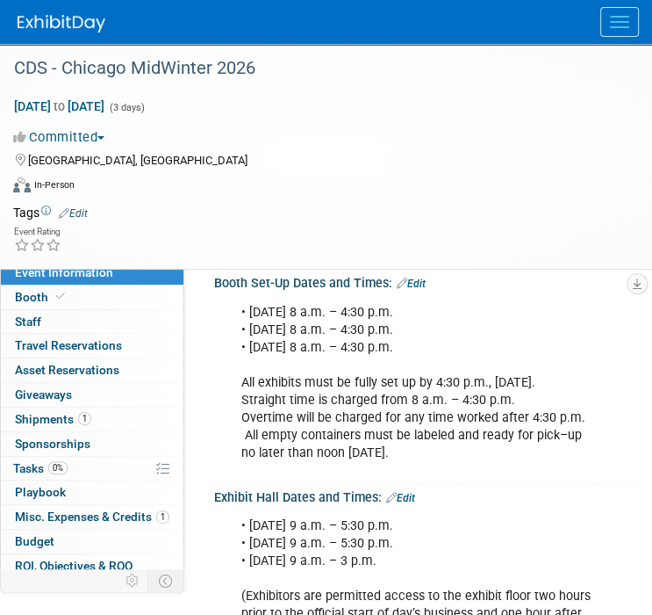
scroll to position [439, 0]
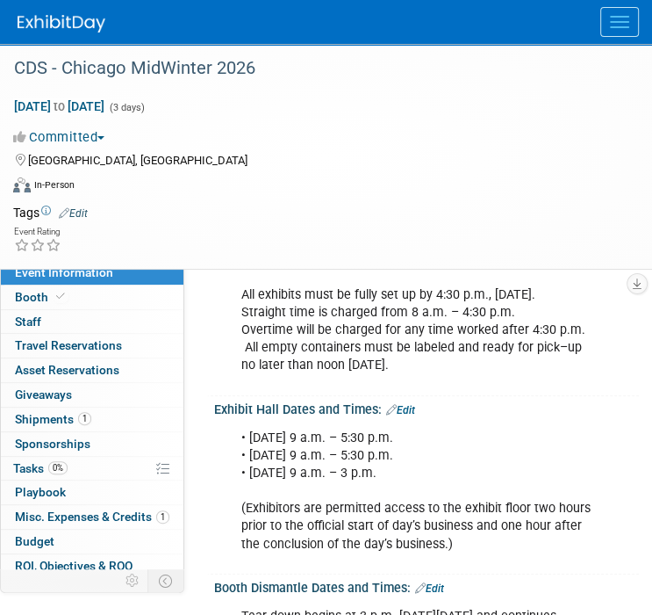
click at [334, 483] on div "• Thursday, Feb. 19, 2025 - 9 a.m. – 5:30 p.m. • Friday, Feb. 20, 2025 - 9 a.m.…" at bounding box center [418, 491] width 378 height 141
click at [378, 481] on div "• Thursday, Feb. 19, 2025 - 9 a.m. – 5:30 p.m. • Friday, Feb. 20, 2025 - 9 a.m.…" at bounding box center [418, 491] width 378 height 141
click at [415, 416] on link "Edit" at bounding box center [400, 410] width 29 height 12
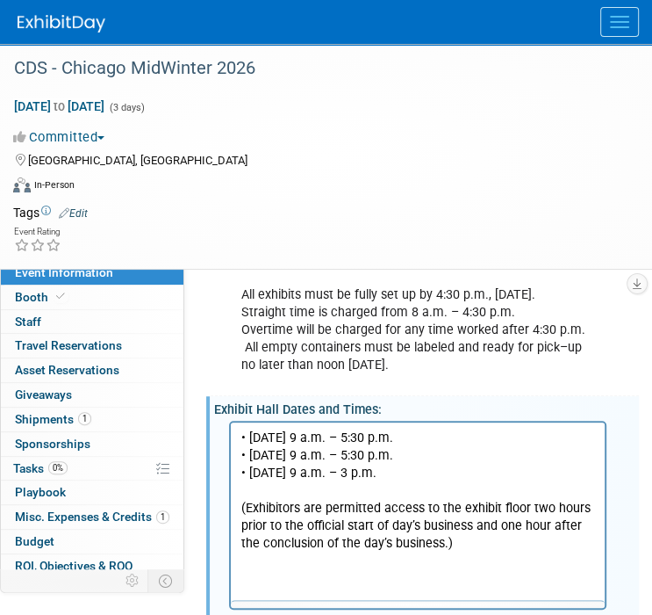
scroll to position [0, 0]
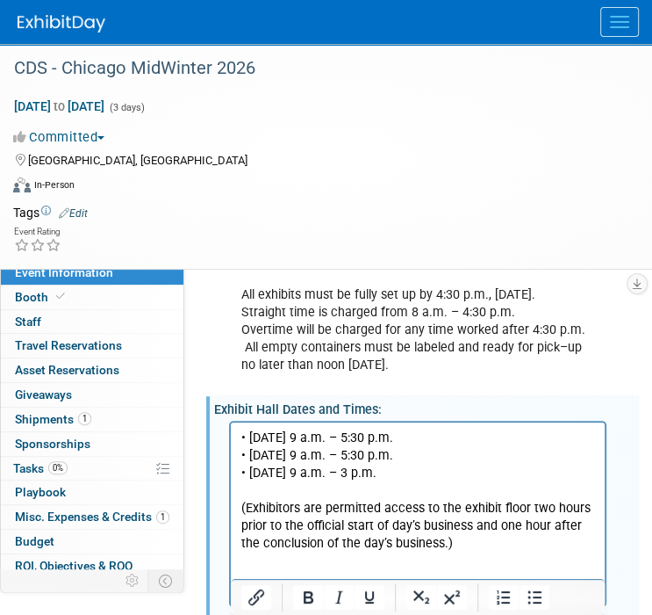
click at [381, 440] on p "• Thursday, Feb. 19, 2025 - 9 a.m. – 5:30 p.m. • Friday, Feb. 20, 2025 - 9 a.m.…" at bounding box center [418, 491] width 354 height 124
click at [360, 458] on p "• Thursday, Feb. 19, 2026 - 9 a.m. – 5:30 p.m. • Friday, Feb. 20, 2025 - 9 a.m.…" at bounding box center [418, 491] width 354 height 124
click at [379, 468] on p "• Thursday, Feb. 19, 2026 - 9 a.m. – 5:30 p.m. • Friday, Feb. 20, 2026 - 9 a.m.…" at bounding box center [418, 491] width 354 height 124
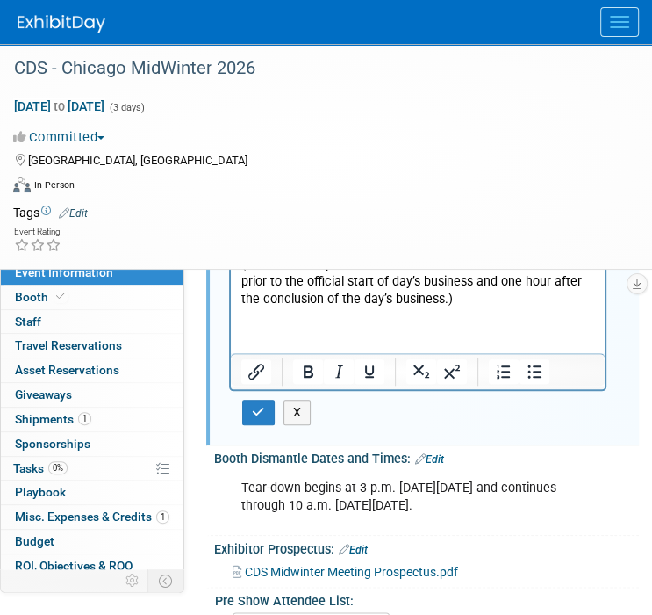
scroll to position [702, 0]
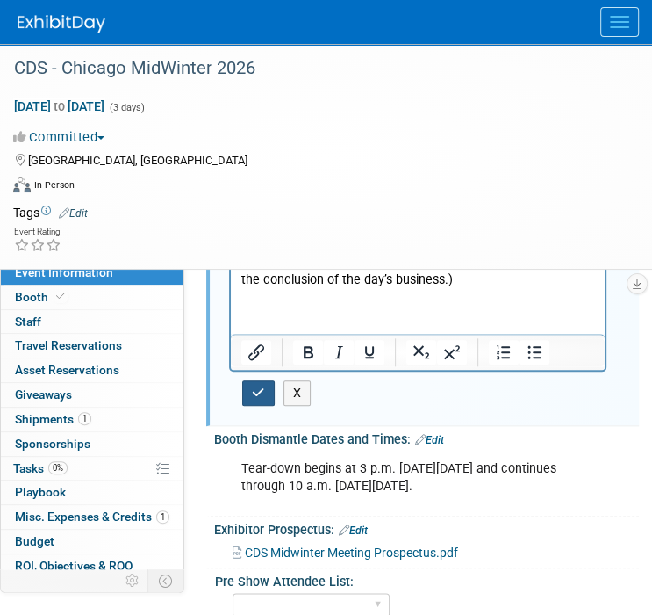
click at [259, 406] on button "button" at bounding box center [258, 392] width 32 height 25
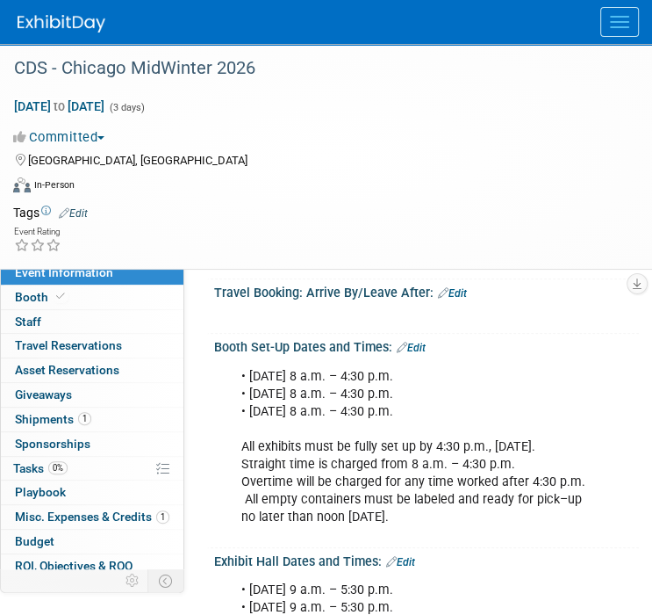
scroll to position [0, 0]
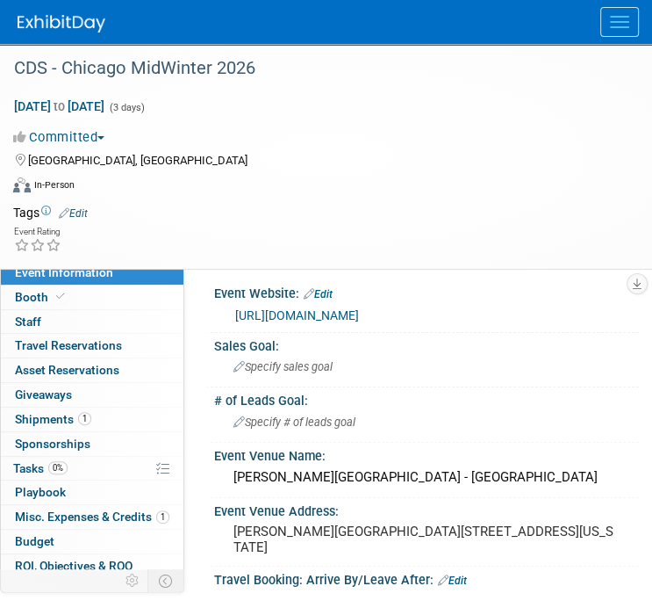
click at [347, 316] on link "https://midwintermeeting.eventscribe.net/" at bounding box center [297, 315] width 124 height 14
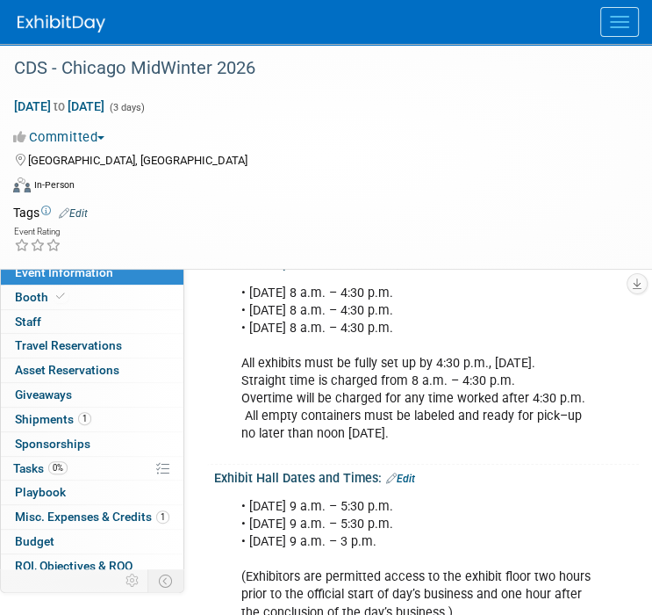
scroll to position [351, 0]
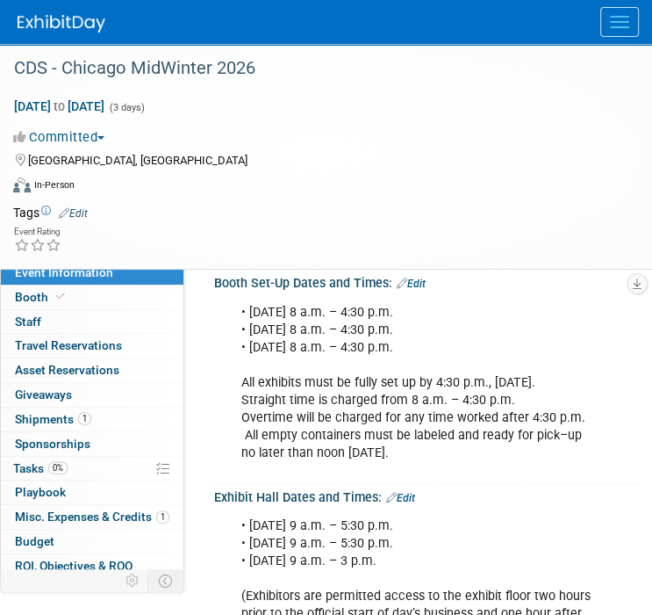
click at [98, 23] on img at bounding box center [62, 24] width 88 height 18
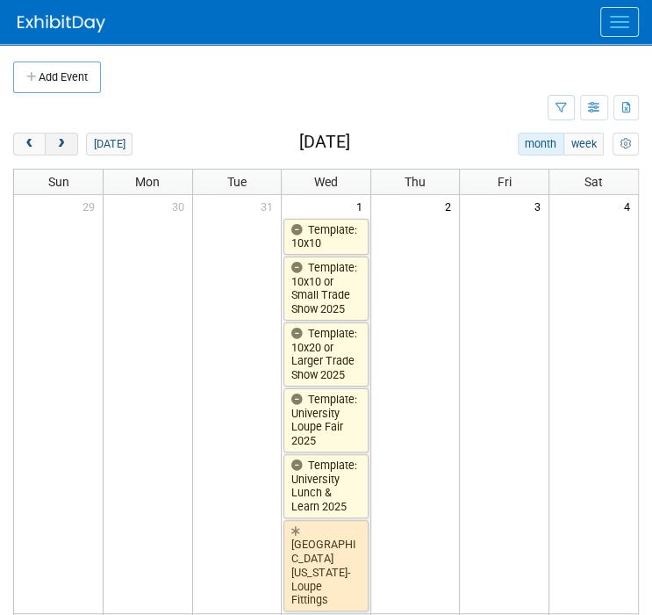
click at [70, 145] on button "next" at bounding box center [61, 144] width 32 height 23
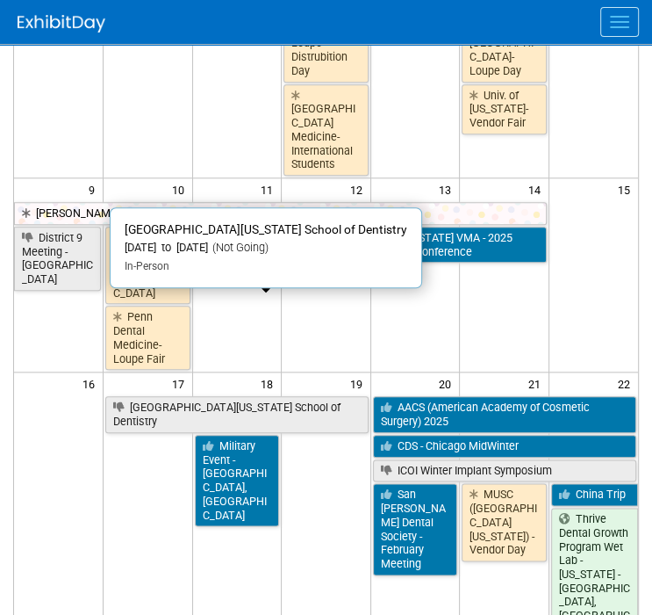
scroll to position [790, 0]
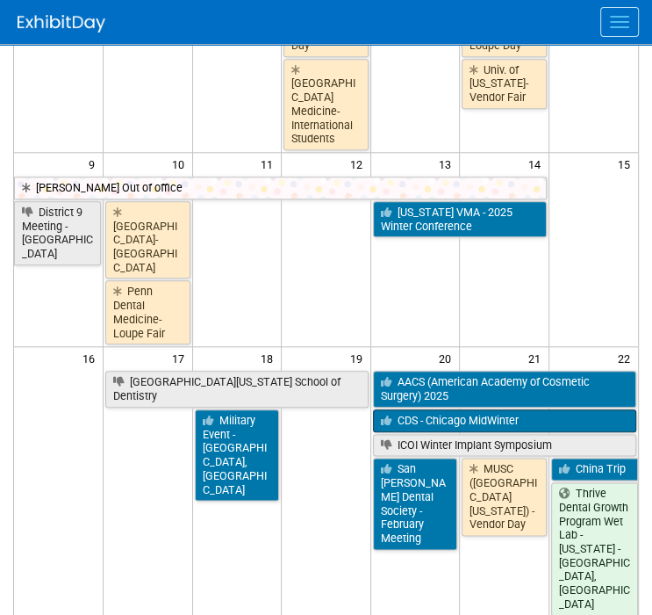
click at [414, 409] on link "CDS - Chicago MidWinter" at bounding box center [504, 420] width 263 height 23
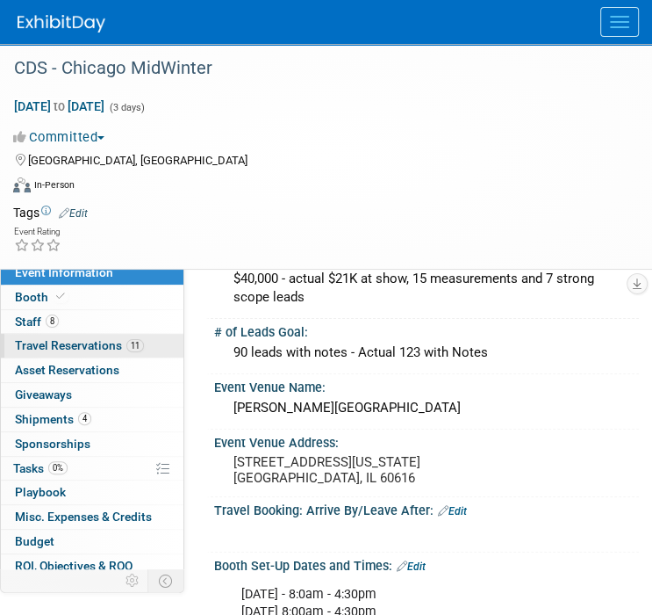
click at [89, 339] on span "Travel Reservations 11" at bounding box center [79, 345] width 129 height 14
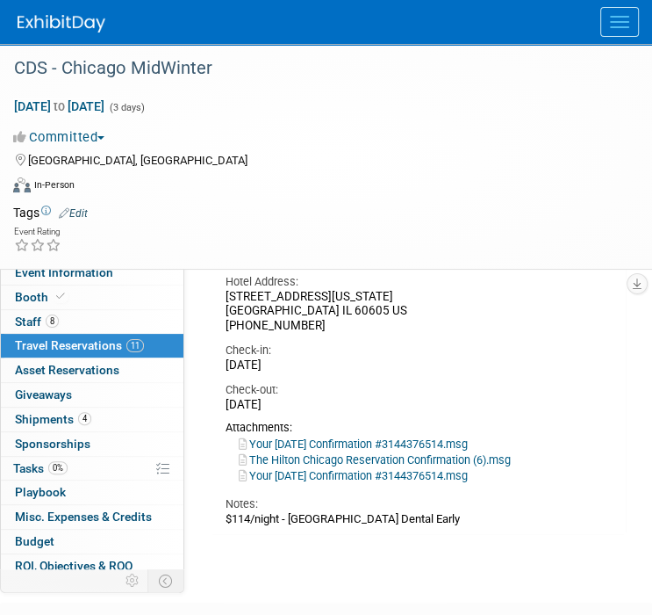
scroll to position [7111, 0]
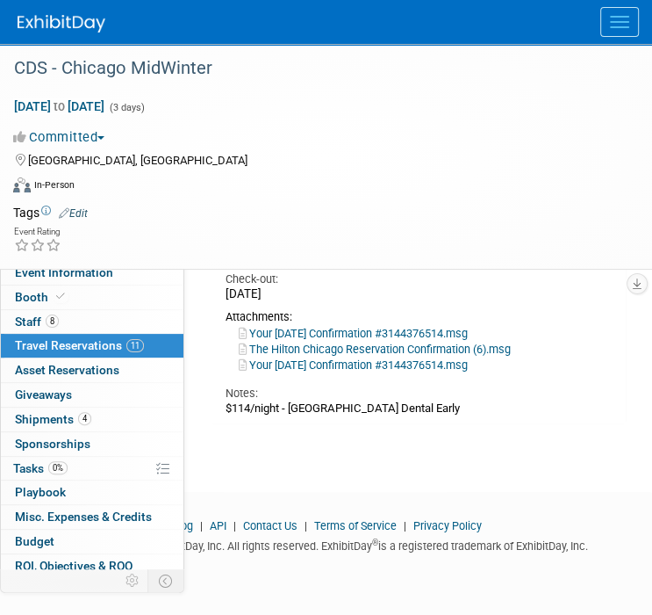
click at [70, 29] on img at bounding box center [62, 24] width 88 height 18
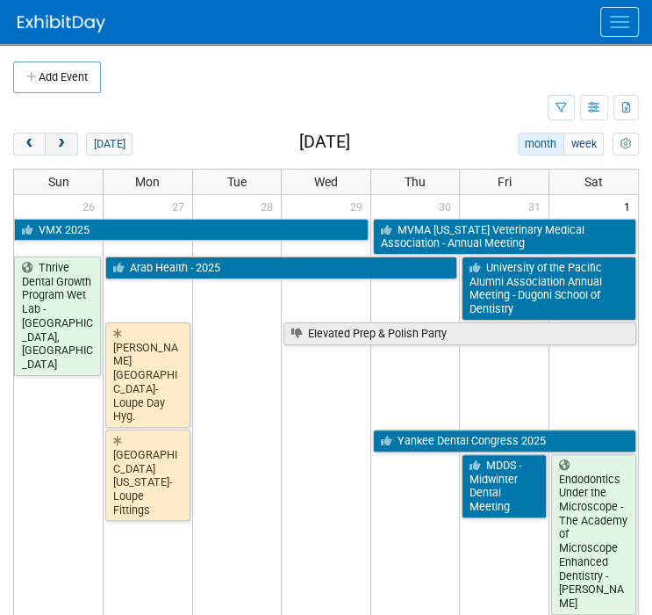
click at [62, 144] on span "next" at bounding box center [60, 144] width 13 height 11
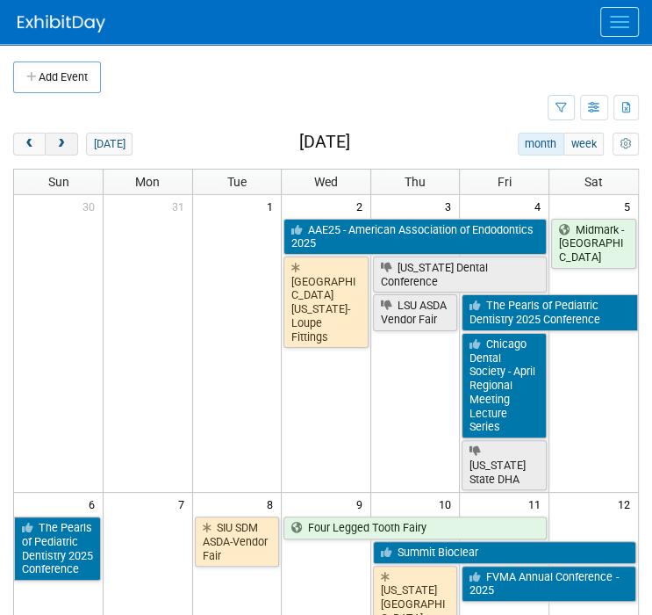
click at [62, 144] on span "next" at bounding box center [60, 144] width 13 height 11
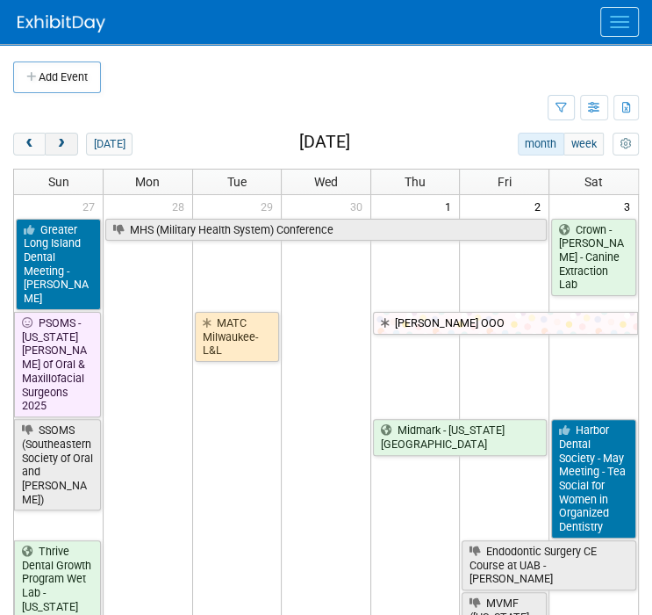
click at [62, 144] on span "next" at bounding box center [60, 144] width 13 height 11
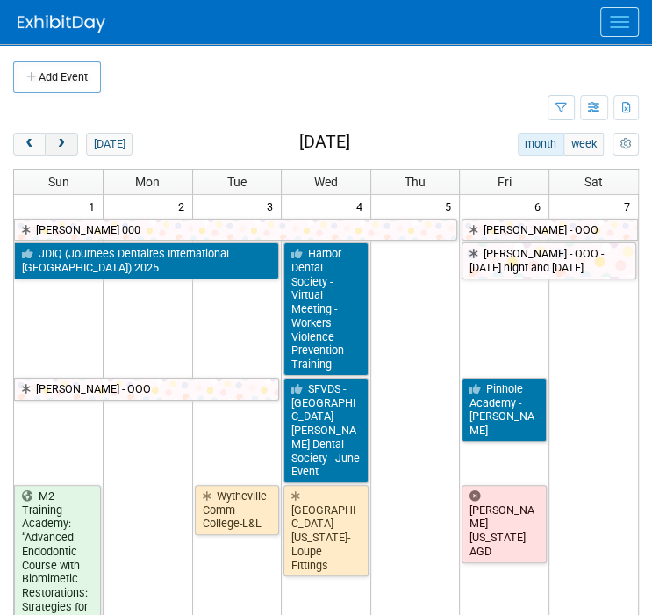
click at [62, 144] on span "next" at bounding box center [60, 144] width 13 height 11
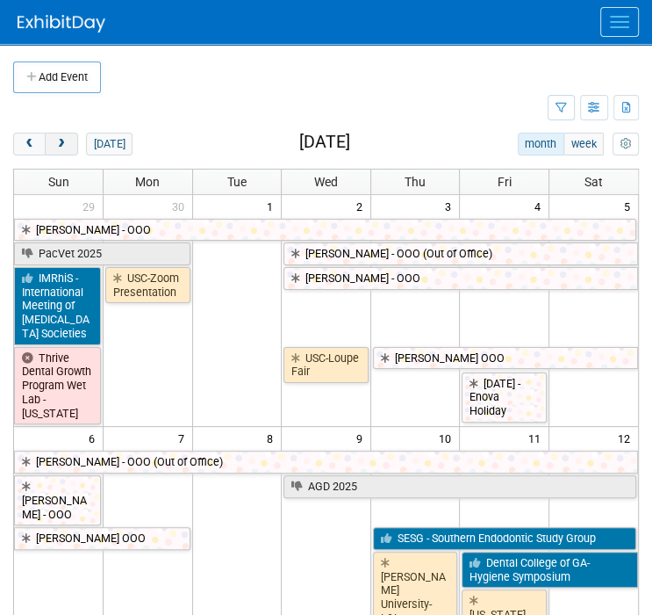
click at [62, 144] on span "next" at bounding box center [60, 144] width 13 height 11
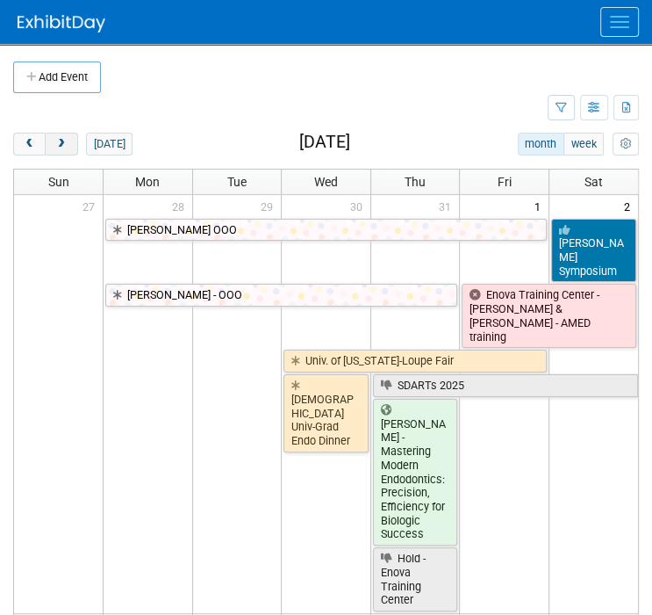
click at [62, 144] on span "next" at bounding box center [60, 144] width 13 height 11
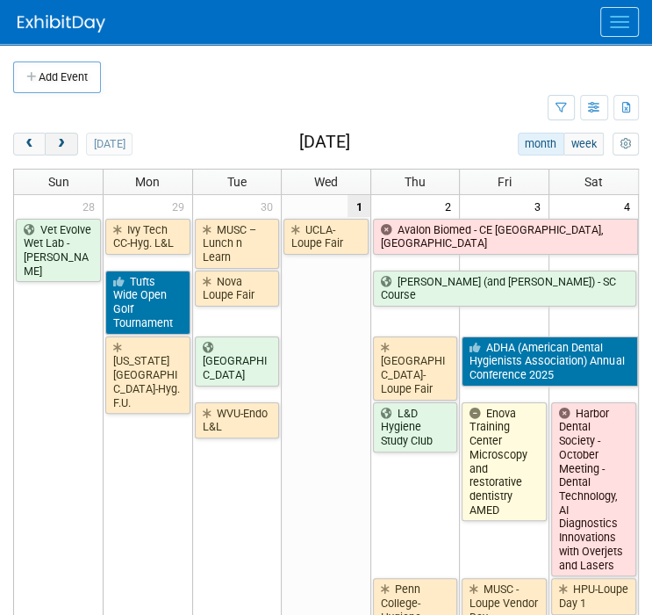
click at [62, 144] on span "next" at bounding box center [60, 144] width 13 height 11
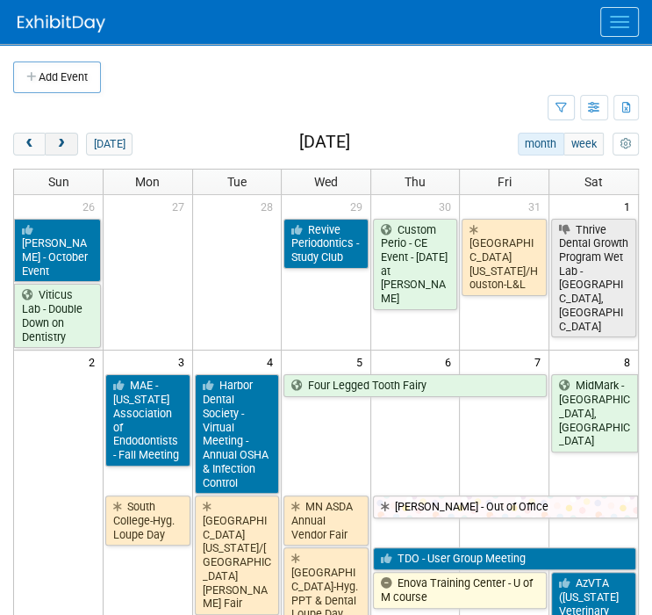
click at [62, 144] on span "next" at bounding box center [60, 144] width 13 height 11
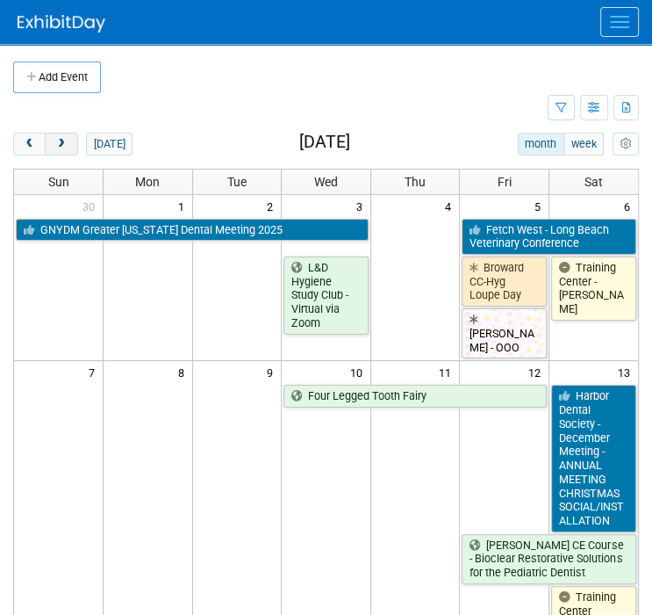
click at [62, 144] on span "next" at bounding box center [60, 144] width 13 height 11
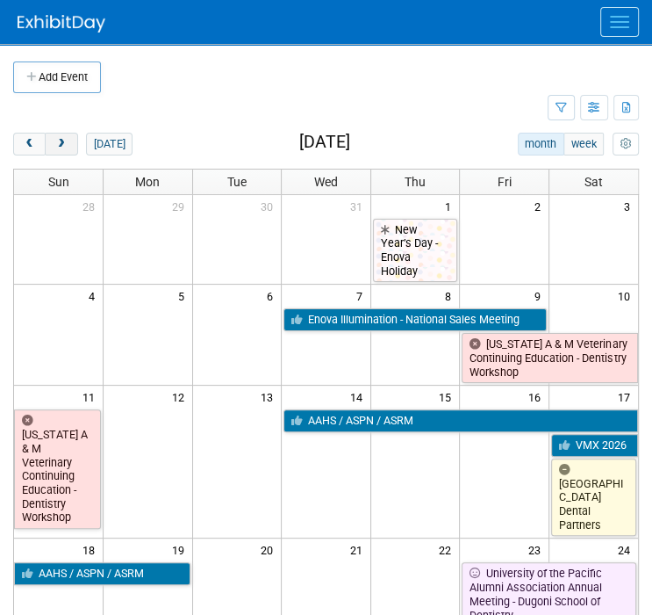
click at [62, 144] on span "next" at bounding box center [60, 144] width 13 height 11
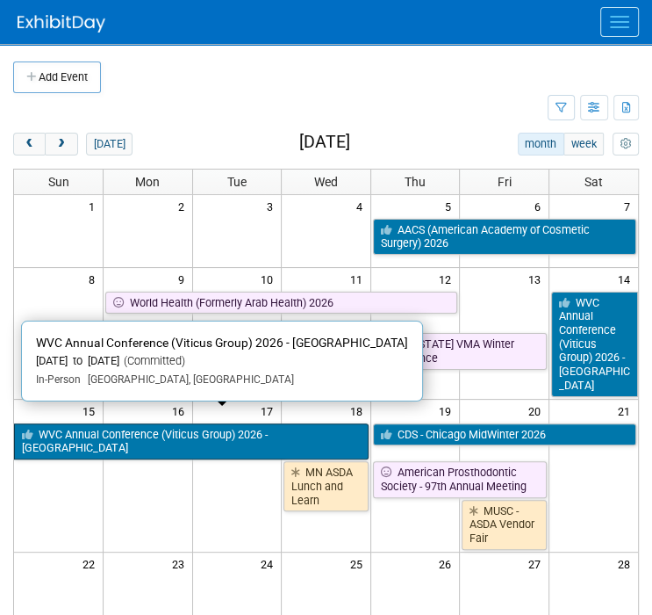
click at [230, 426] on link "WVC Annual Conference (Viticus Group) 2026 - [GEOGRAPHIC_DATA]" at bounding box center [191, 441] width 355 height 36
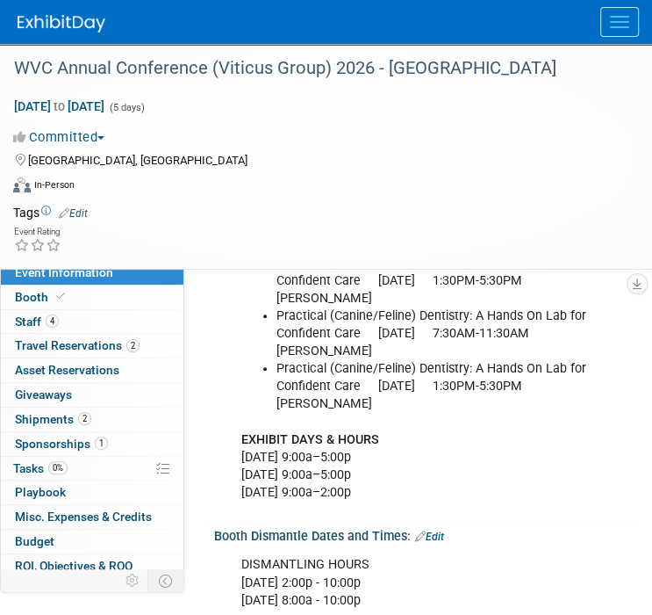
scroll to position [878, 0]
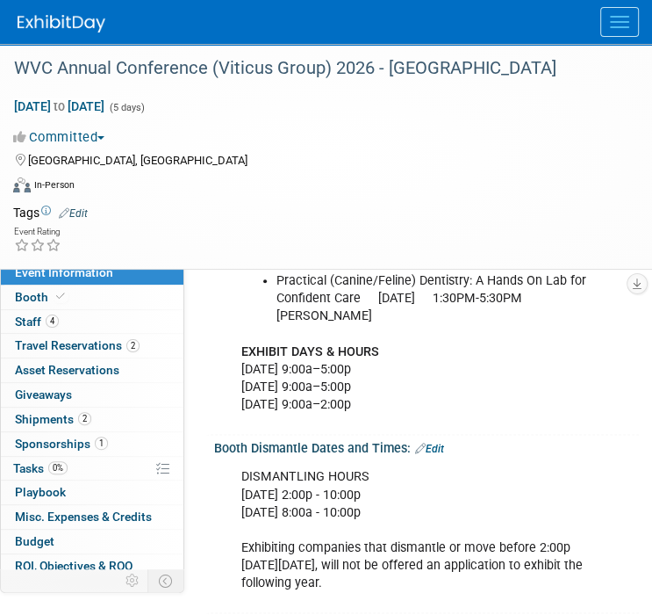
click at [100, 25] on img at bounding box center [62, 24] width 88 height 18
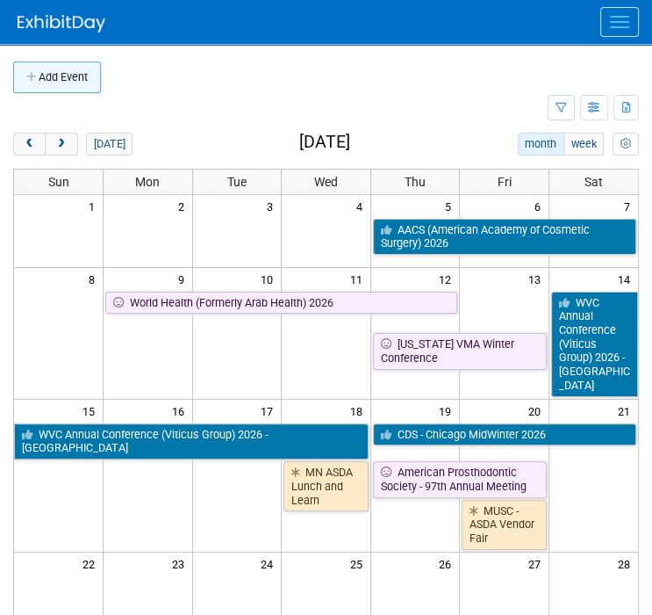
click at [60, 83] on button "Add Event" at bounding box center [57, 77] width 88 height 32
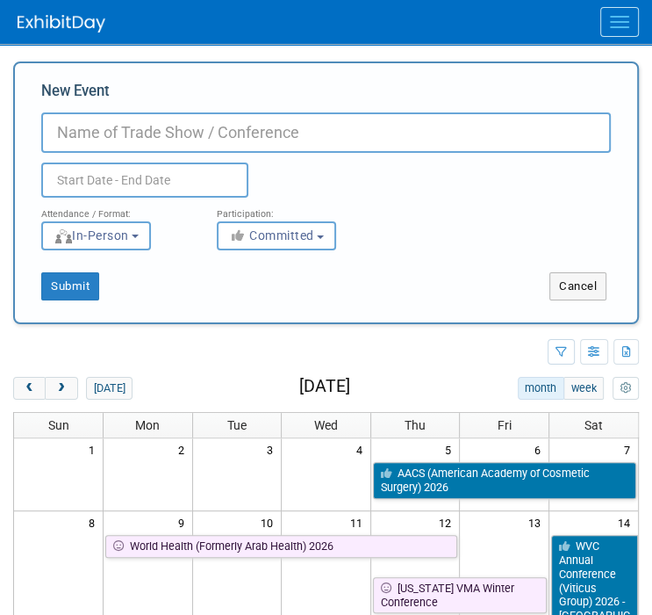
click at [585, 300] on div "New Event Duplicate Event Warning Attendance / Format: <img src="[URL][DOMAIN_N…" at bounding box center [326, 192] width 626 height 263
click at [583, 290] on button "Cancel" at bounding box center [578, 286] width 57 height 28
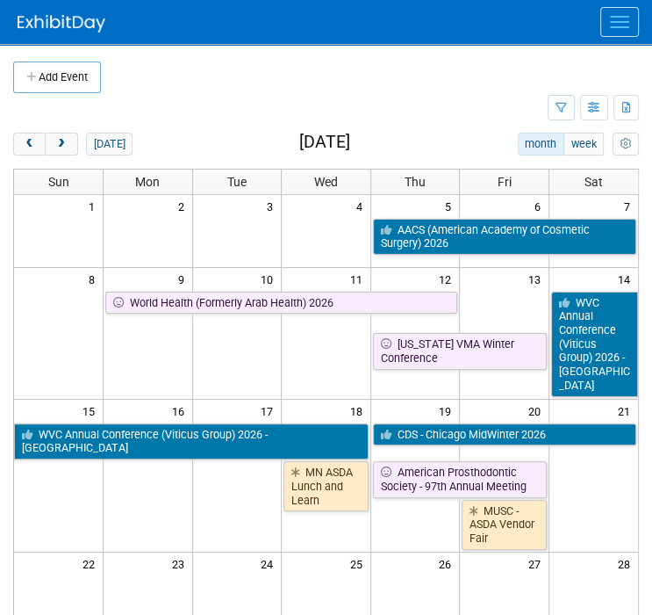
click at [629, 29] on button "Menu" at bounding box center [620, 22] width 39 height 30
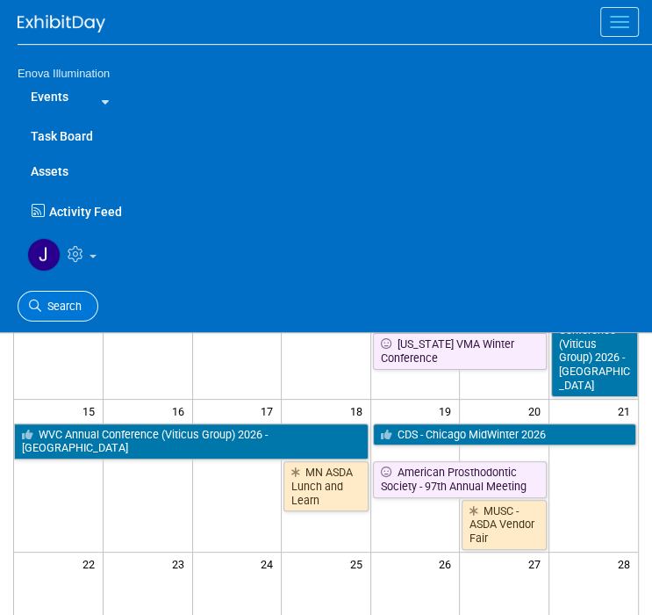
click at [40, 308] on icon at bounding box center [35, 305] width 12 height 12
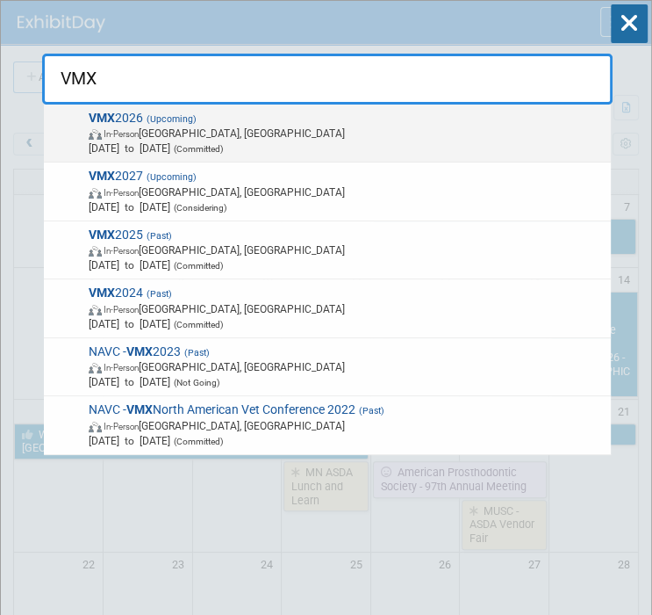
type input "VMX"
click at [193, 131] on span "In-Person [GEOGRAPHIC_DATA], [GEOGRAPHIC_DATA]" at bounding box center [347, 133] width 516 height 15
